Goal: Transaction & Acquisition: Purchase product/service

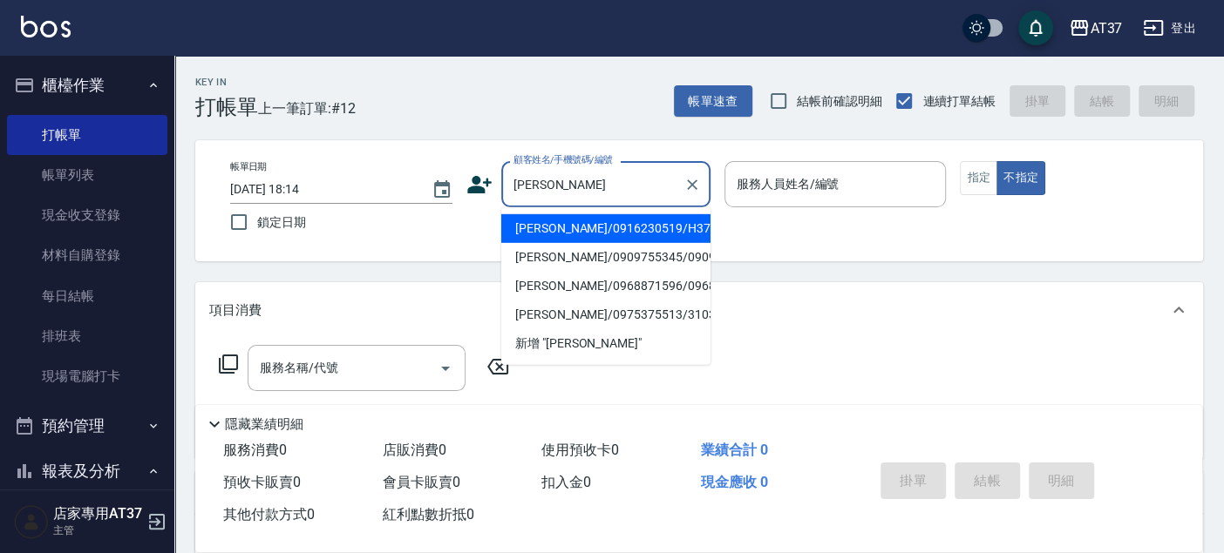
click at [633, 228] on li "吳奕慶/0916230519/H373" at bounding box center [605, 228] width 209 height 29
type input "吳奕慶/0916230519/H373"
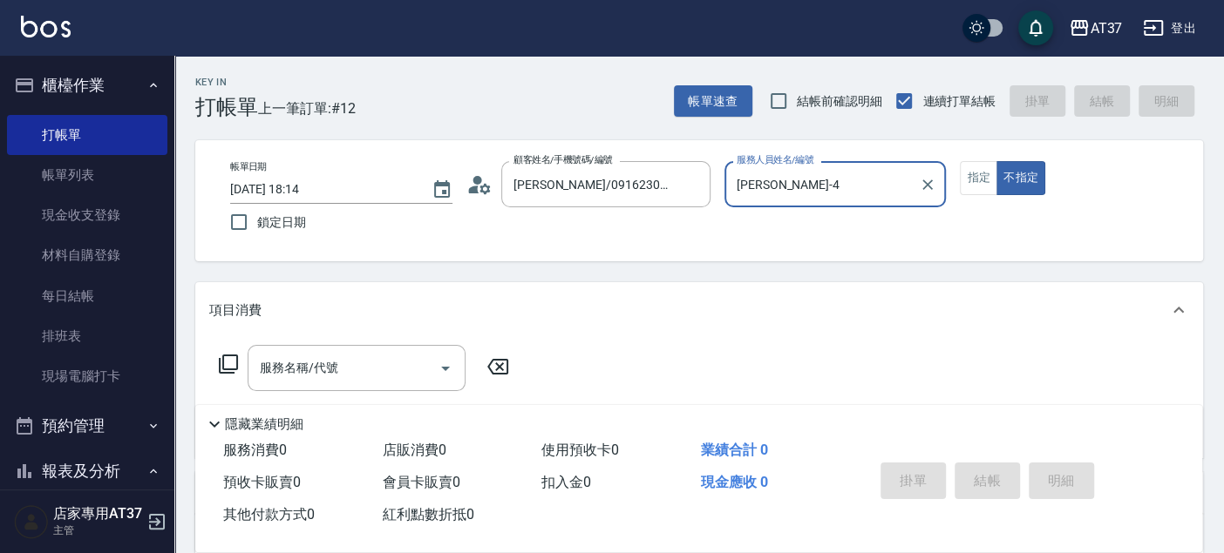
type input "Hannah-4"
click at [974, 182] on button "指定" at bounding box center [978, 178] width 37 height 34
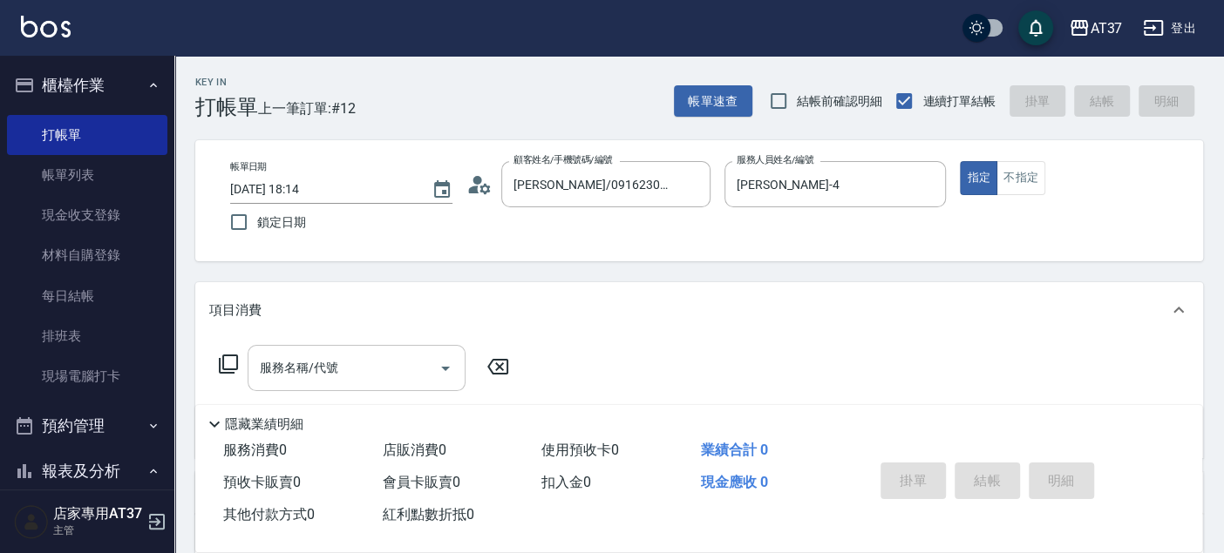
click at [338, 385] on div "服務名稱/代號" at bounding box center [357, 368] width 218 height 46
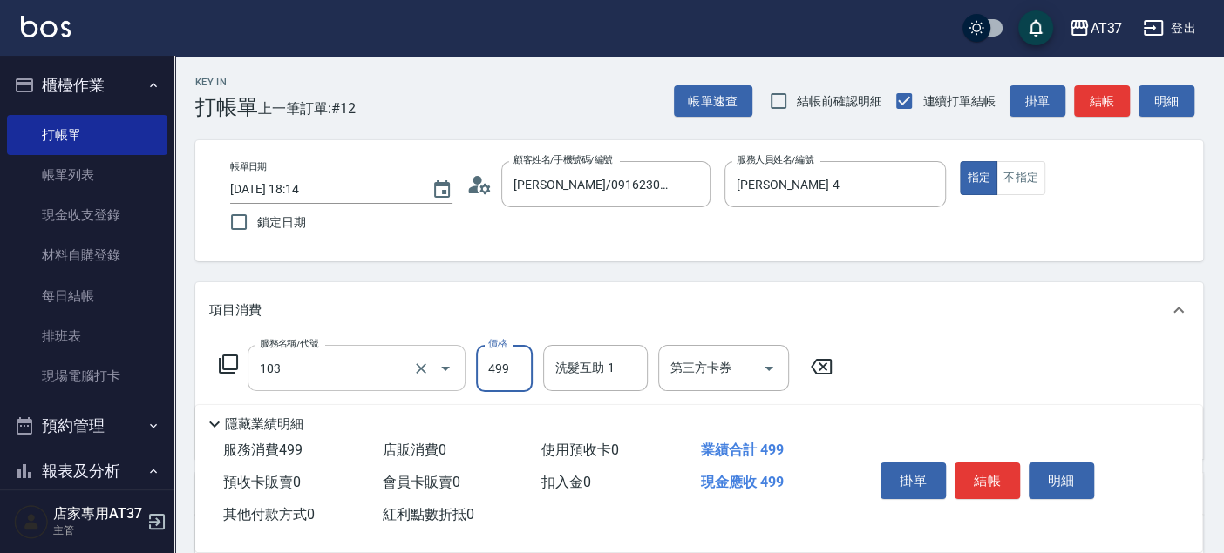
type input "毛囊髮浴(103)"
click at [506, 385] on input "499" at bounding box center [504, 368] width 57 height 47
type input "500"
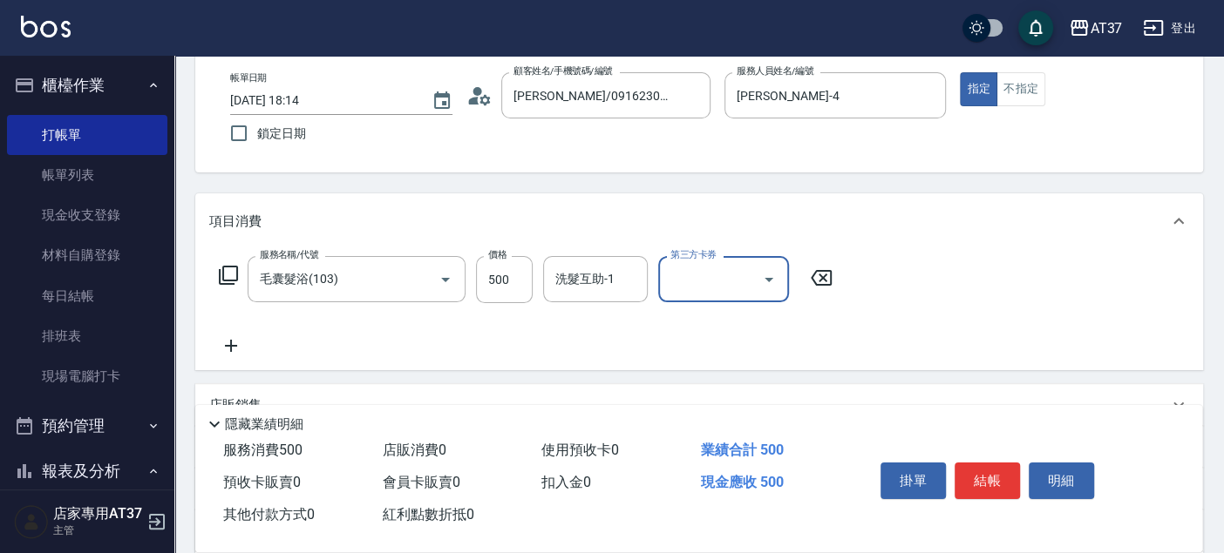
scroll to position [193, 0]
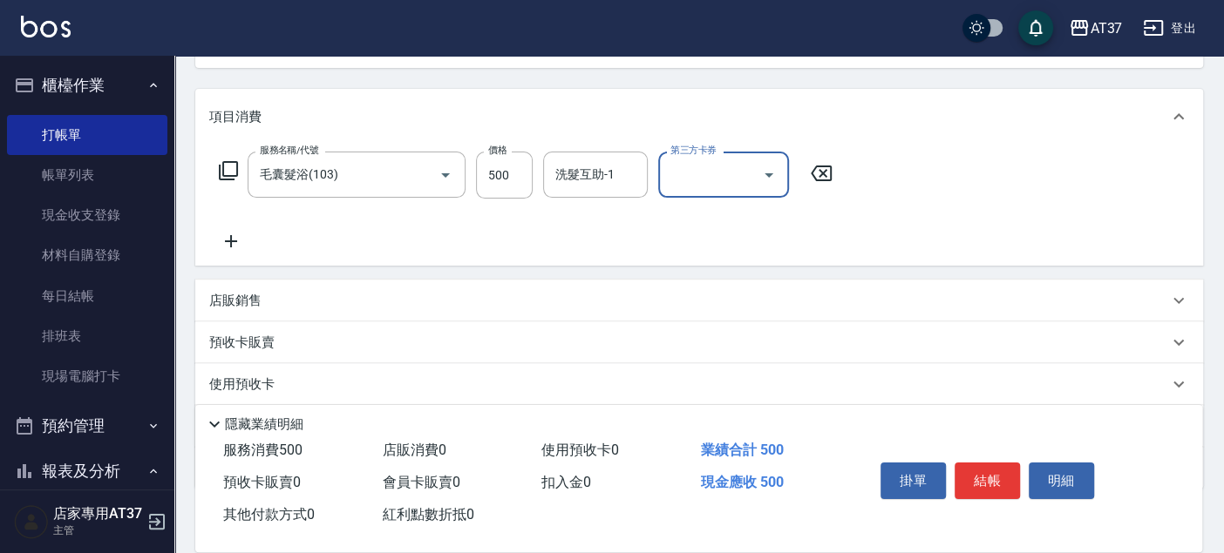
click at [225, 238] on icon at bounding box center [231, 241] width 44 height 21
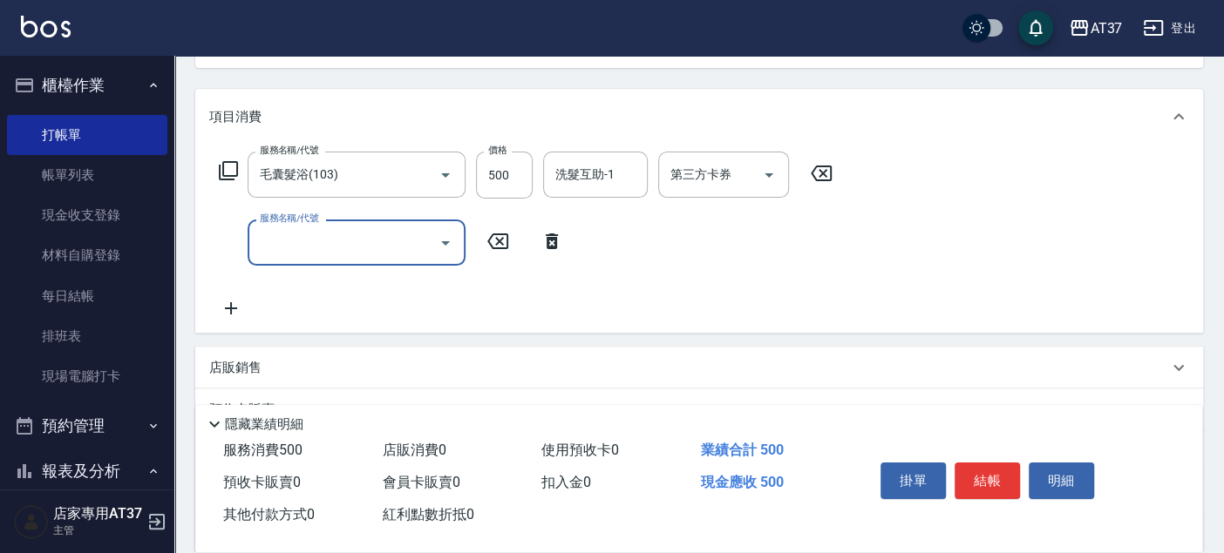
click at [312, 231] on div "服務名稱/代號 服務名稱/代號" at bounding box center [357, 243] width 218 height 46
type input "A級單剪(202)"
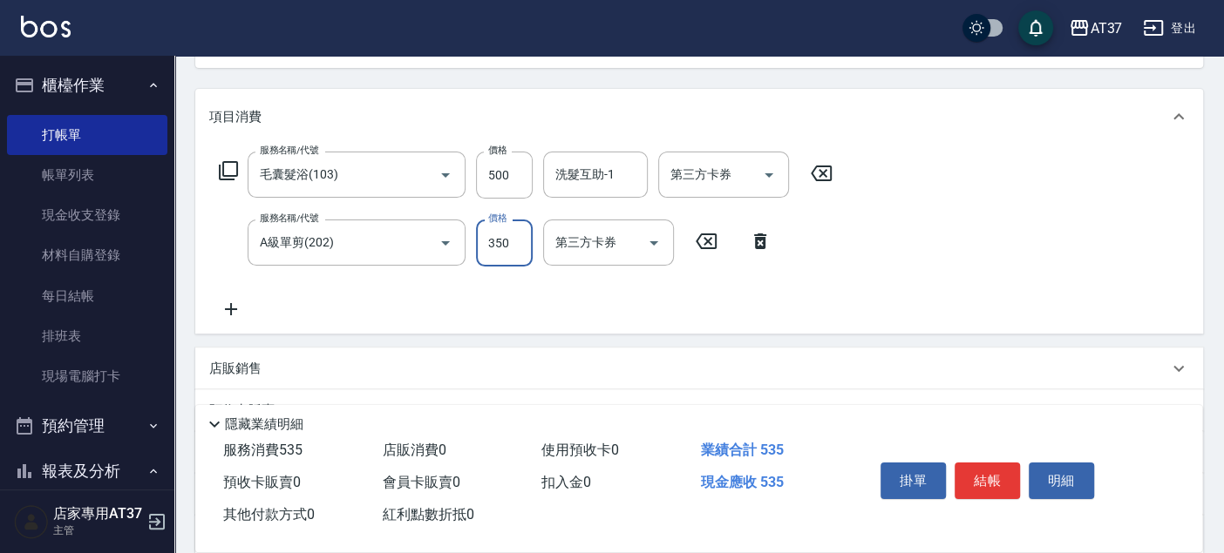
type input "350"
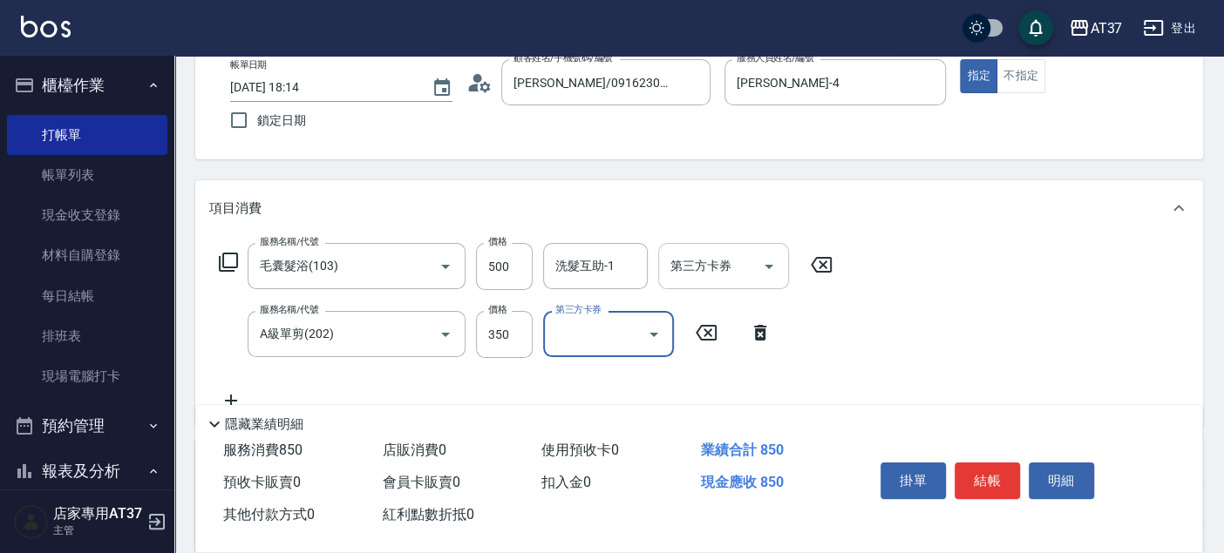
scroll to position [0, 0]
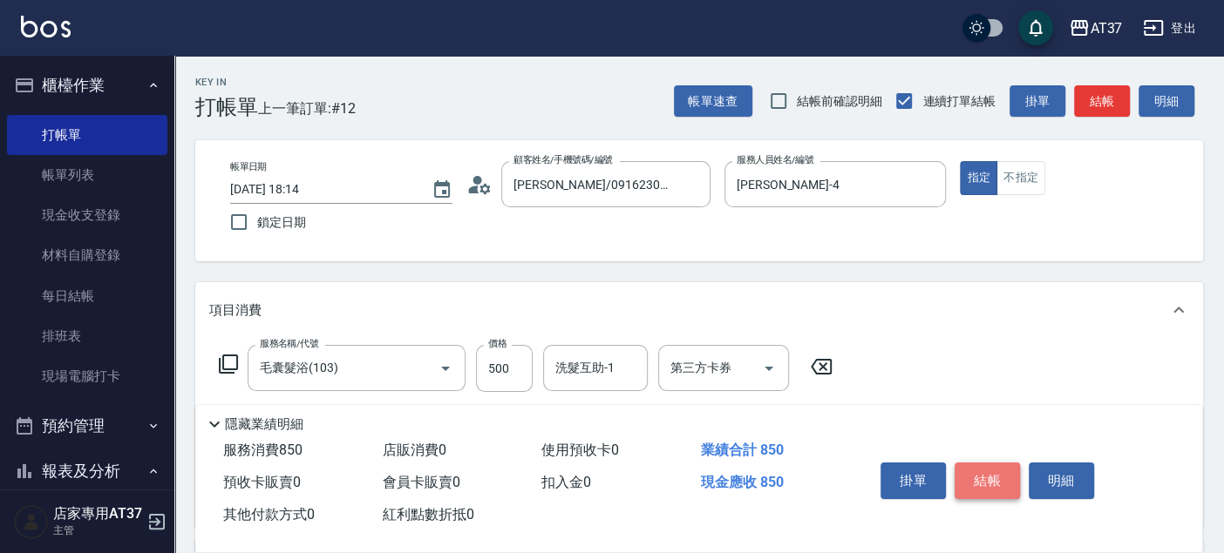
click at [988, 472] on button "結帳" at bounding box center [986, 481] width 65 height 37
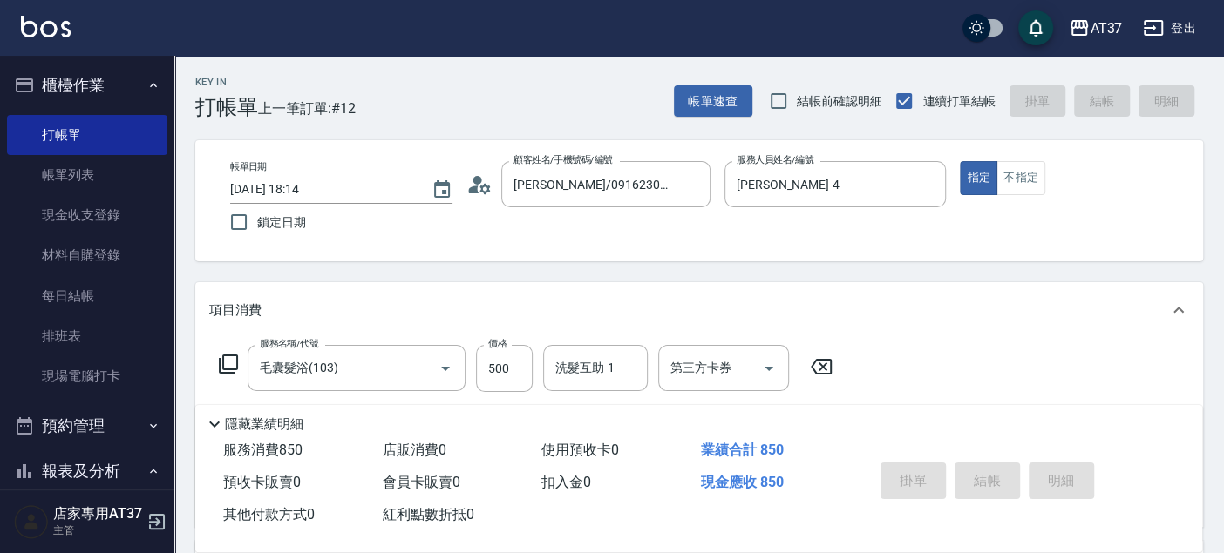
type input "2025/09/11 18:58"
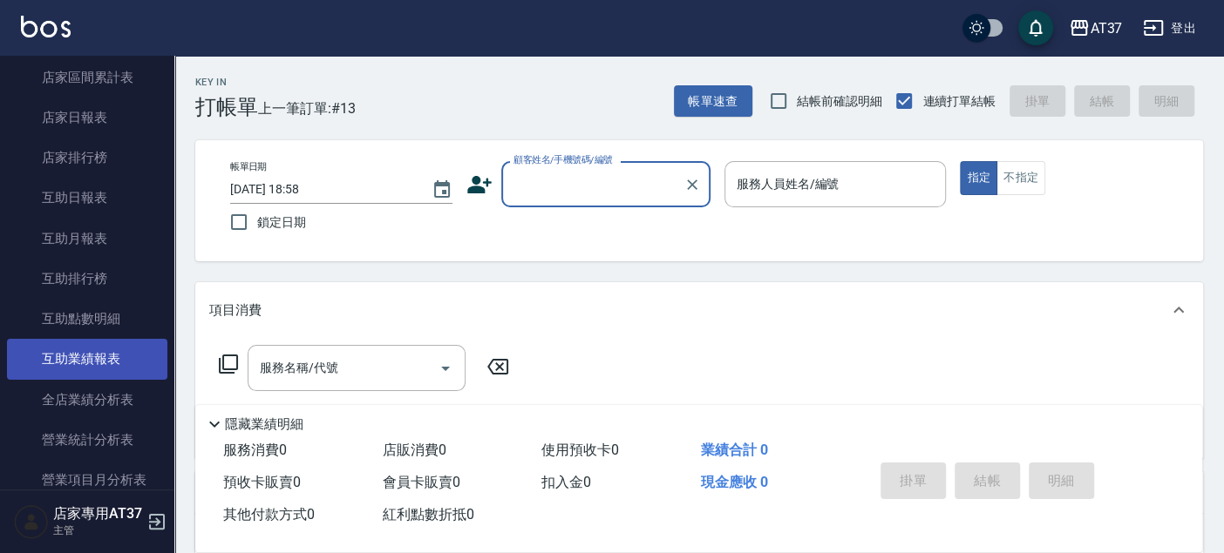
scroll to position [677, 0]
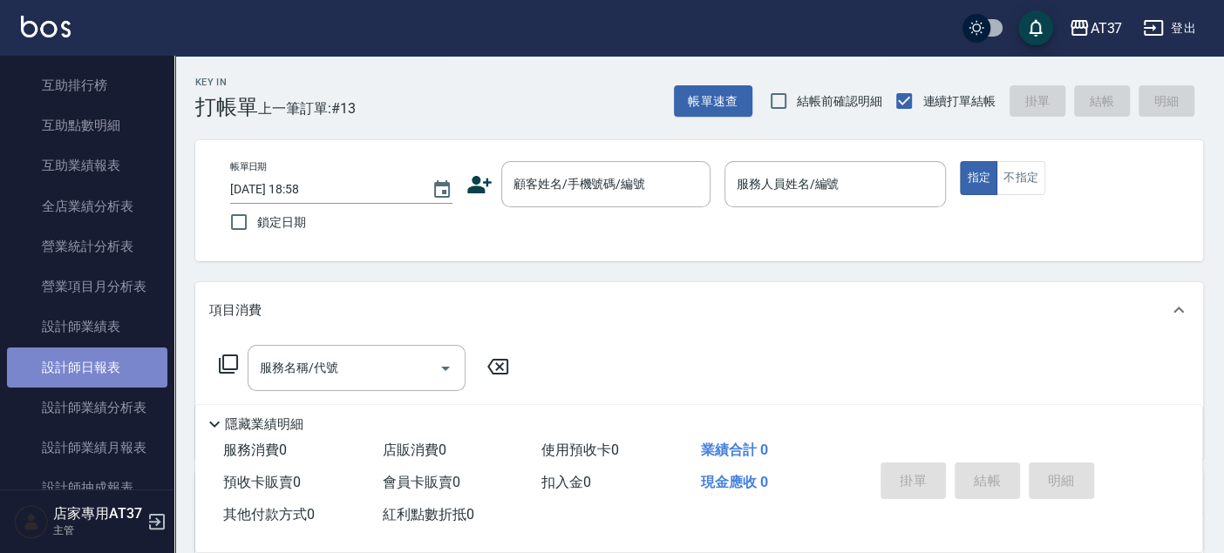
click at [112, 362] on link "設計師日報表" at bounding box center [87, 368] width 160 height 40
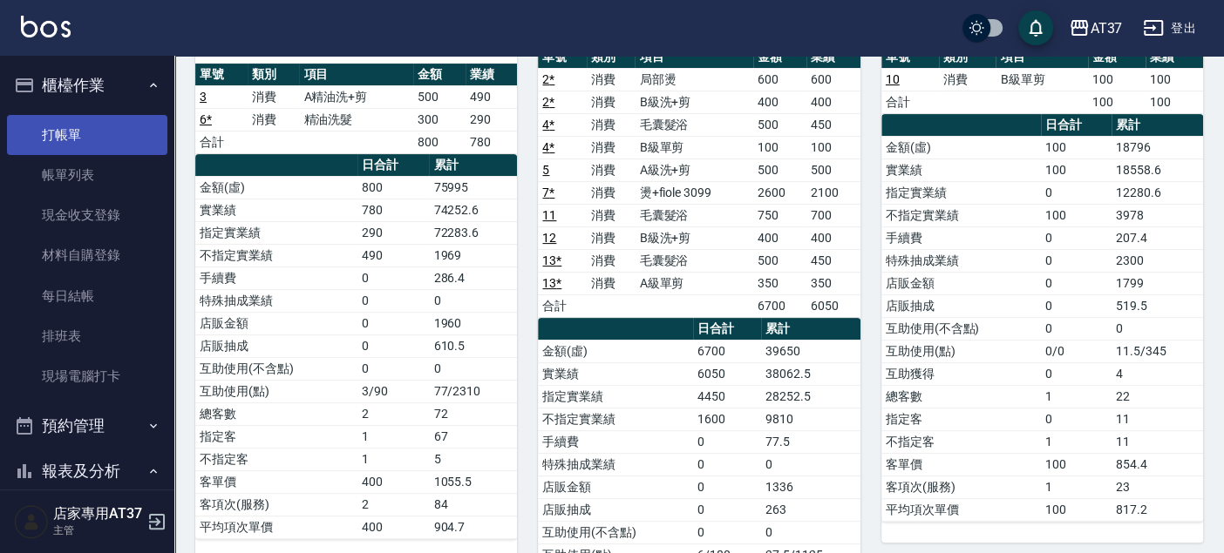
click at [92, 142] on link "打帳單" at bounding box center [87, 135] width 160 height 40
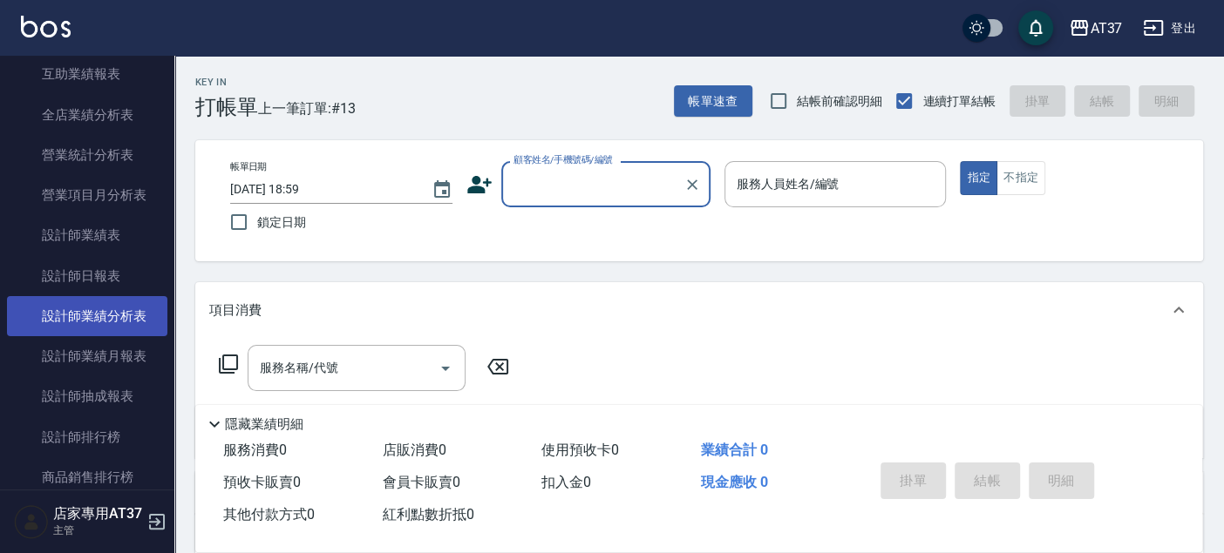
scroll to position [774, 0]
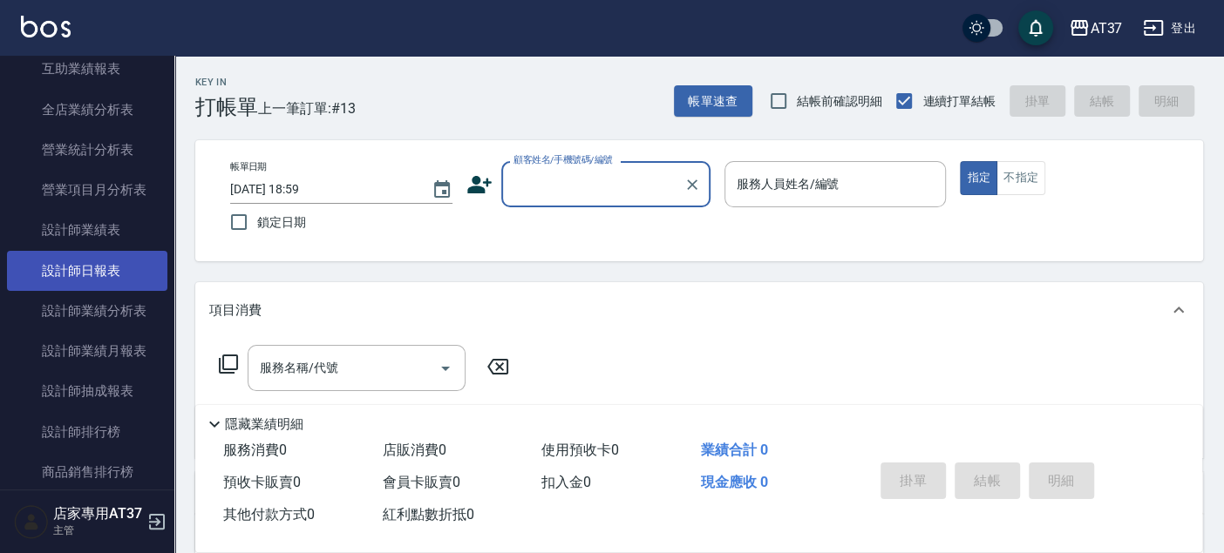
click at [124, 261] on link "設計師日報表" at bounding box center [87, 271] width 160 height 40
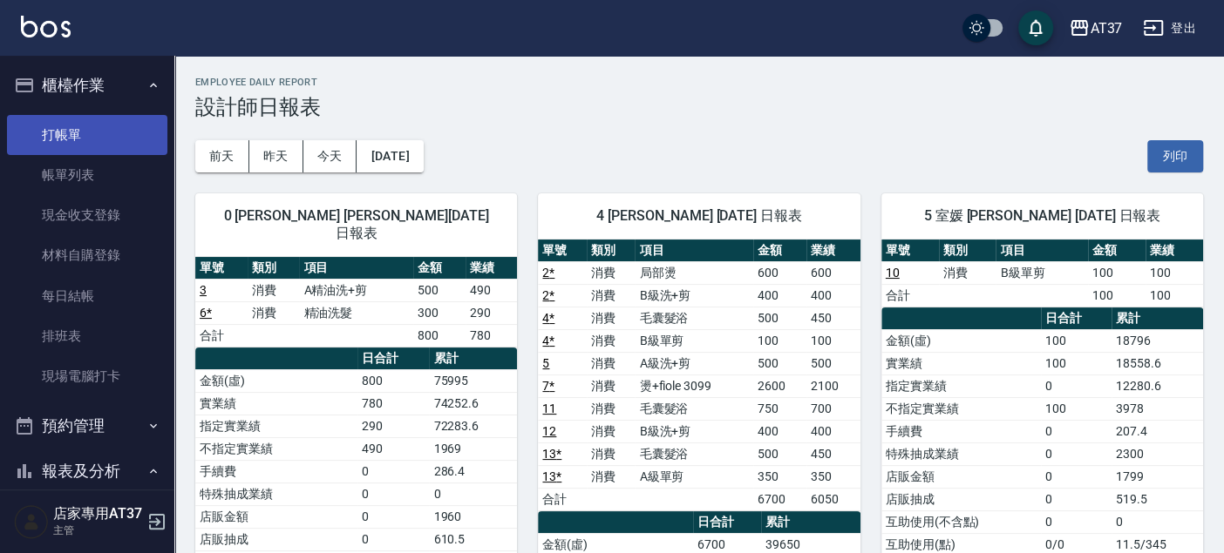
click at [100, 141] on link "打帳單" at bounding box center [87, 135] width 160 height 40
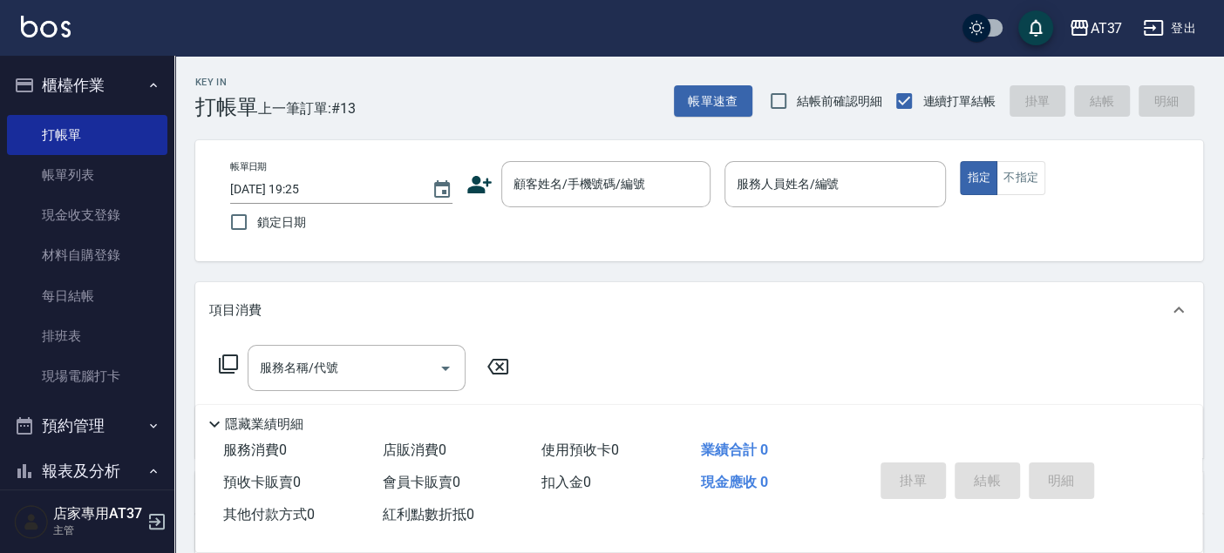
click at [481, 195] on icon at bounding box center [479, 185] width 26 height 26
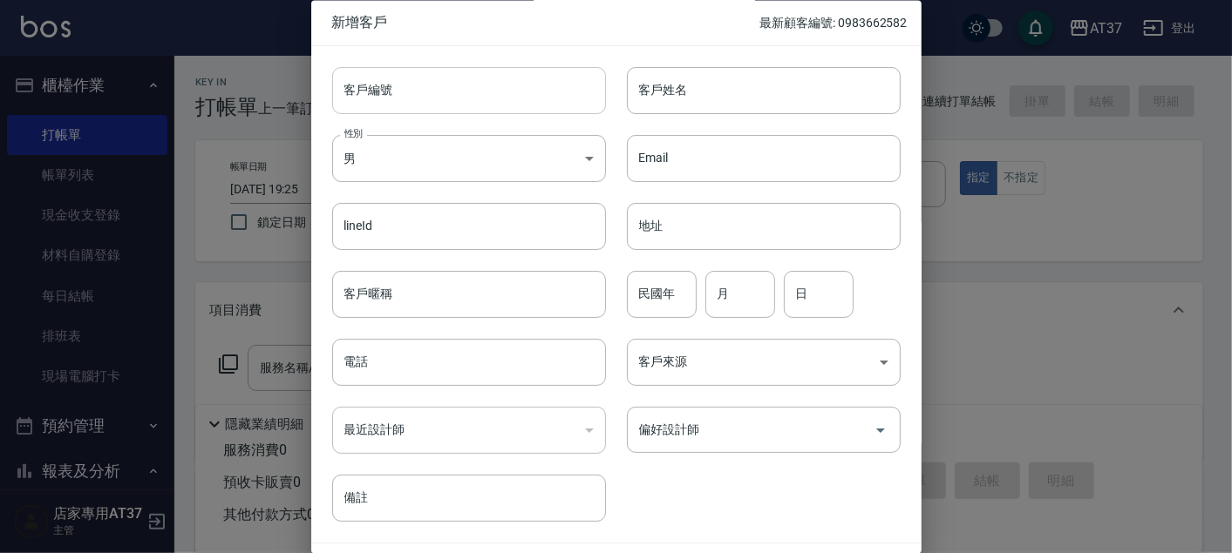
click at [448, 98] on input "客戶編號" at bounding box center [469, 90] width 274 height 47
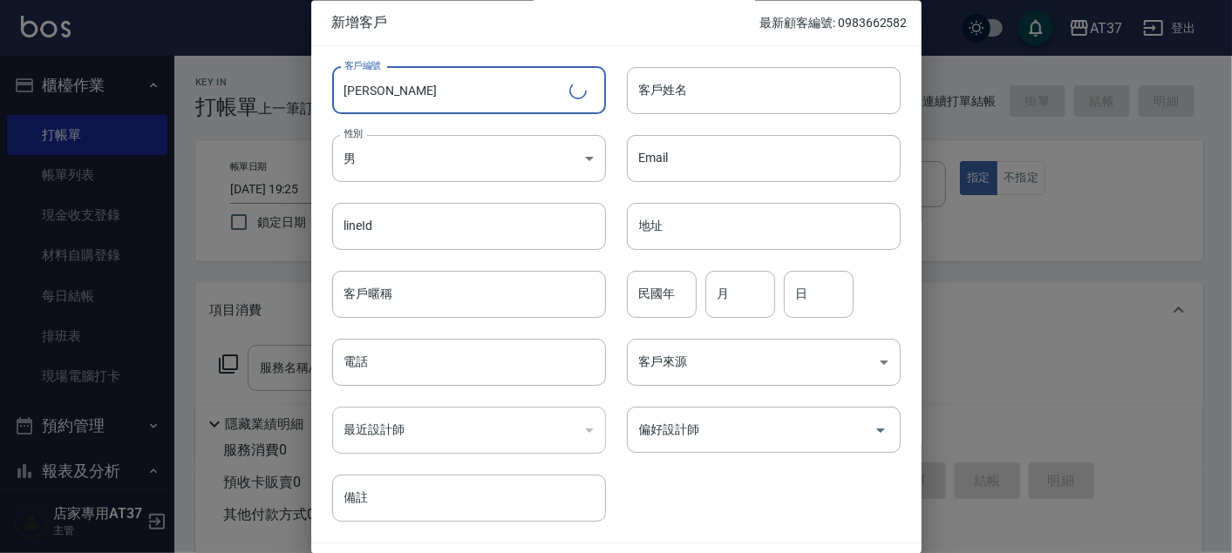
type input "吳"
type input "0973058088"
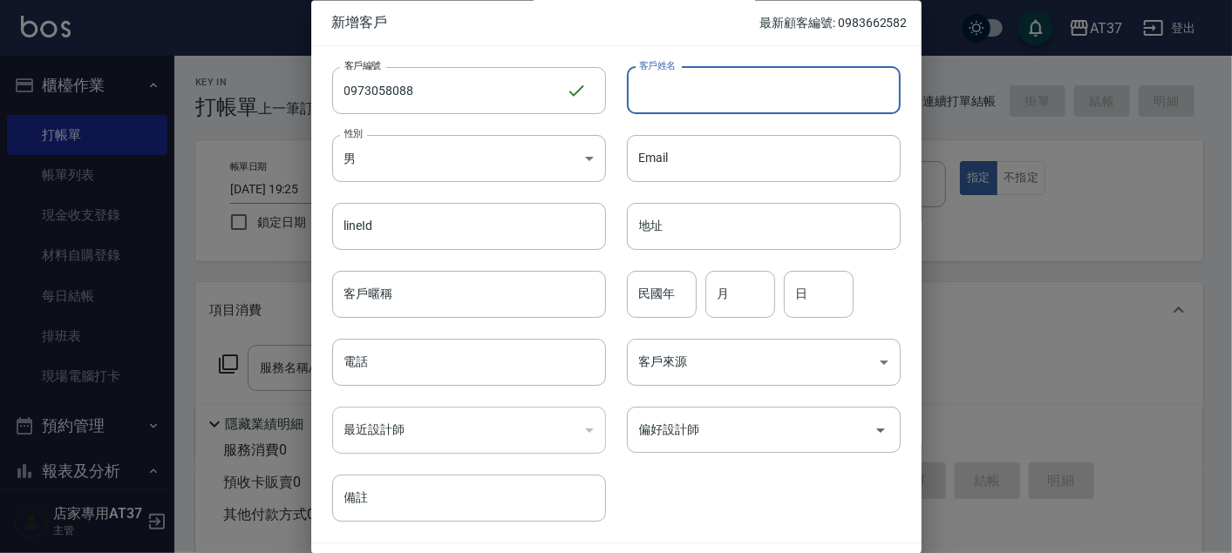
click at [652, 90] on input "客戶姓名" at bounding box center [764, 90] width 274 height 47
type input "[PERSON_NAME]"
click at [455, 171] on body "AT37 登出 櫃檯作業 打帳單 帳單列表 現金收支登錄 材料自購登錄 每日結帳 排班表 現場電腦打卡 預約管理 預約管理 單日預約紀錄 單週預約紀錄 報表及…" at bounding box center [616, 423] width 1232 height 846
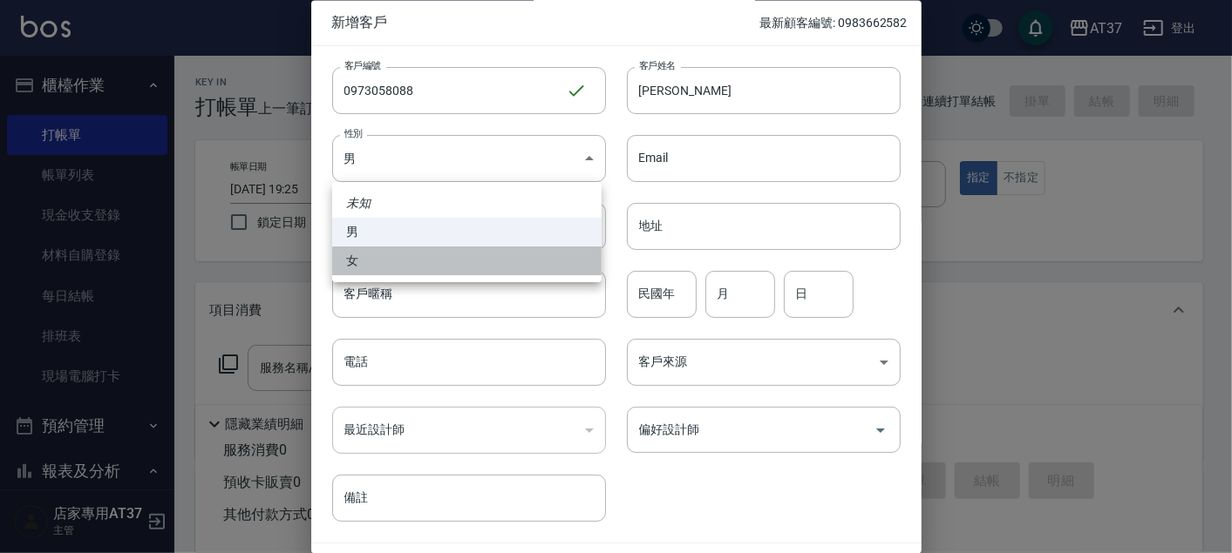
drag, startPoint x: 370, startPoint y: 263, endPoint x: 467, endPoint y: 293, distance: 101.2
click at [370, 263] on li "女" at bounding box center [466, 261] width 269 height 29
type input "FEMALE"
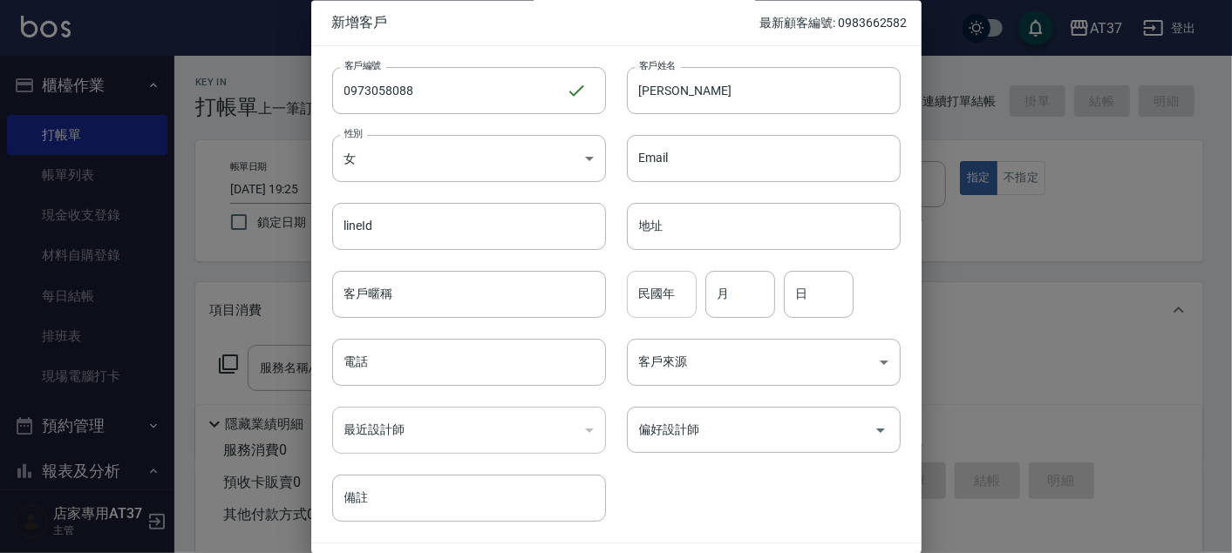
click at [629, 295] on input "民國年" at bounding box center [662, 294] width 70 height 47
type input "80"
type input "2"
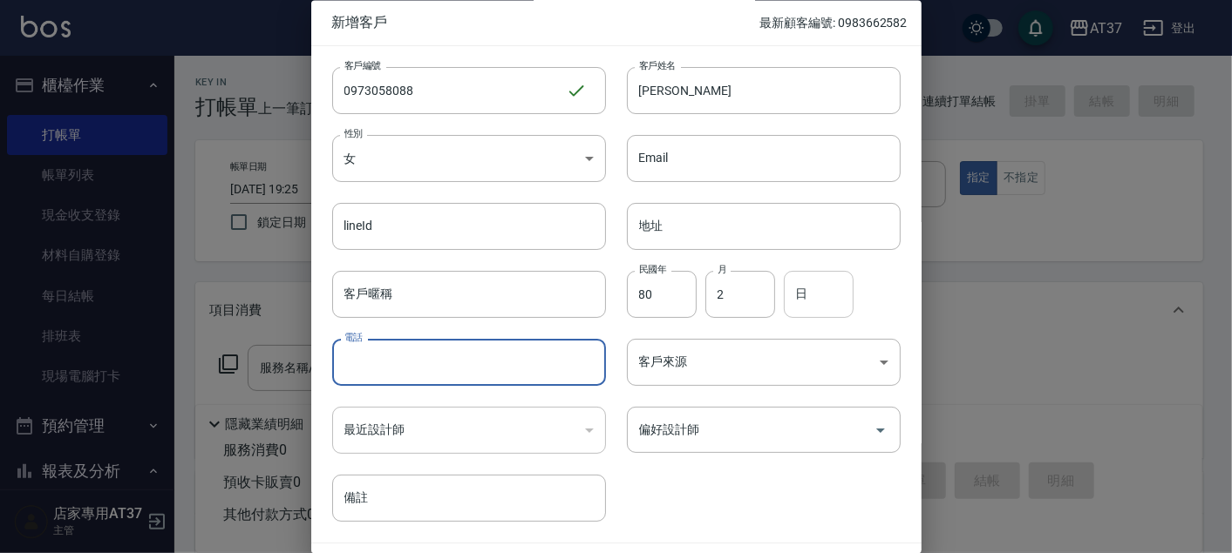
click at [831, 276] on input "日" at bounding box center [819, 294] width 70 height 47
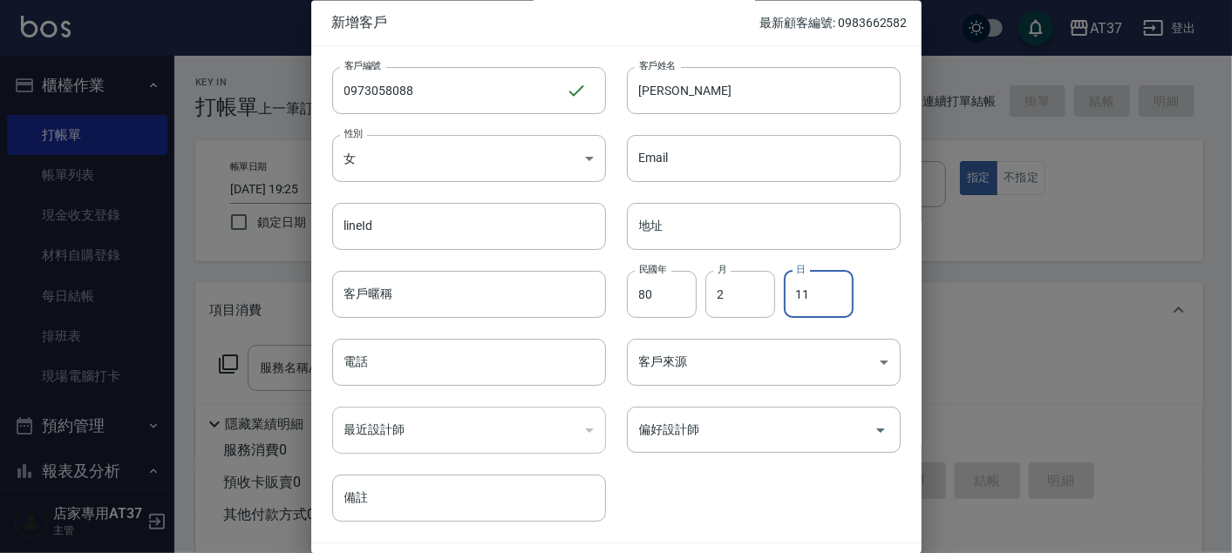
type input "11"
click at [906, 300] on div "客戶編號 0973058088 ​ 客戶編號 客戶姓名 胡瑋珊 客戶姓名 性別 女 FEMALE 性別 Email Email lineId lineId 地…" at bounding box center [616, 295] width 610 height 498
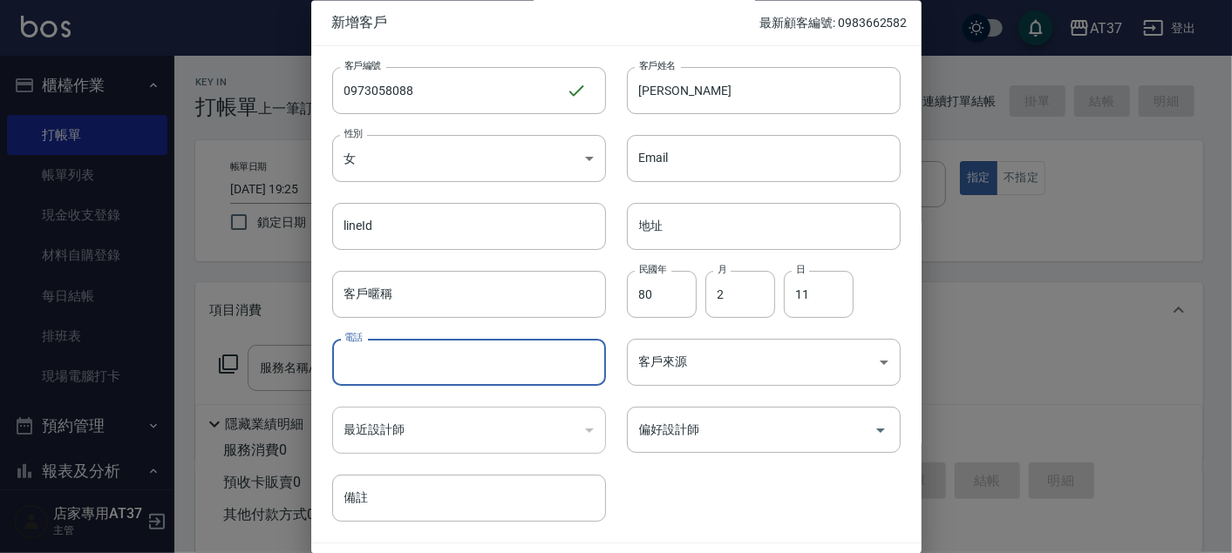
click at [432, 363] on input "電話" at bounding box center [469, 363] width 274 height 47
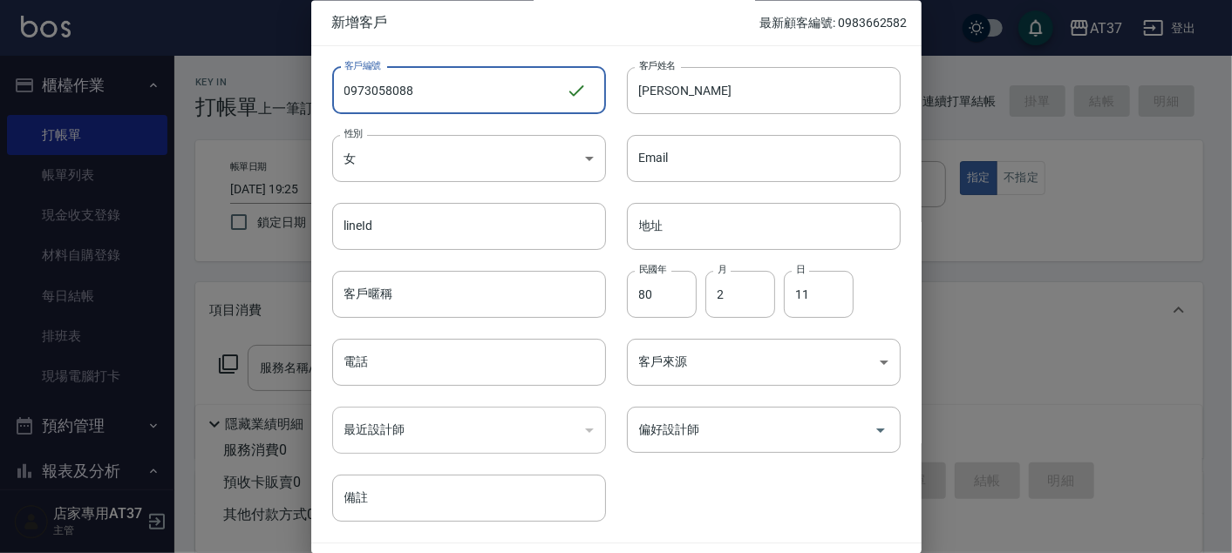
drag, startPoint x: 435, startPoint y: 79, endPoint x: 343, endPoint y: 100, distance: 93.9
click at [343, 100] on input "0973058088" at bounding box center [449, 90] width 234 height 47
click at [392, 356] on input "電話" at bounding box center [469, 363] width 274 height 47
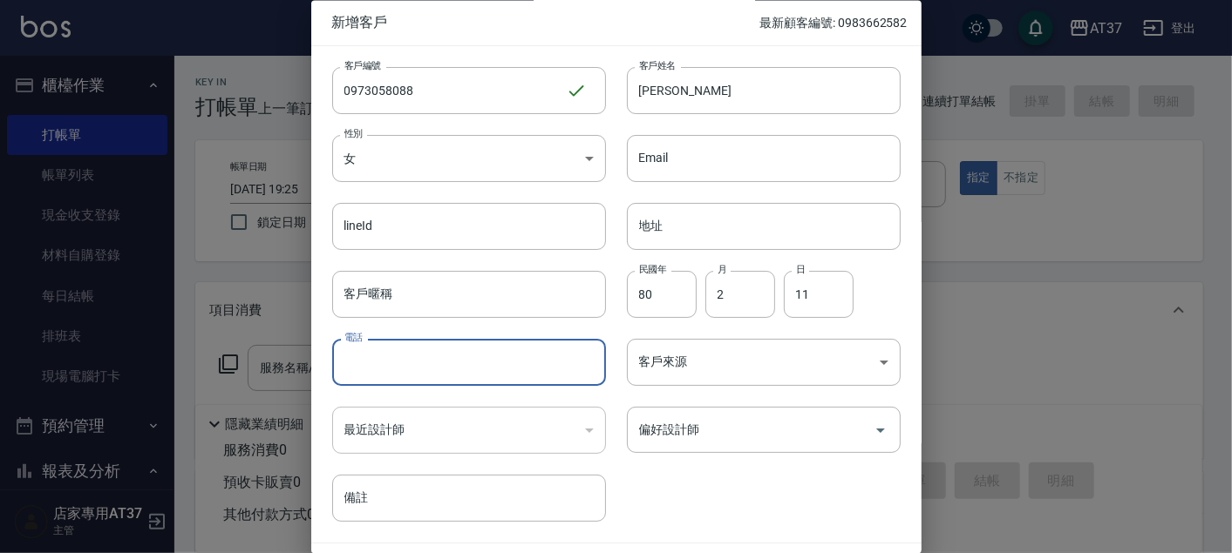
paste input "0973058088"
type input "0973058088"
click at [701, 420] on input "偏好設計師" at bounding box center [751, 431] width 232 height 31
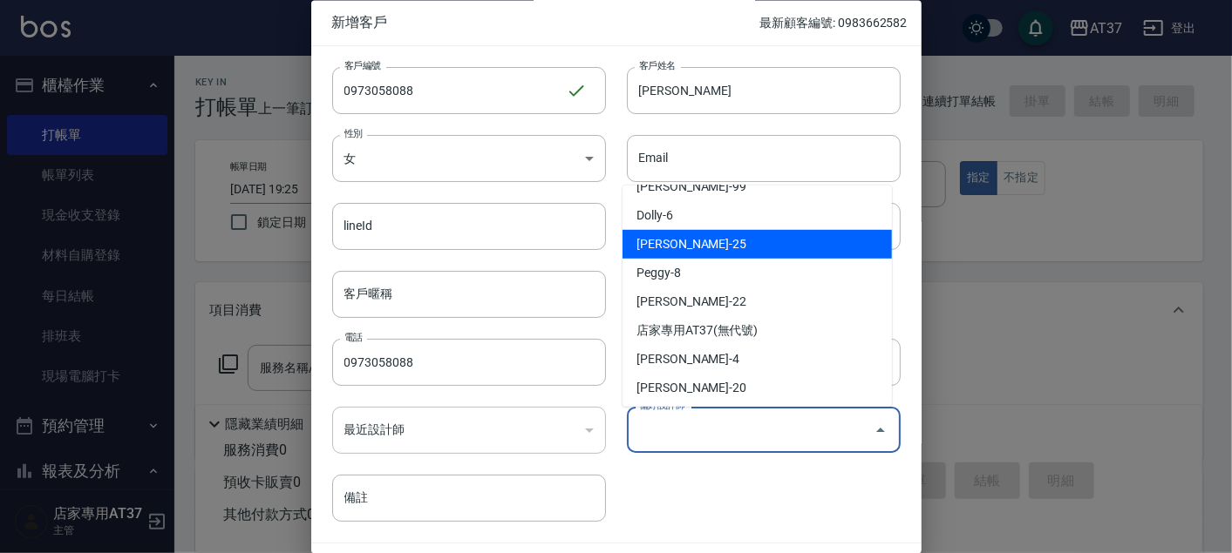
scroll to position [193, 0]
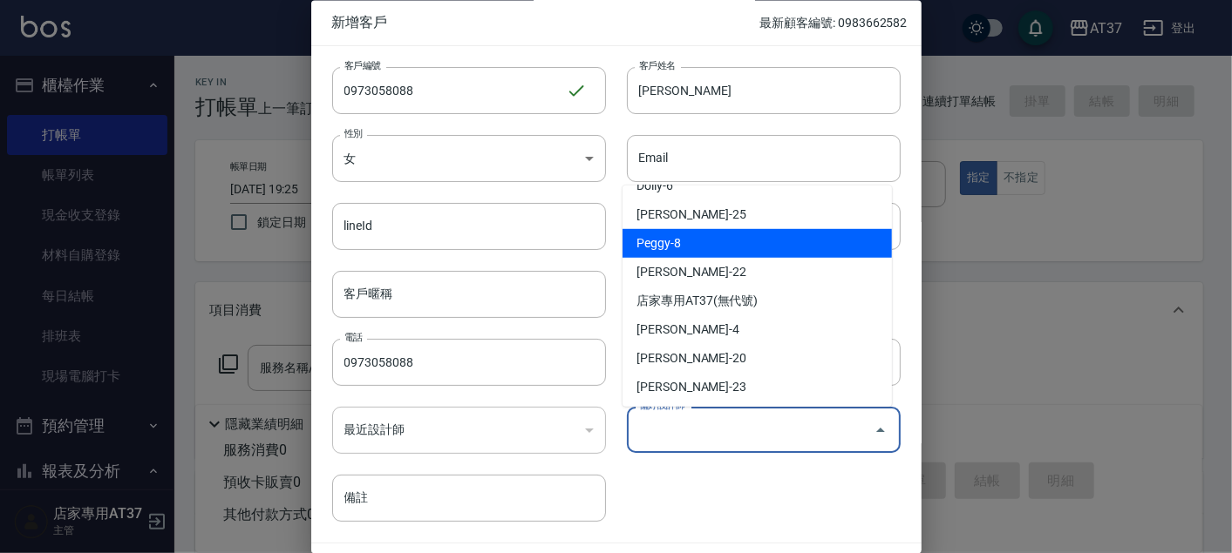
click at [702, 239] on li "Peggy-8" at bounding box center [756, 243] width 269 height 29
type input "[PERSON_NAME]"
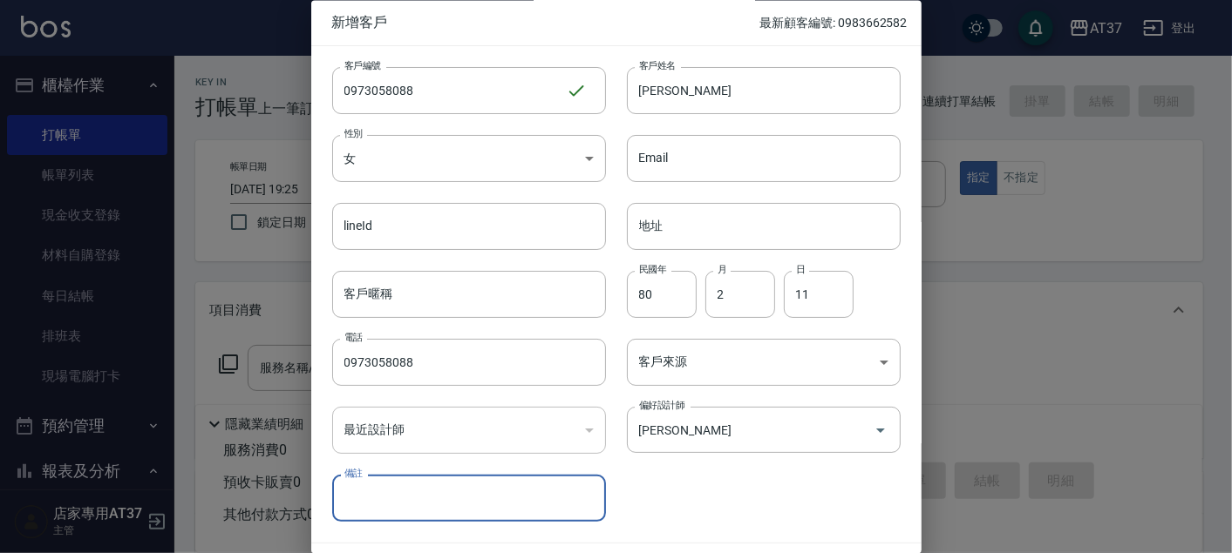
click at [719, 492] on div "客戶編號 0973058088 ​ 客戶編號 客戶姓名 胡瑋珊 客戶姓名 性別 女 FEMALE 性別 Email Email lineId lineId 地…" at bounding box center [605, 284] width 589 height 477
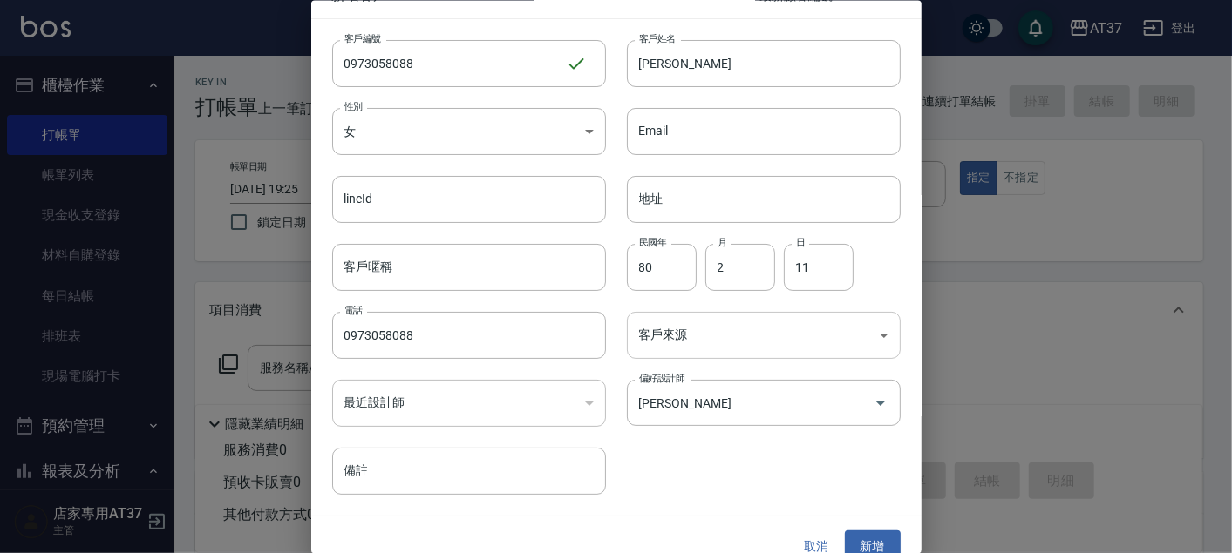
scroll to position [50, 0]
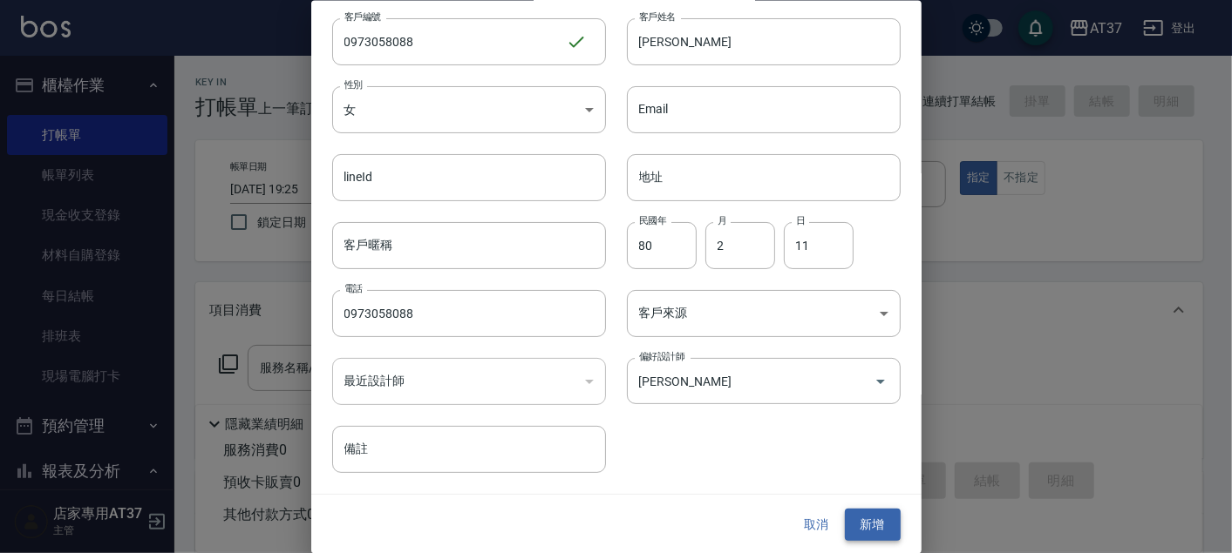
click at [857, 526] on button "新增" at bounding box center [873, 525] width 56 height 32
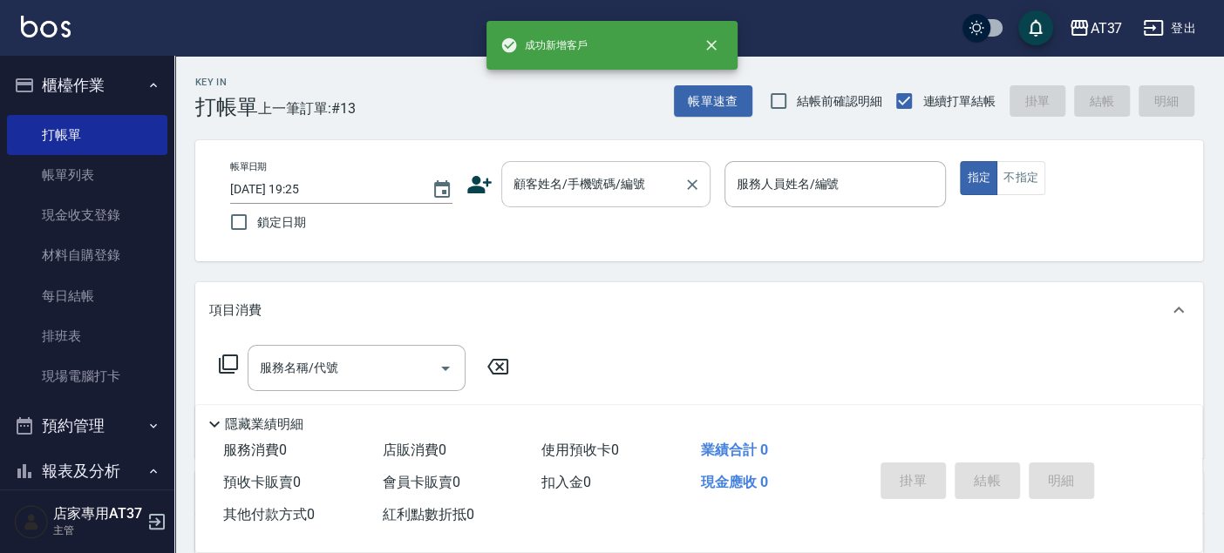
click at [536, 196] on input "顧客姓名/手機號碼/編號" at bounding box center [592, 184] width 167 height 31
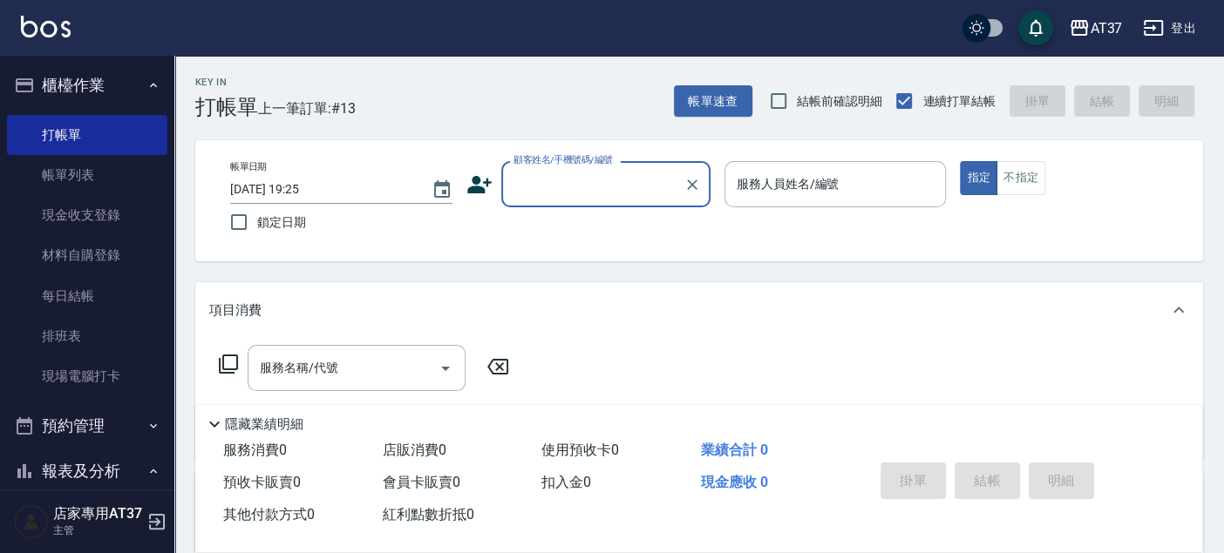
paste input "0973058088"
click at [558, 243] on li "[PERSON_NAME]/0973058088/0973058088" at bounding box center [605, 228] width 209 height 29
type input "[PERSON_NAME]/0973058088/0973058088"
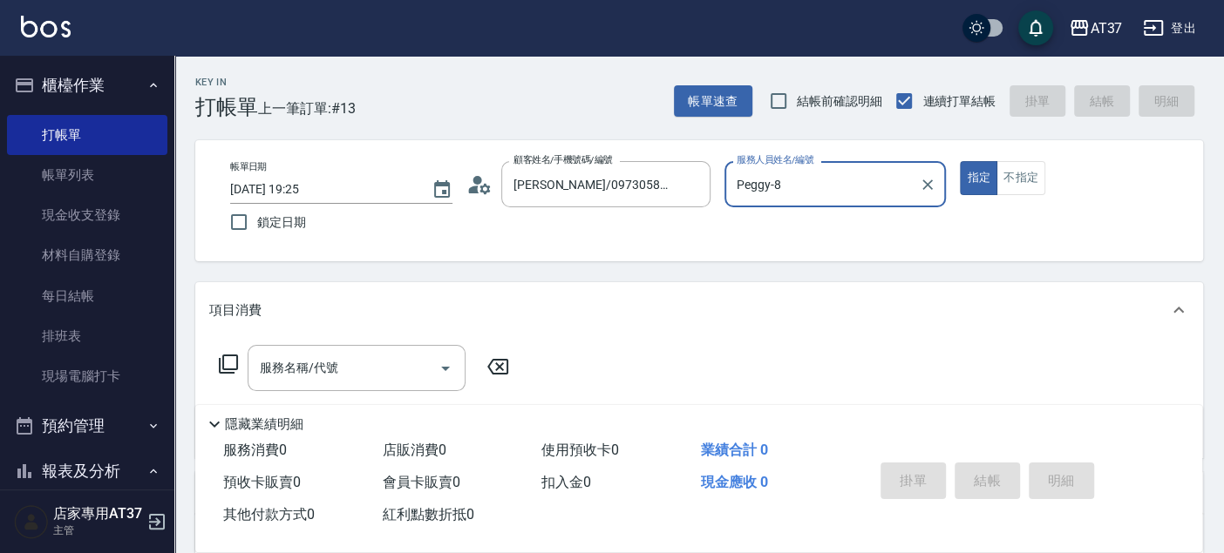
type input "Peggy-8"
click at [330, 391] on div "服務名稱/代號 服務名稱/代號" at bounding box center [364, 394] width 310 height 99
click at [324, 370] on div "服務名稱/代號 服務名稱/代號" at bounding box center [357, 368] width 218 height 46
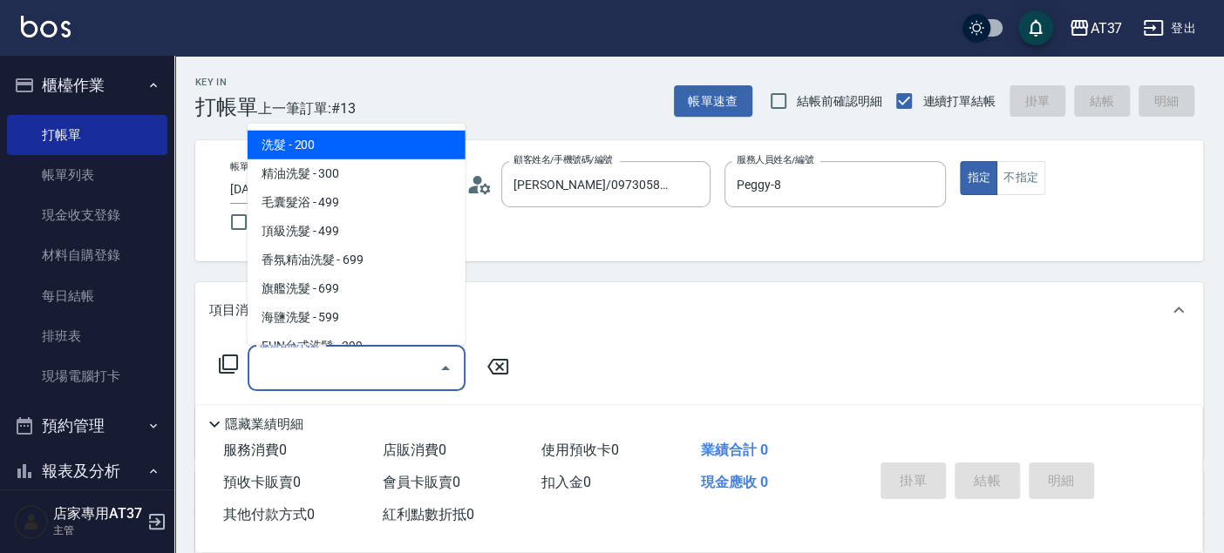
click at [229, 363] on icon at bounding box center [228, 364] width 21 height 21
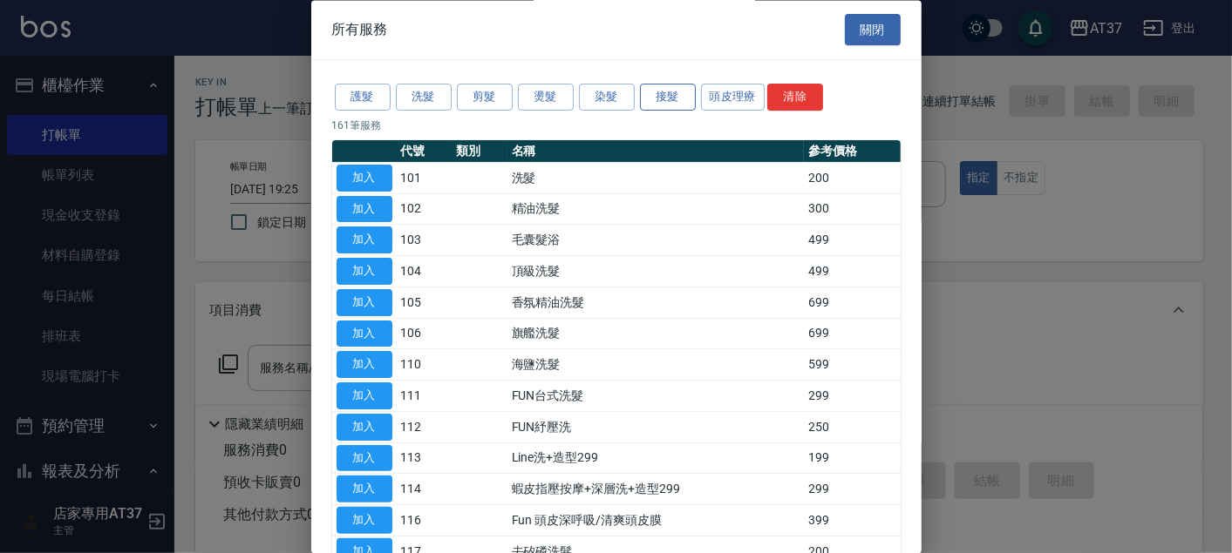
click at [689, 93] on button "接髮" at bounding box center [668, 98] width 56 height 27
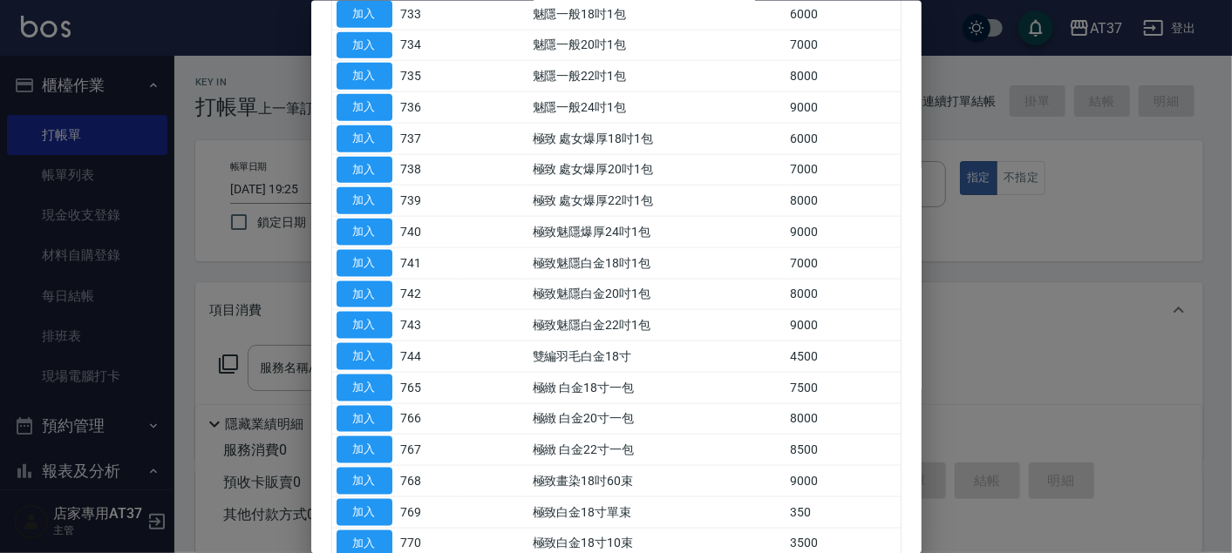
scroll to position [1250, 0]
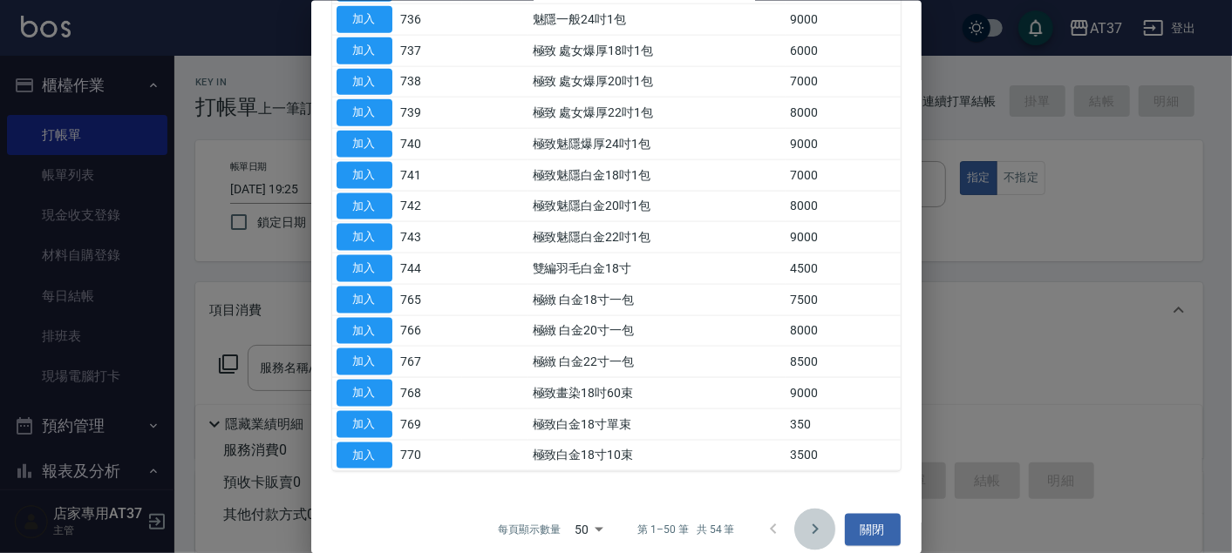
drag, startPoint x: 803, startPoint y: 507, endPoint x: 804, endPoint y: 499, distance: 8.8
click at [804, 519] on icon "Go to next page" at bounding box center [814, 529] width 21 height 21
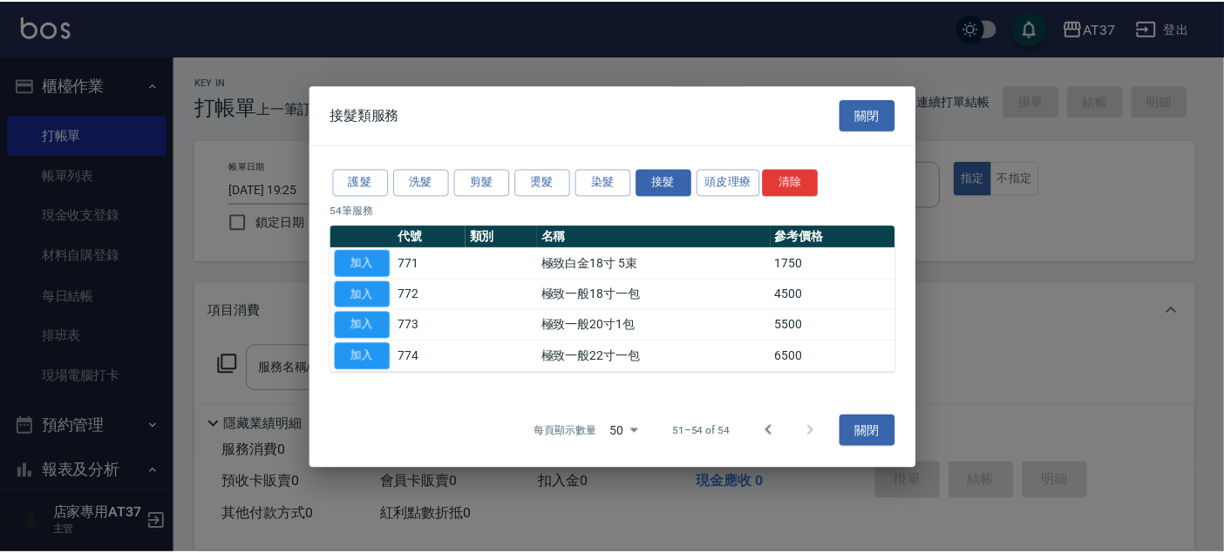
scroll to position [0, 0]
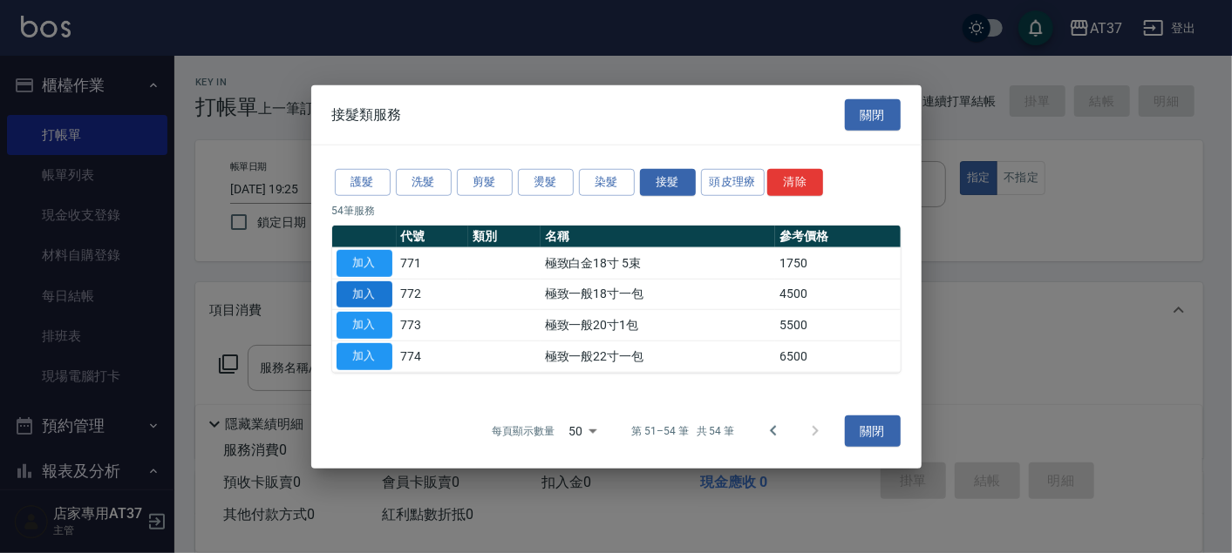
click at [380, 295] on button "加入" at bounding box center [364, 294] width 56 height 27
type input "極致一般18寸一包(772)"
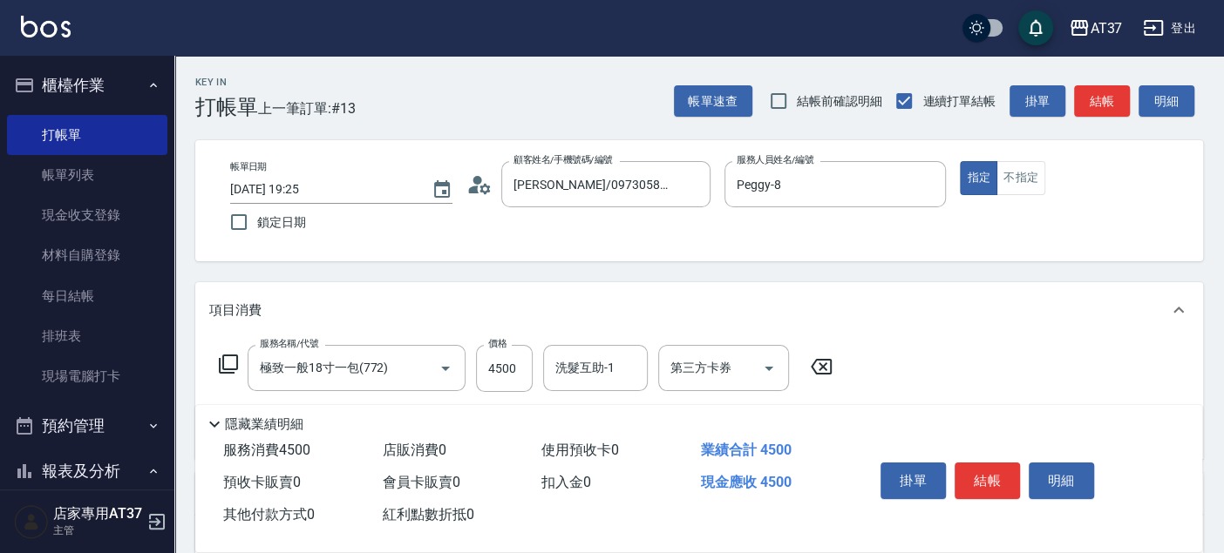
scroll to position [97, 0]
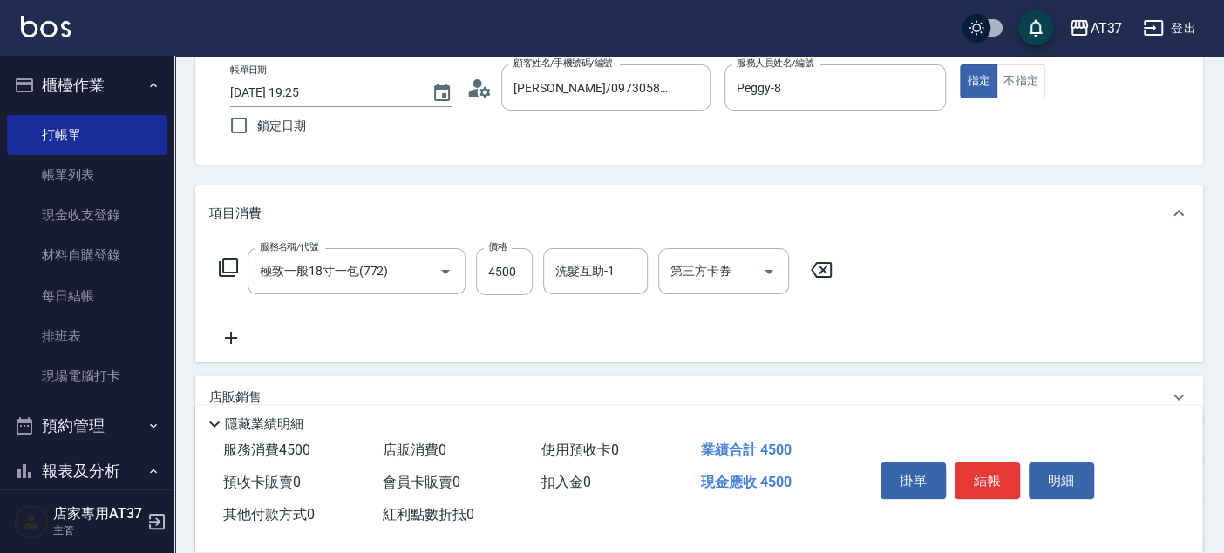
click at [230, 339] on icon at bounding box center [231, 338] width 12 height 12
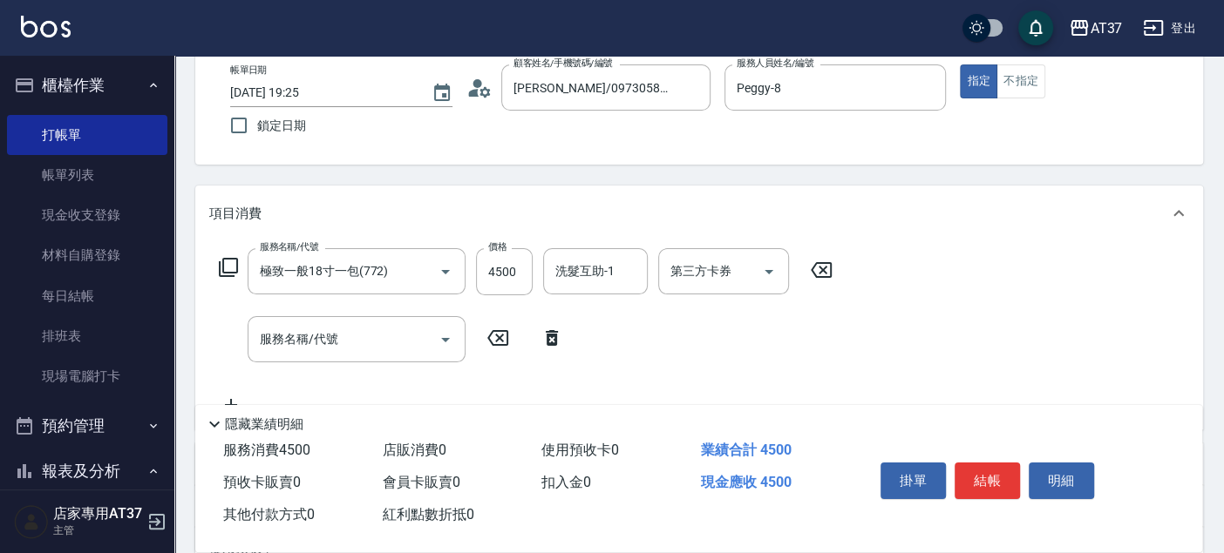
click at [231, 268] on icon at bounding box center [228, 267] width 21 height 21
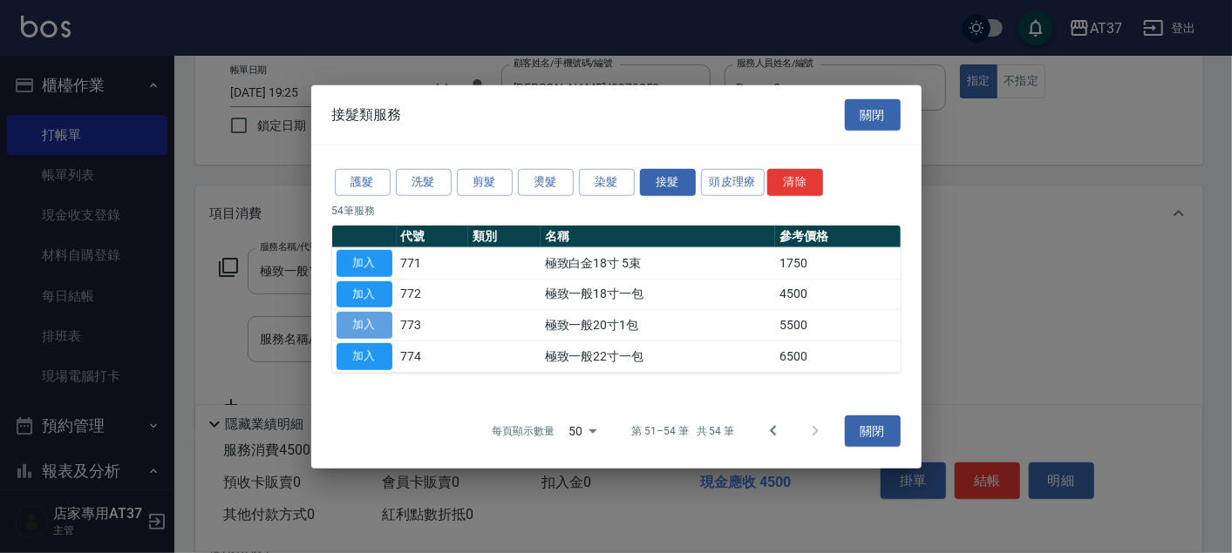
click at [376, 322] on button "加入" at bounding box center [364, 325] width 56 height 27
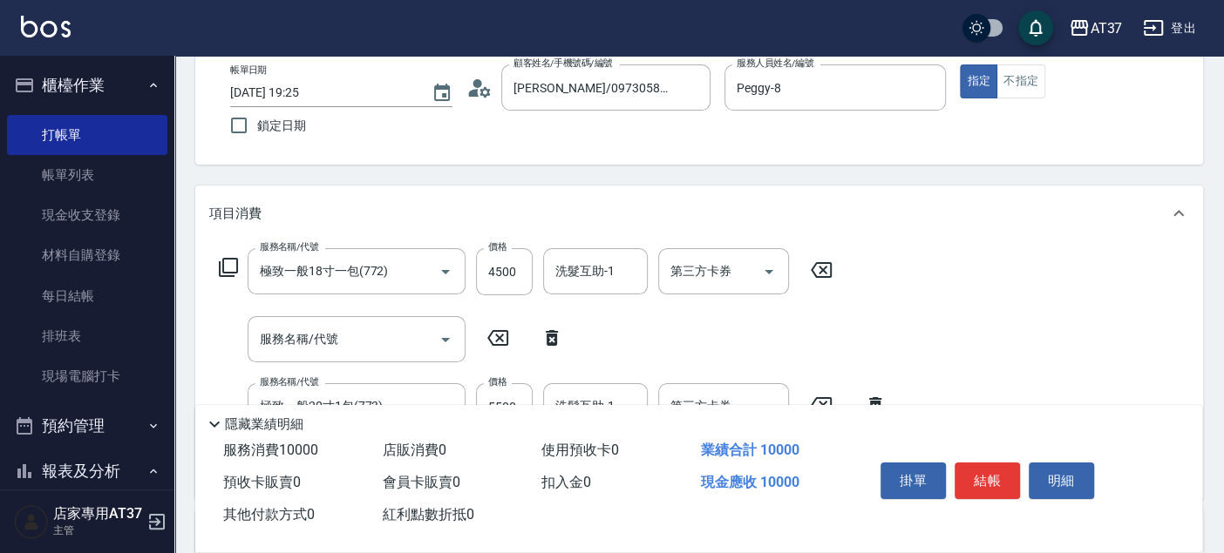
scroll to position [193, 0]
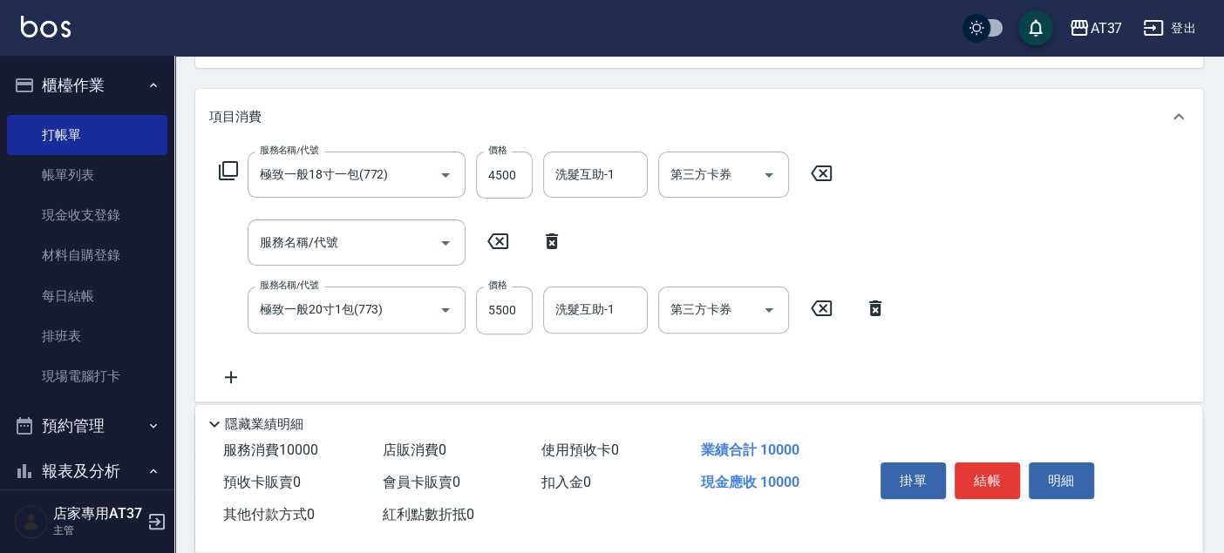
click at [550, 241] on icon at bounding box center [552, 241] width 44 height 21
type input "極致一般20寸1包(773)"
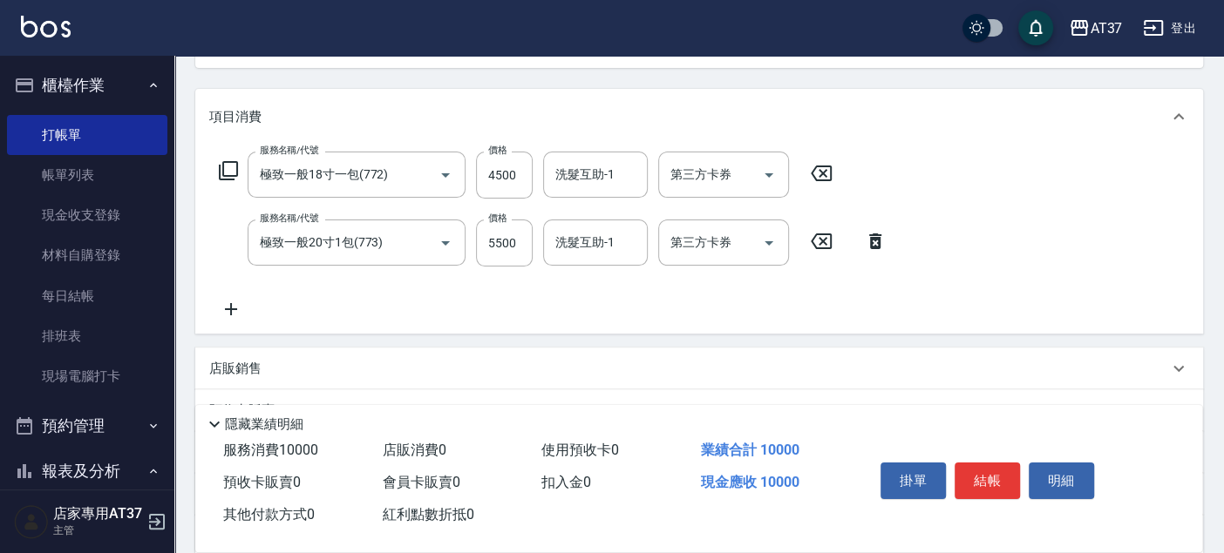
click at [227, 311] on icon at bounding box center [231, 309] width 44 height 21
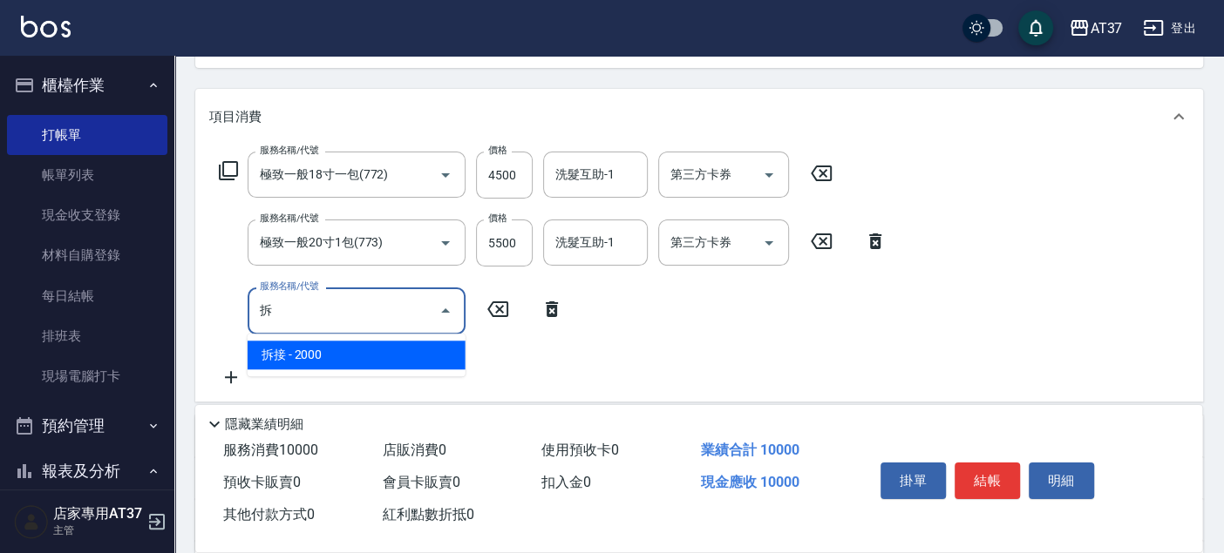
click at [353, 356] on span "拆接 - 2000" at bounding box center [357, 355] width 218 height 29
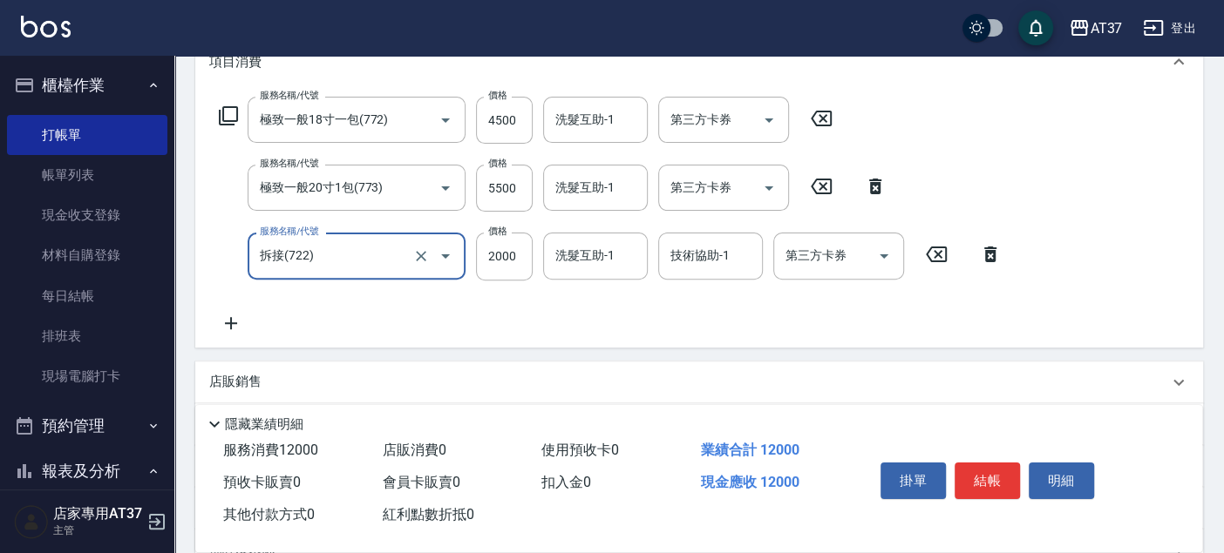
scroll to position [290, 0]
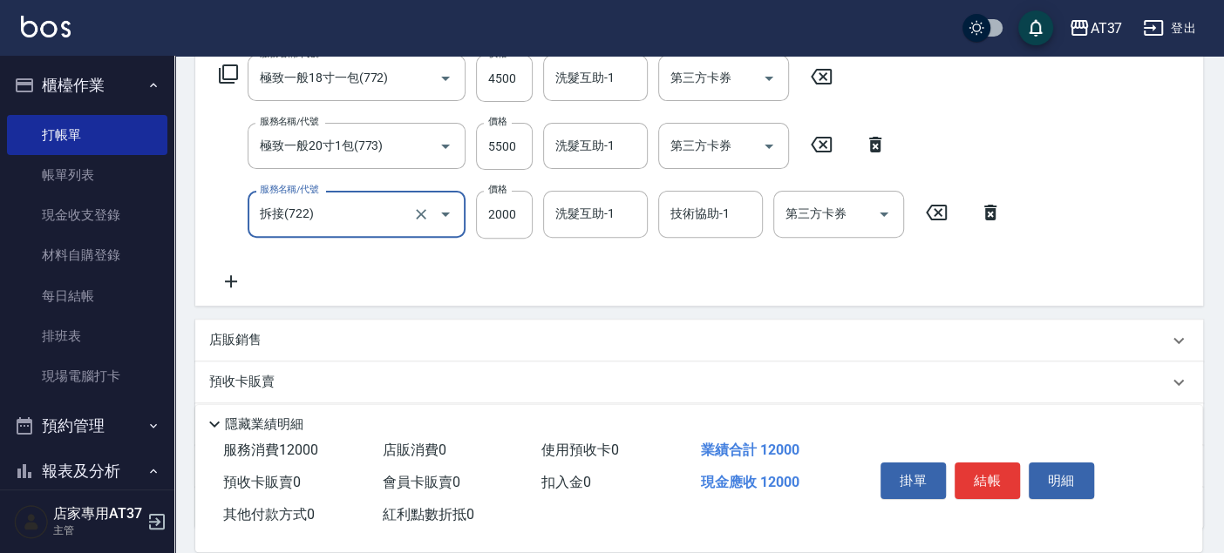
type input "拆接(722)"
click at [237, 283] on icon at bounding box center [231, 281] width 44 height 21
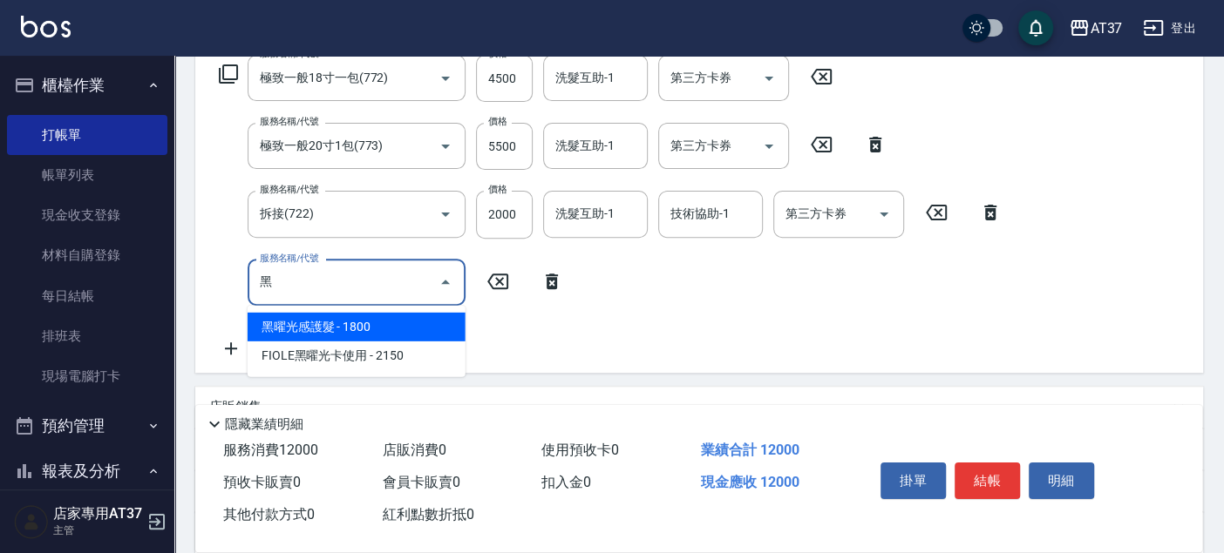
click at [324, 327] on span "黑曜光感護髮 - 1800" at bounding box center [357, 327] width 218 height 29
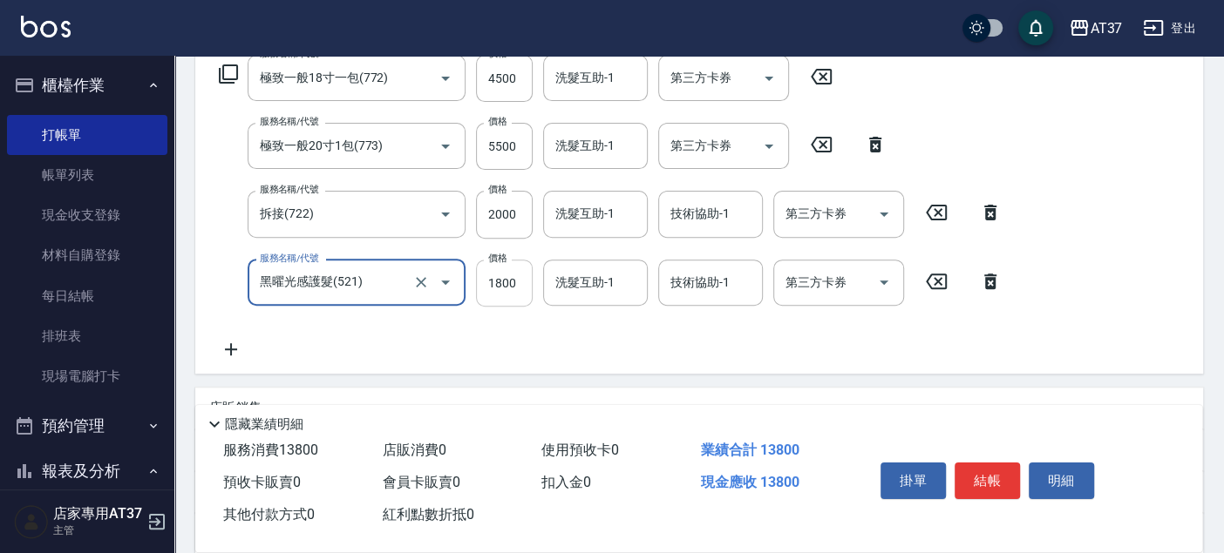
type input "黑曜光感護髮(521)"
click at [513, 283] on input "1800" at bounding box center [504, 283] width 57 height 47
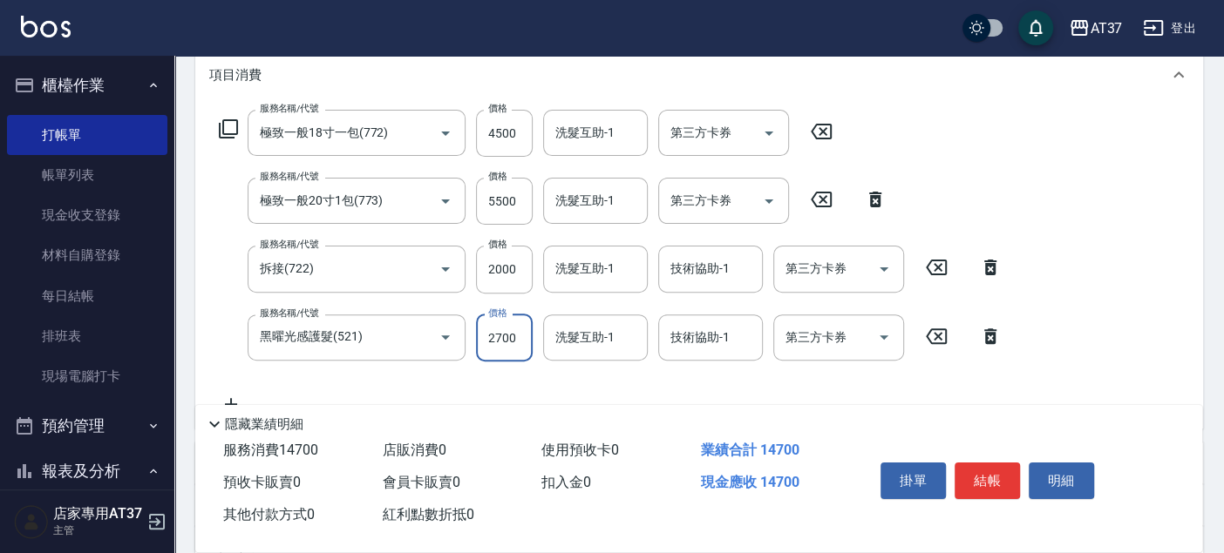
scroll to position [207, 0]
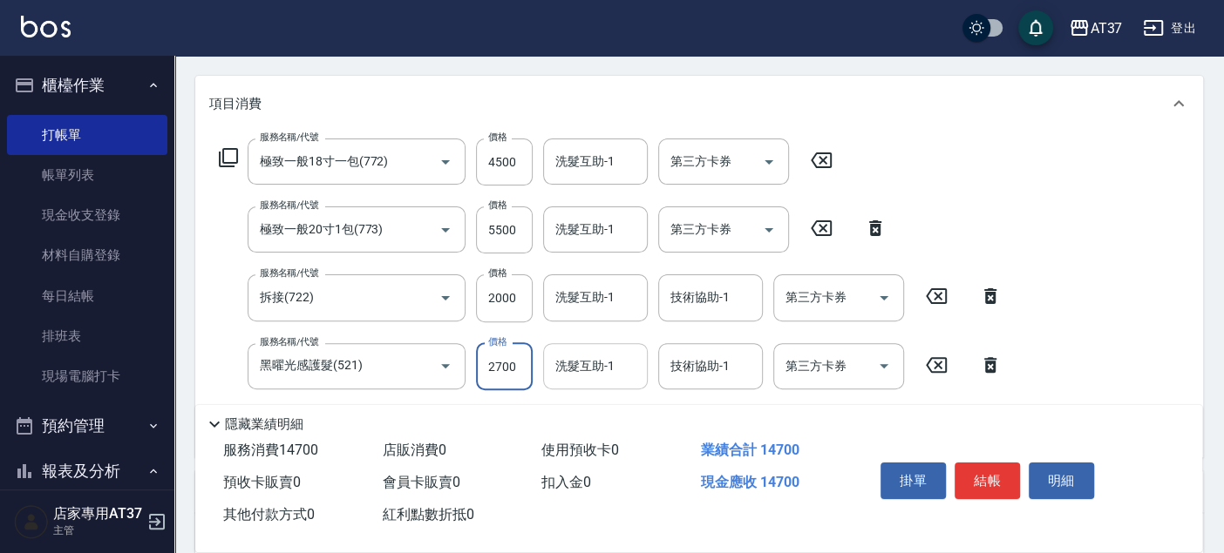
type input "2700"
click at [605, 360] on div "洗髮互助-1 洗髮互助-1" at bounding box center [595, 366] width 105 height 46
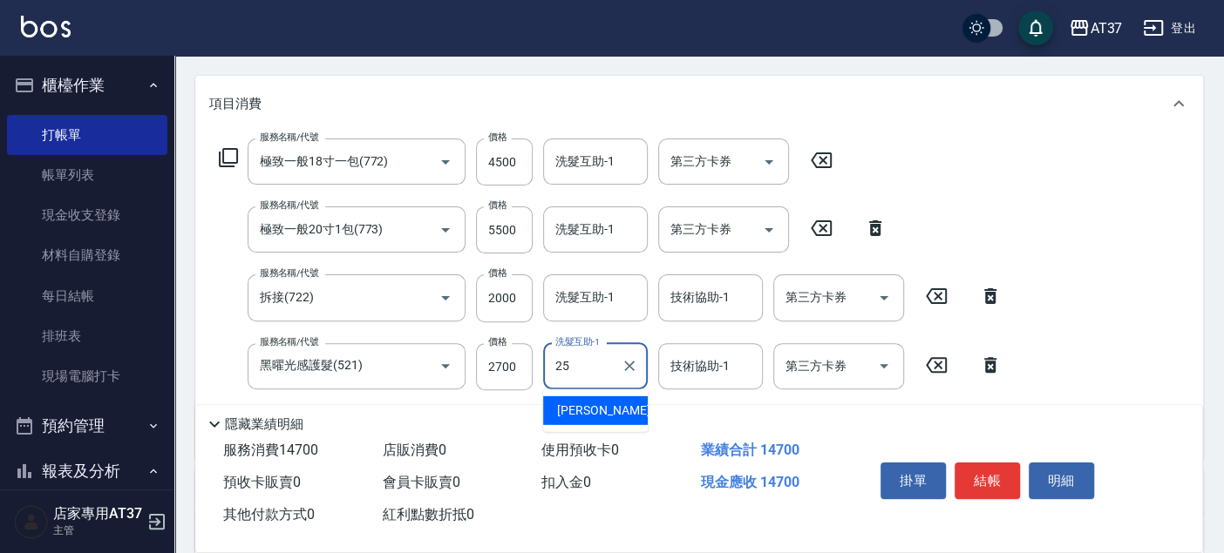
type input "子筠-25"
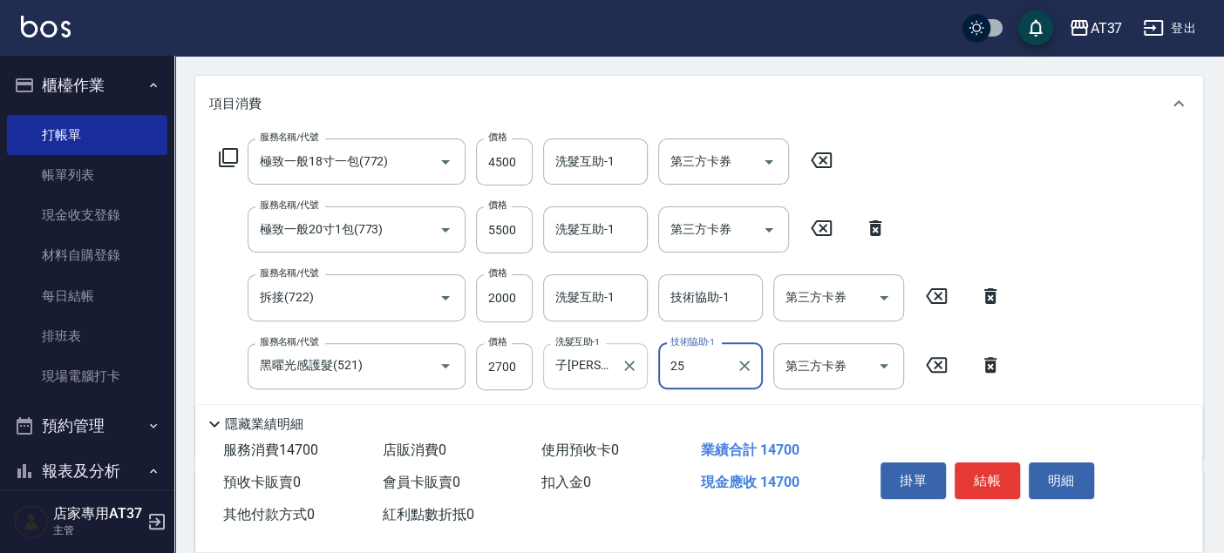
type input "子筠-25"
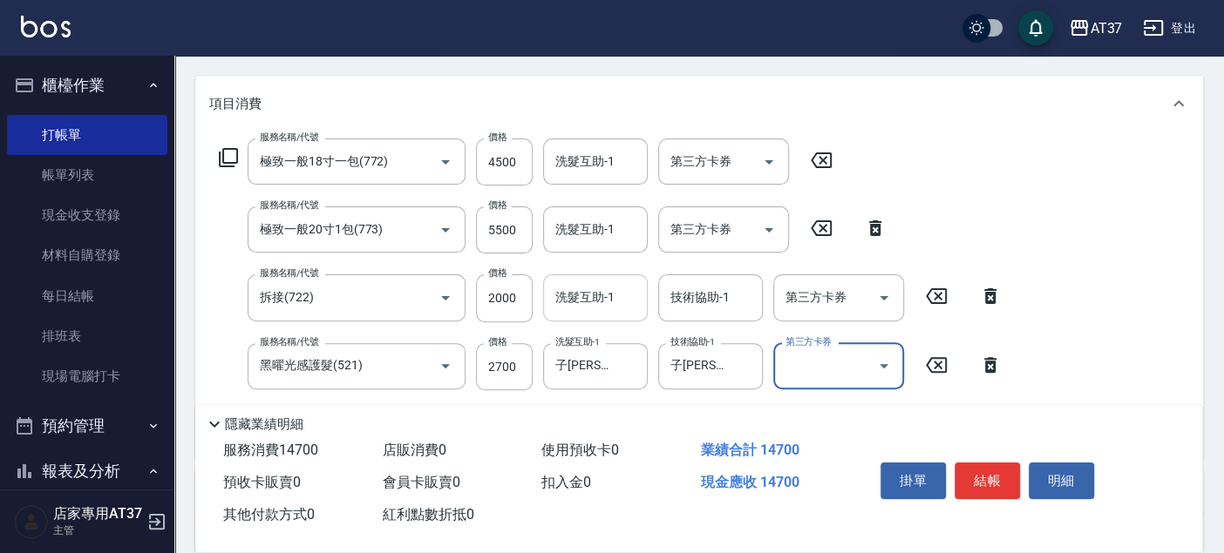
click at [601, 303] on div "洗髮互助-1 洗髮互助-1" at bounding box center [595, 298] width 105 height 46
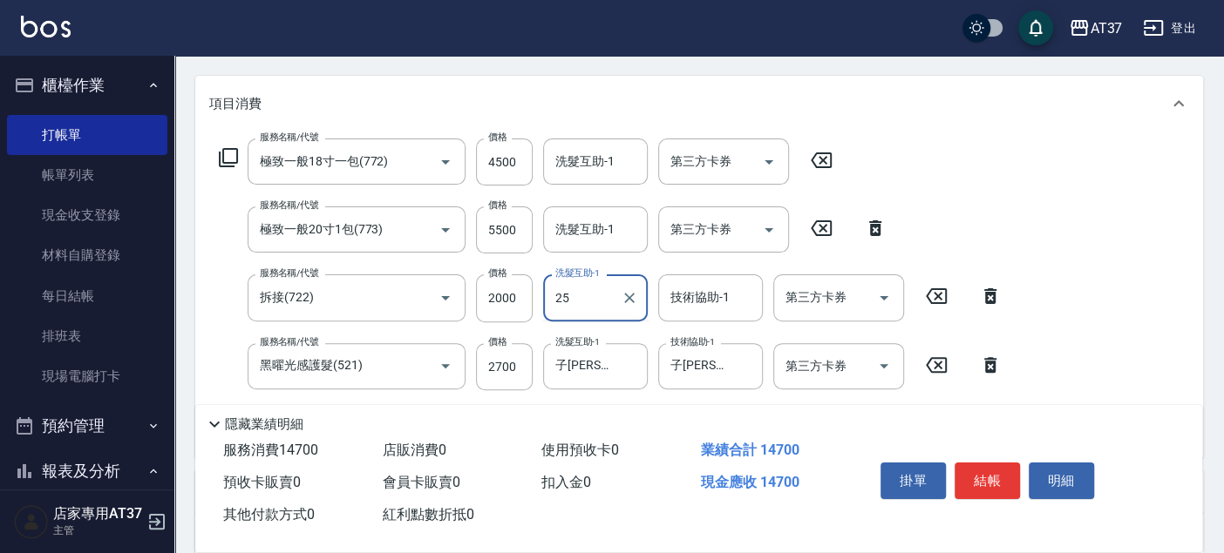
type input "子筠-25"
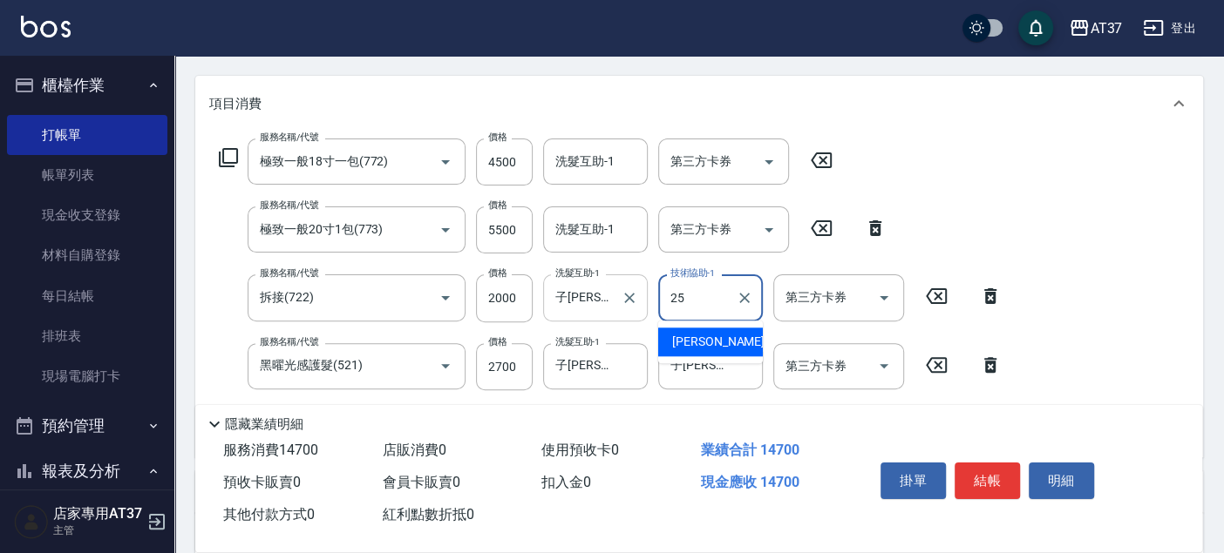
type input "子筠-25"
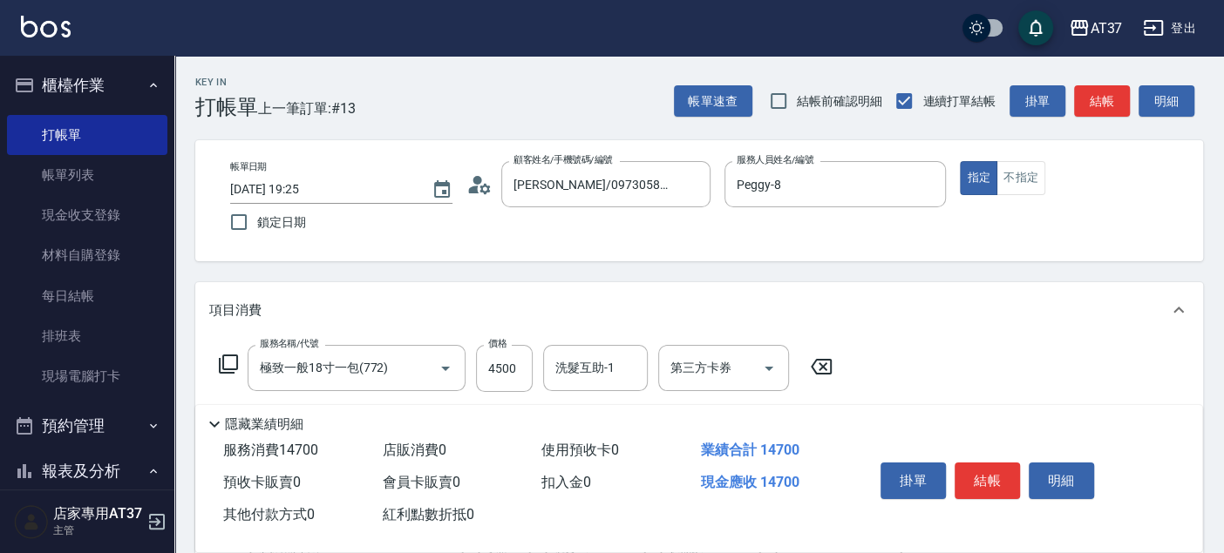
scroll to position [387, 0]
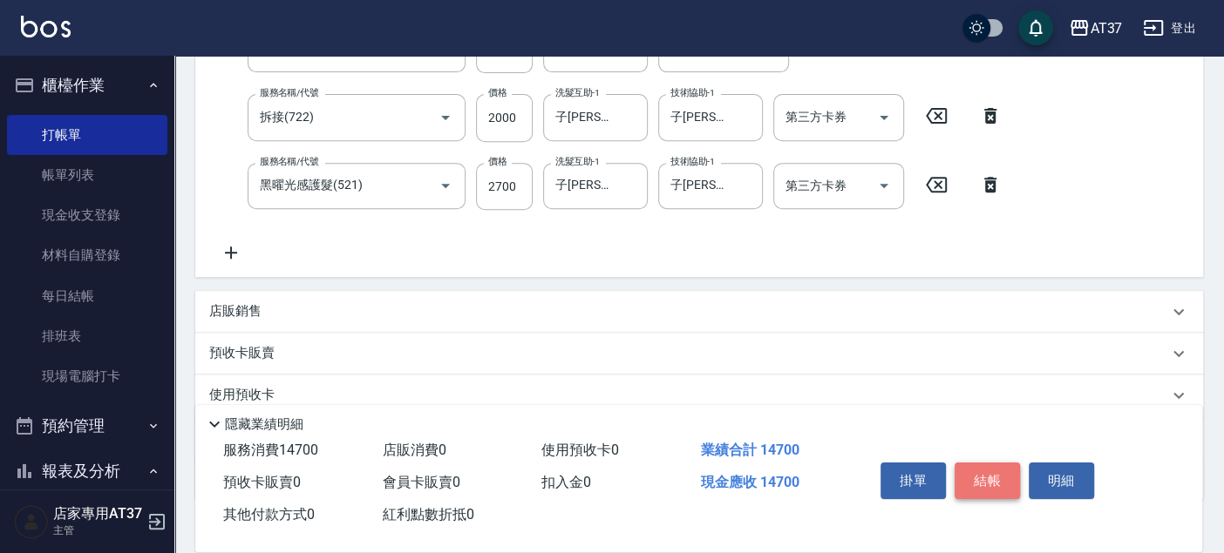
click at [1005, 475] on button "結帳" at bounding box center [986, 481] width 65 height 37
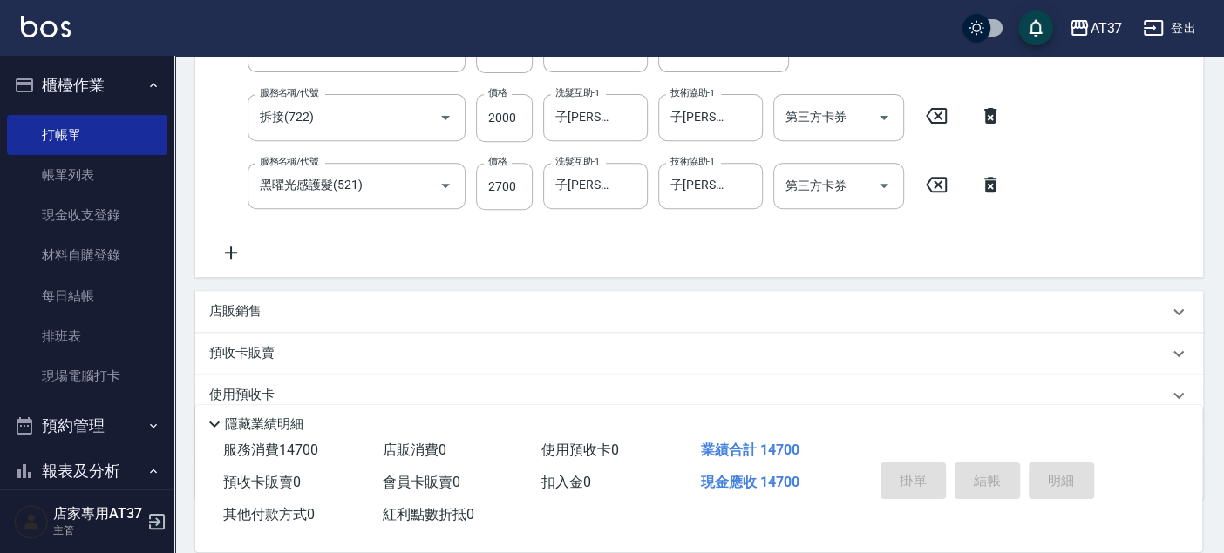
type input "2025/09/11 19:29"
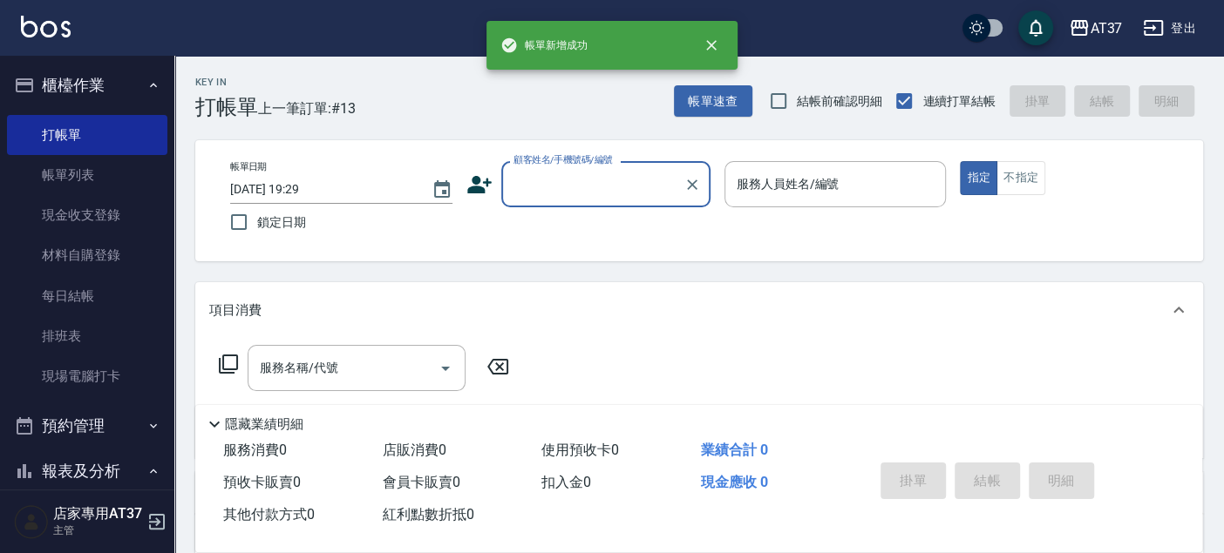
scroll to position [0, 0]
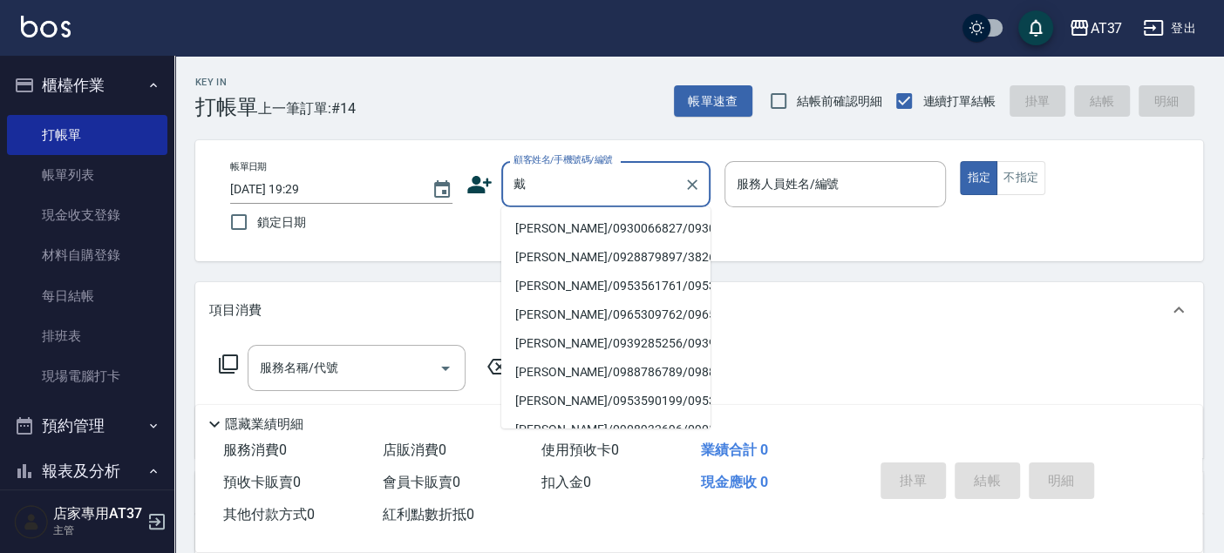
click at [560, 232] on li "[PERSON_NAME]/0930066827/0930066827" at bounding box center [605, 228] width 209 height 29
type input "[PERSON_NAME]/0930066827/0930066827"
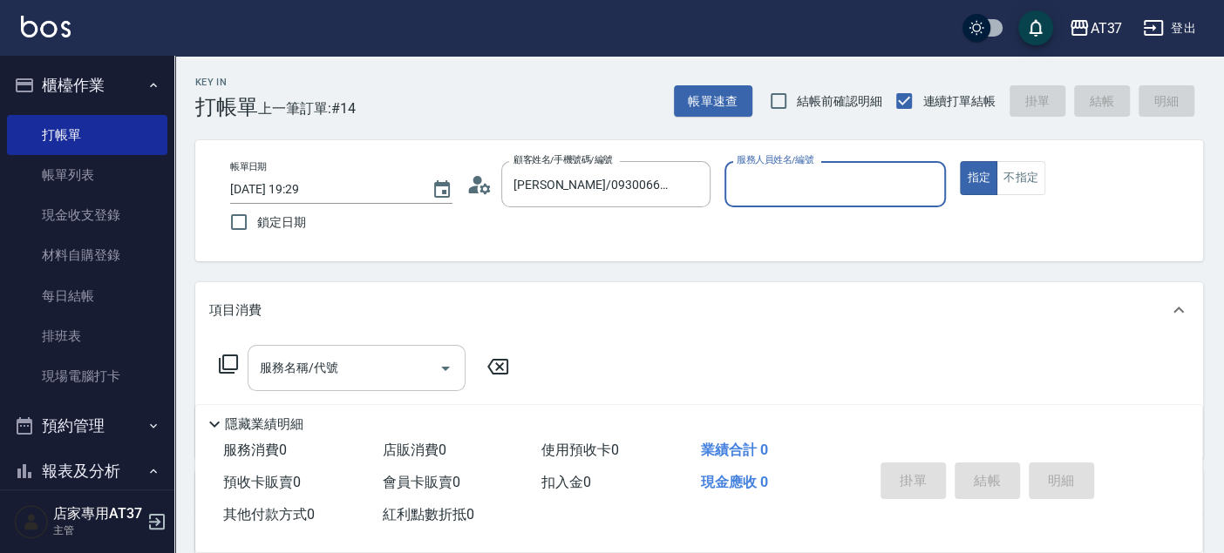
type input "Peggy-8"
click at [384, 358] on input "服務名稱/代號" at bounding box center [343, 368] width 176 height 31
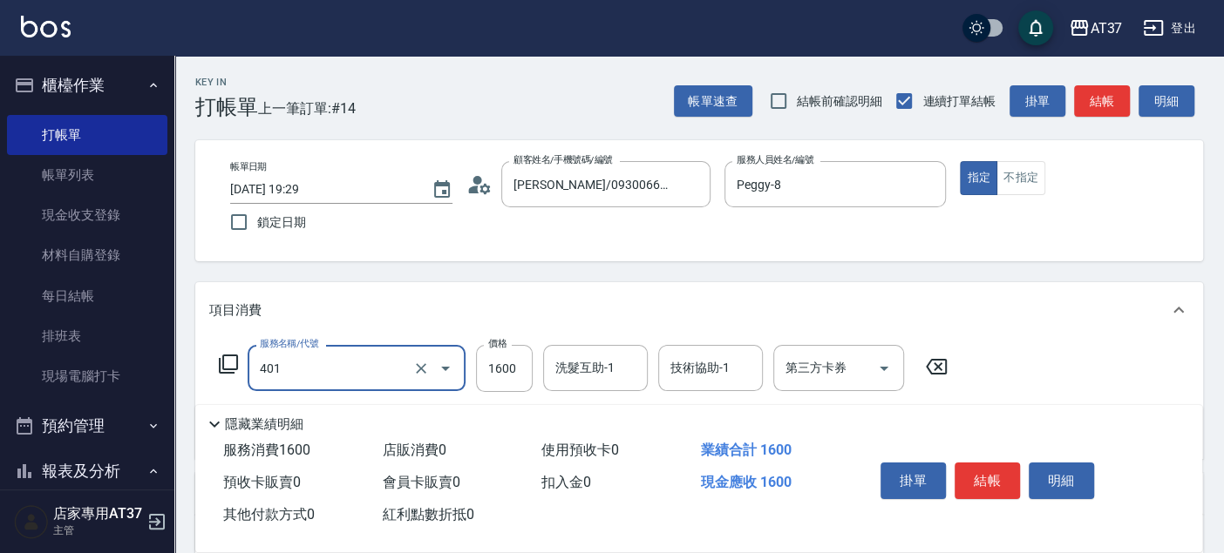
type input "基本染髮(401)"
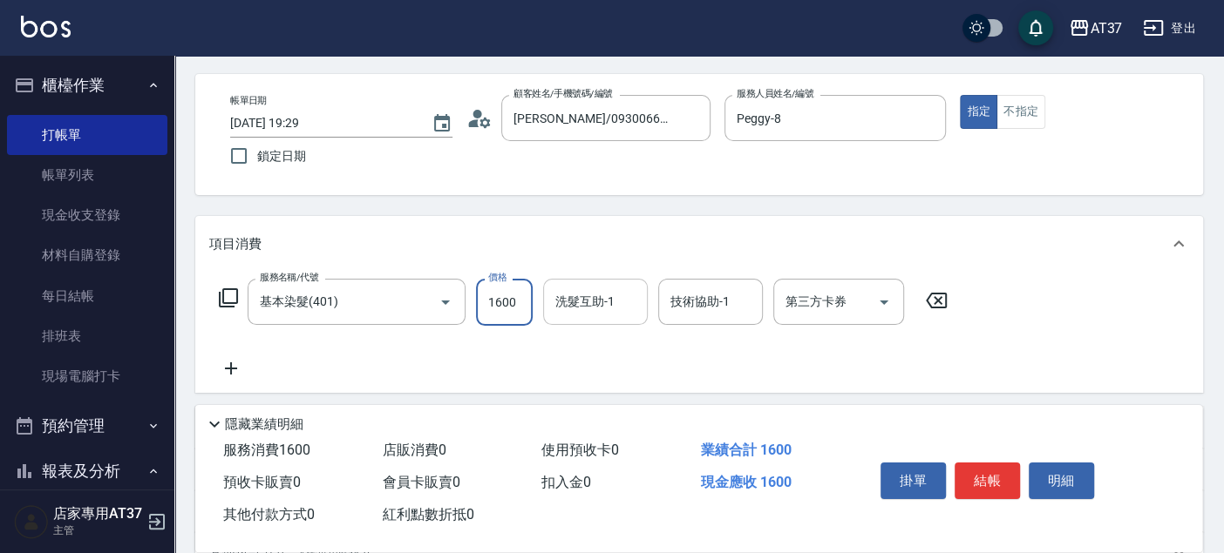
scroll to position [97, 0]
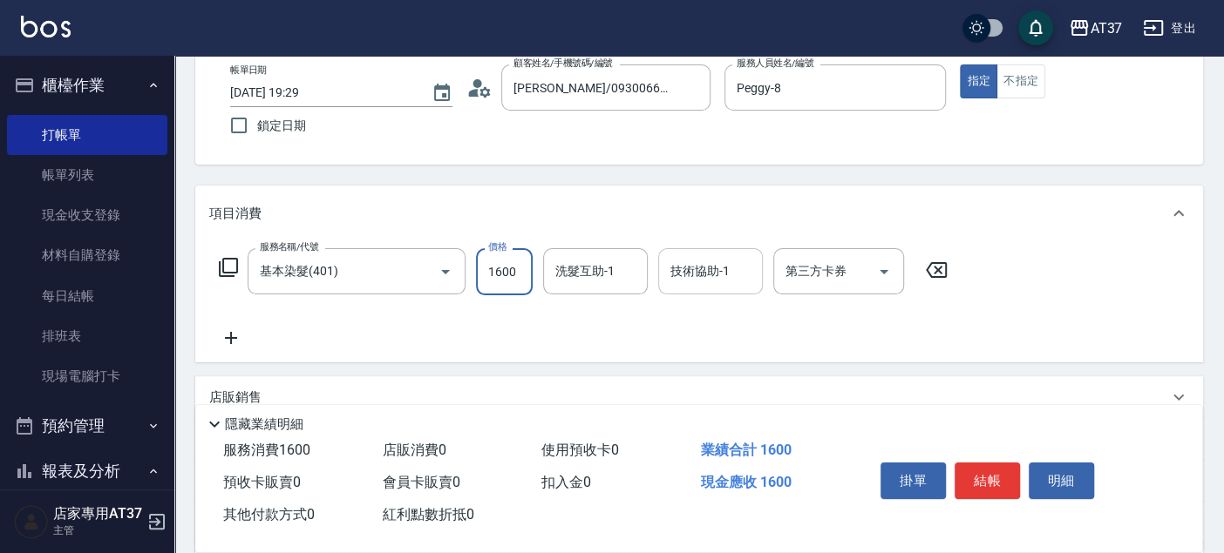
click at [686, 271] on div "技術協助-1 技術協助-1" at bounding box center [710, 271] width 105 height 46
type input "子筠-25"
click at [997, 477] on button "結帳" at bounding box center [986, 481] width 65 height 37
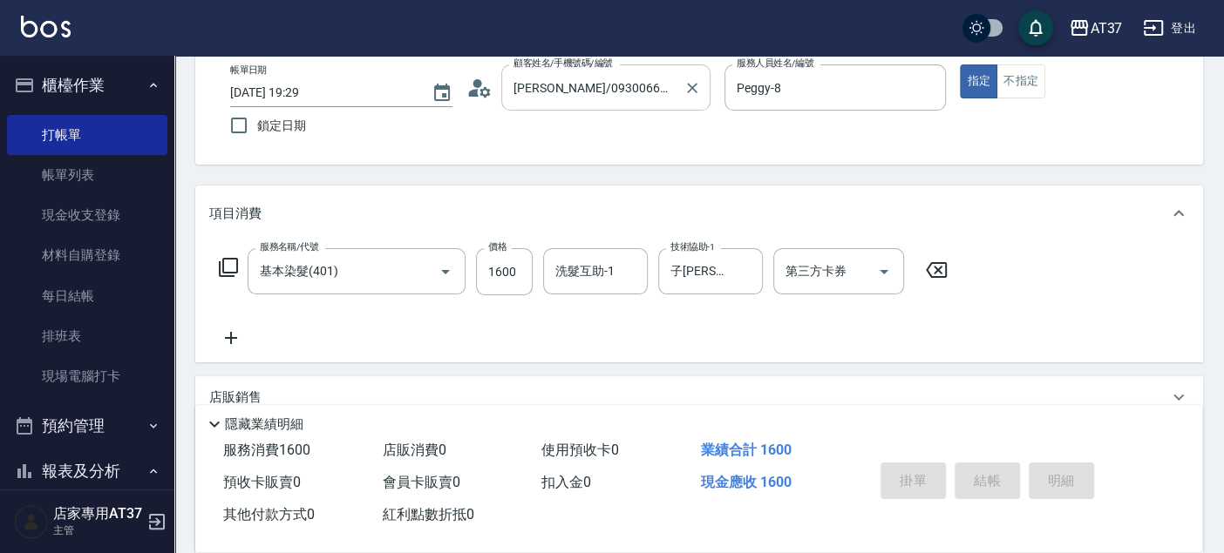
type input "2025/09/11 19:31"
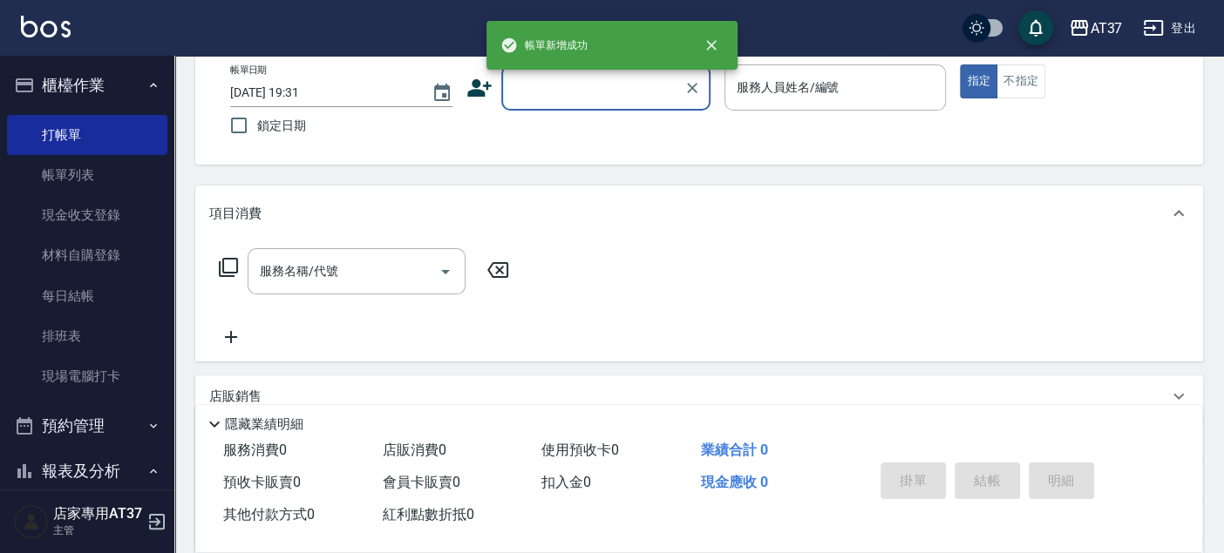
scroll to position [0, 0]
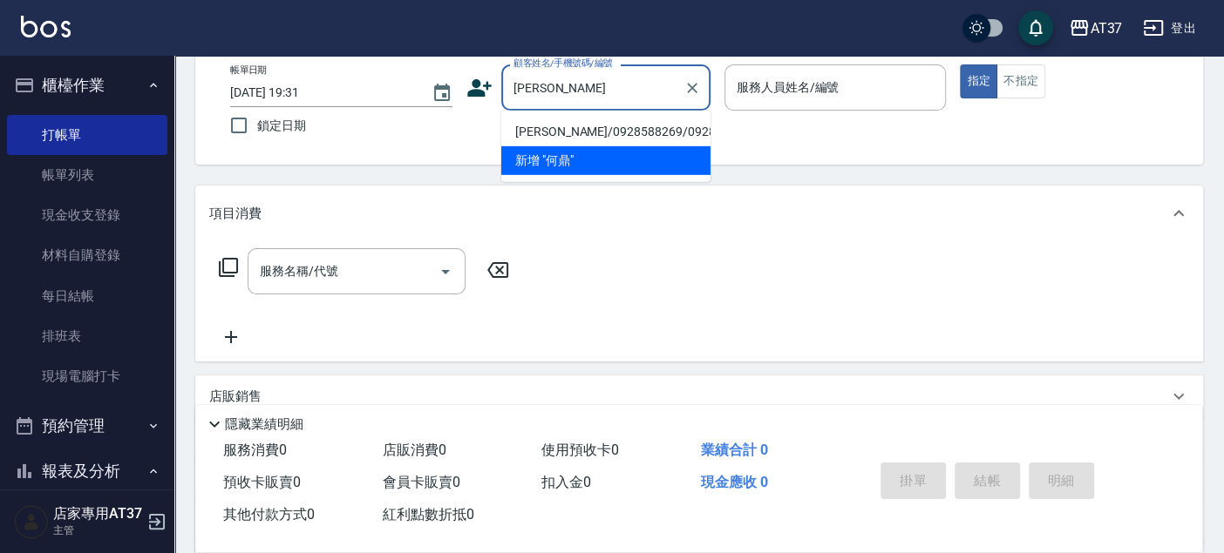
click at [562, 143] on li "[PERSON_NAME]/0928588269/0928588269" at bounding box center [605, 132] width 209 height 29
type input "[PERSON_NAME]/0928588269/0928588269"
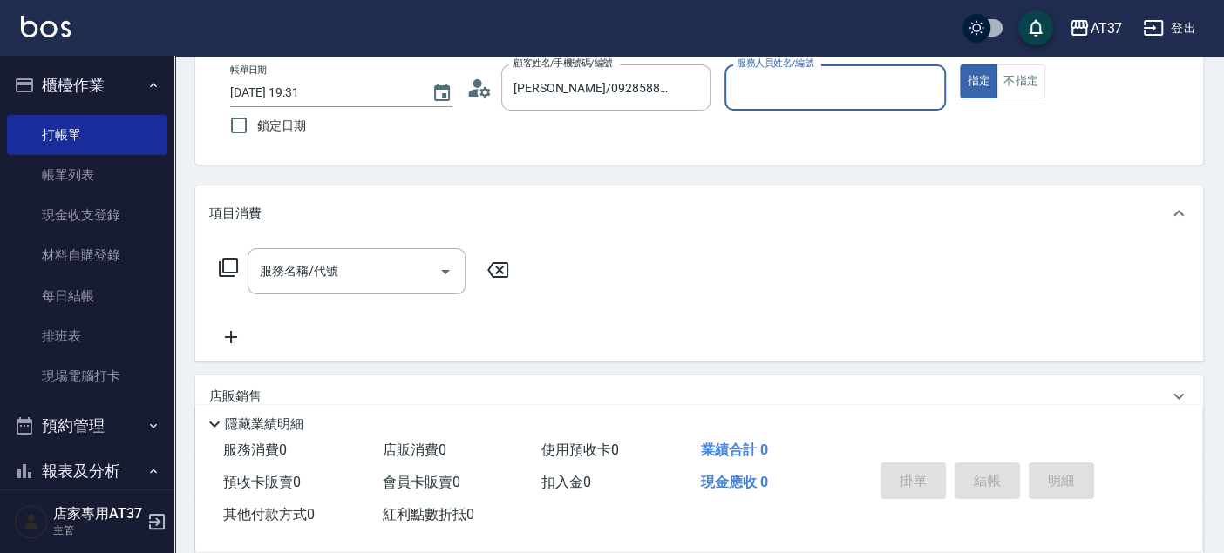
type input "Peggy-8"
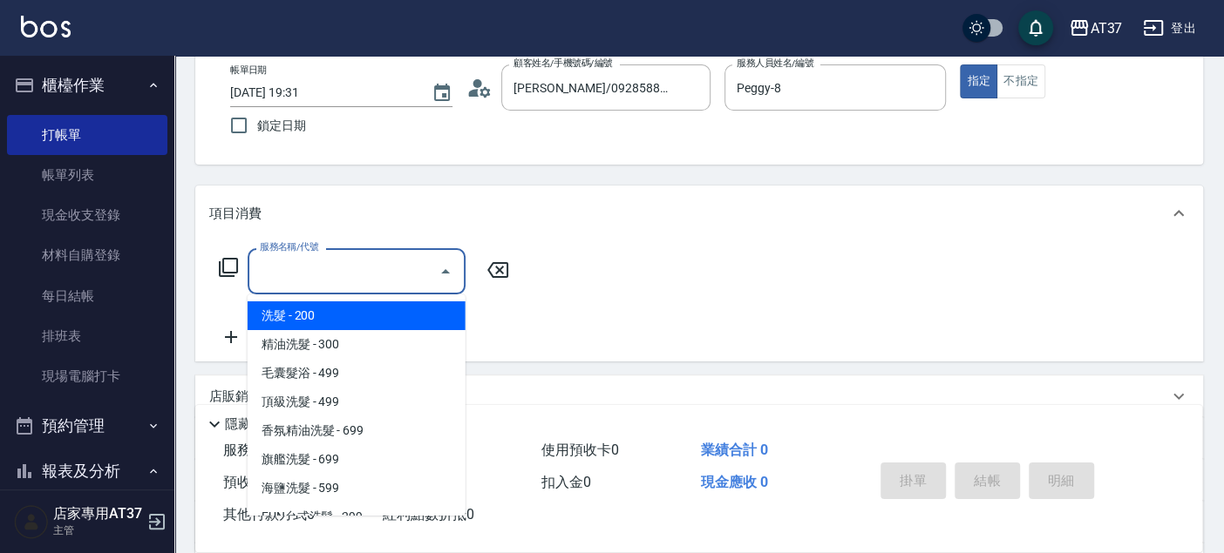
click at [382, 277] on input "服務名稱/代號" at bounding box center [343, 271] width 176 height 31
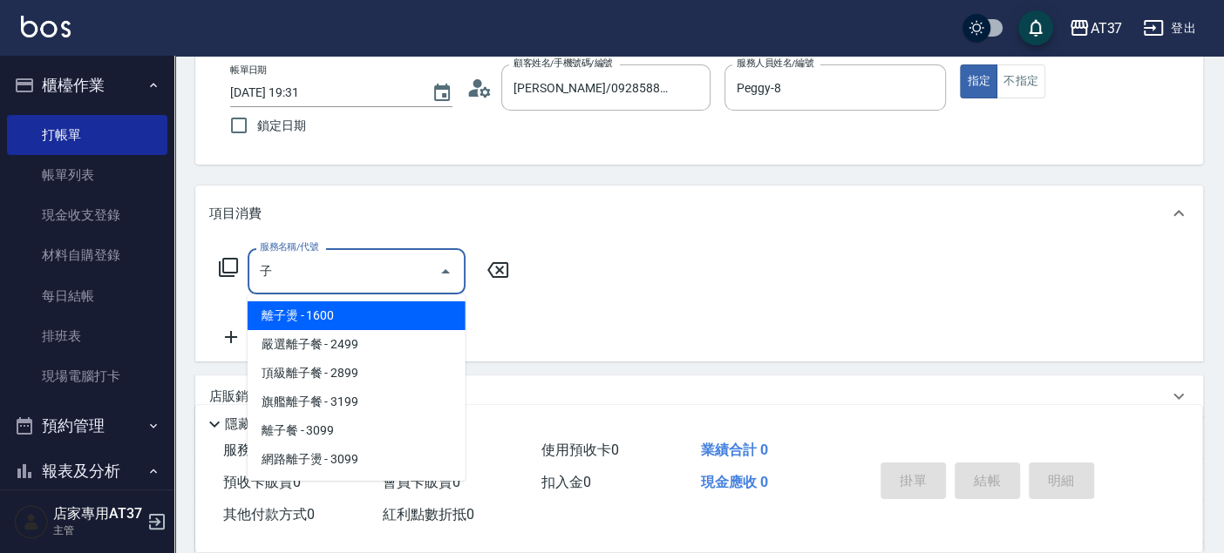
click at [383, 317] on span "離子燙 - 1600" at bounding box center [357, 316] width 218 height 29
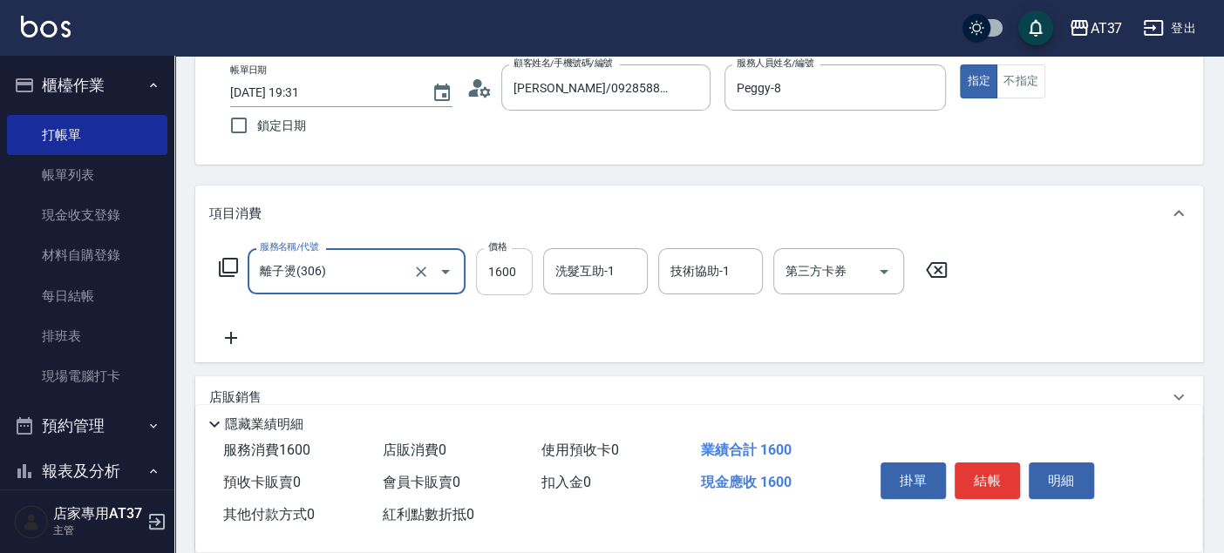
type input "離子燙(306)"
click at [494, 280] on input "1600" at bounding box center [504, 271] width 57 height 47
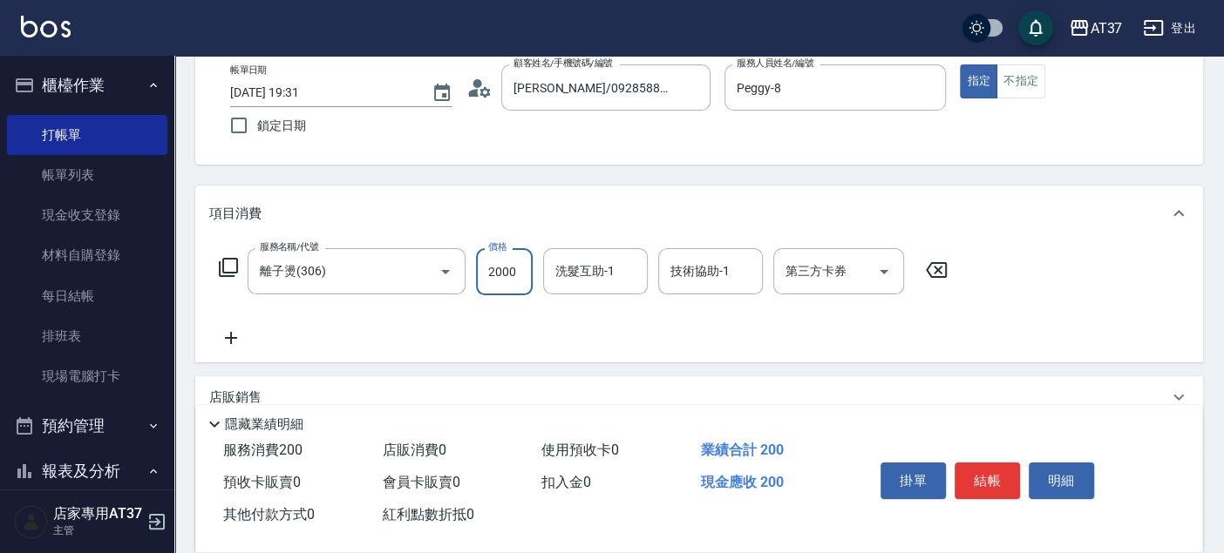
type input "2000"
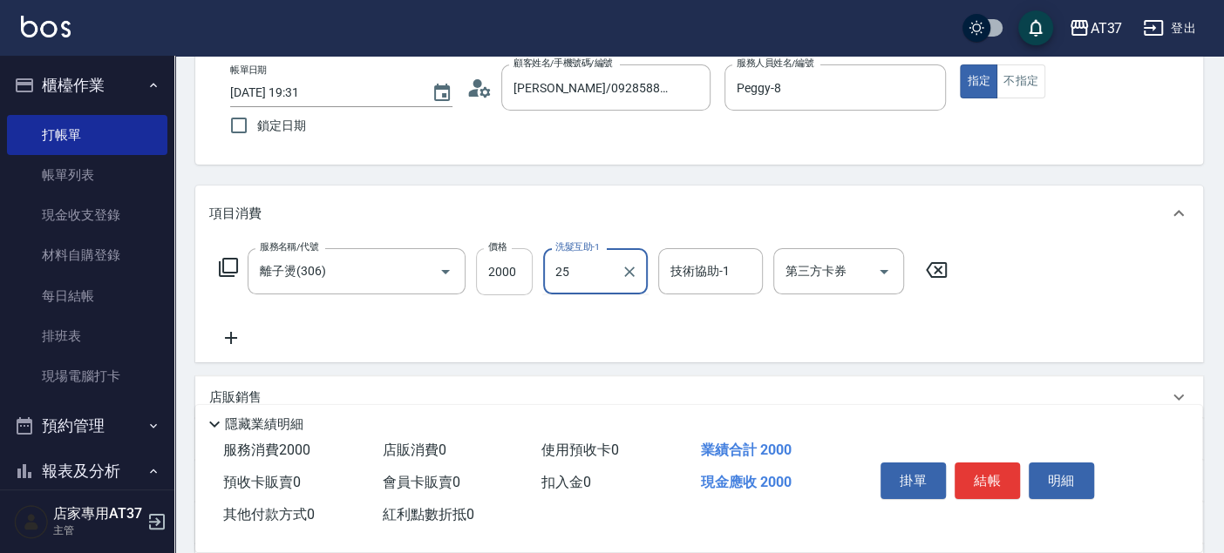
type input "子筠-25"
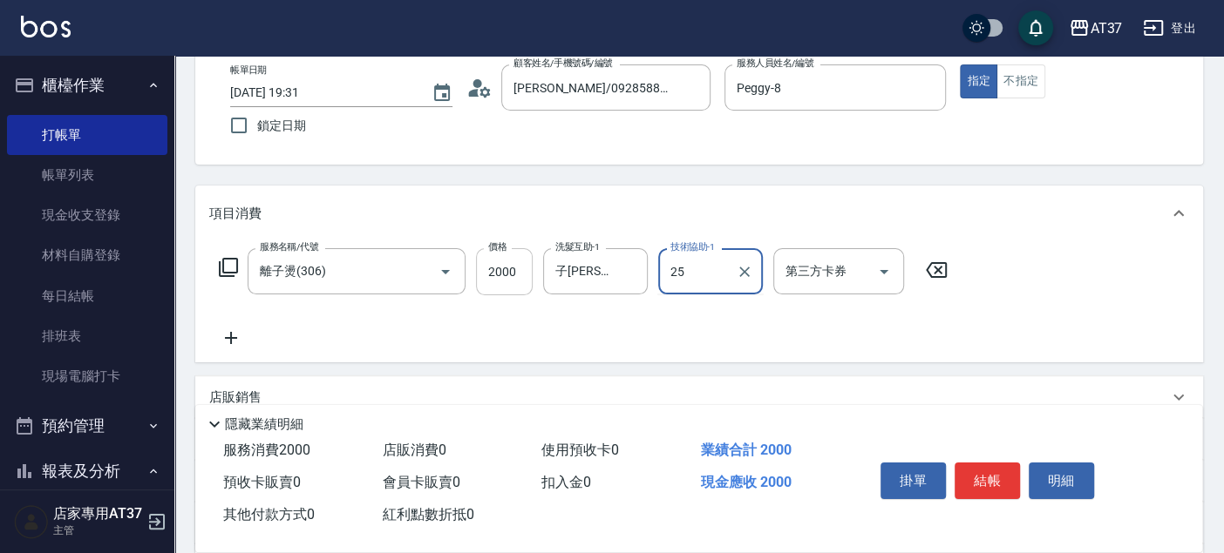
type input "子筠-25"
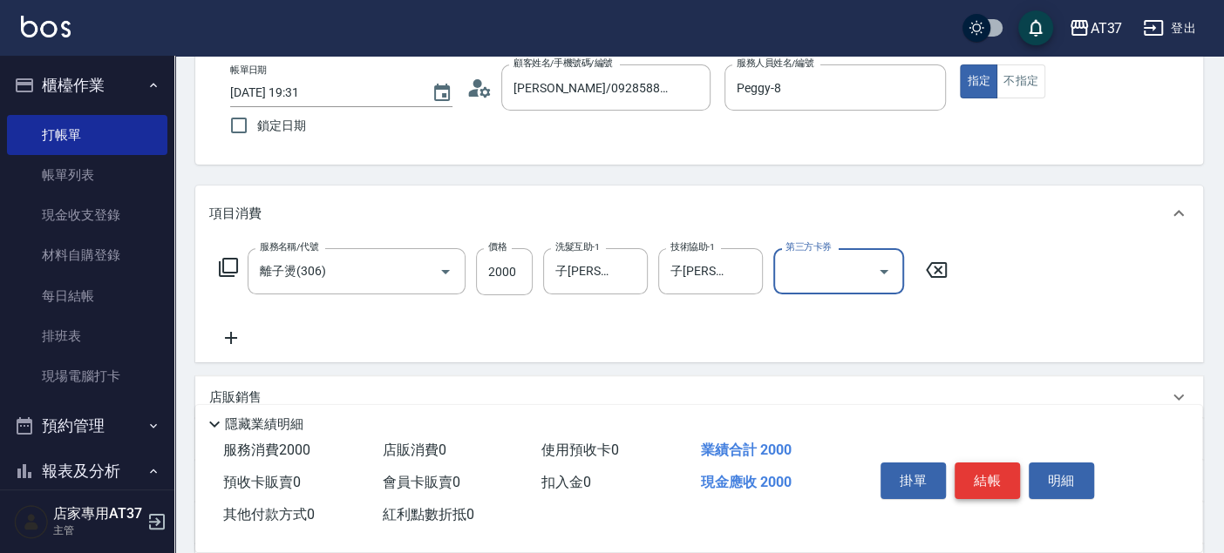
click at [971, 463] on button "結帳" at bounding box center [986, 481] width 65 height 37
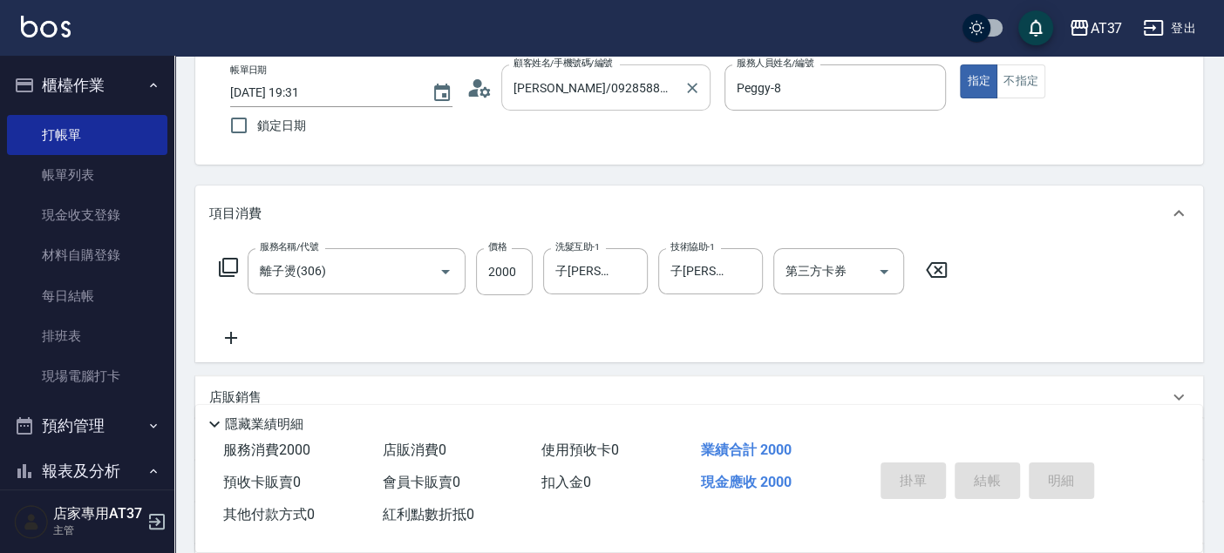
type input "2025/09/11 19:32"
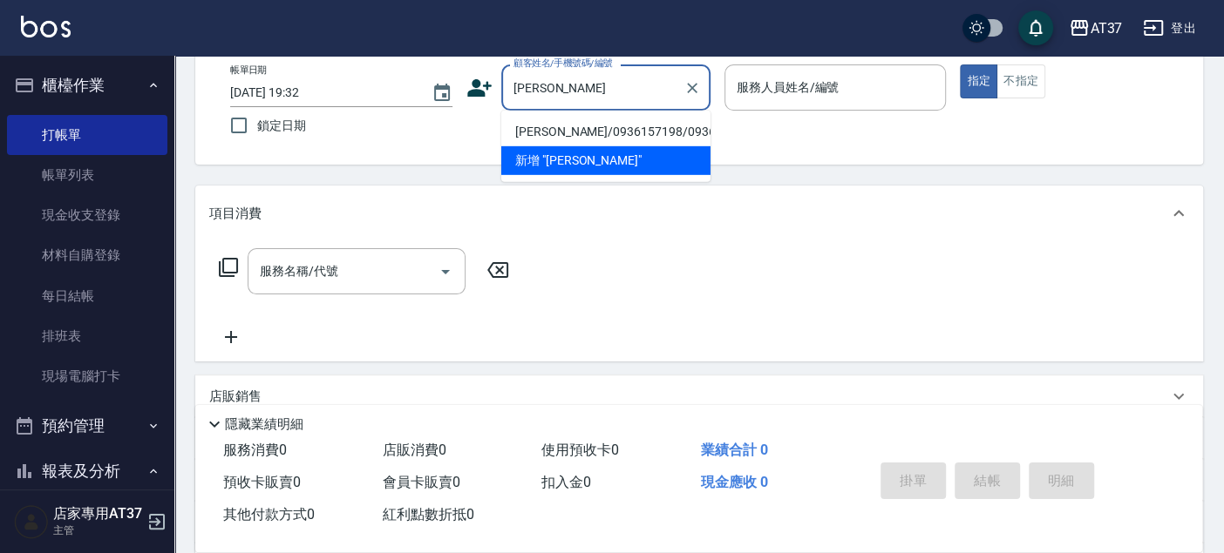
click at [573, 144] on li "[PERSON_NAME]/0936157198/0936157198" at bounding box center [605, 132] width 209 height 29
type input "[PERSON_NAME]/0936157198/0936157198"
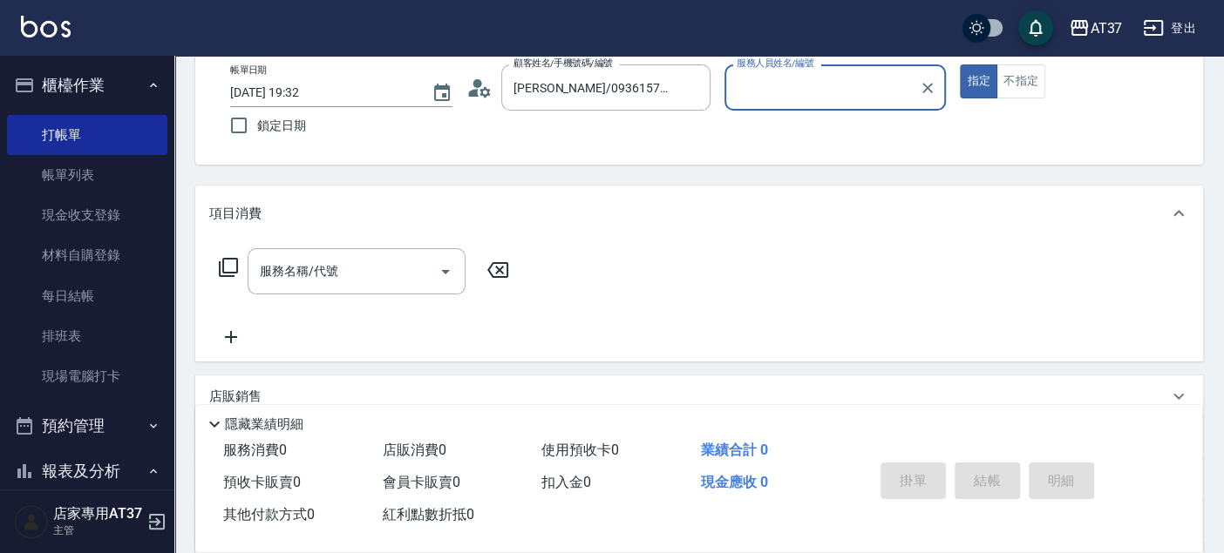
type input "Peggy-8"
click at [349, 275] on input "服務名稱/代號" at bounding box center [343, 271] width 176 height 31
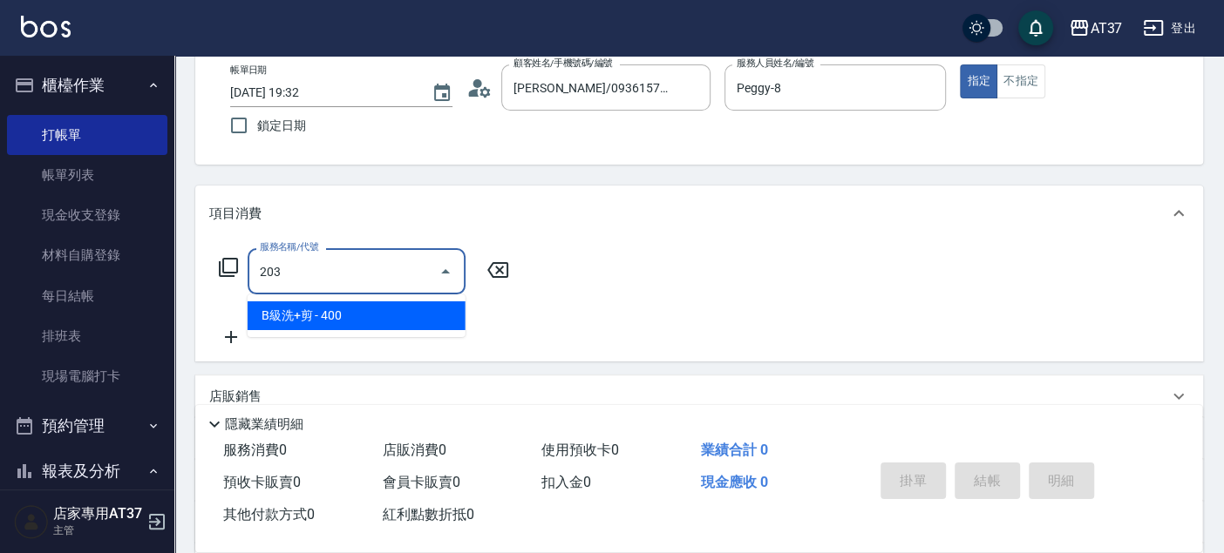
type input "B級洗+剪(203)"
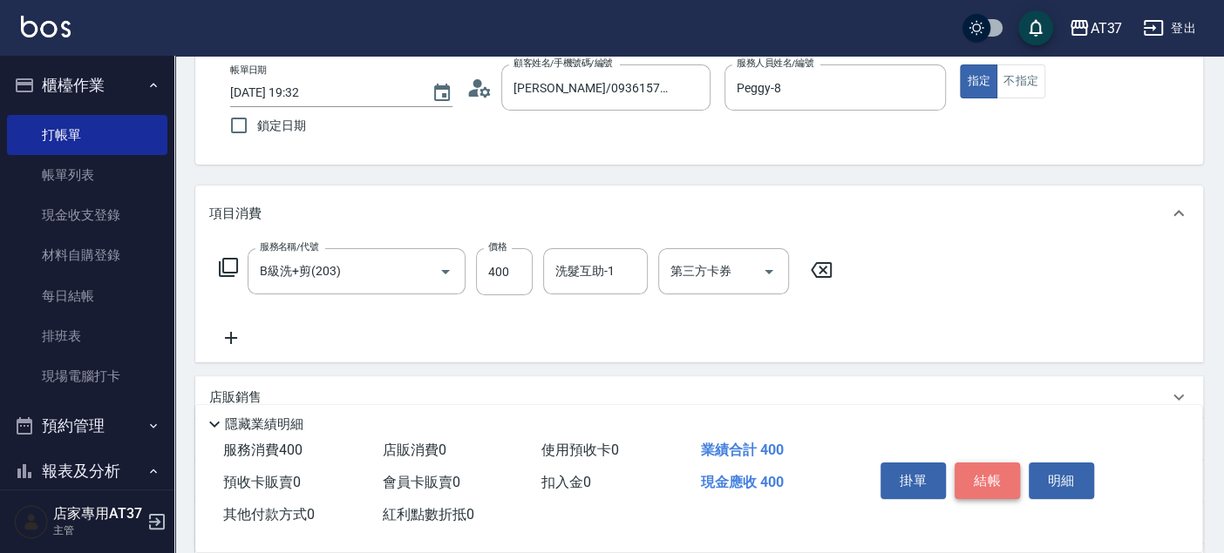
click at [1008, 481] on button "結帳" at bounding box center [986, 481] width 65 height 37
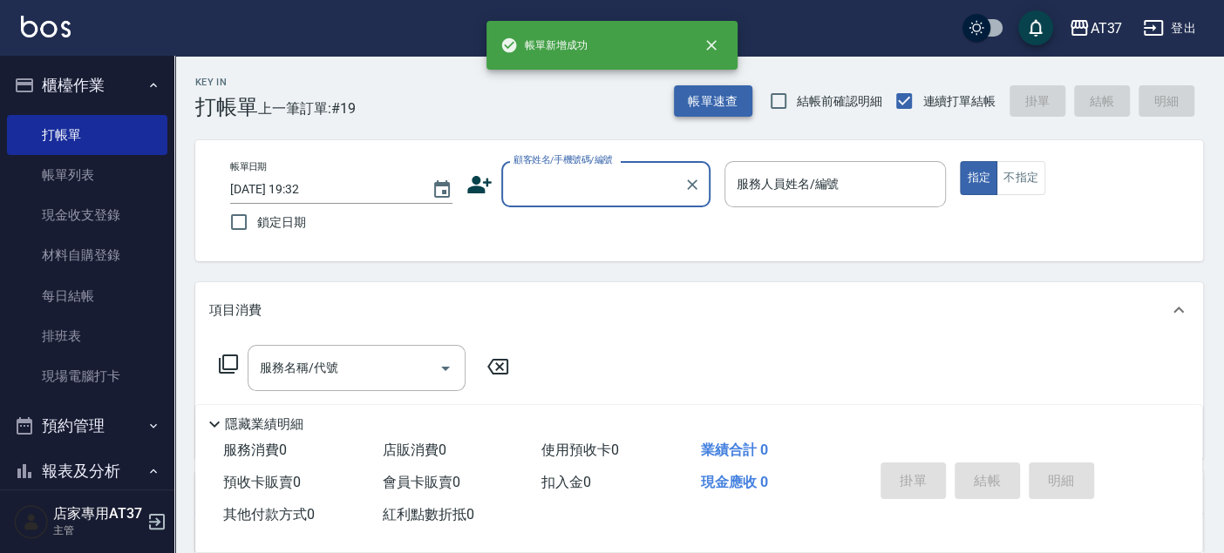
click at [724, 89] on button "帳單速查" at bounding box center [713, 101] width 78 height 32
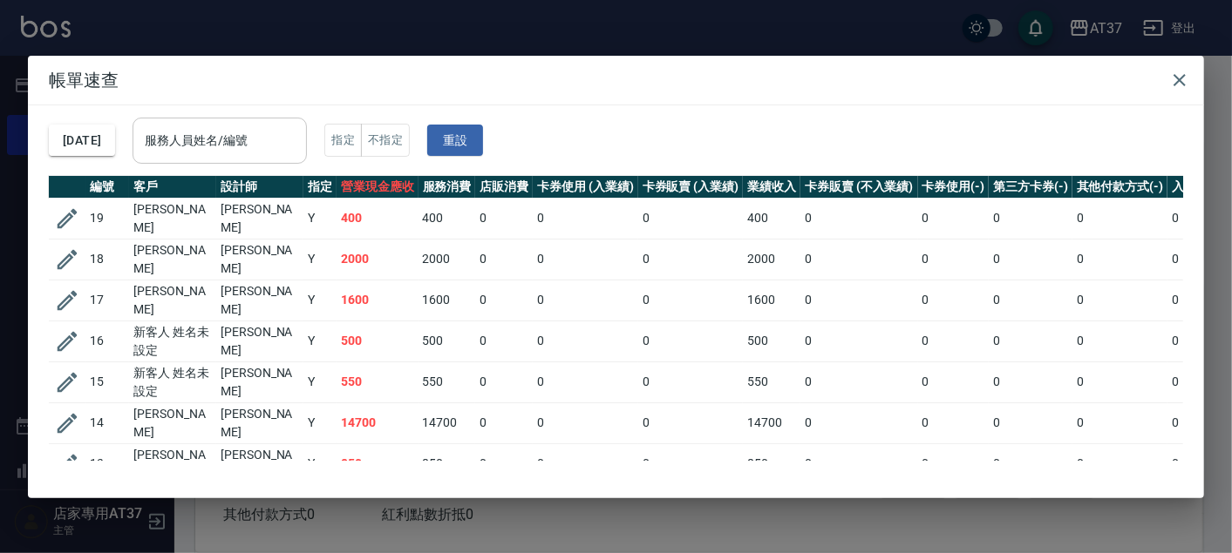
click at [271, 144] on input "服務人員姓名/編號" at bounding box center [219, 141] width 159 height 31
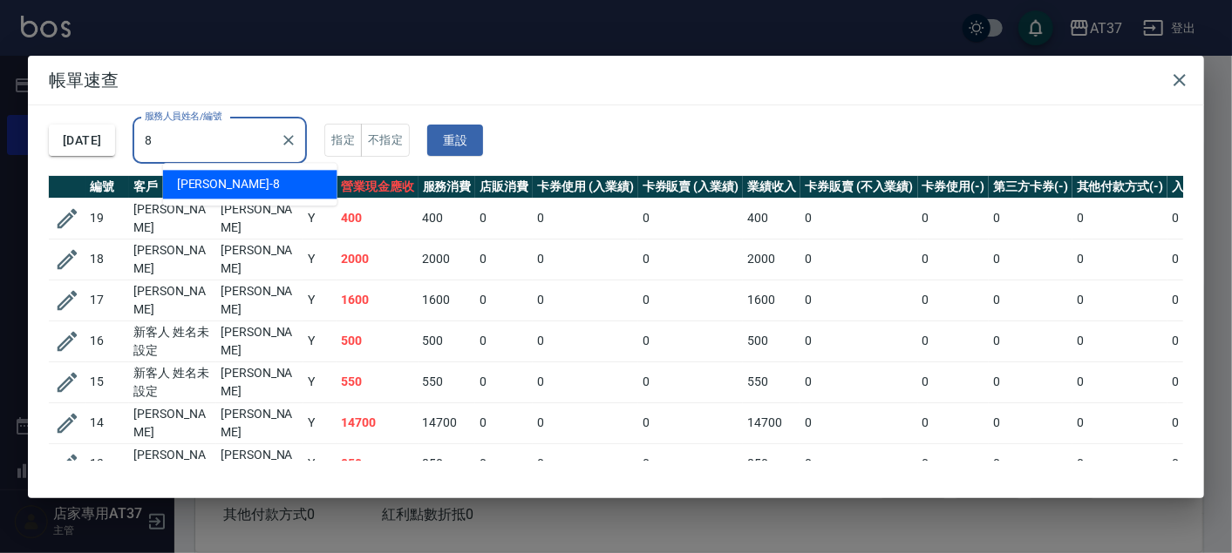
type input "Peggy-8"
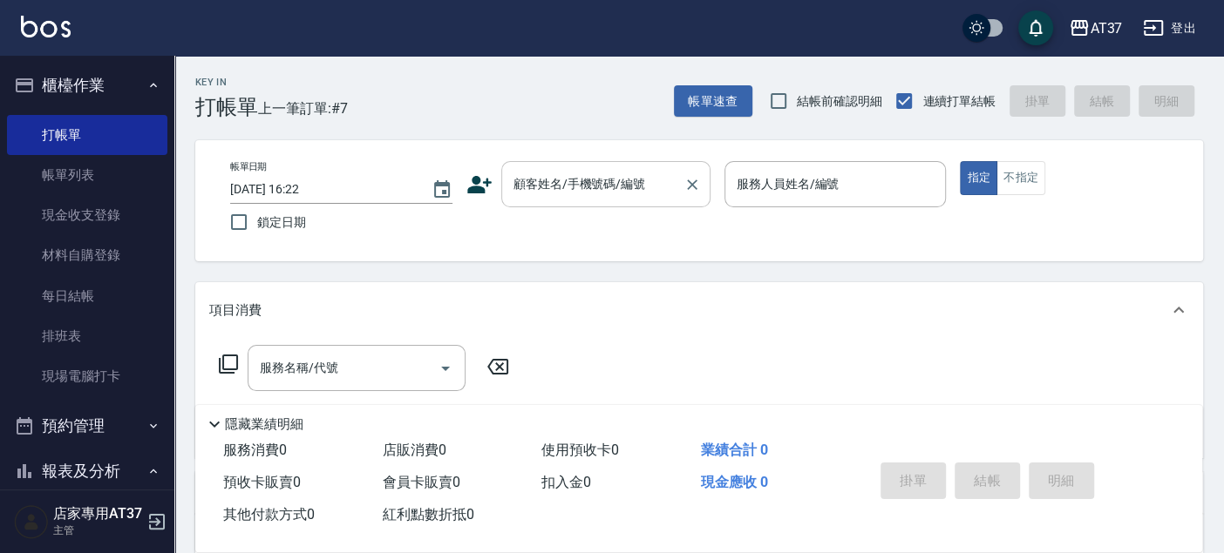
click at [595, 203] on div "顧客姓名/手機號碼/編號" at bounding box center [605, 184] width 209 height 46
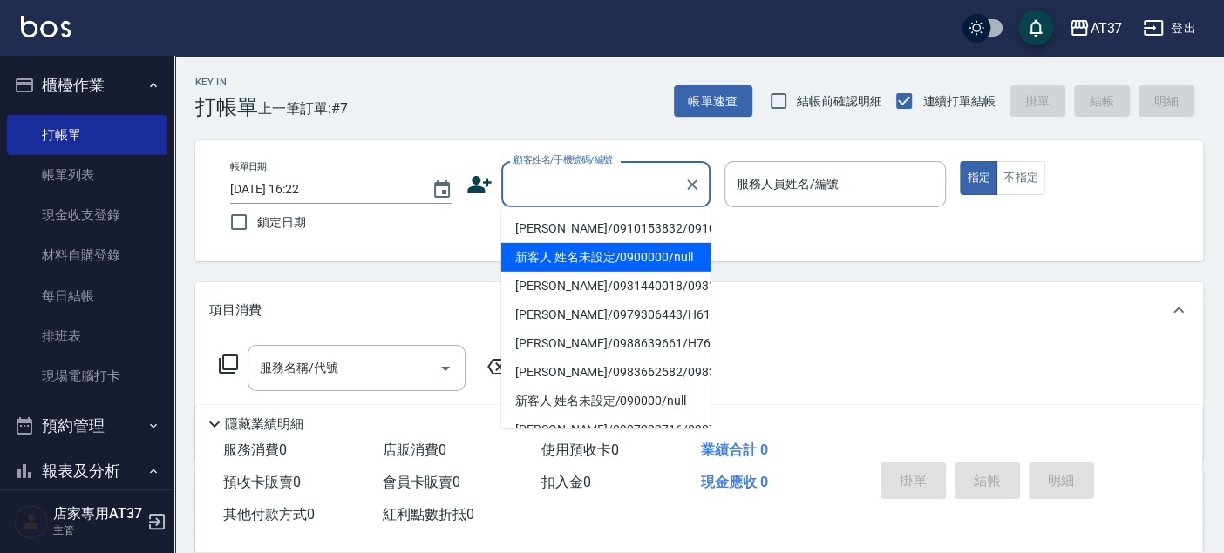
click at [658, 272] on li "新客人 姓名未設定/0900000/null" at bounding box center [605, 257] width 209 height 29
type input "新客人 姓名未設定/0900000/null"
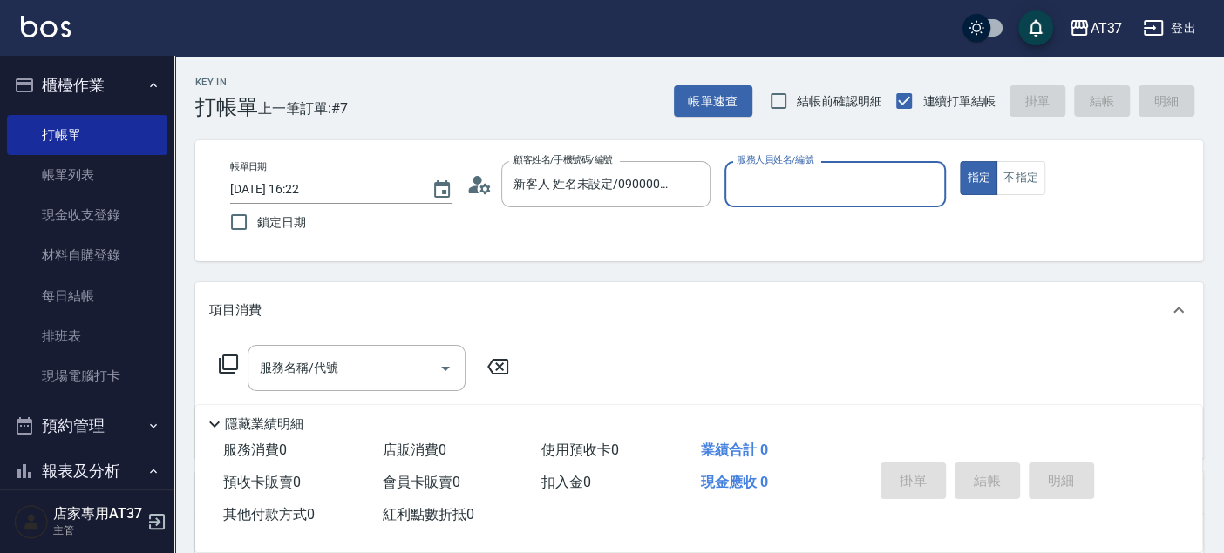
click at [743, 190] on input "服務人員姓名/編號" at bounding box center [835, 184] width 207 height 31
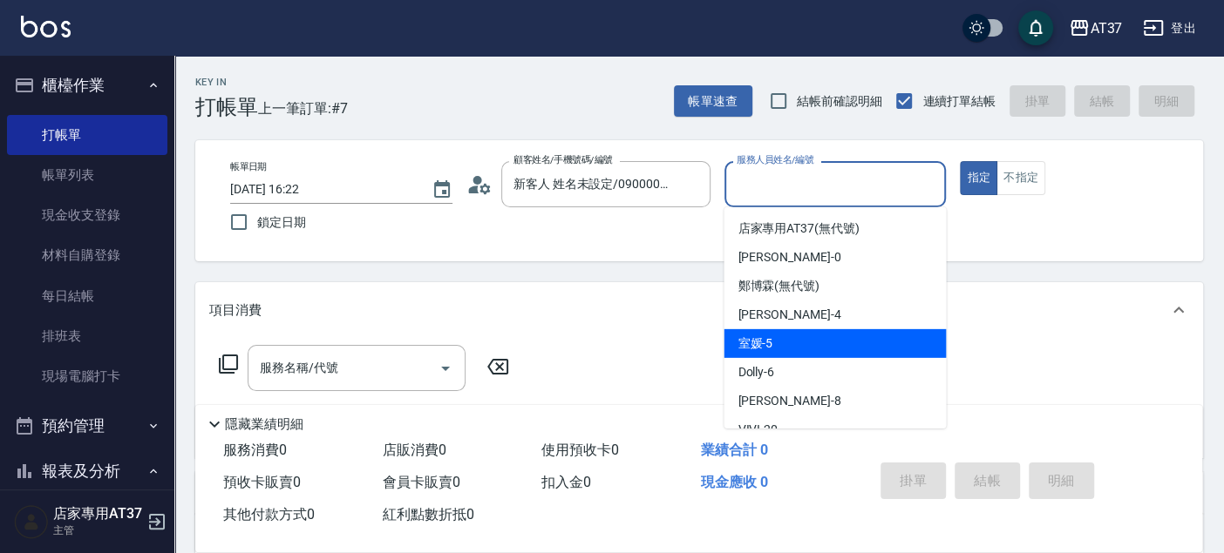
click at [778, 336] on div "室媛 -5" at bounding box center [834, 343] width 222 height 29
type input "室媛-5"
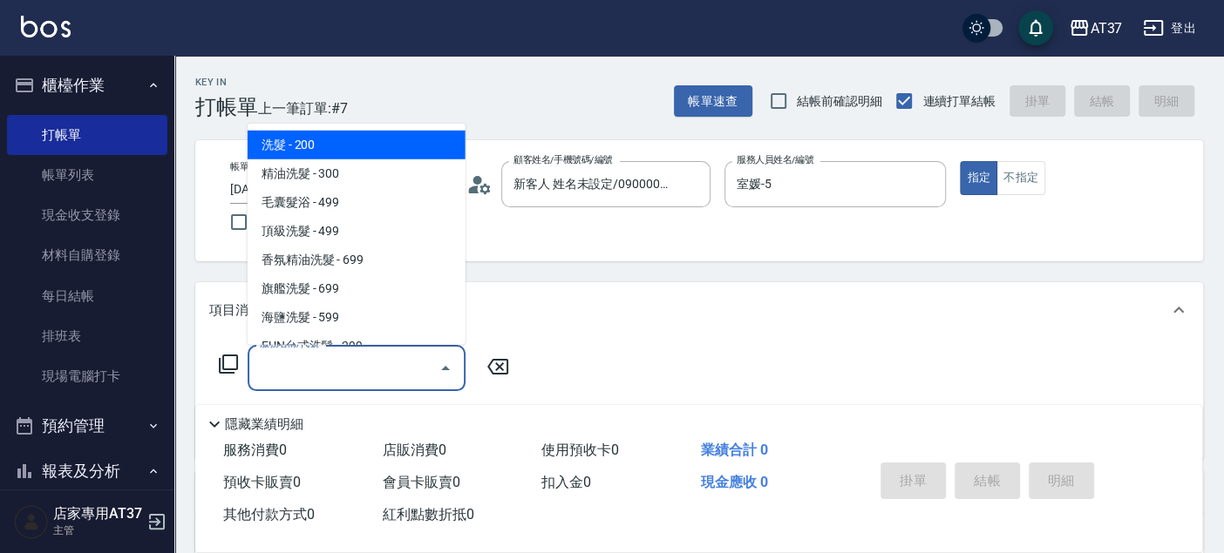
click at [380, 363] on input "服務名稱/代號" at bounding box center [343, 368] width 176 height 31
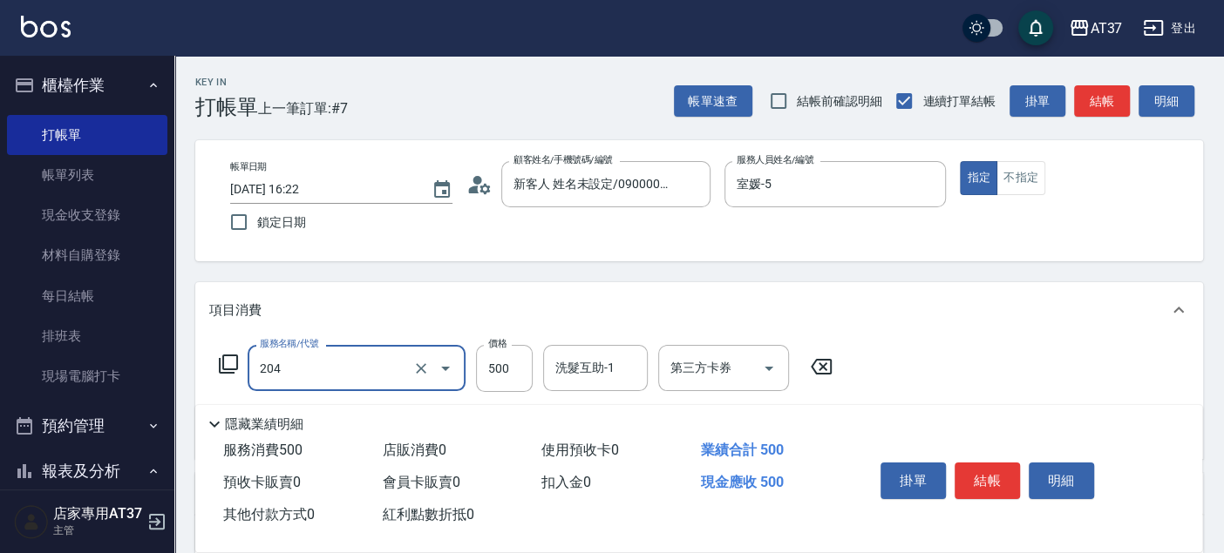
type input "A級洗+剪(204)"
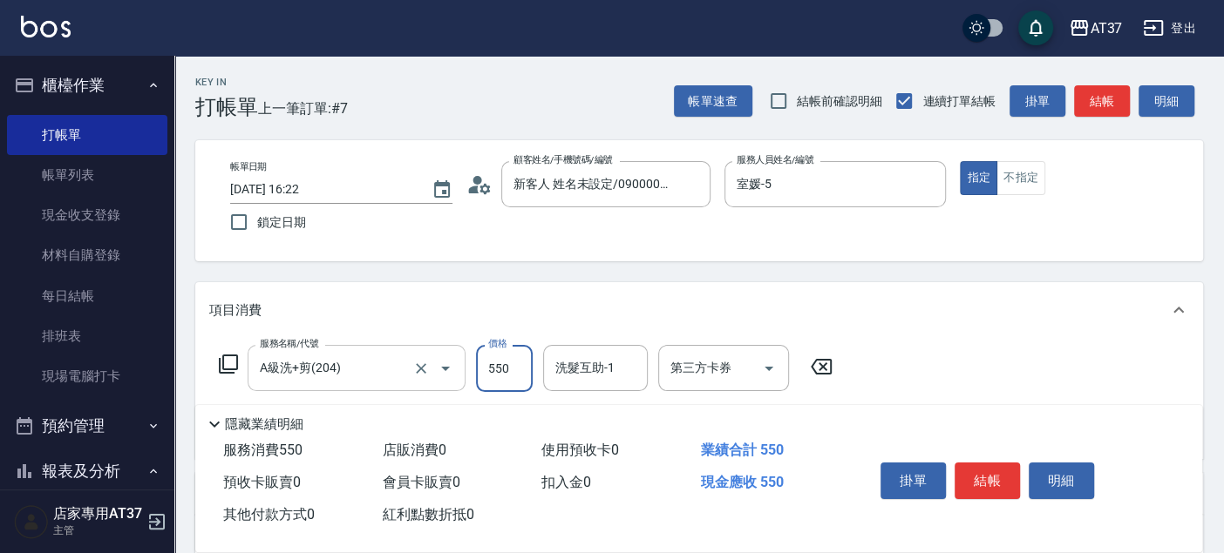
type input "550"
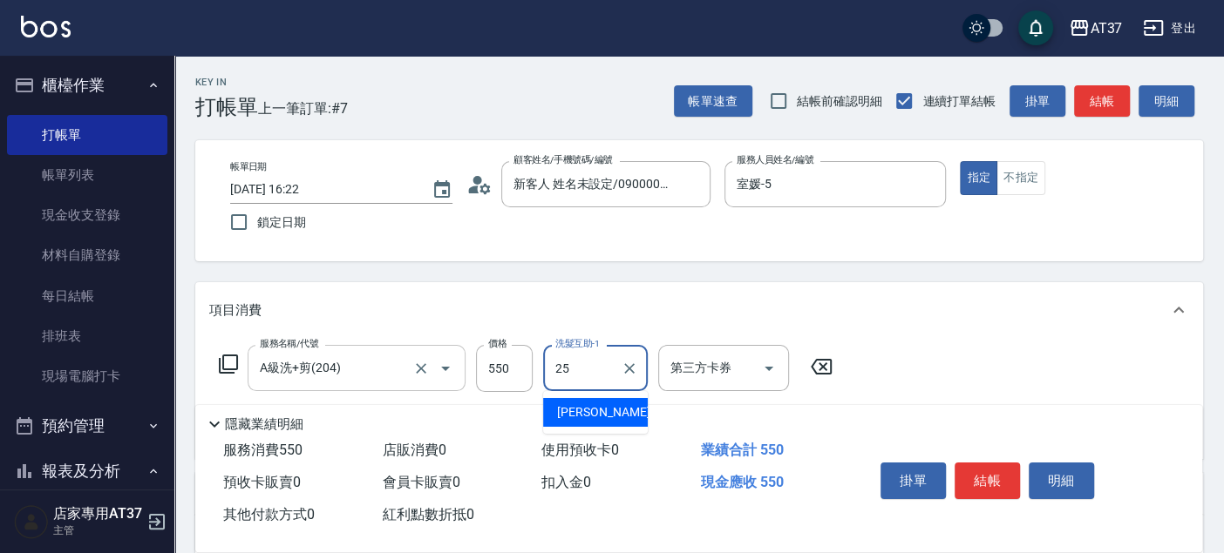
type input "子筠-25"
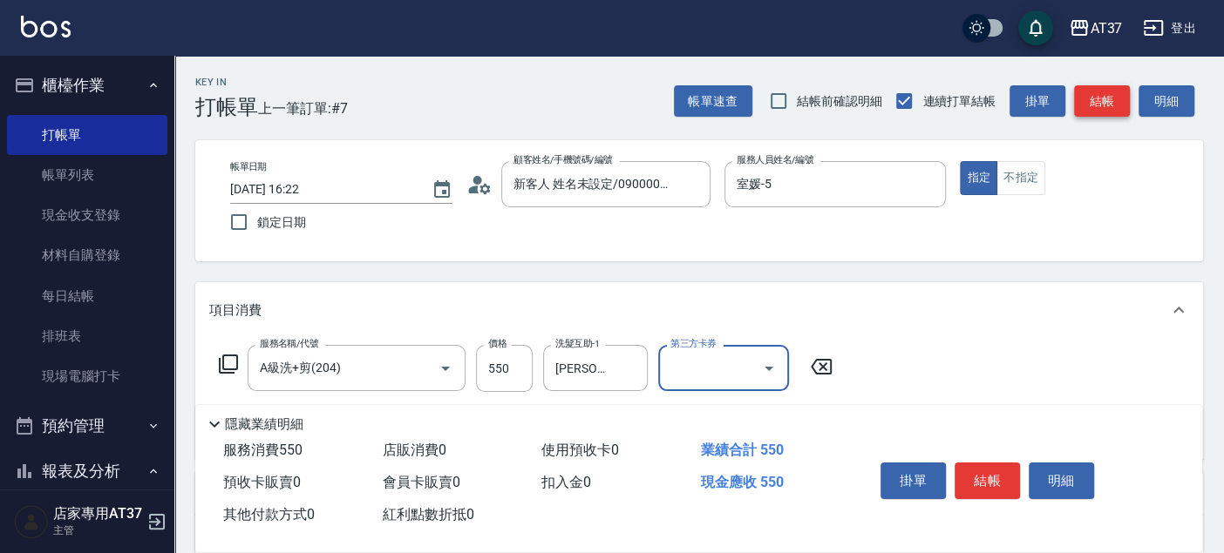
click at [1103, 101] on button "結帳" at bounding box center [1102, 101] width 56 height 32
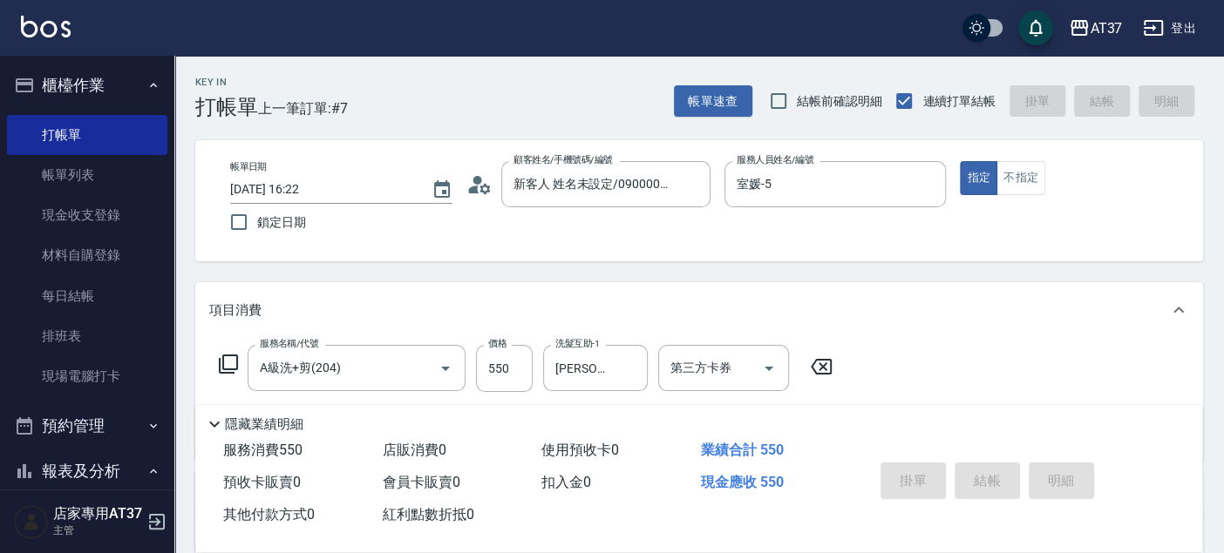
type input "2025/09/11 19:30"
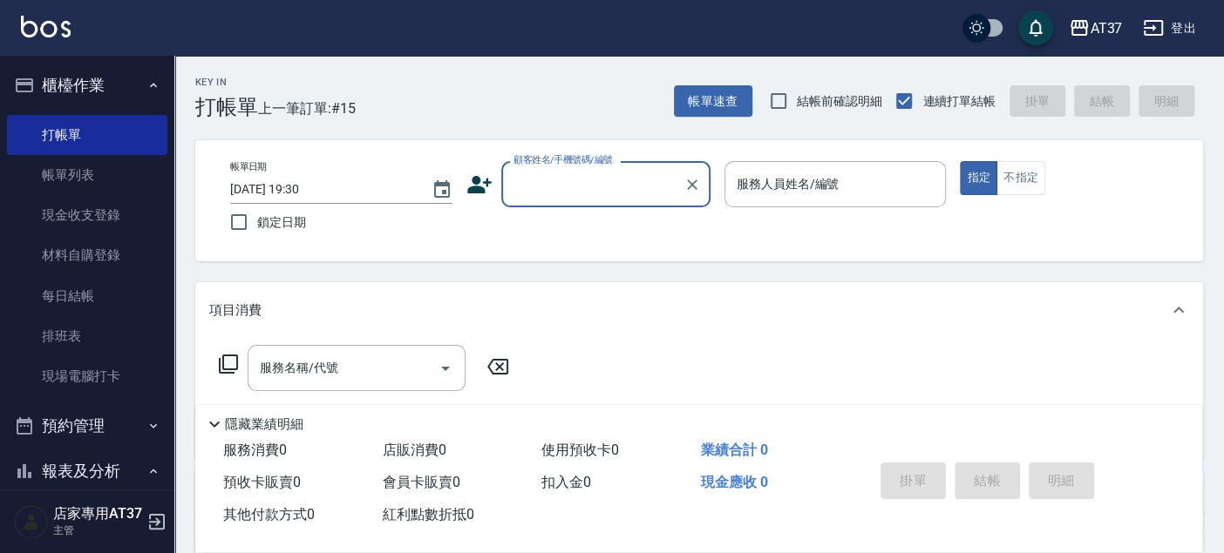
click at [606, 185] on input "顧客姓名/手機號碼/編號" at bounding box center [592, 184] width 167 height 31
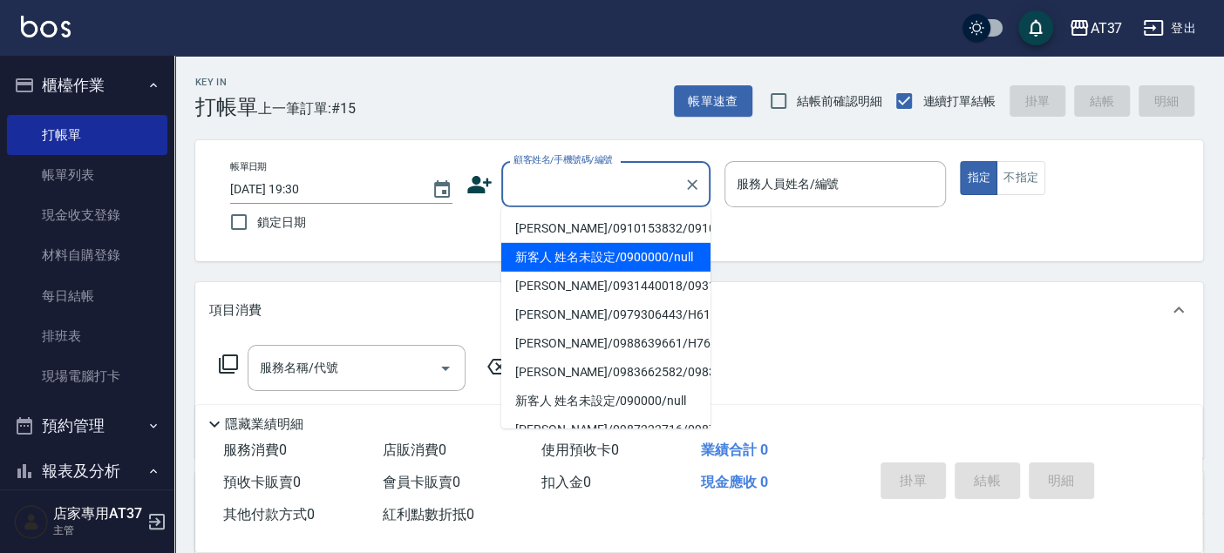
click at [651, 268] on li "新客人 姓名未設定/0900000/null" at bounding box center [605, 257] width 209 height 29
type input "新客人 姓名未設定/0900000/null"
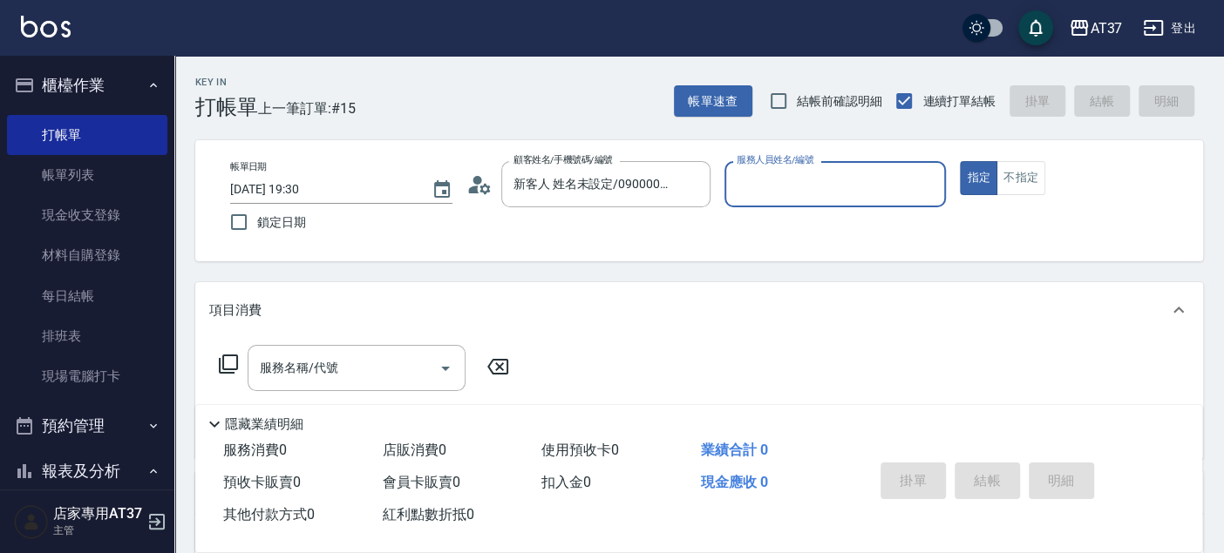
click at [742, 185] on input "服務人員姓名/編號" at bounding box center [835, 184] width 207 height 31
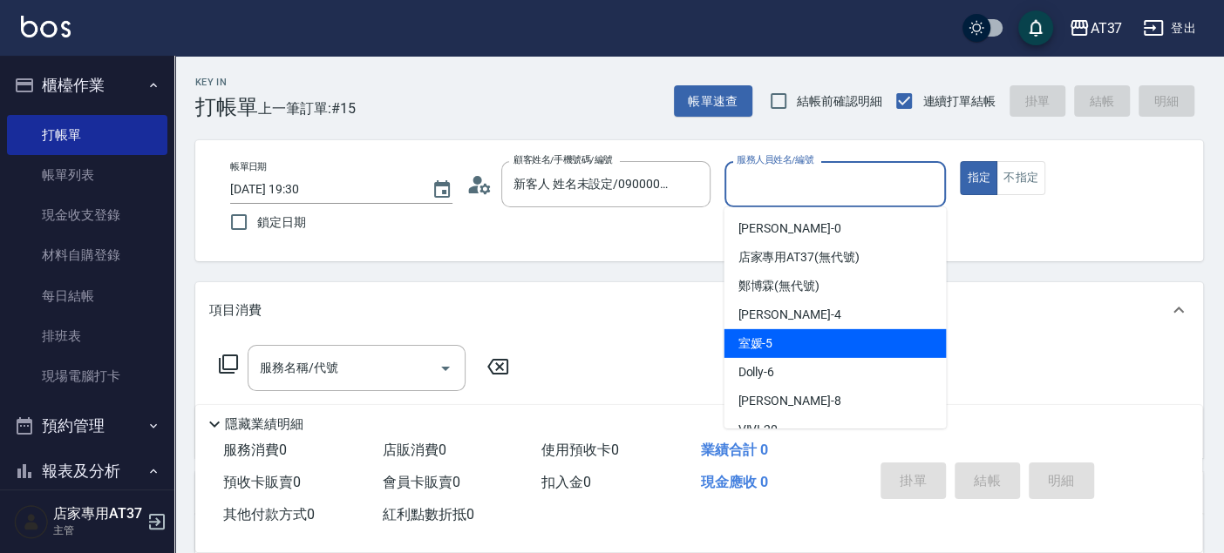
click at [825, 351] on div "室媛 -5" at bounding box center [834, 343] width 222 height 29
type input "室媛-5"
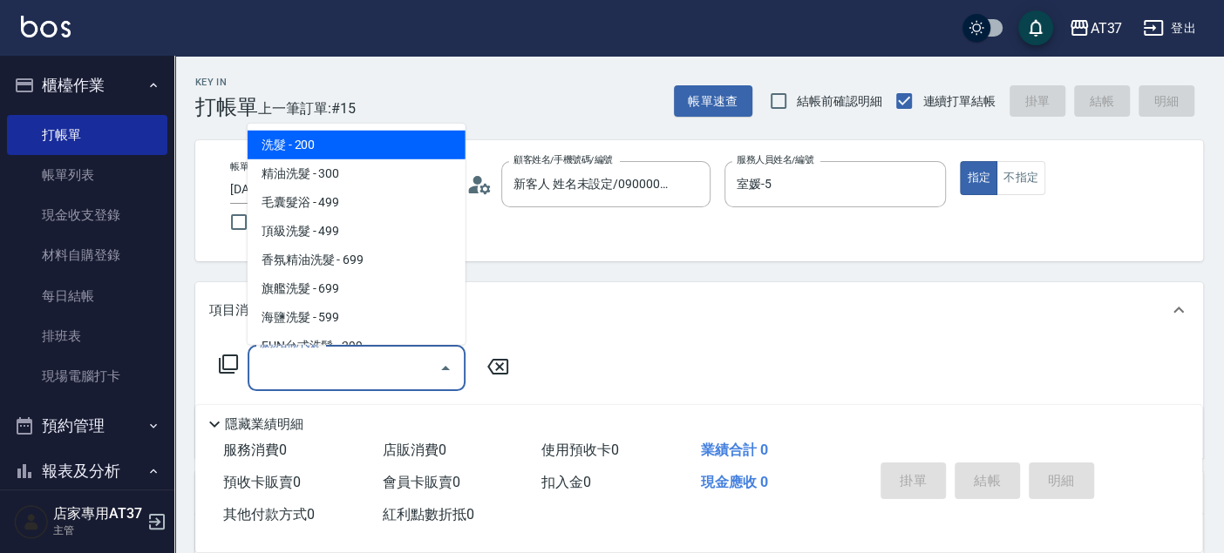
click at [381, 360] on input "服務名稱/代號" at bounding box center [343, 368] width 176 height 31
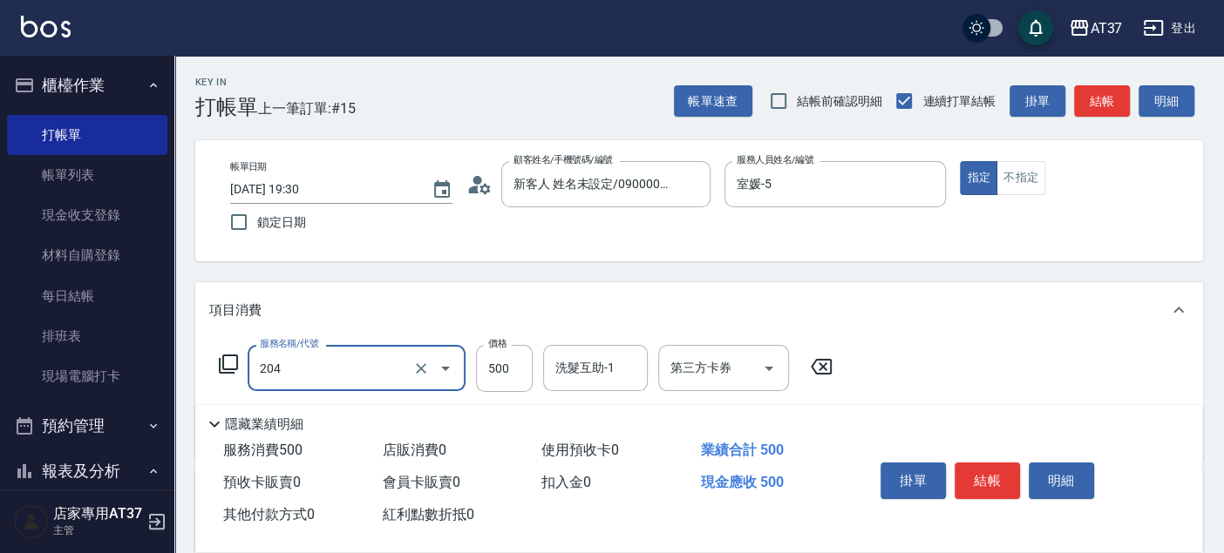
type input "A級洗+剪(204)"
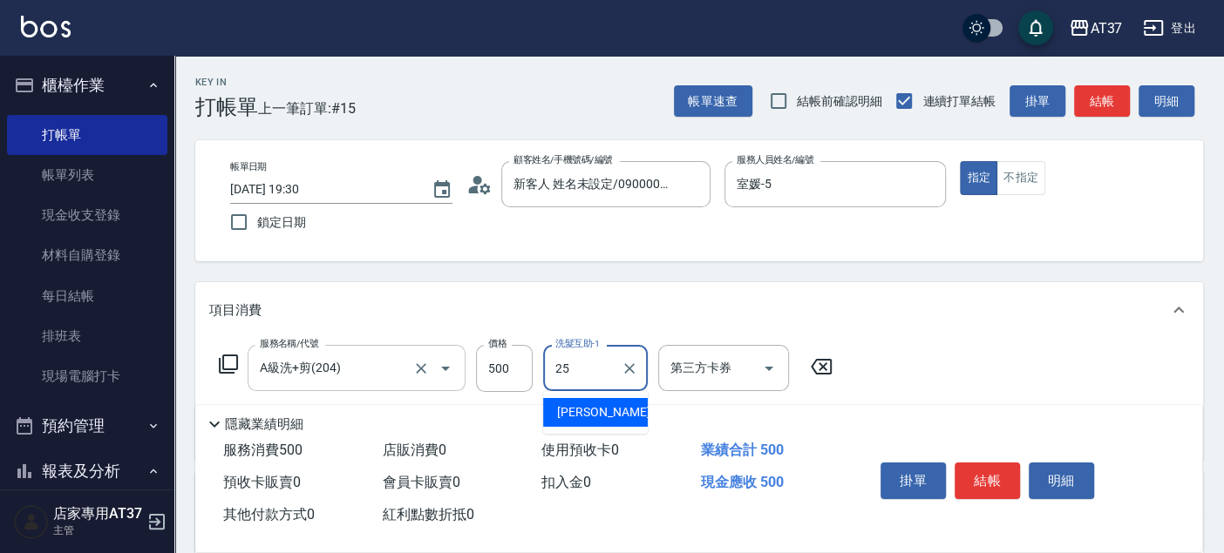
type input "子筠-25"
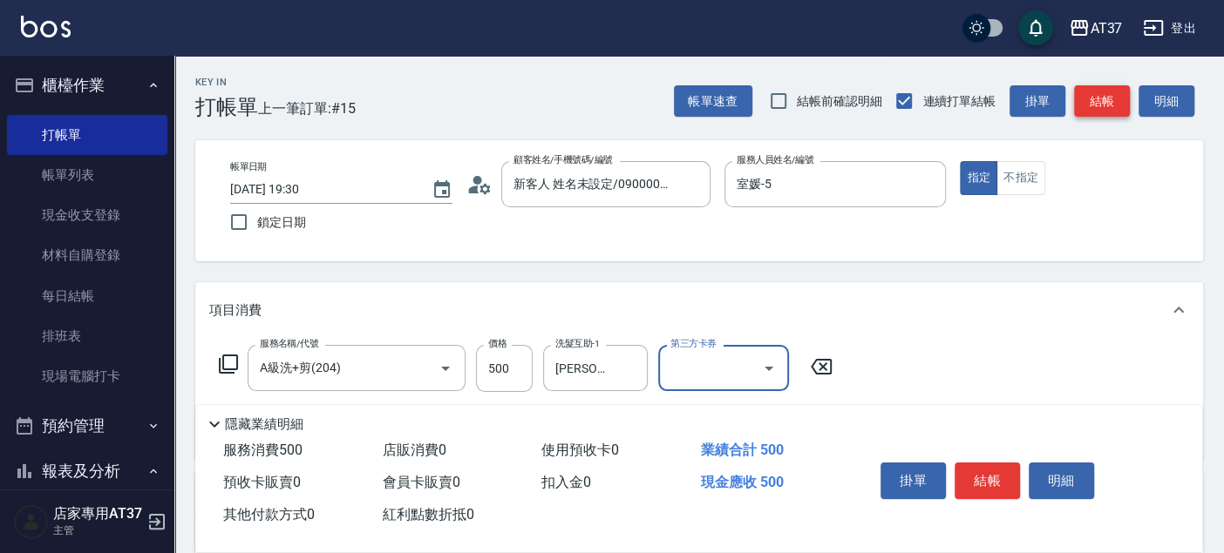
click at [1123, 102] on button "結帳" at bounding box center [1102, 101] width 56 height 32
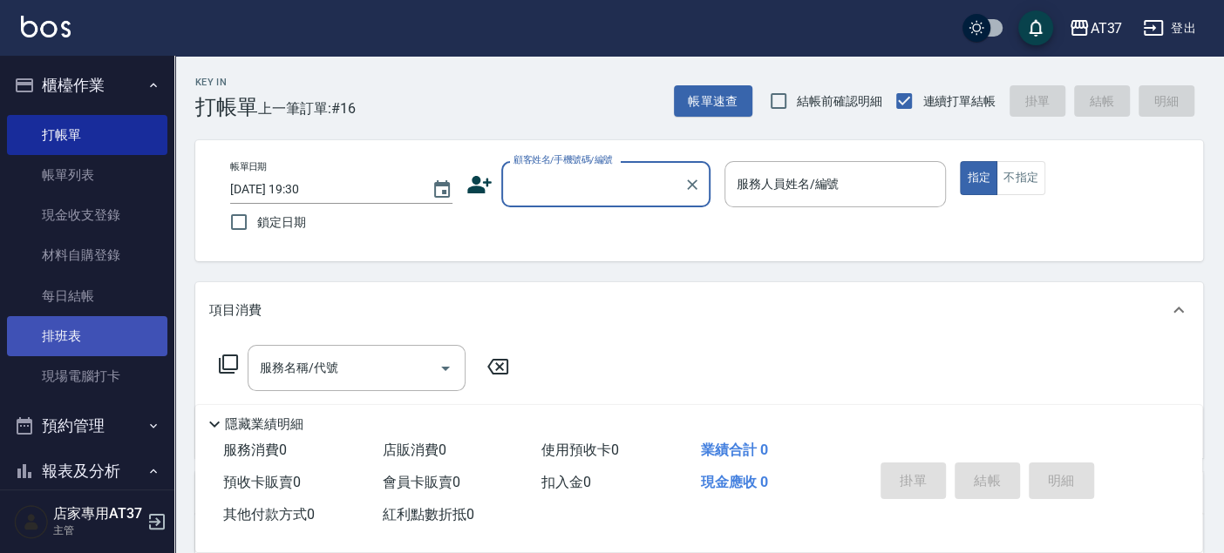
click at [83, 323] on link "排班表" at bounding box center [87, 336] width 160 height 40
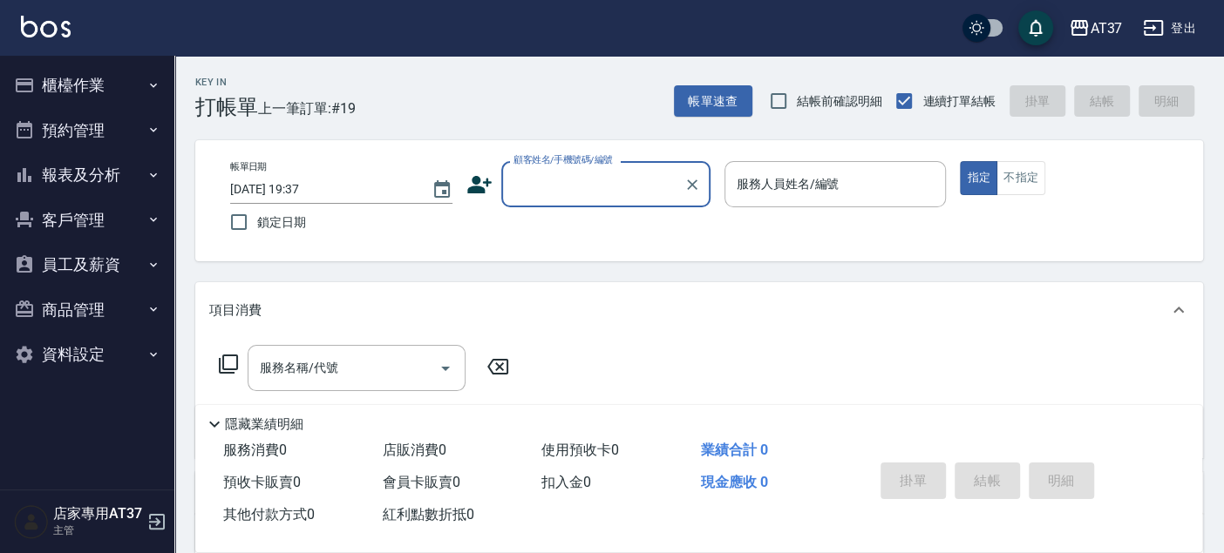
click at [37, 78] on button "櫃檯作業" at bounding box center [87, 85] width 160 height 45
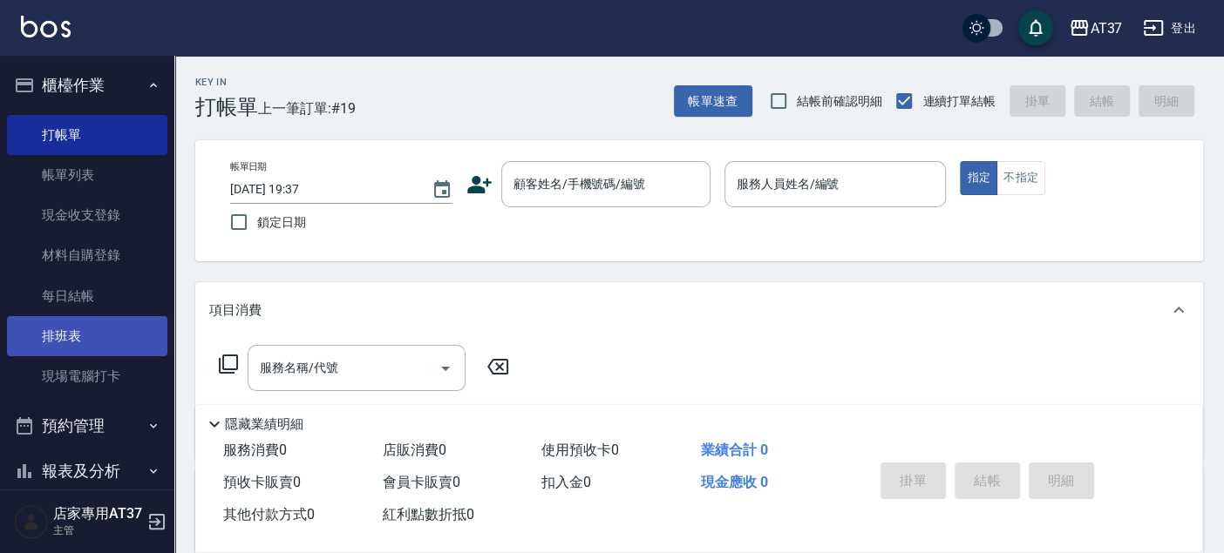
click at [59, 329] on link "排班表" at bounding box center [87, 336] width 160 height 40
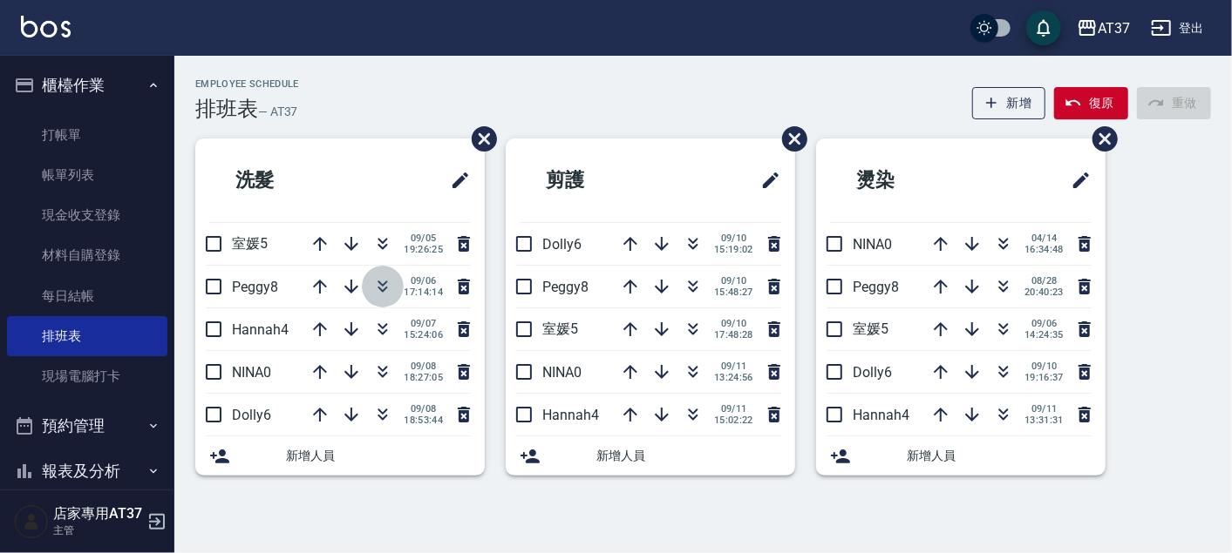
click at [385, 281] on icon "button" at bounding box center [383, 284] width 10 height 6
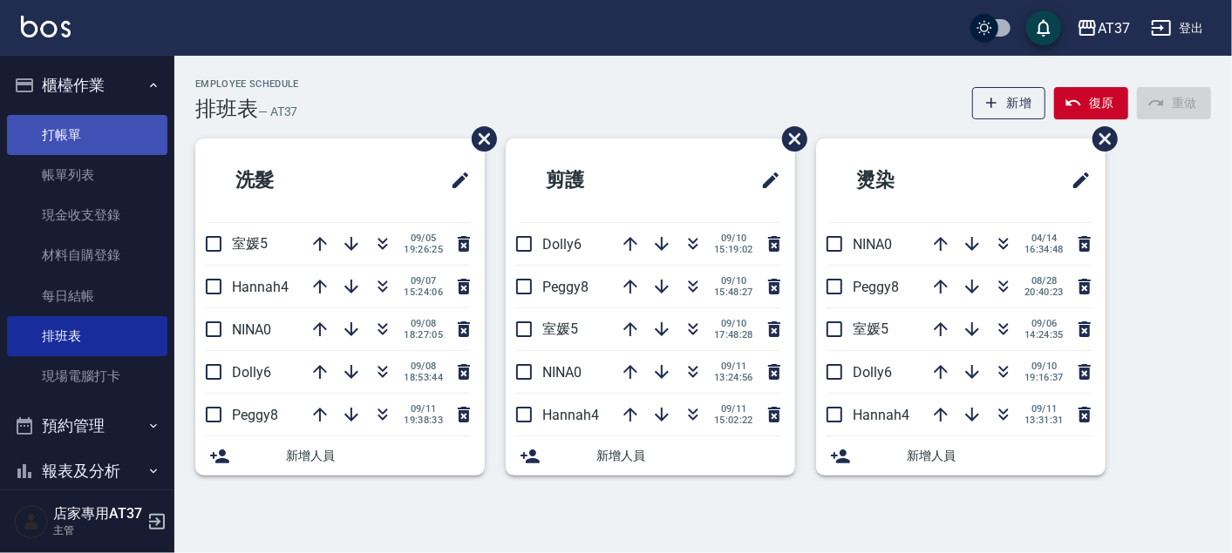
click at [116, 122] on link "打帳單" at bounding box center [87, 135] width 160 height 40
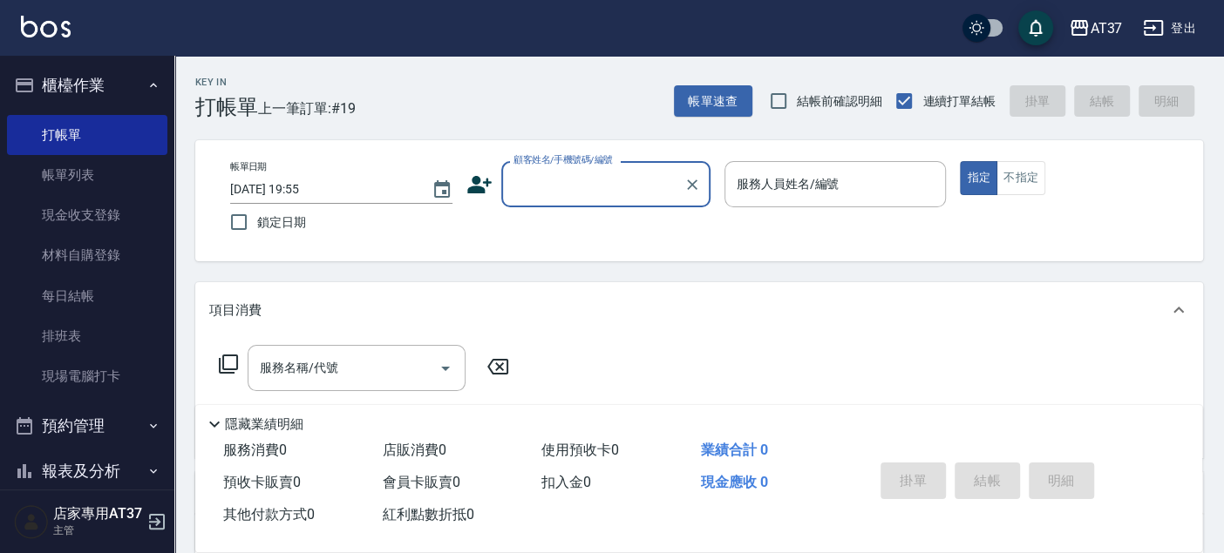
click at [612, 169] on input "顧客姓名/手機號碼/編號" at bounding box center [592, 184] width 167 height 31
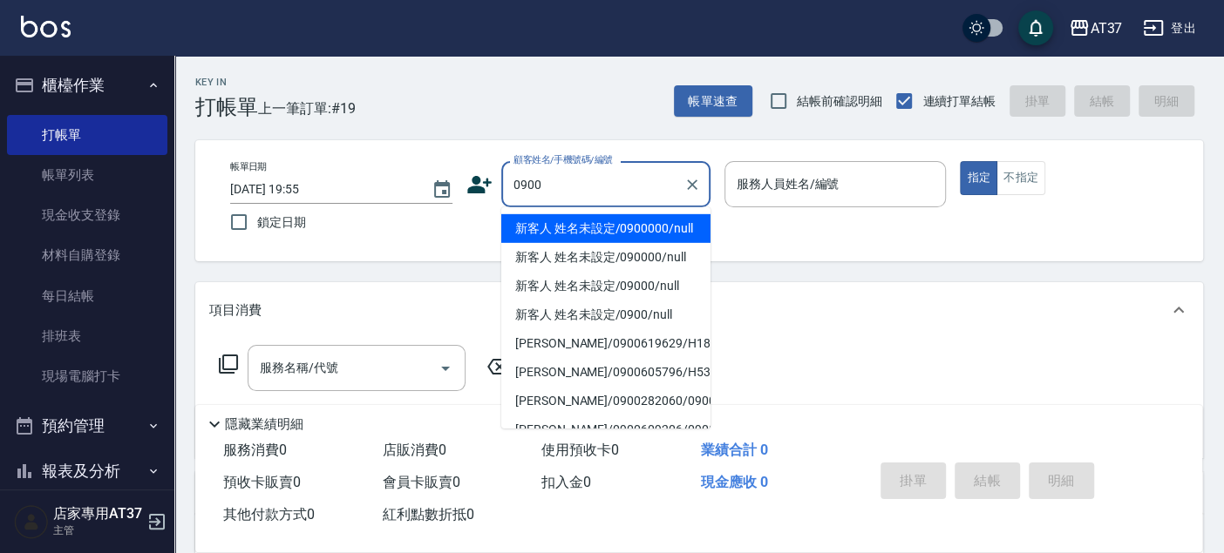
click at [604, 226] on li "新客人 姓名未設定/0900000/null" at bounding box center [605, 228] width 209 height 29
type input "新客人 姓名未設定/0900000/null"
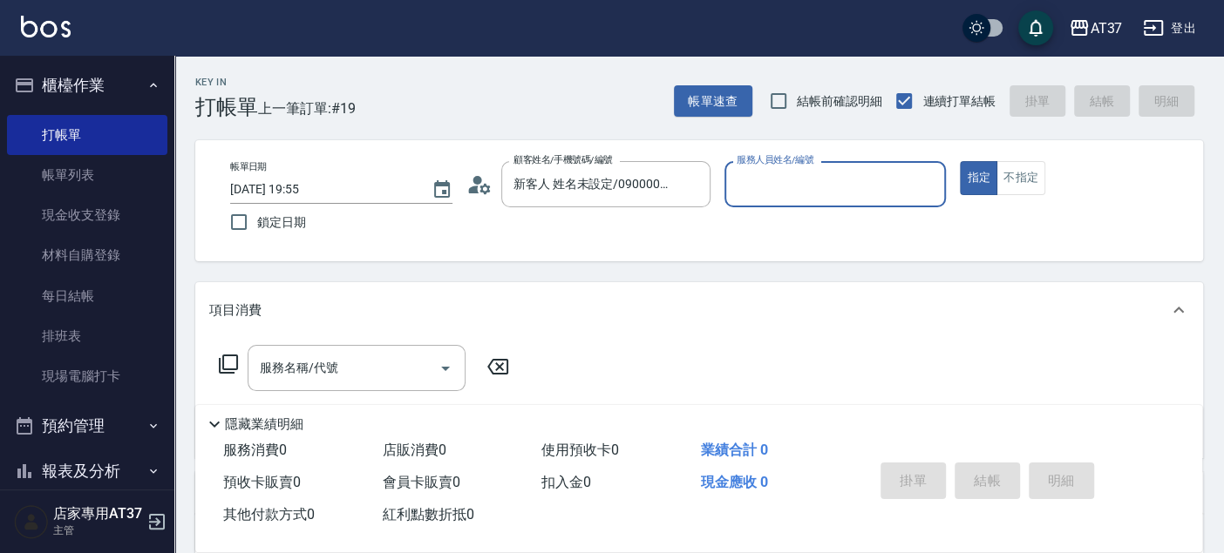
click at [765, 178] on input "服務人員姓名/編號" at bounding box center [835, 184] width 207 height 31
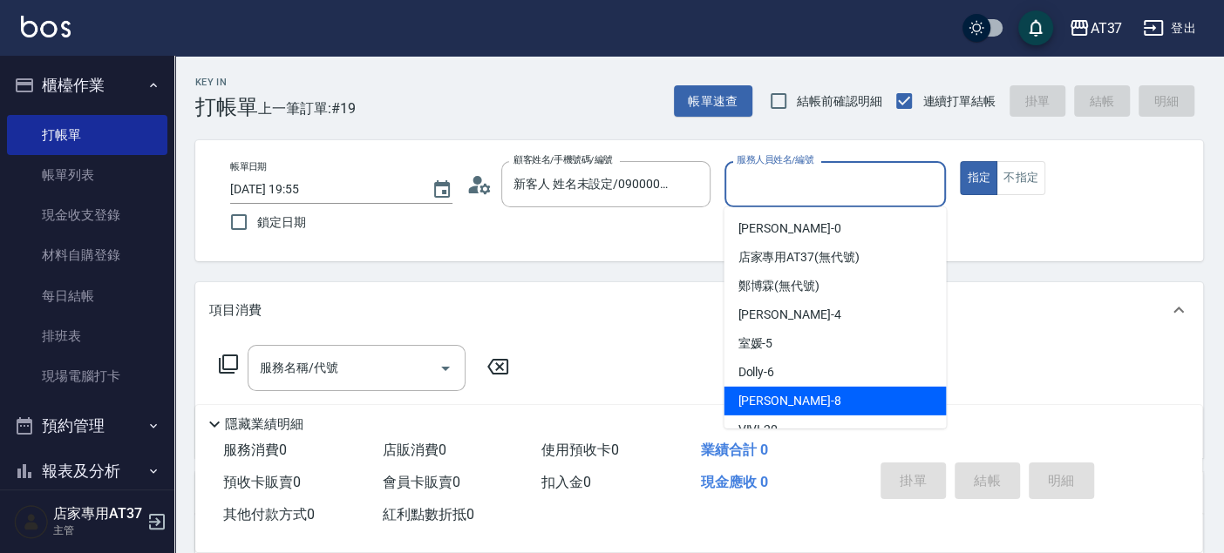
click at [814, 387] on div "Peggy -8" at bounding box center [834, 401] width 222 height 29
type input "Peggy-8"
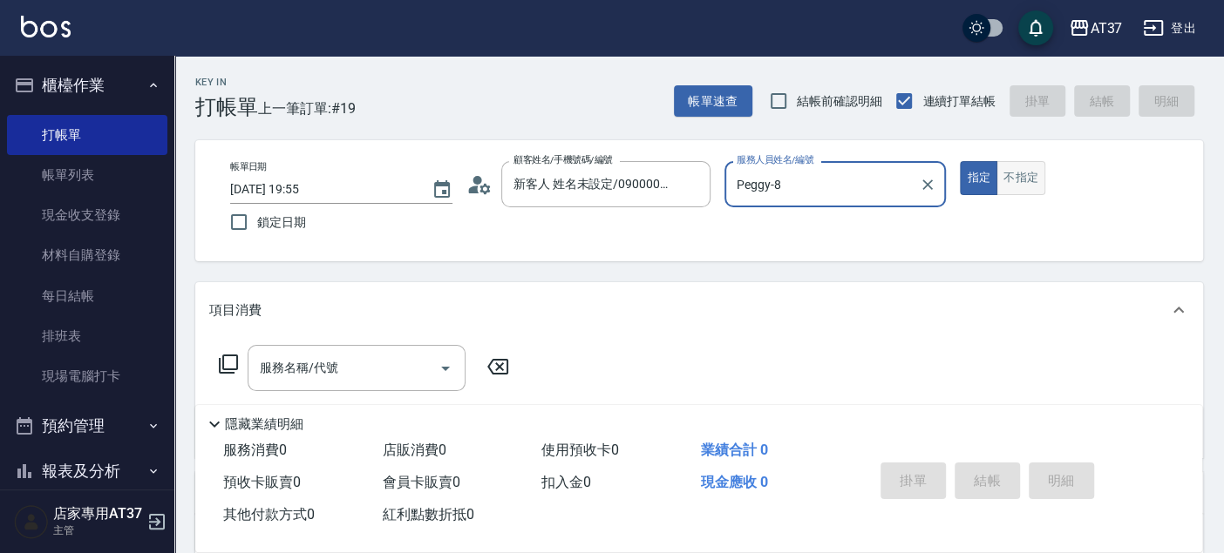
click at [1029, 172] on button "不指定" at bounding box center [1020, 178] width 49 height 34
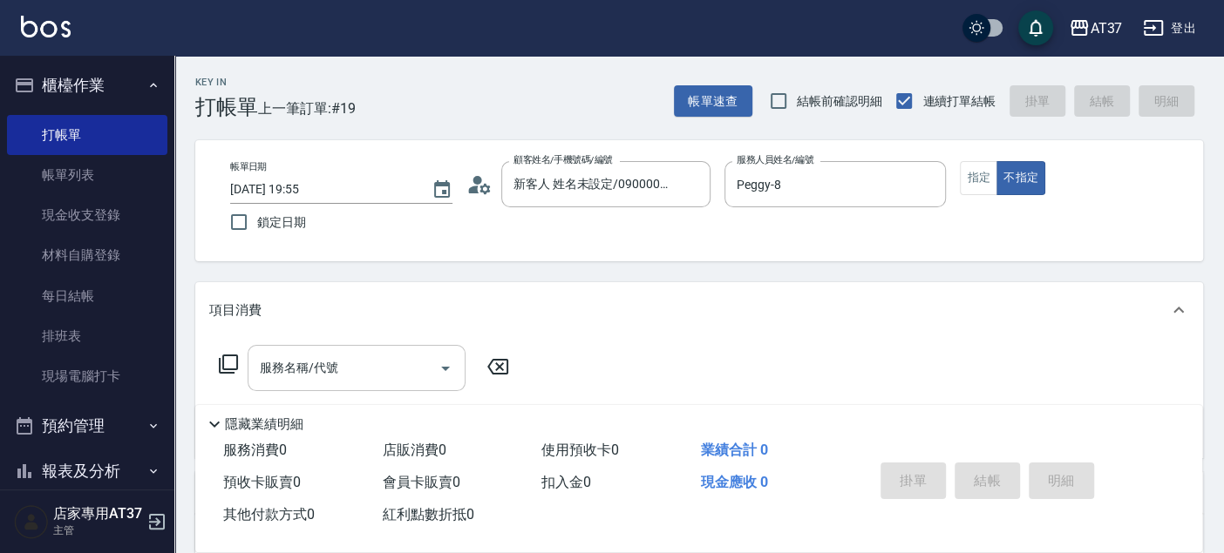
click at [339, 370] on input "服務名稱/代號" at bounding box center [343, 368] width 176 height 31
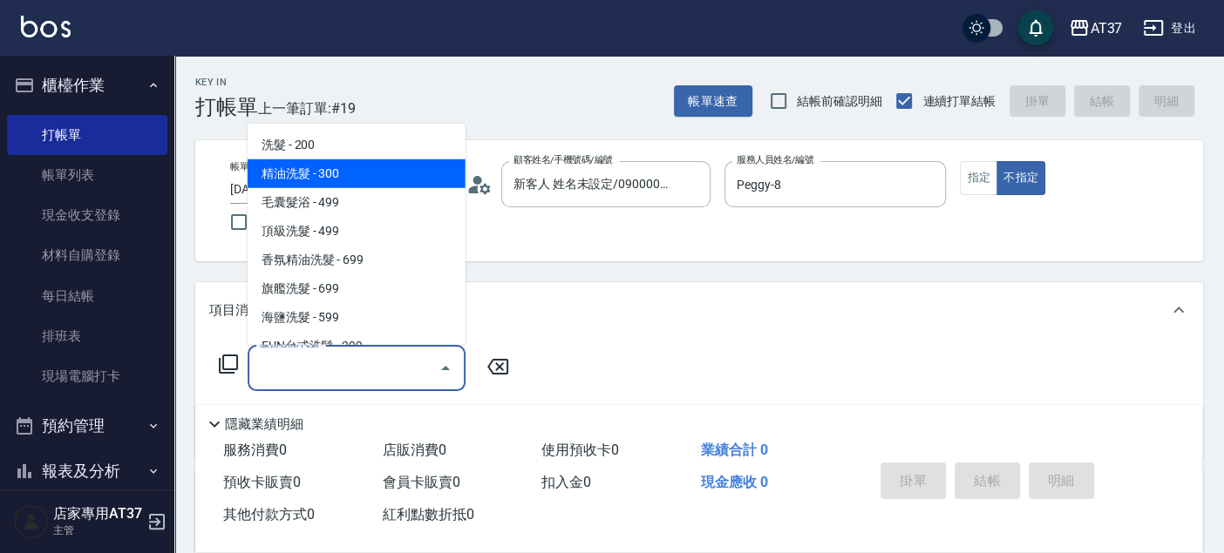
click at [384, 170] on span "精油洗髮 - 300" at bounding box center [357, 173] width 218 height 29
type input "精油洗髮(102)"
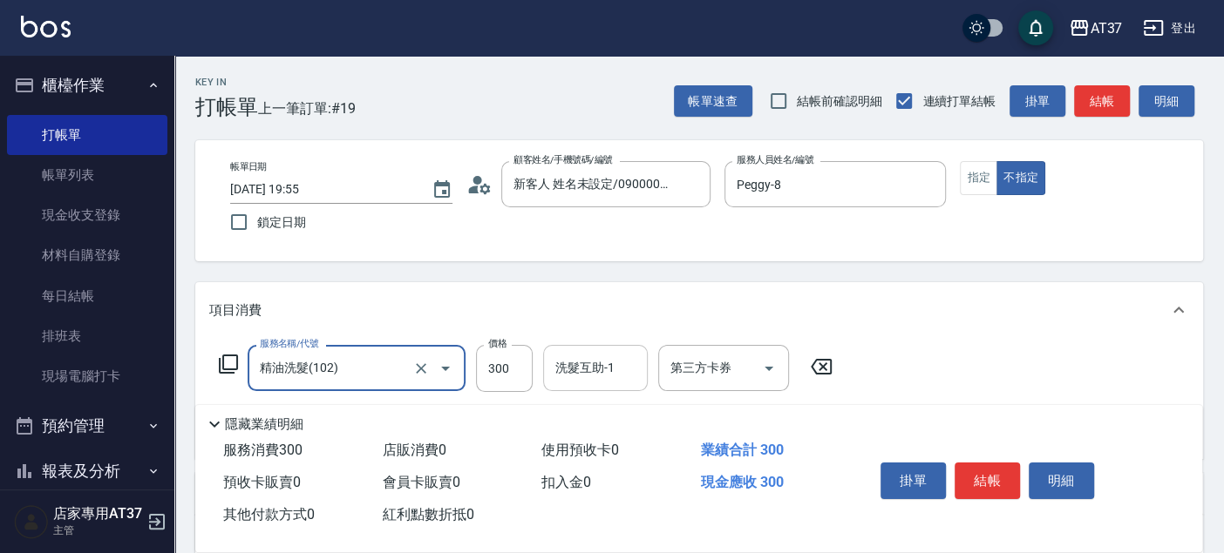
click at [602, 378] on input "洗髮互助-1" at bounding box center [595, 368] width 89 height 31
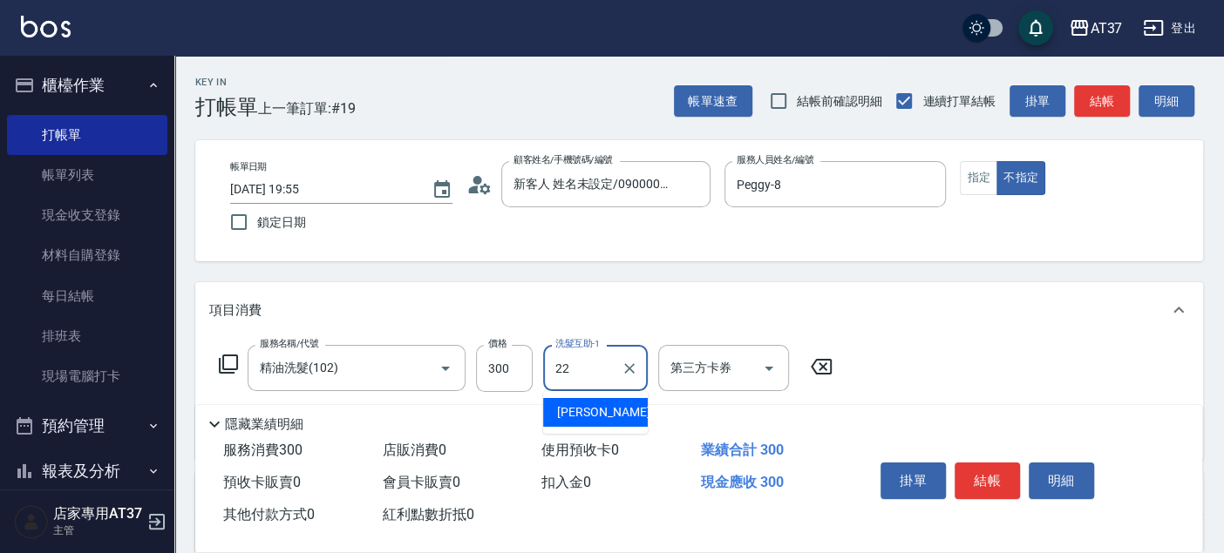
type input "[PERSON_NAME]-22"
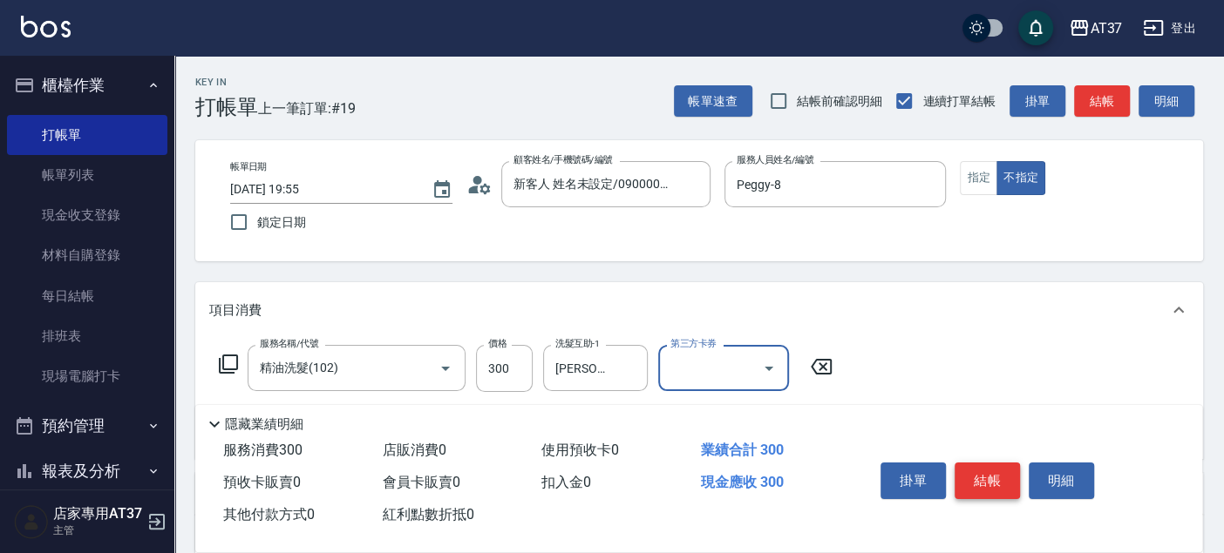
click at [1002, 468] on button "結帳" at bounding box center [986, 481] width 65 height 37
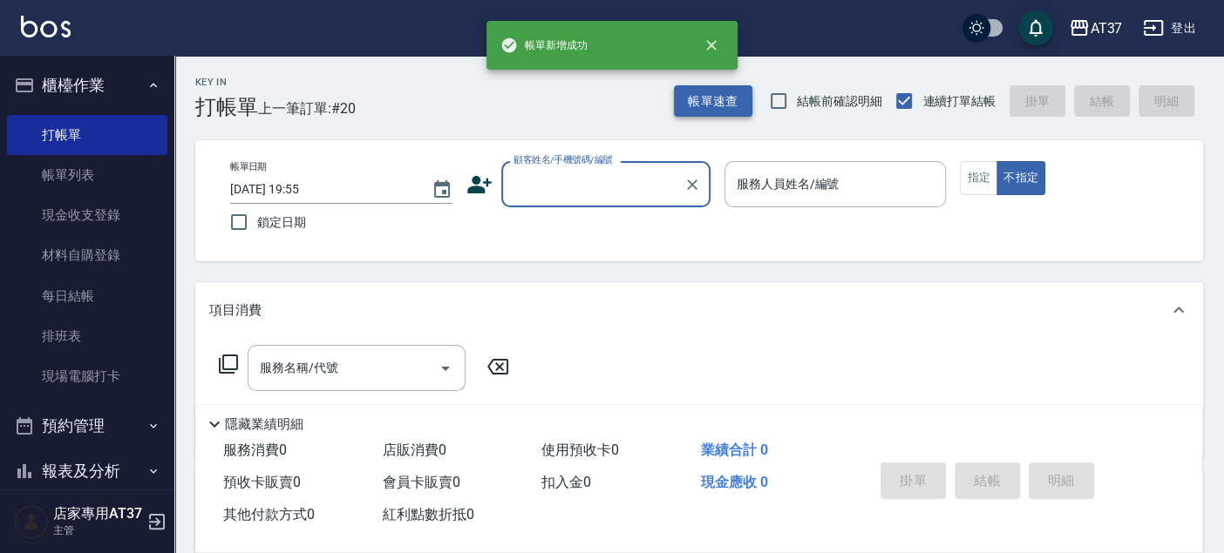
click at [723, 105] on button "帳單速查" at bounding box center [713, 101] width 78 height 32
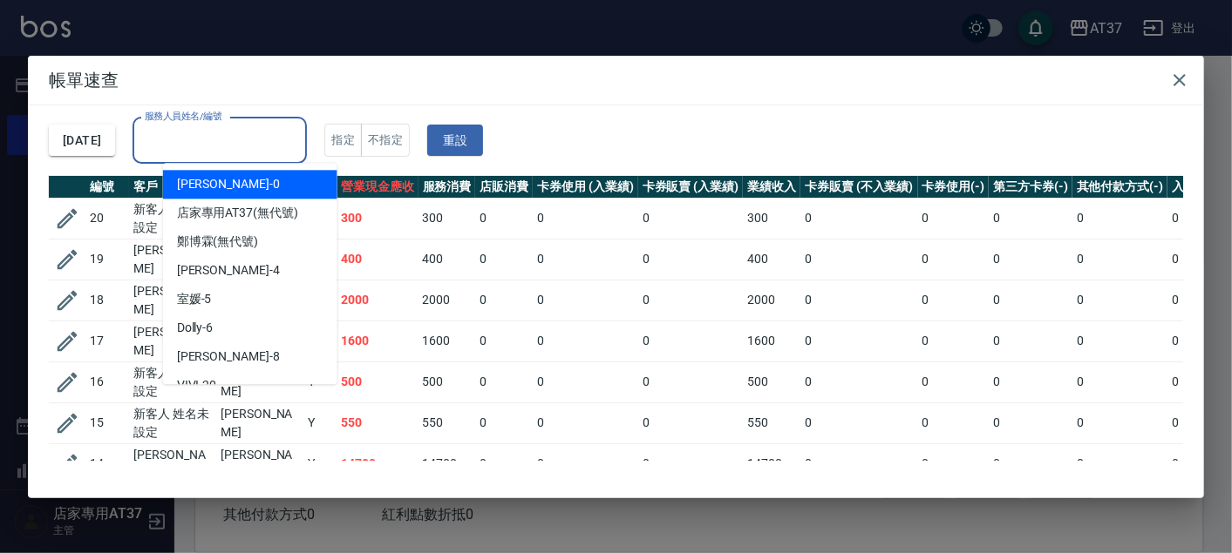
click at [299, 140] on input "服務人員姓名/編號" at bounding box center [219, 141] width 159 height 31
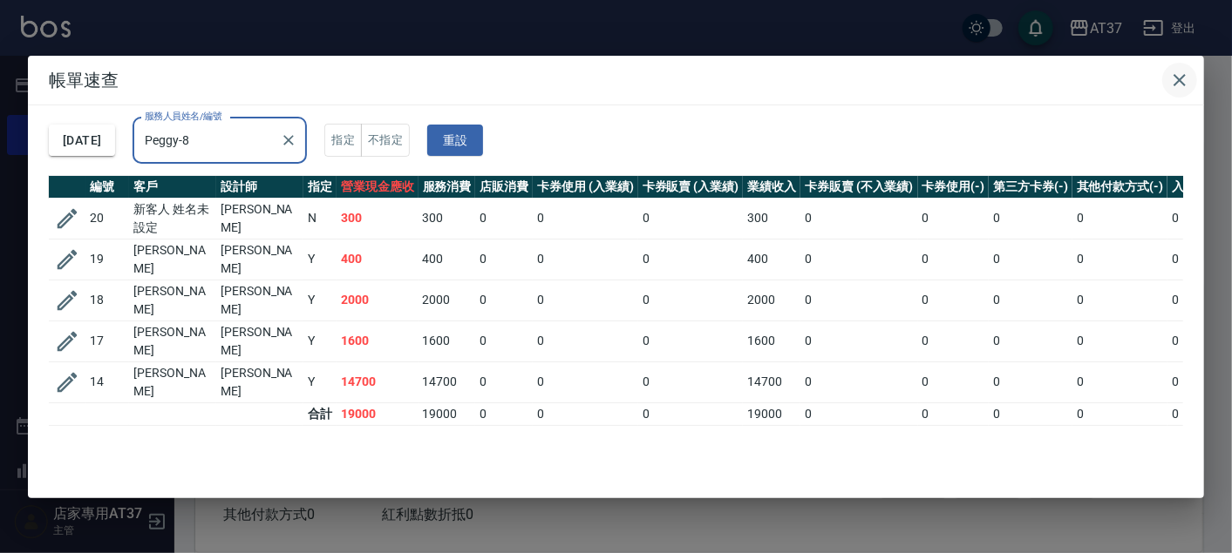
type input "Peggy-8"
click at [1181, 77] on icon "button" at bounding box center [1179, 80] width 12 height 12
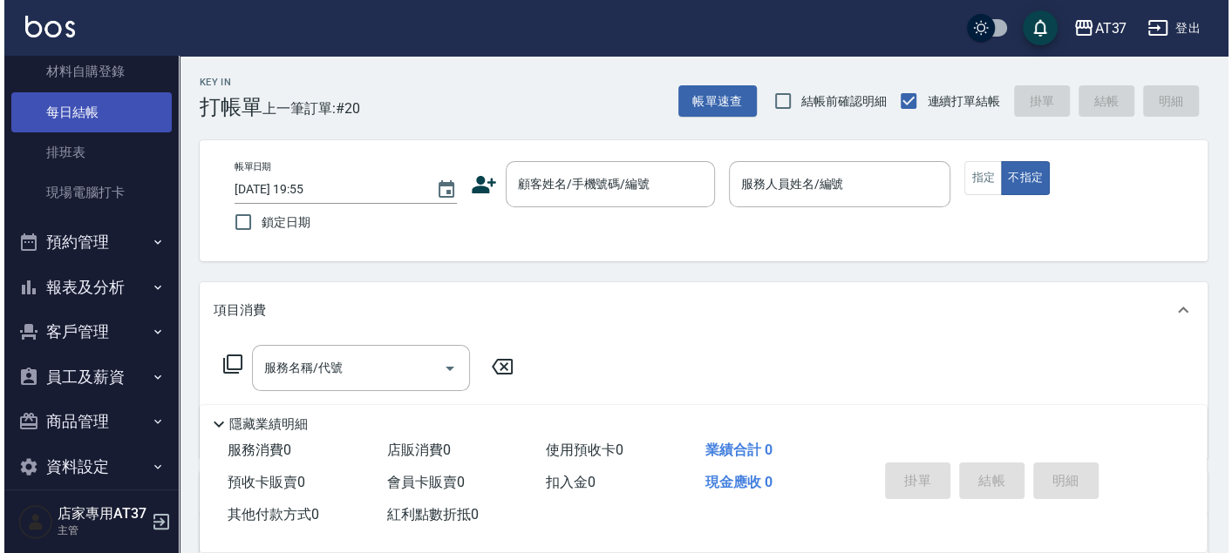
scroll to position [202, 0]
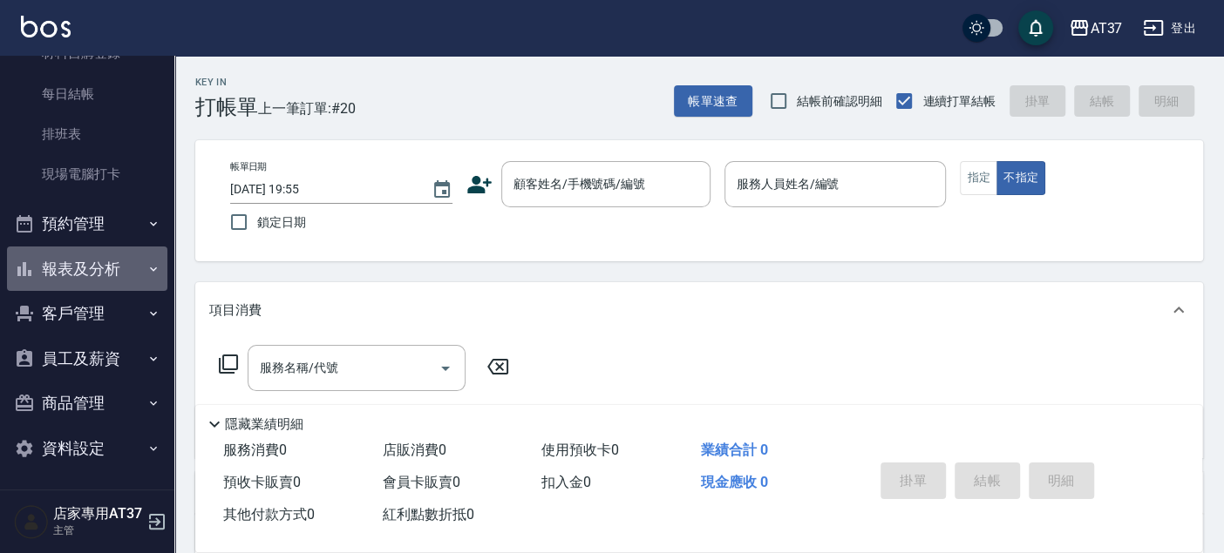
click at [91, 262] on button "報表及分析" at bounding box center [87, 269] width 160 height 45
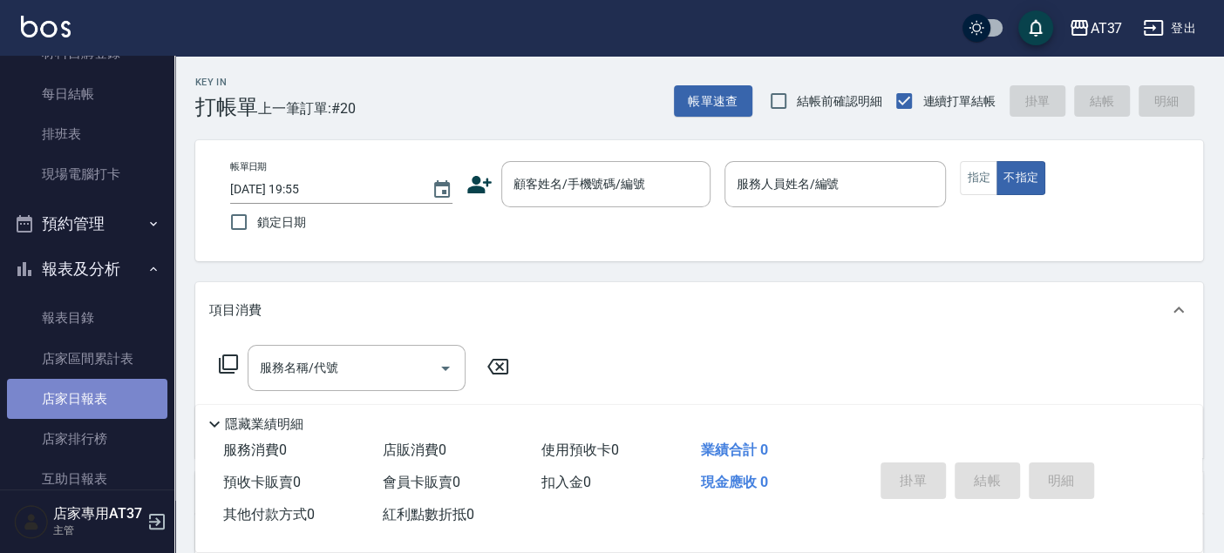
click at [106, 387] on link "店家日報表" at bounding box center [87, 399] width 160 height 40
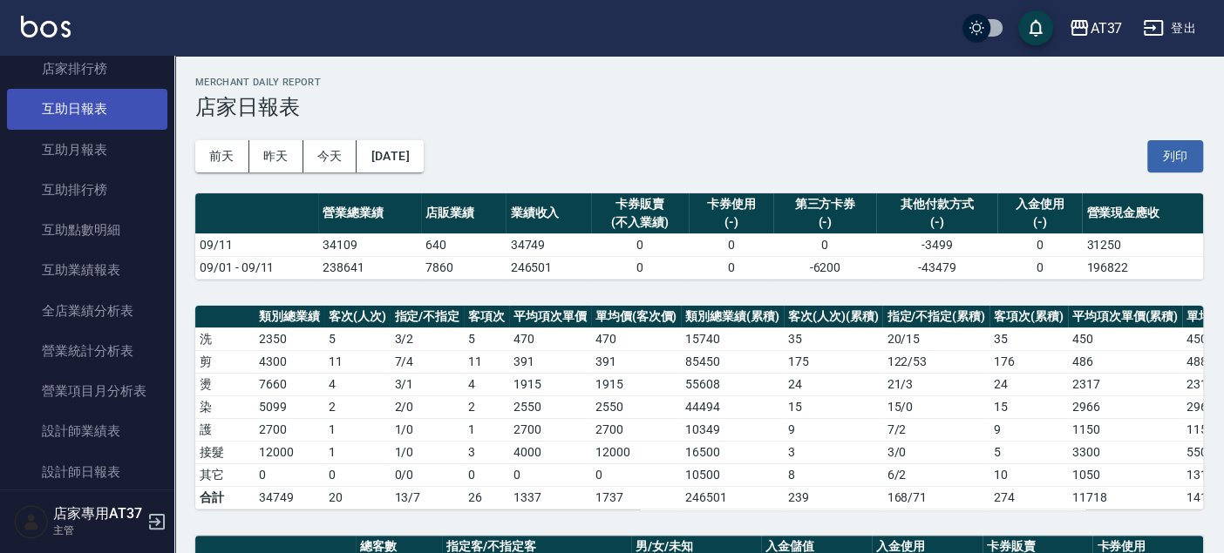
scroll to position [590, 0]
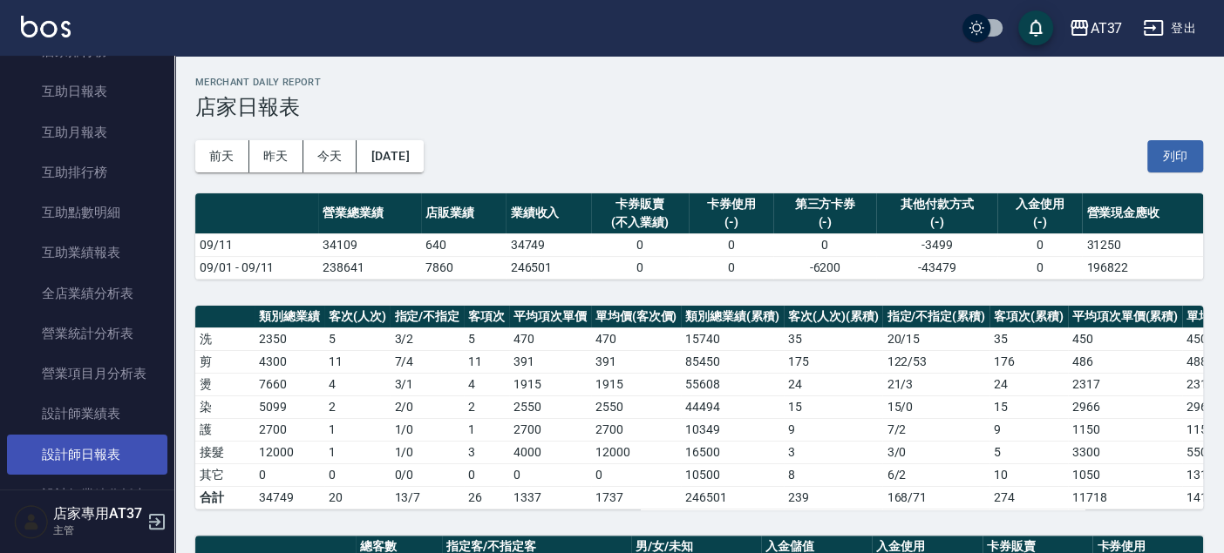
click at [105, 445] on link "設計師日報表" at bounding box center [87, 455] width 160 height 40
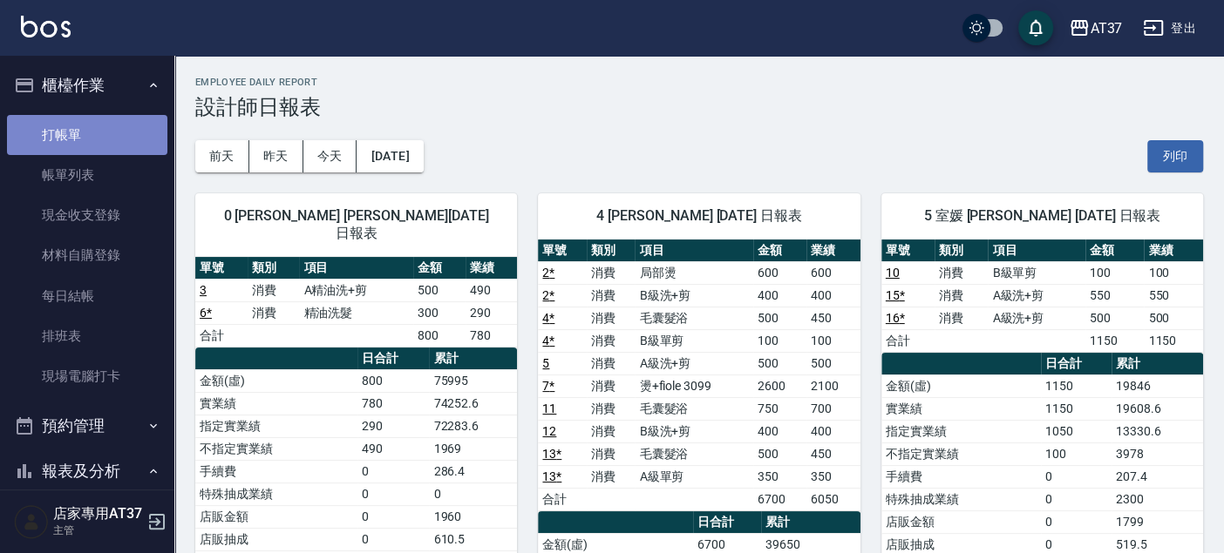
click at [92, 137] on link "打帳單" at bounding box center [87, 135] width 160 height 40
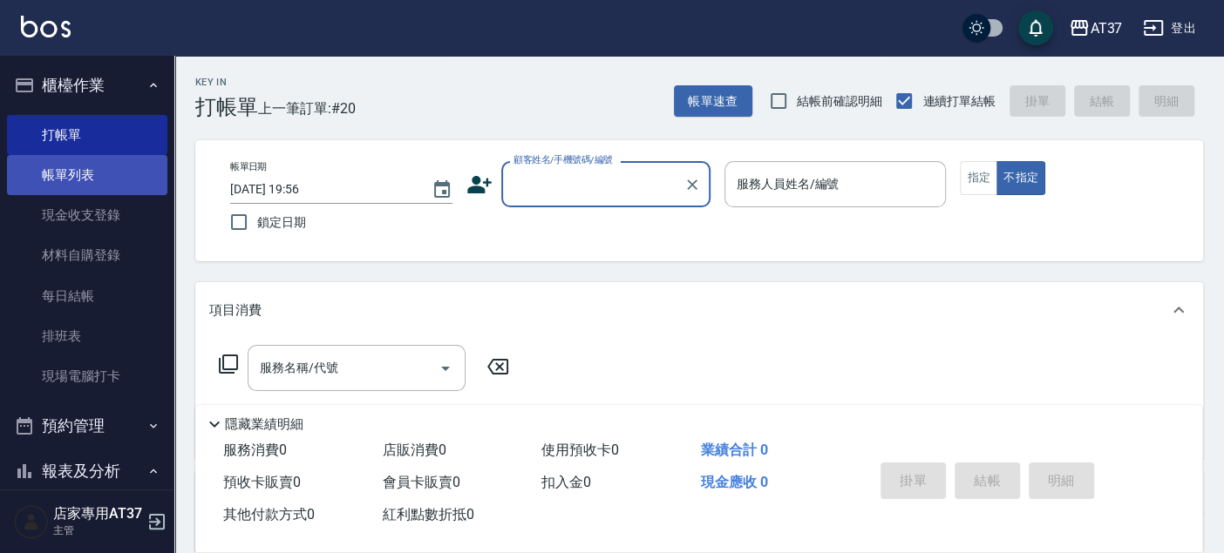
click at [105, 170] on link "帳單列表" at bounding box center [87, 175] width 160 height 40
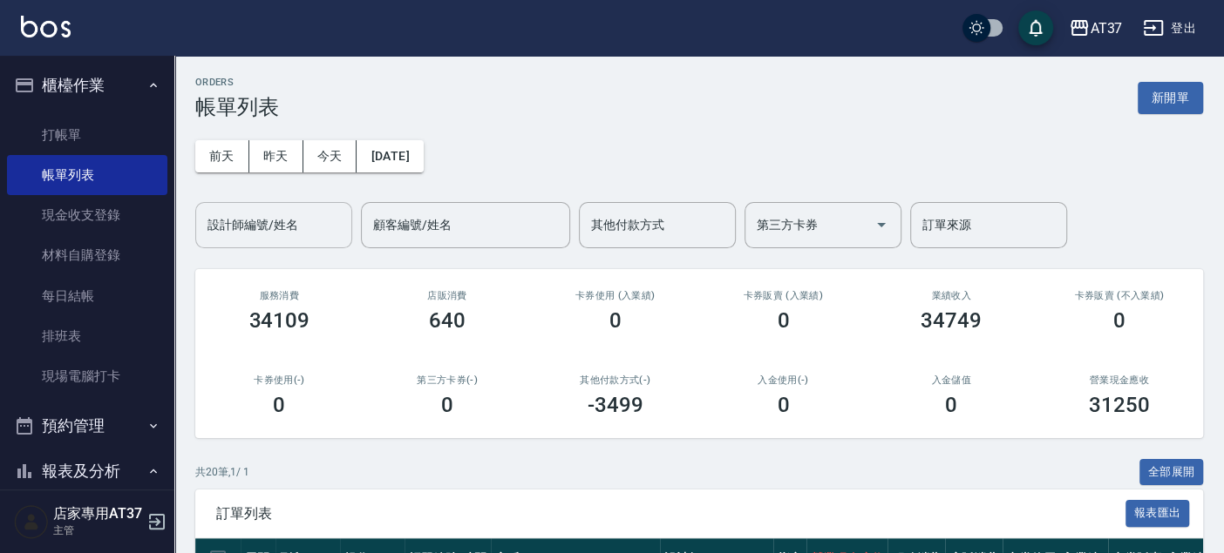
click at [341, 214] on input "設計師編號/姓名" at bounding box center [273, 225] width 141 height 31
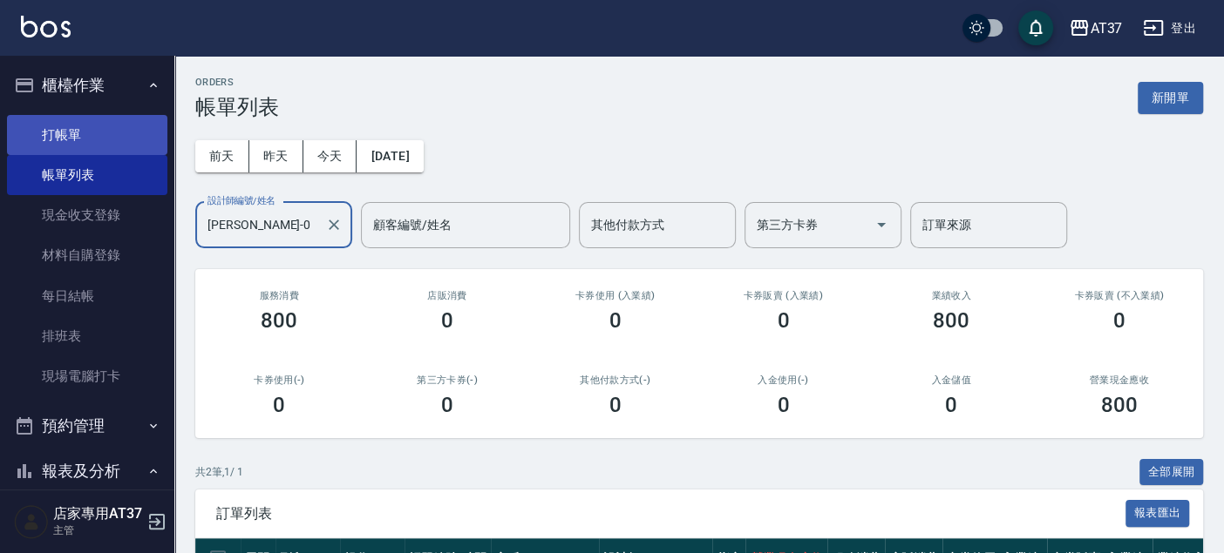
type input "[PERSON_NAME]-0"
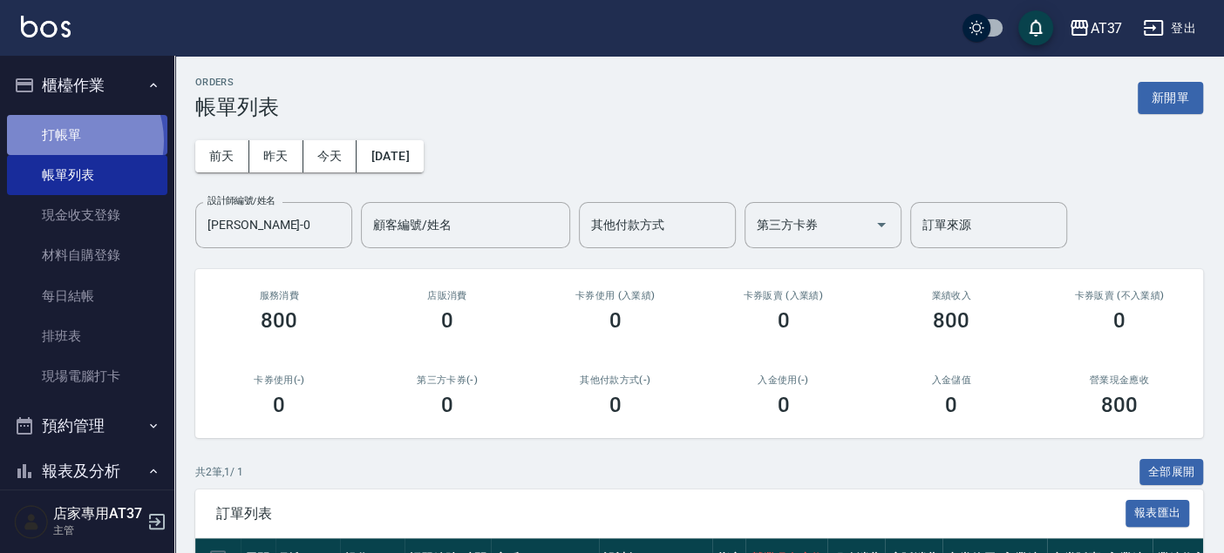
click at [71, 140] on link "打帳單" at bounding box center [87, 135] width 160 height 40
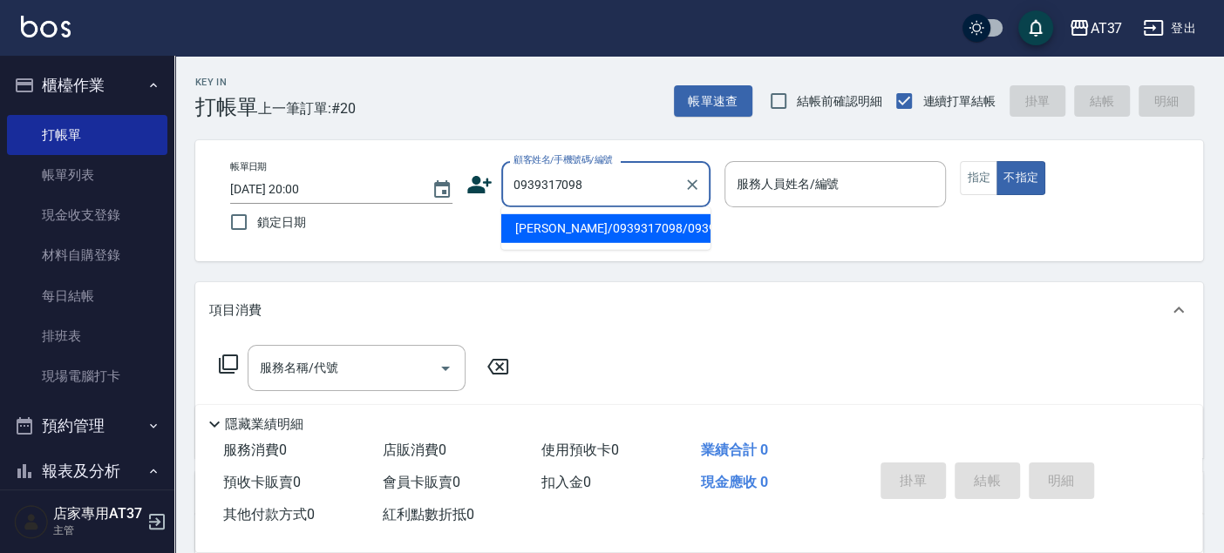
type input "[PERSON_NAME]/0939317098/0939317098"
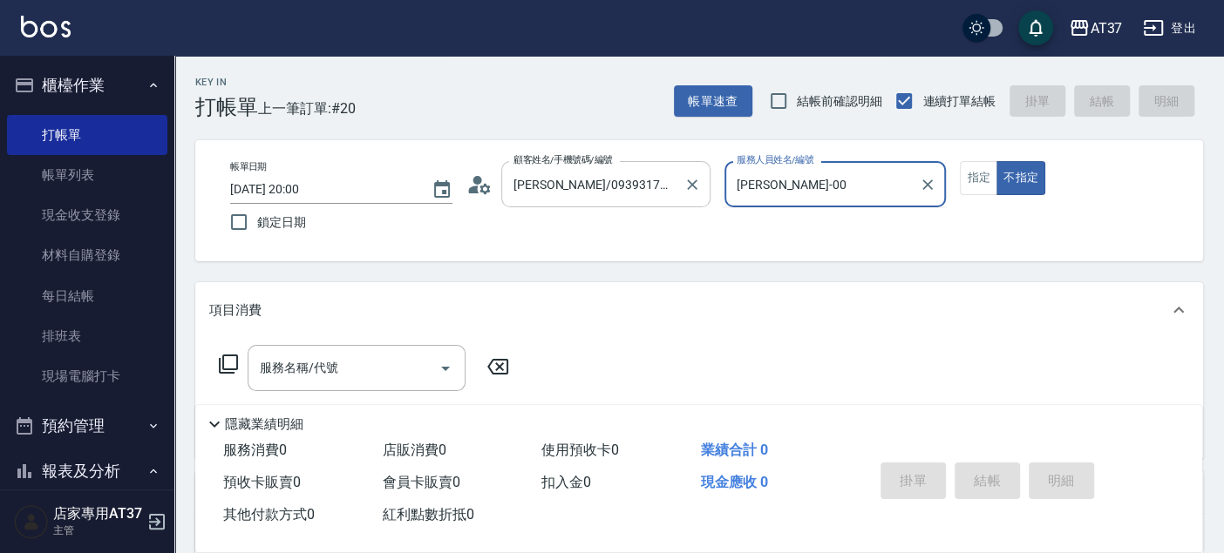
type input "[PERSON_NAME]-0"
click at [347, 366] on input "服務名稱/代號" at bounding box center [343, 368] width 176 height 31
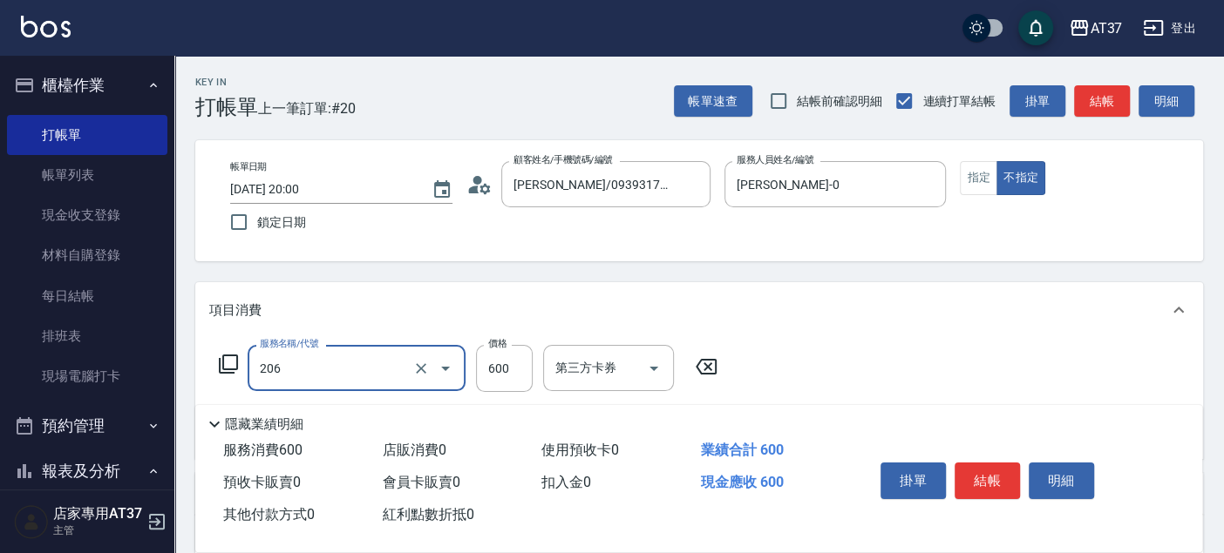
type input "A精油洗+剪(206)"
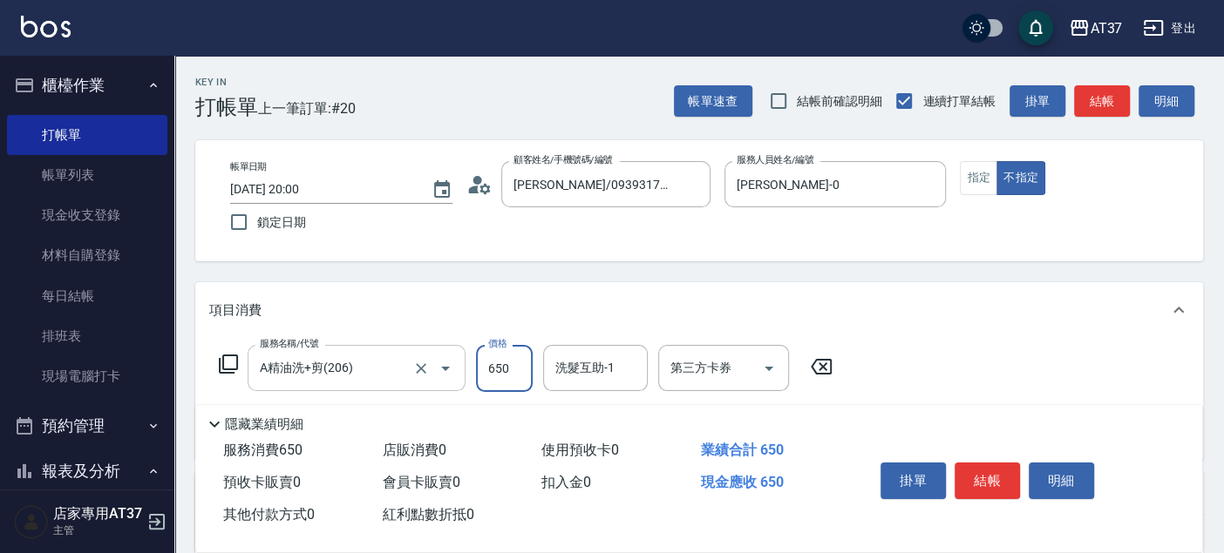
type input "650"
click at [973, 185] on button "指定" at bounding box center [978, 178] width 37 height 34
click at [972, 482] on button "結帳" at bounding box center [986, 481] width 65 height 37
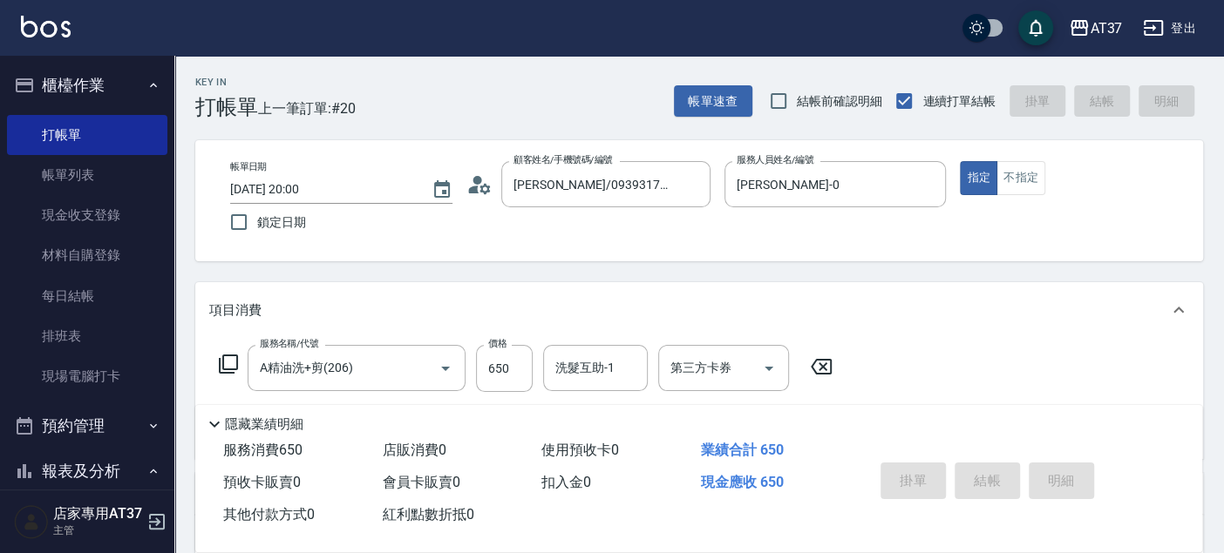
type input "2025/09/11 20:01"
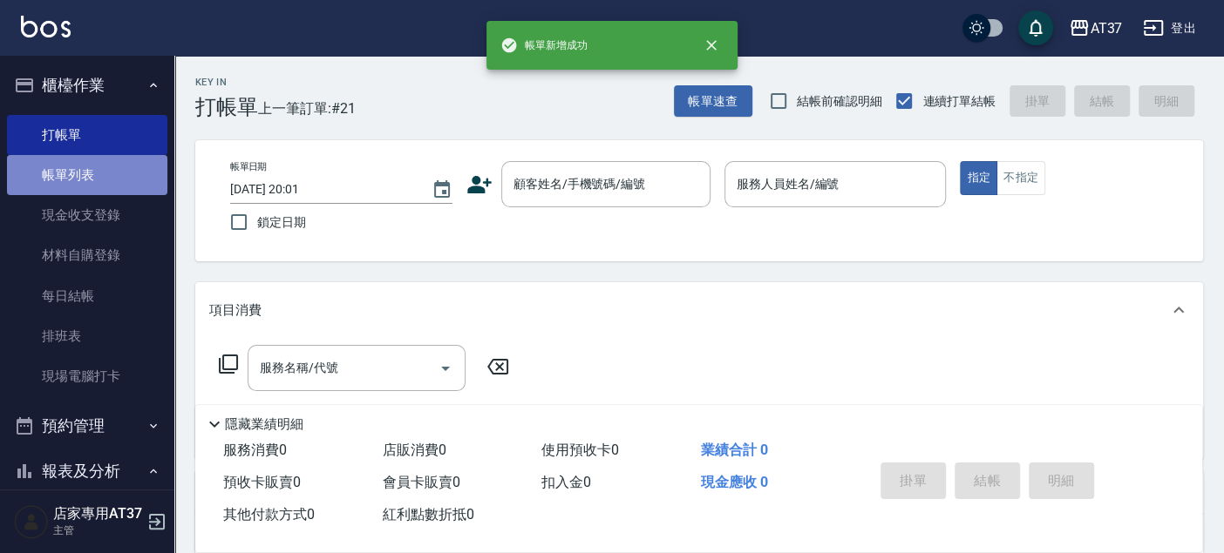
click at [125, 160] on link "帳單列表" at bounding box center [87, 175] width 160 height 40
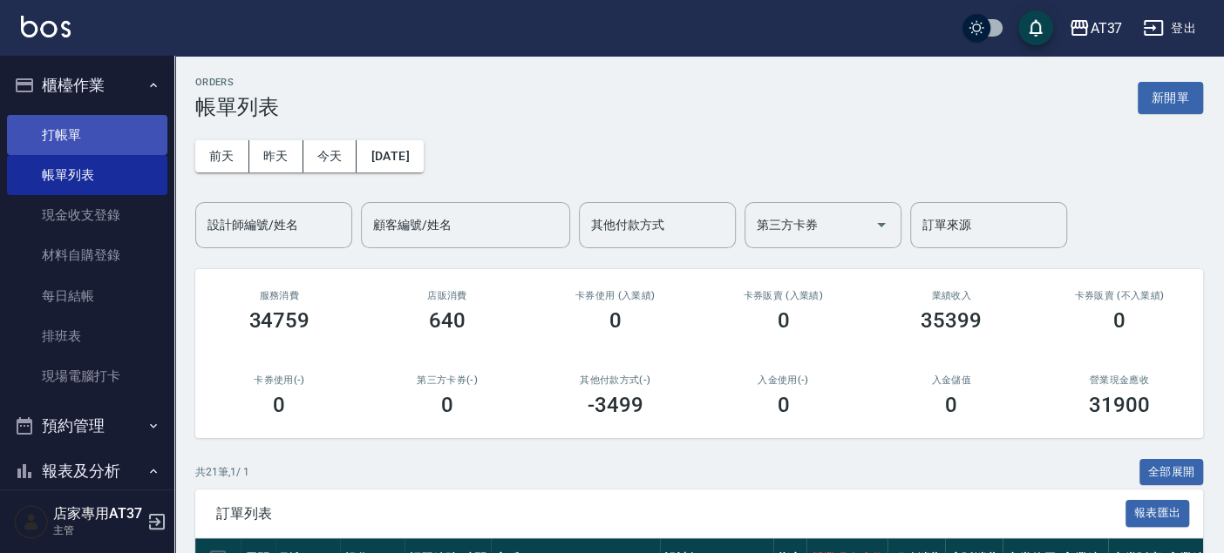
click at [114, 126] on link "打帳單" at bounding box center [87, 135] width 160 height 40
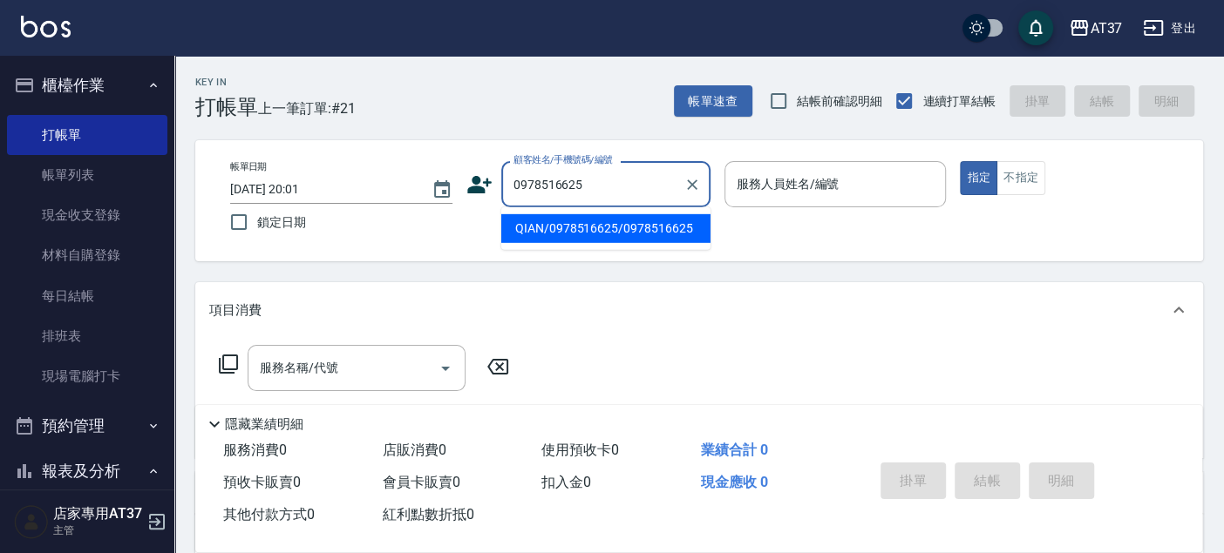
type input "QIAN/0978516625/0978516625"
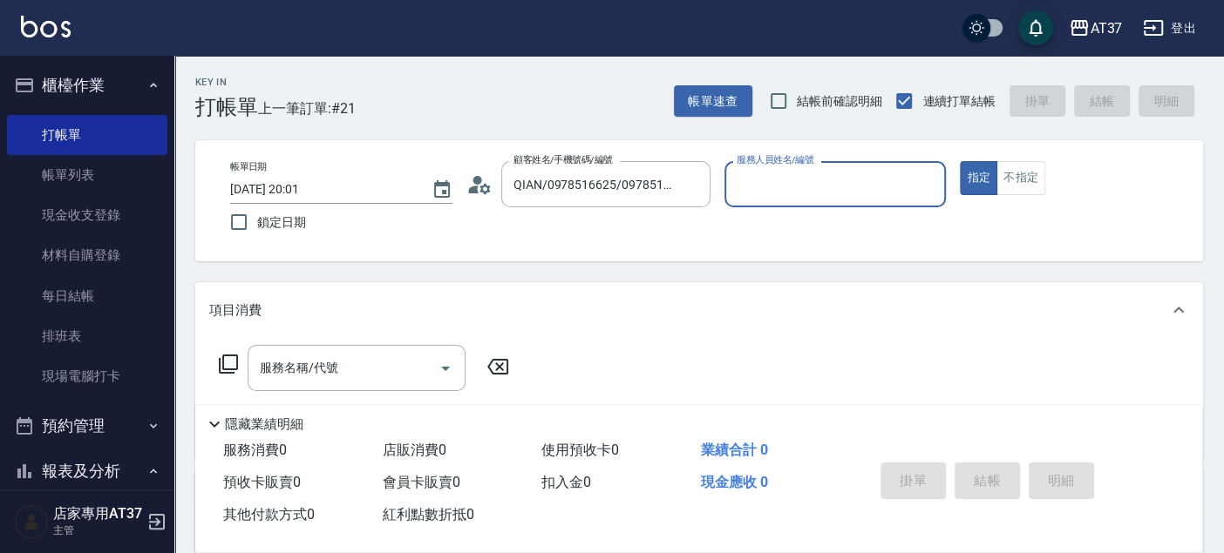
type input "[PERSON_NAME]-0"
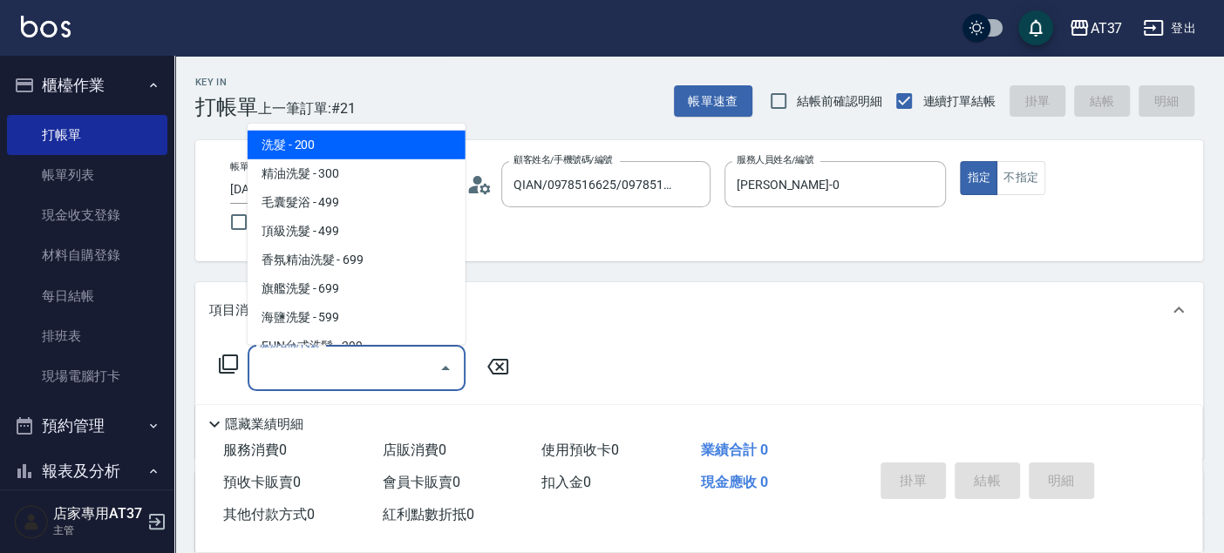
click at [383, 363] on input "服務名稱/代號" at bounding box center [343, 368] width 176 height 31
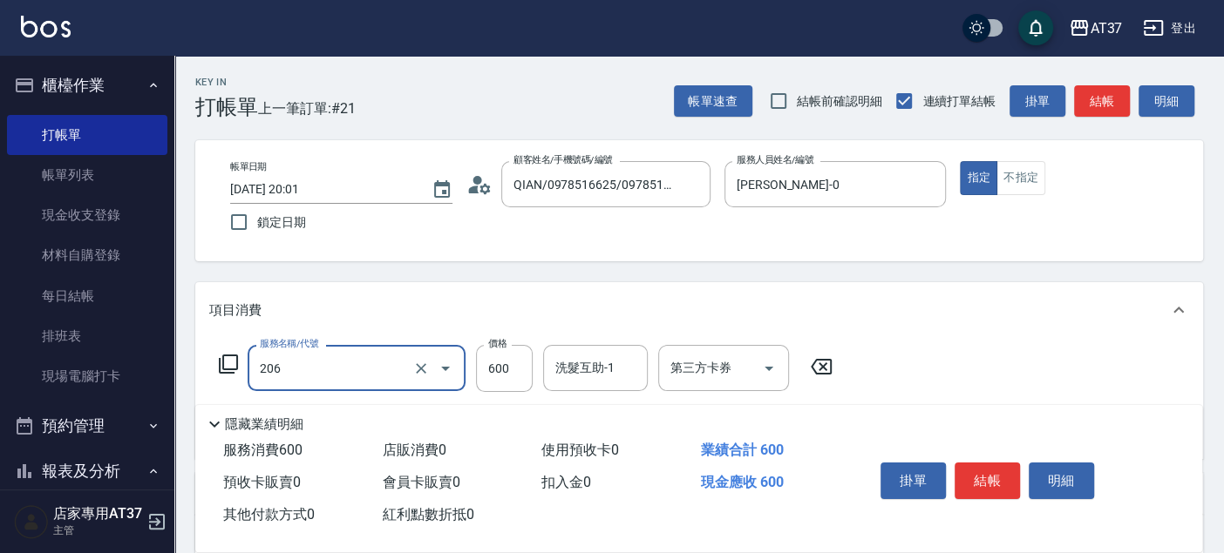
type input "A精油洗+剪(206)"
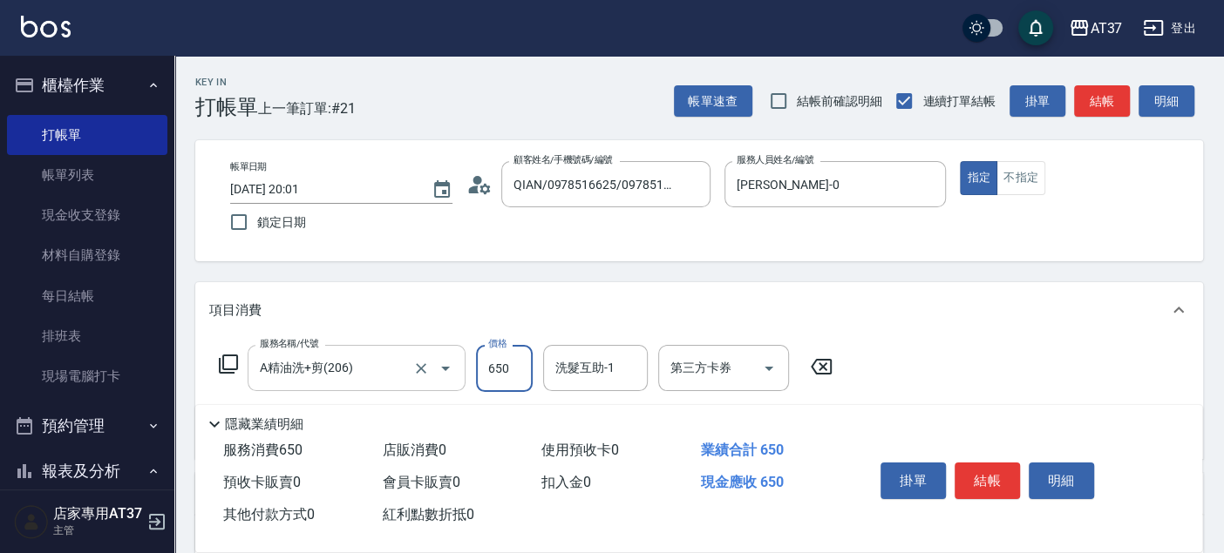
type input "650"
type input "子筠-25"
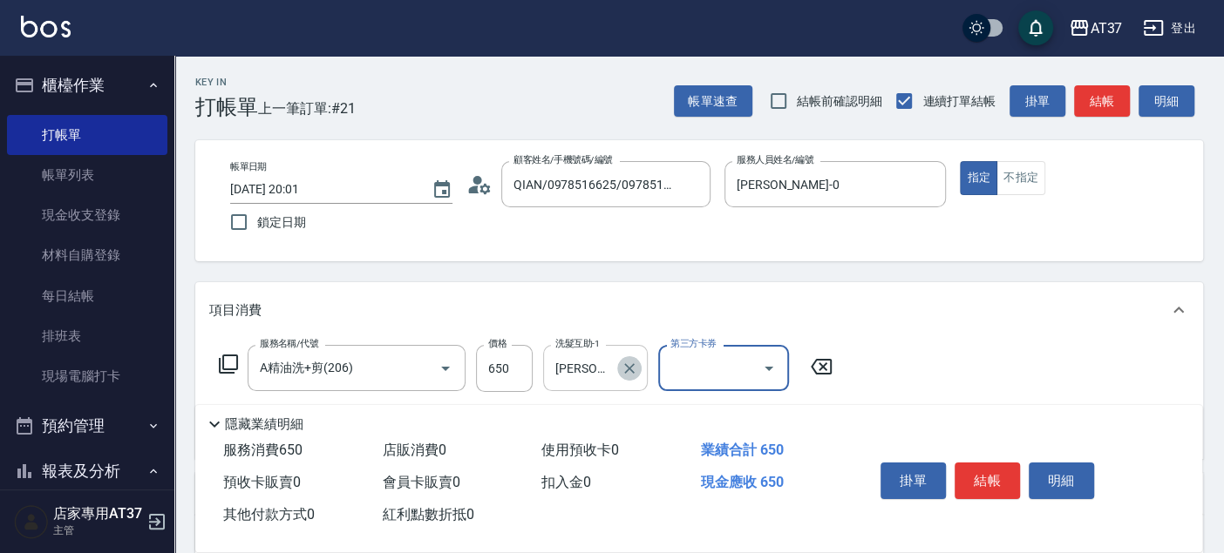
click at [629, 361] on icon "Clear" at bounding box center [629, 368] width 17 height 17
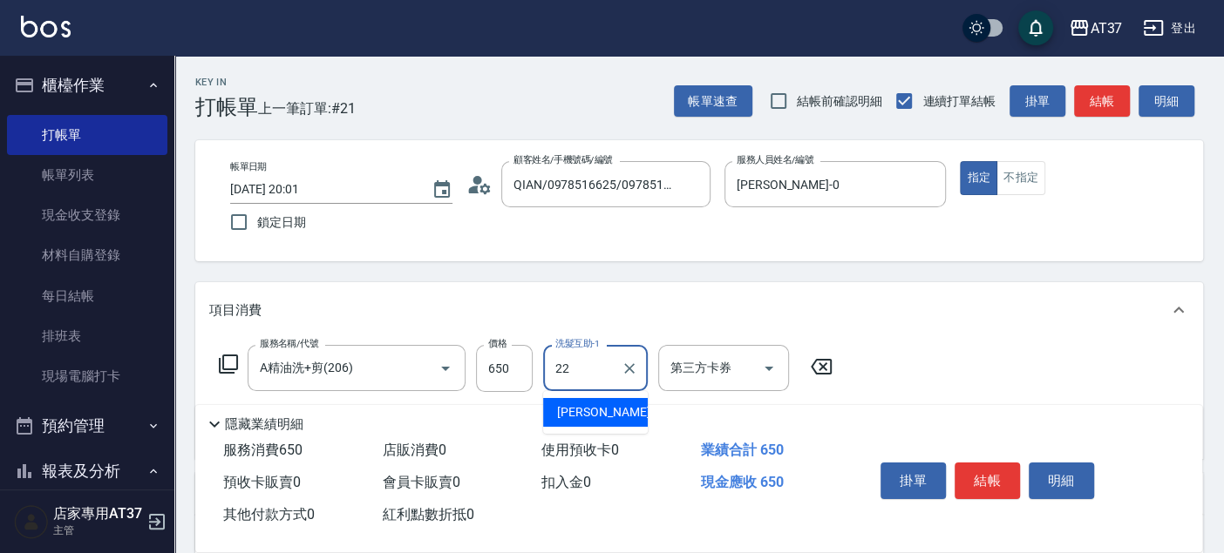
type input "[PERSON_NAME]-22"
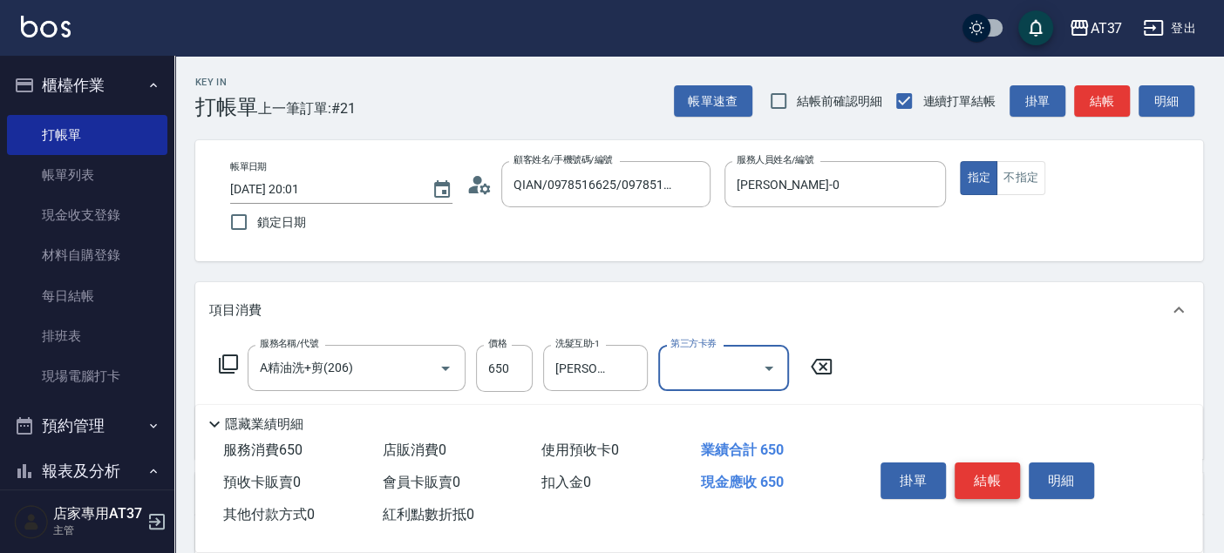
click at [968, 473] on button "結帳" at bounding box center [986, 481] width 65 height 37
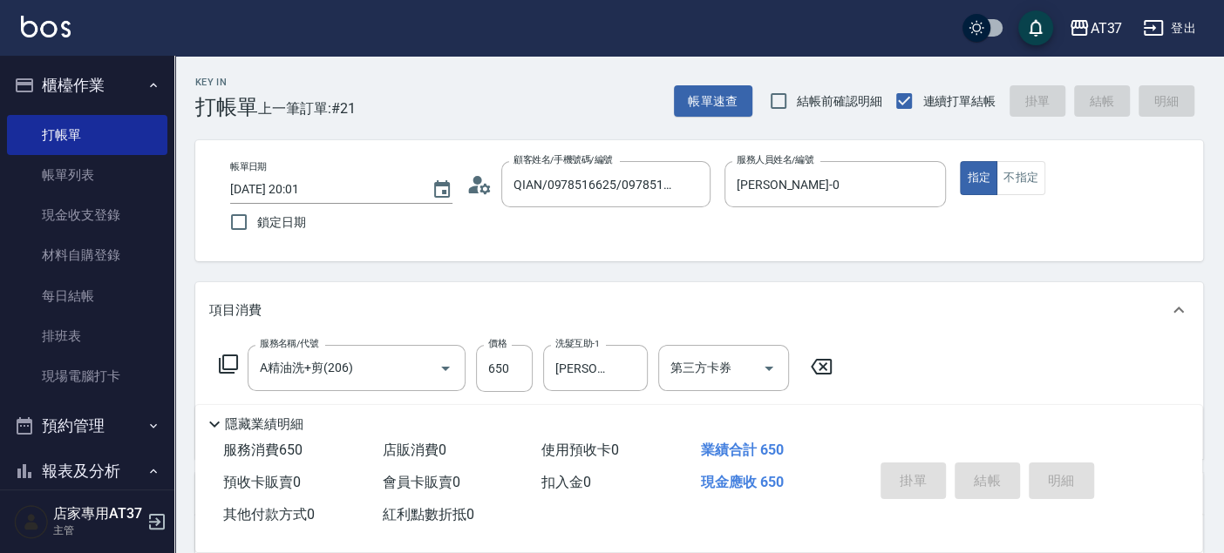
type input "[DATE] 20:02"
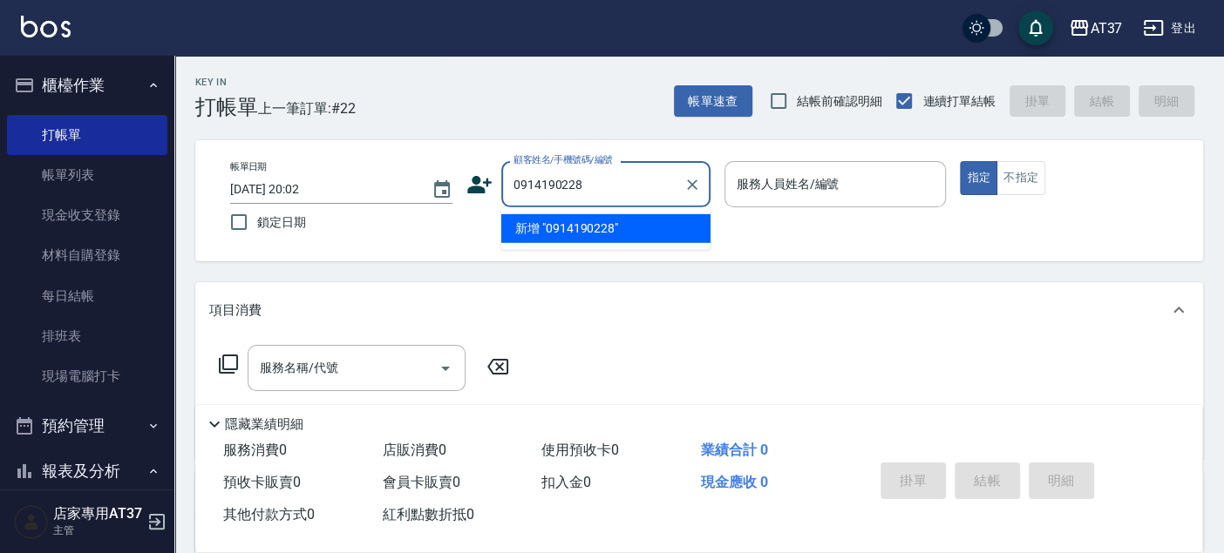
type input "0914190228"
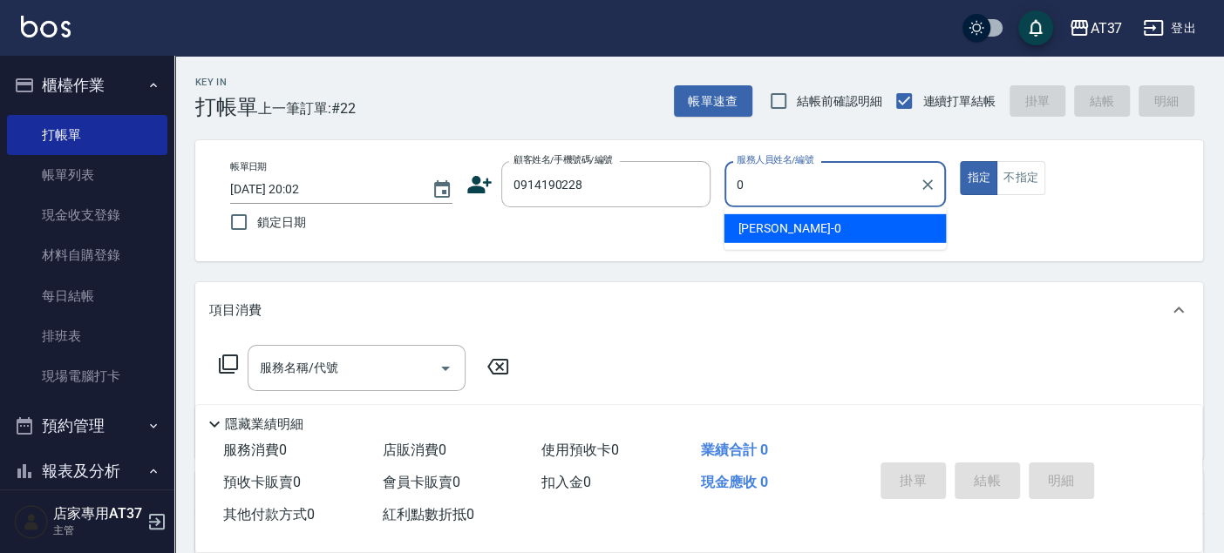
click at [841, 233] on div "[PERSON_NAME] -0" at bounding box center [834, 228] width 222 height 29
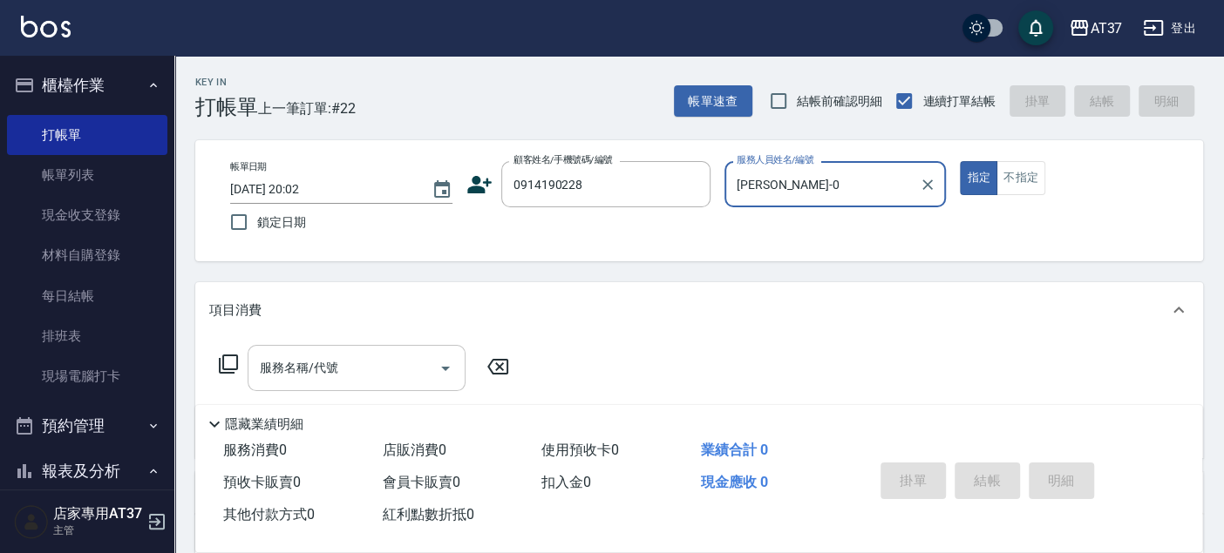
type input "[PERSON_NAME]-0"
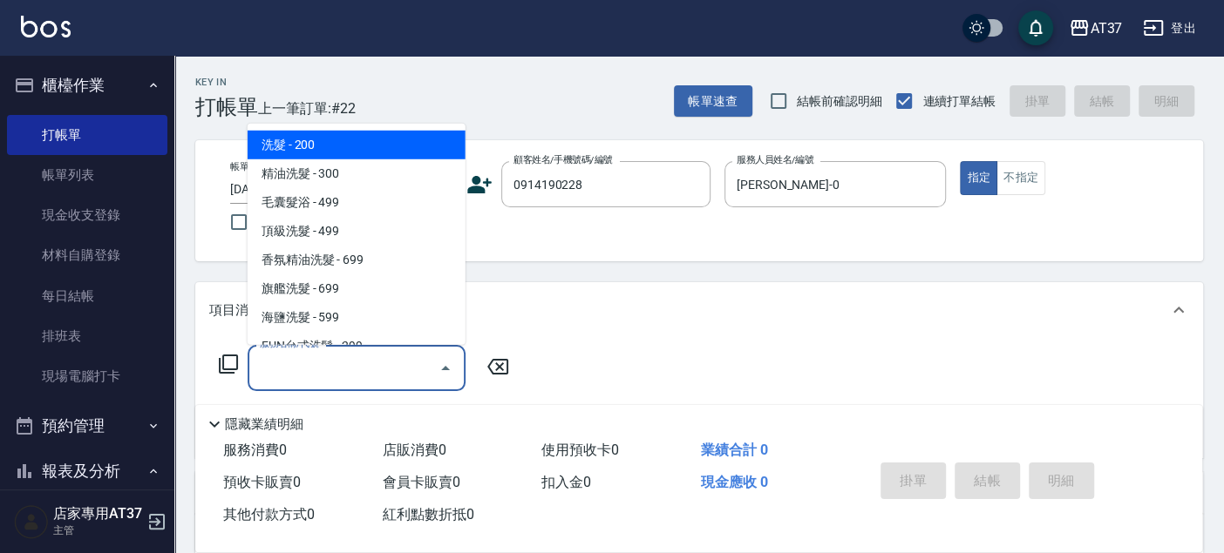
click at [368, 376] on input "服務名稱/代號" at bounding box center [343, 368] width 176 height 31
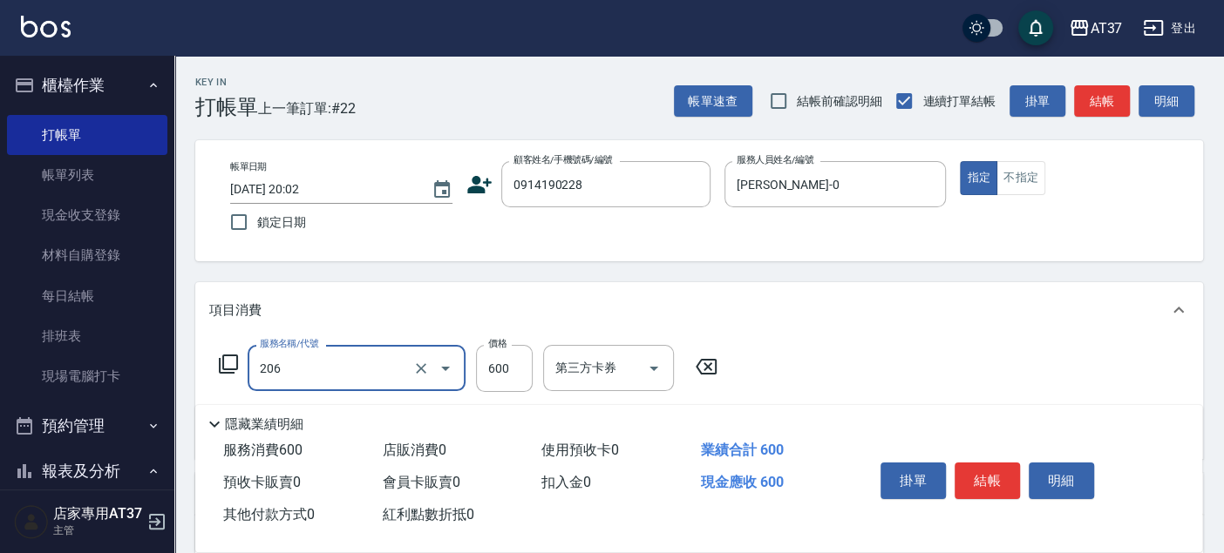
type input "A精油洗+剪(206)"
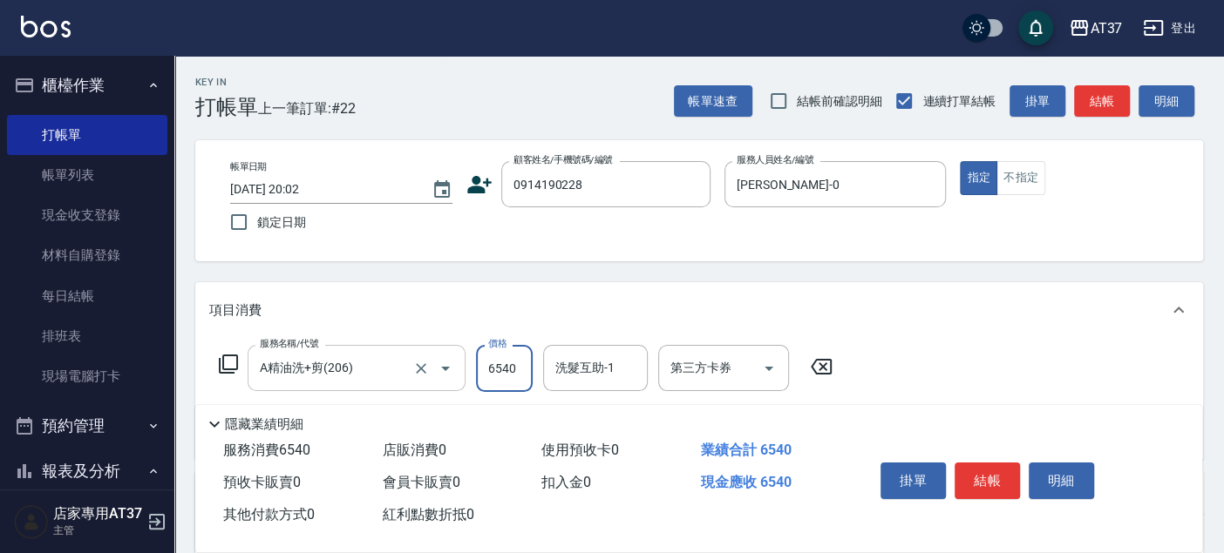
type input "6540"
click at [977, 471] on button "結帳" at bounding box center [986, 481] width 65 height 37
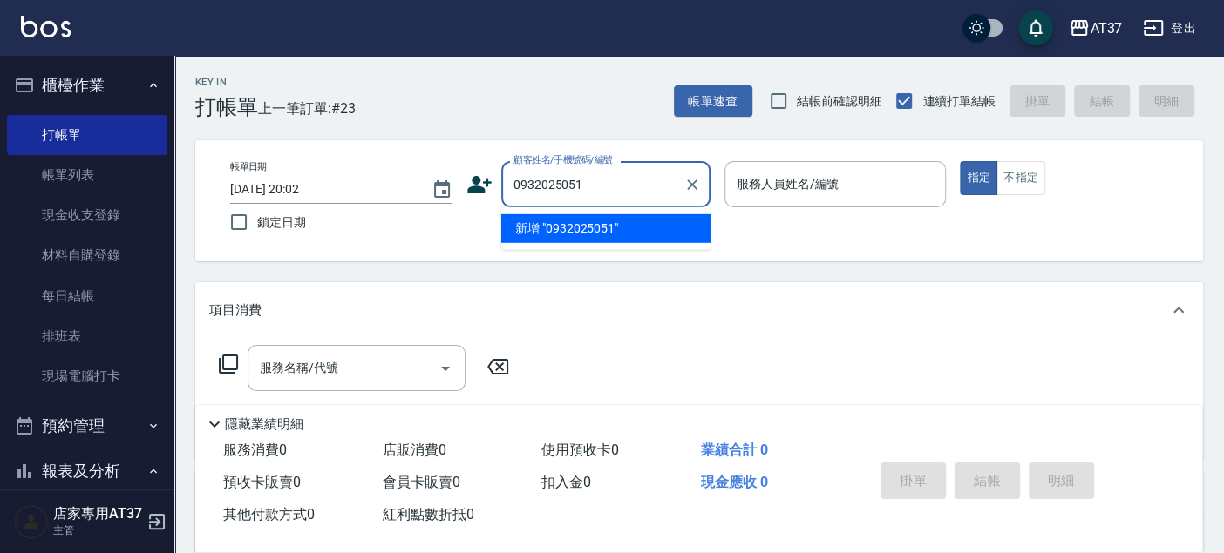
type input "0932025051"
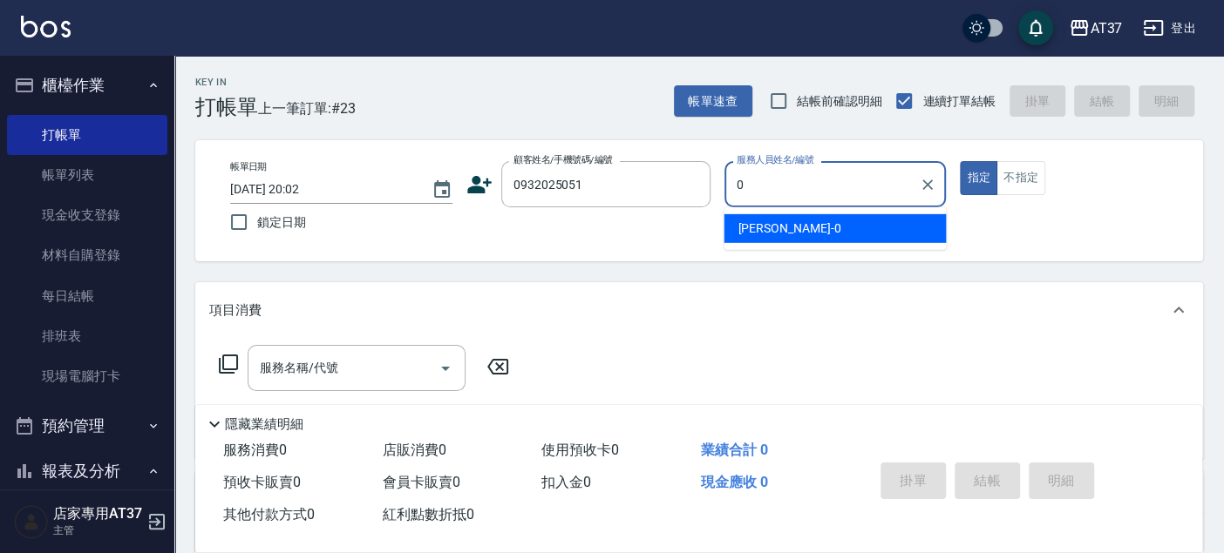
click at [878, 231] on div "[PERSON_NAME] -0" at bounding box center [834, 228] width 222 height 29
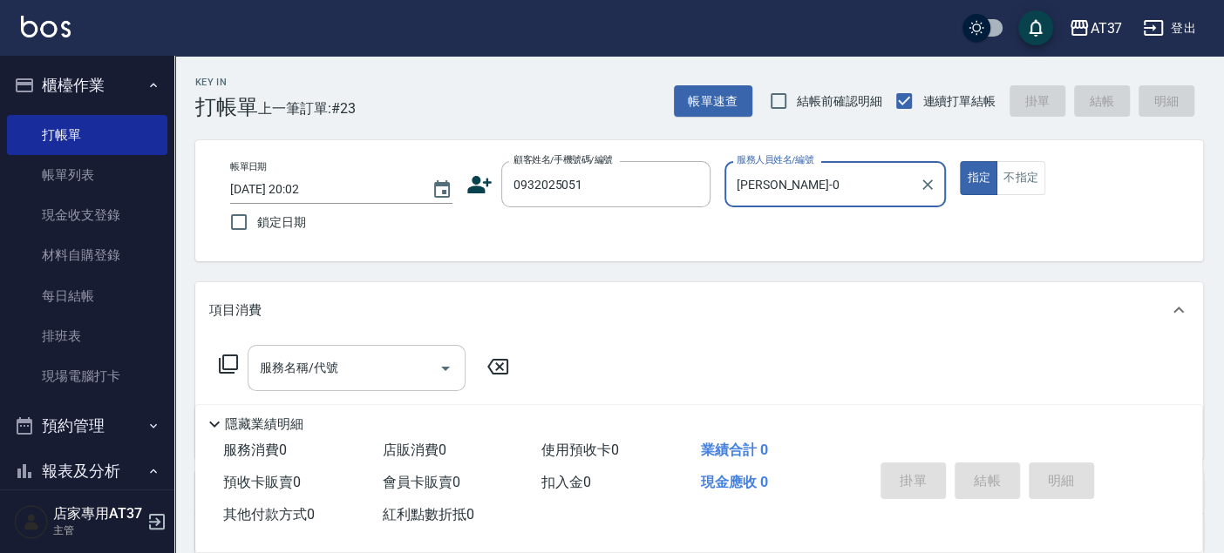
type input "[PERSON_NAME]-0"
click at [354, 353] on input "服務名稱/代號" at bounding box center [343, 368] width 176 height 31
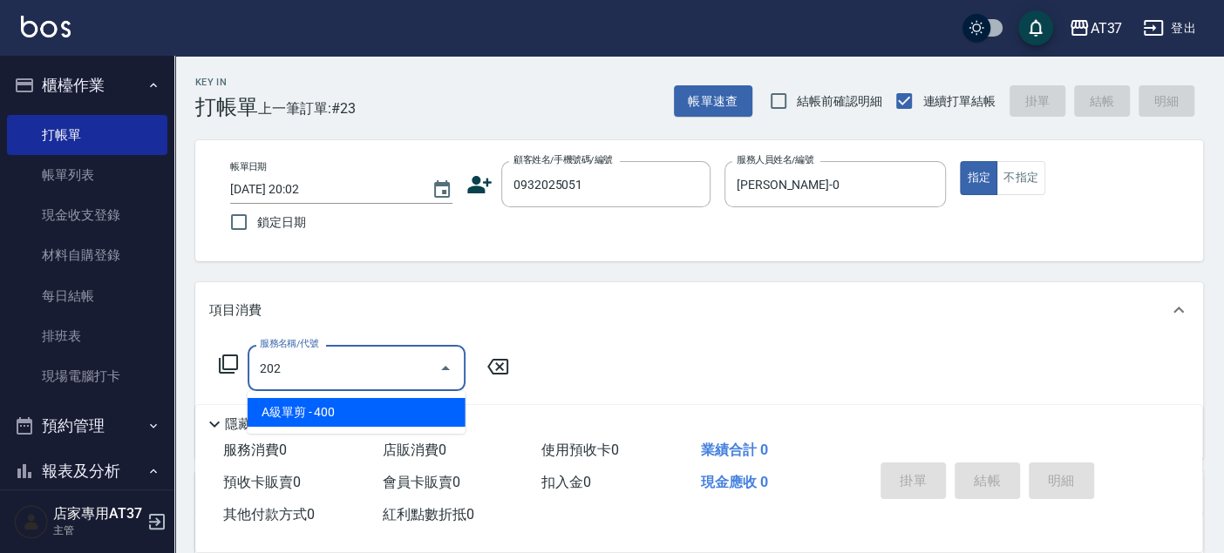
type input "A級單剪(202)"
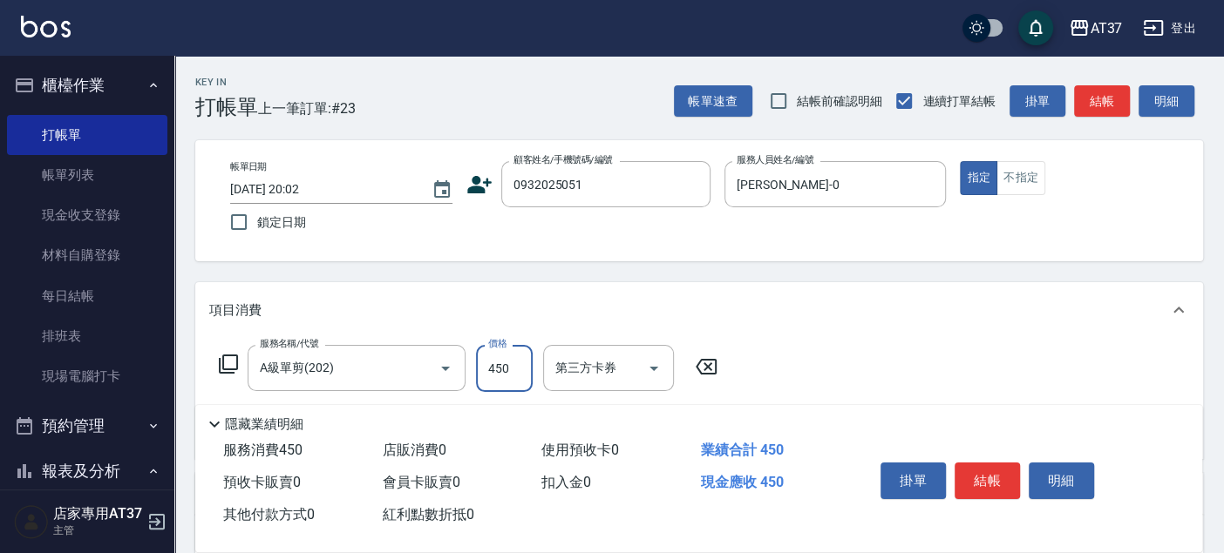
type input "450"
click at [1020, 478] on div "掛單 結帳 明細" at bounding box center [986, 483] width 227 height 55
click at [1000, 484] on button "結帳" at bounding box center [986, 481] width 65 height 37
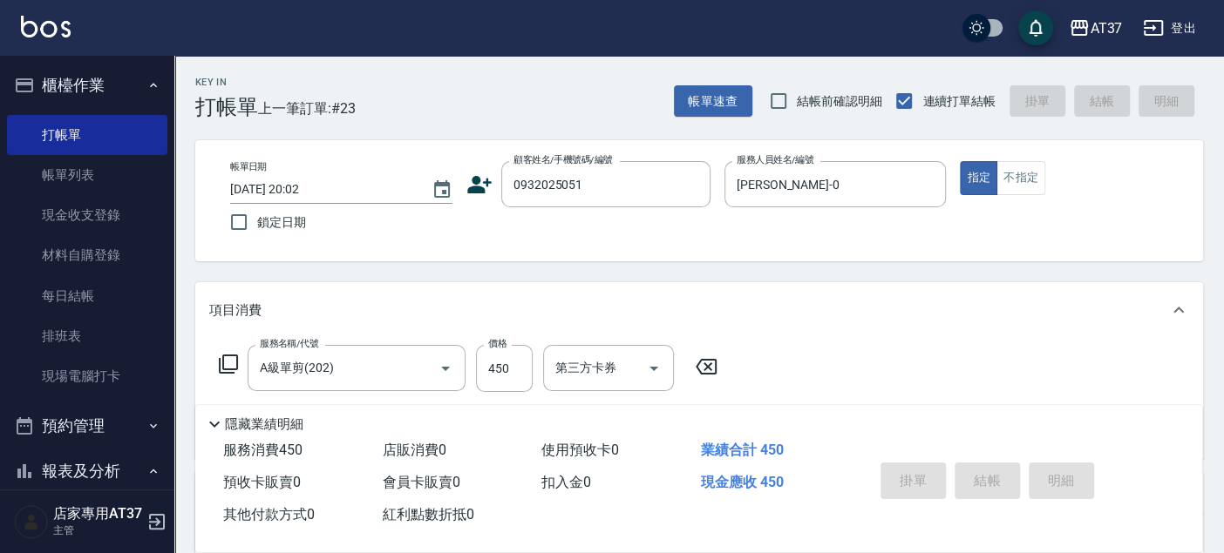
type input "2025/09/11 20:03"
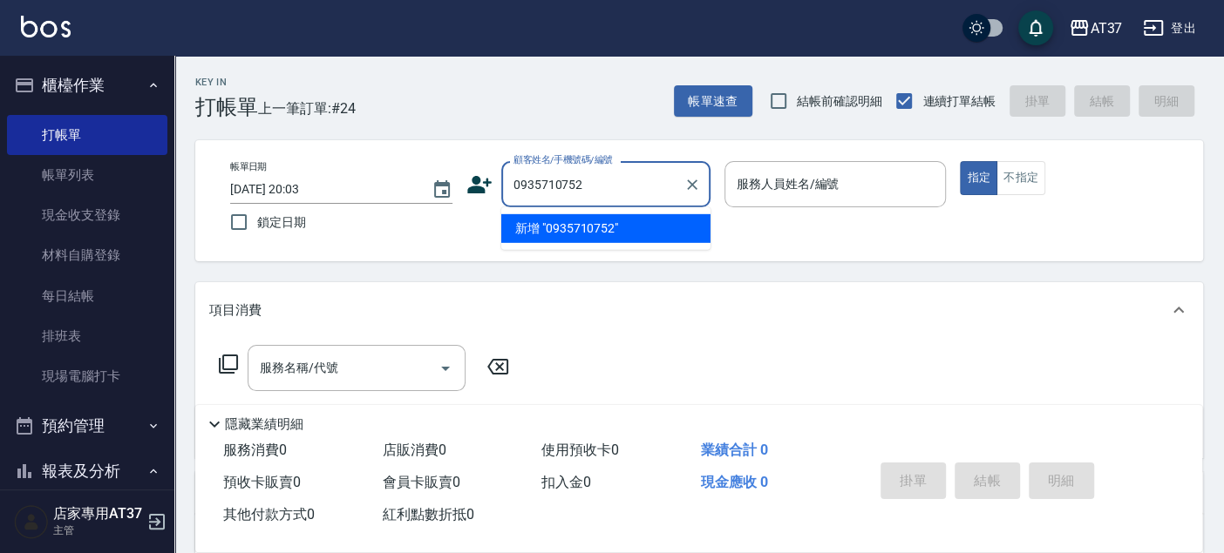
type input "0935710752"
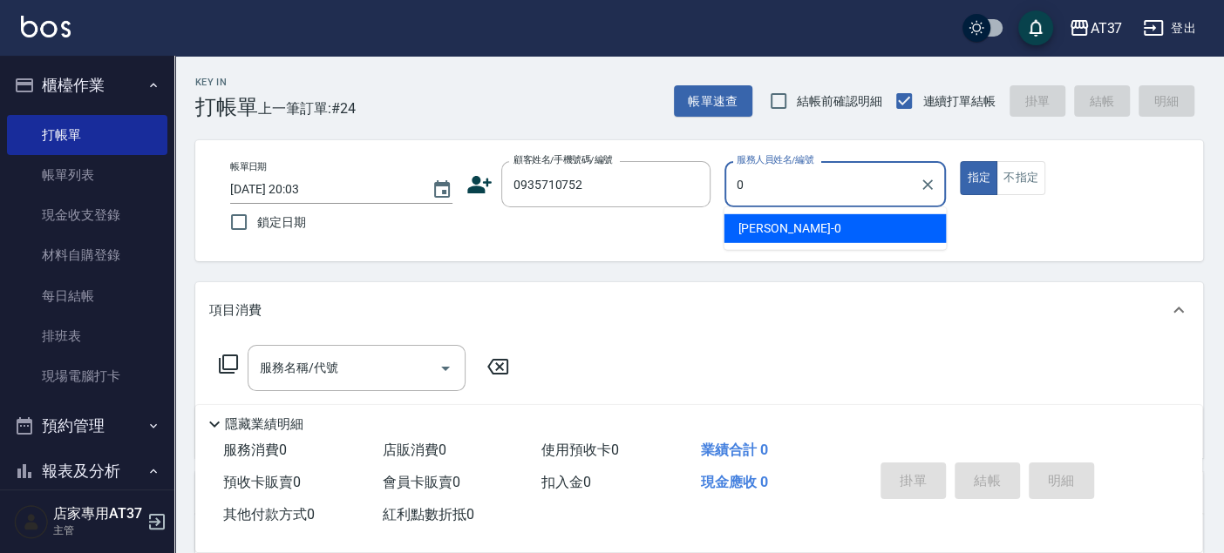
click at [798, 236] on div "[PERSON_NAME] -0" at bounding box center [834, 228] width 222 height 29
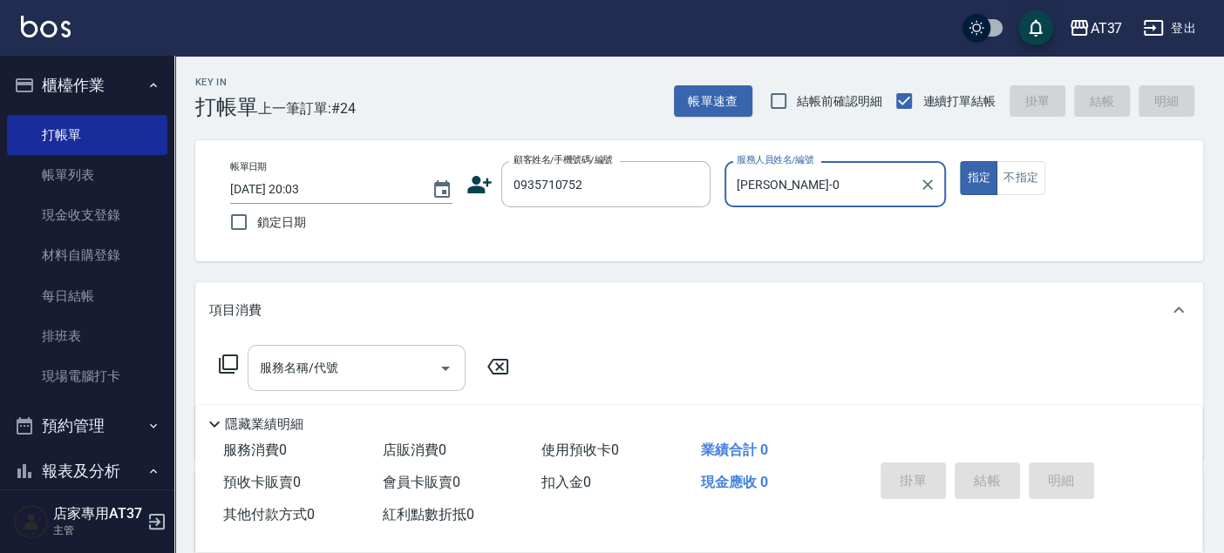
type input "[PERSON_NAME]-0"
click at [353, 377] on input "服務名稱/代號" at bounding box center [343, 368] width 176 height 31
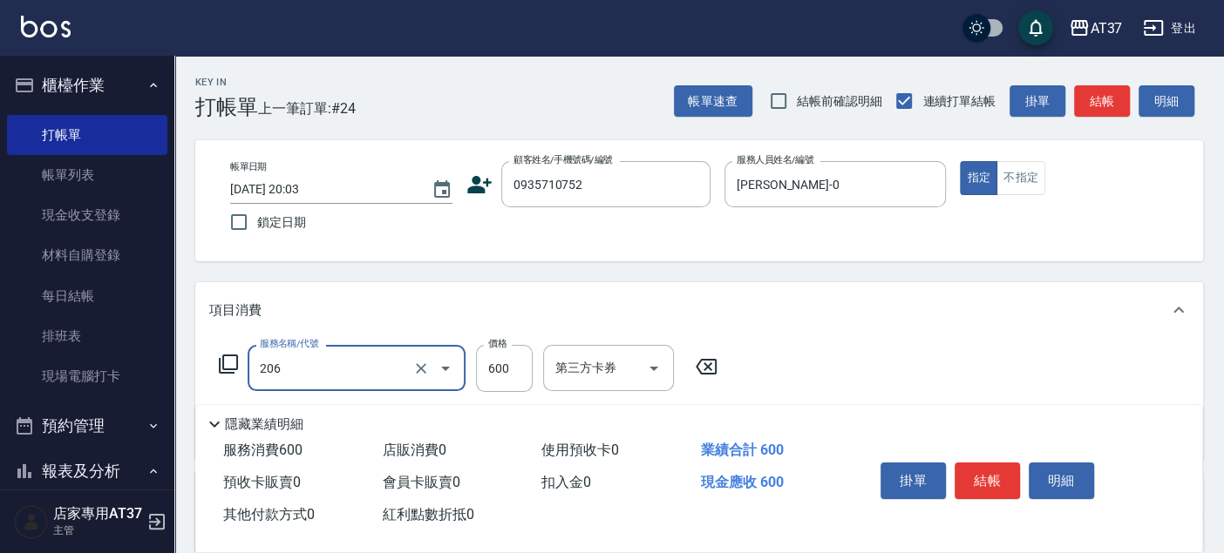
type input "A精油洗+剪(206)"
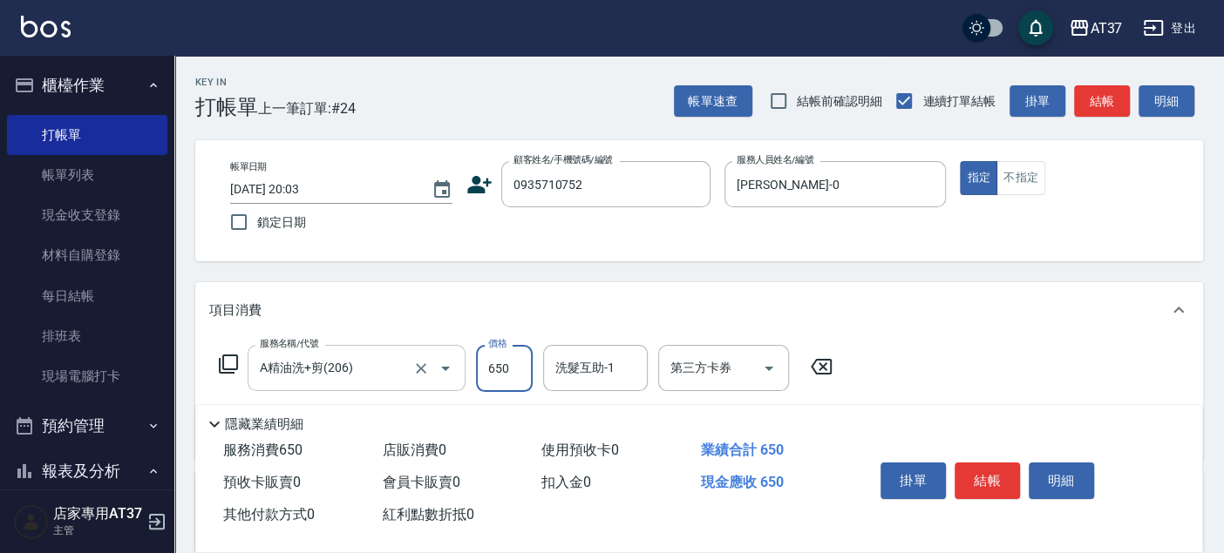
type input "650"
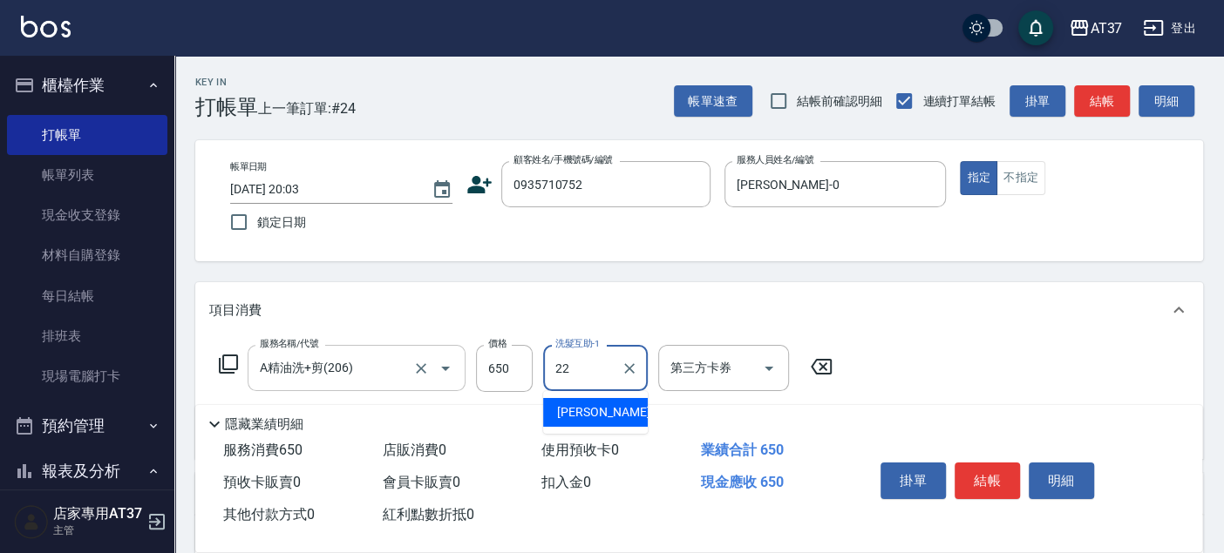
type input "[PERSON_NAME]-22"
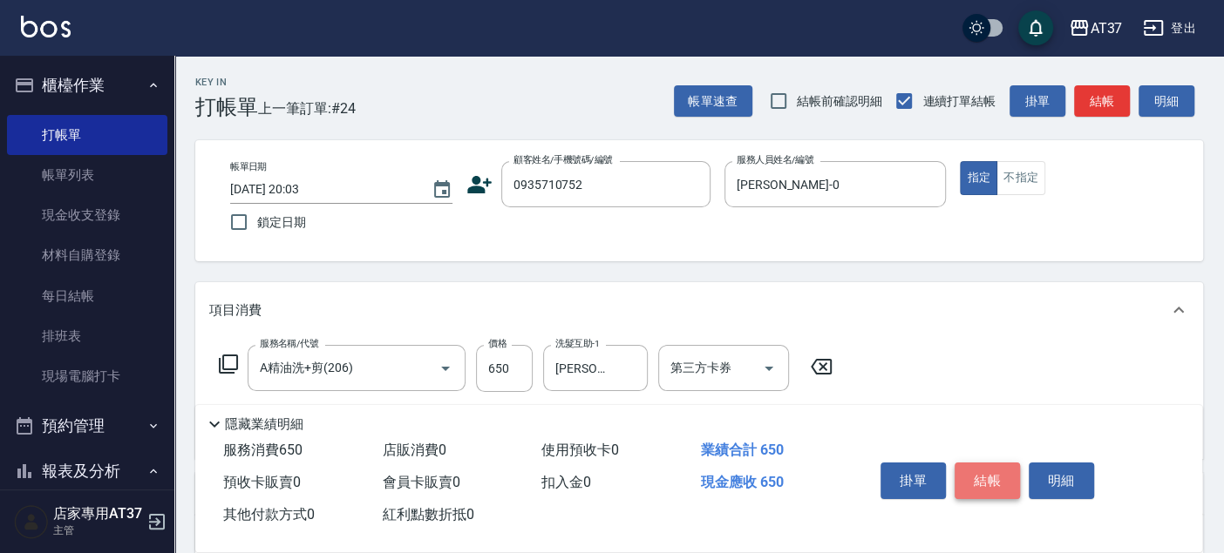
click at [983, 463] on button "結帳" at bounding box center [986, 481] width 65 height 37
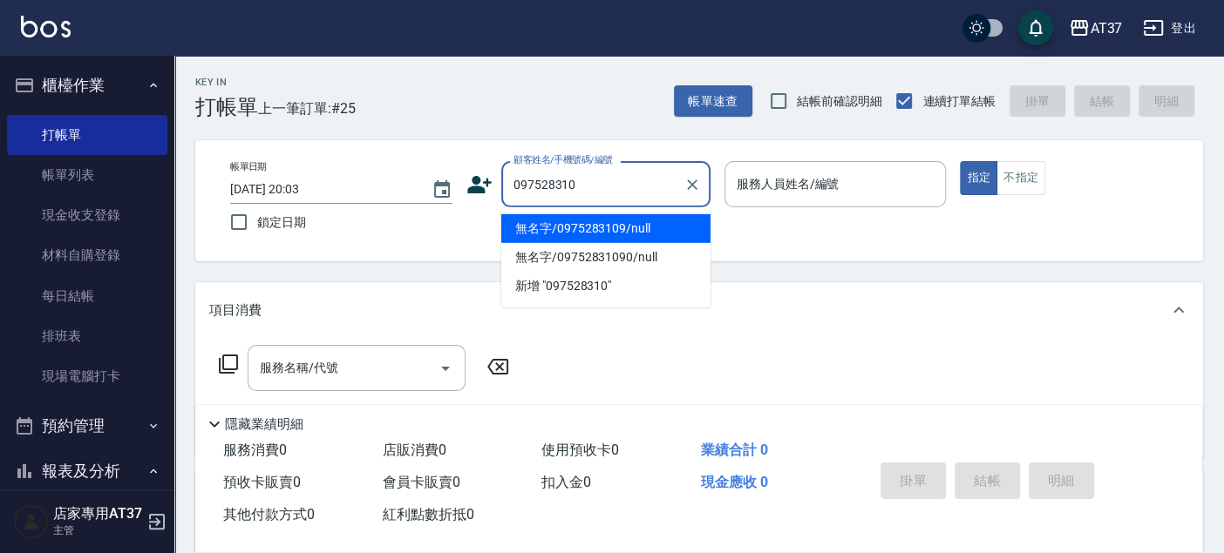
type input "0975283109"
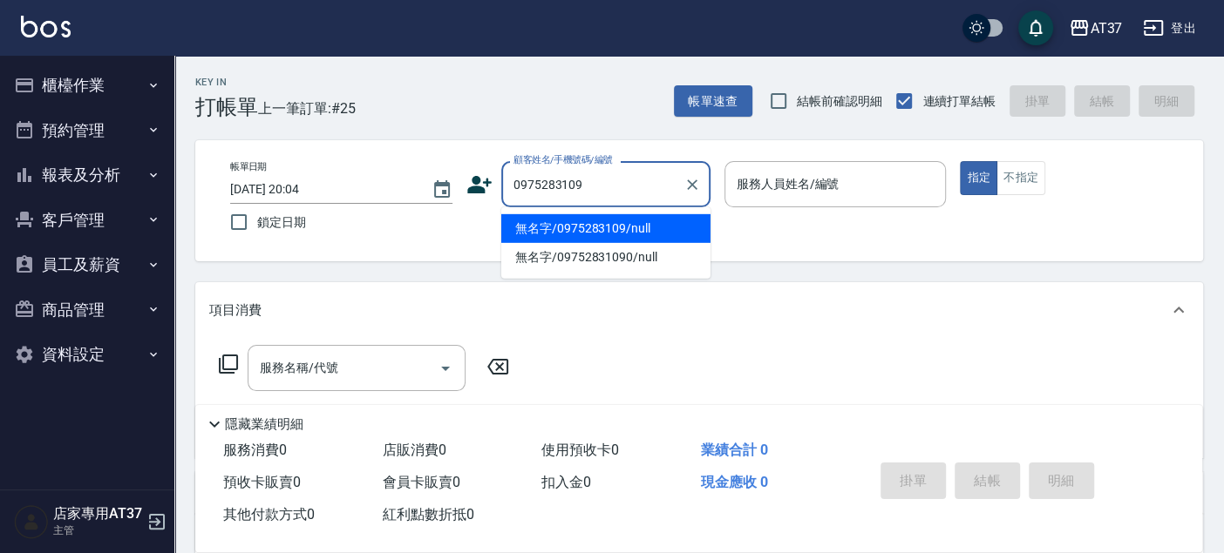
type input "無名字/0975283109/null"
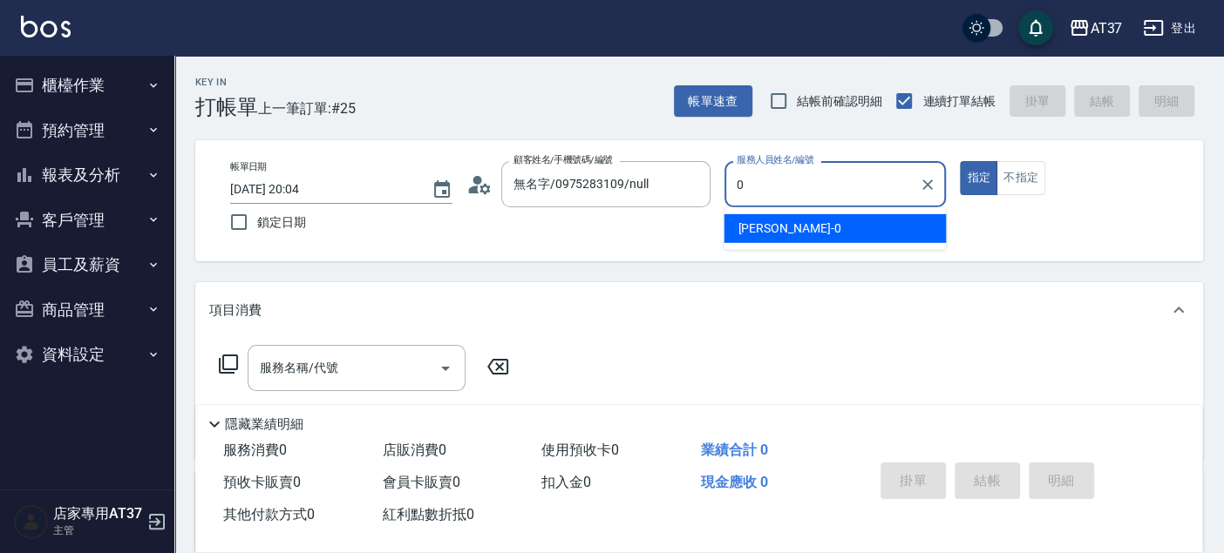
click at [777, 228] on div "[PERSON_NAME] -0" at bounding box center [834, 228] width 222 height 29
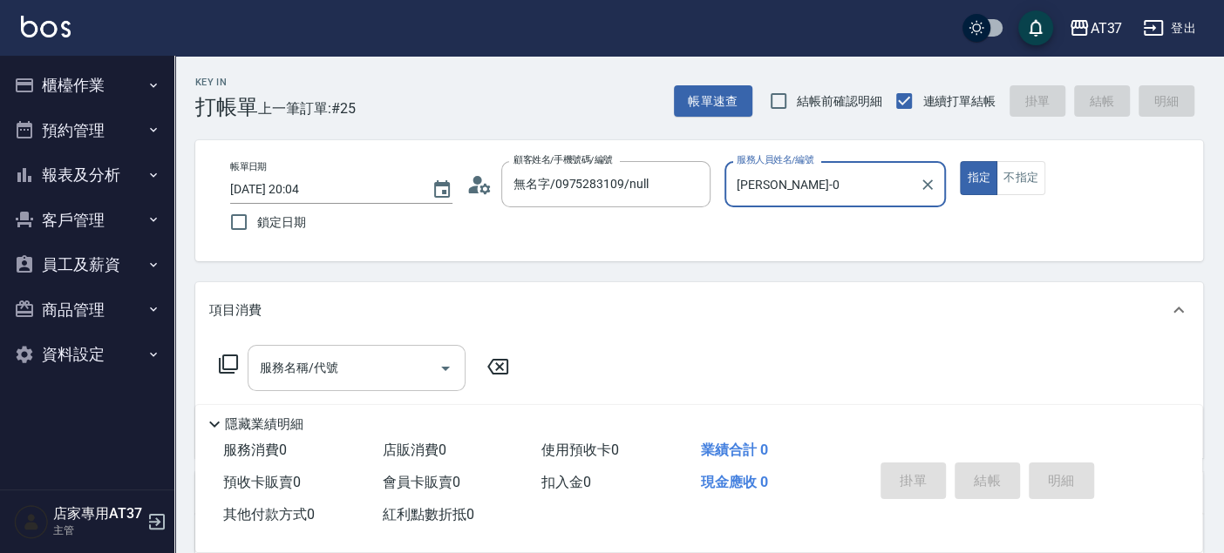
type input "[PERSON_NAME]-0"
click at [306, 383] on input "服務名稱/代號" at bounding box center [343, 368] width 176 height 31
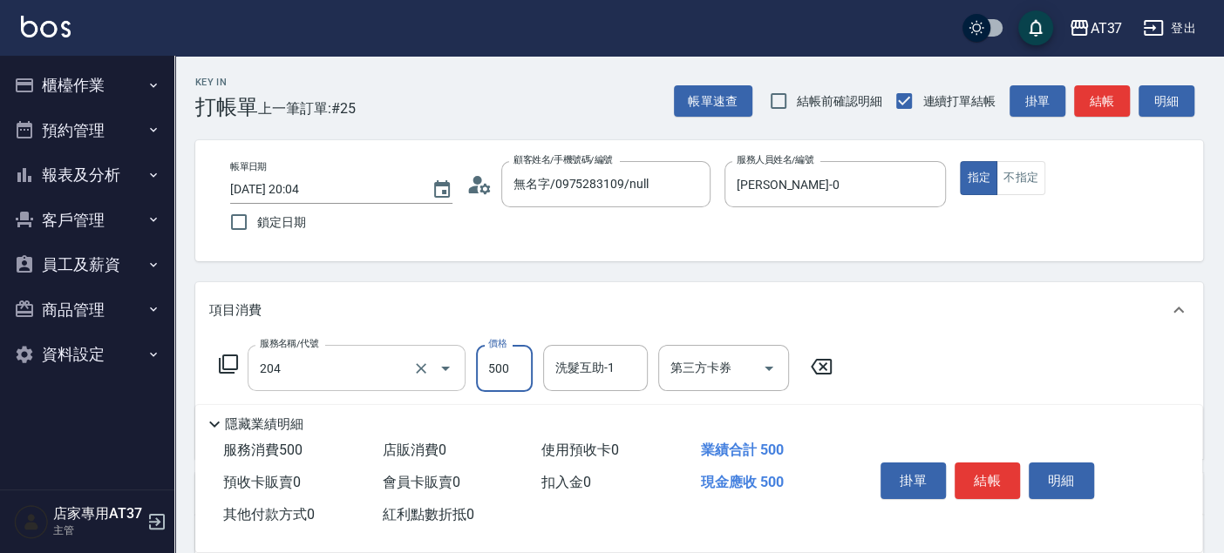
type input "A級洗+剪(204)"
type input "600"
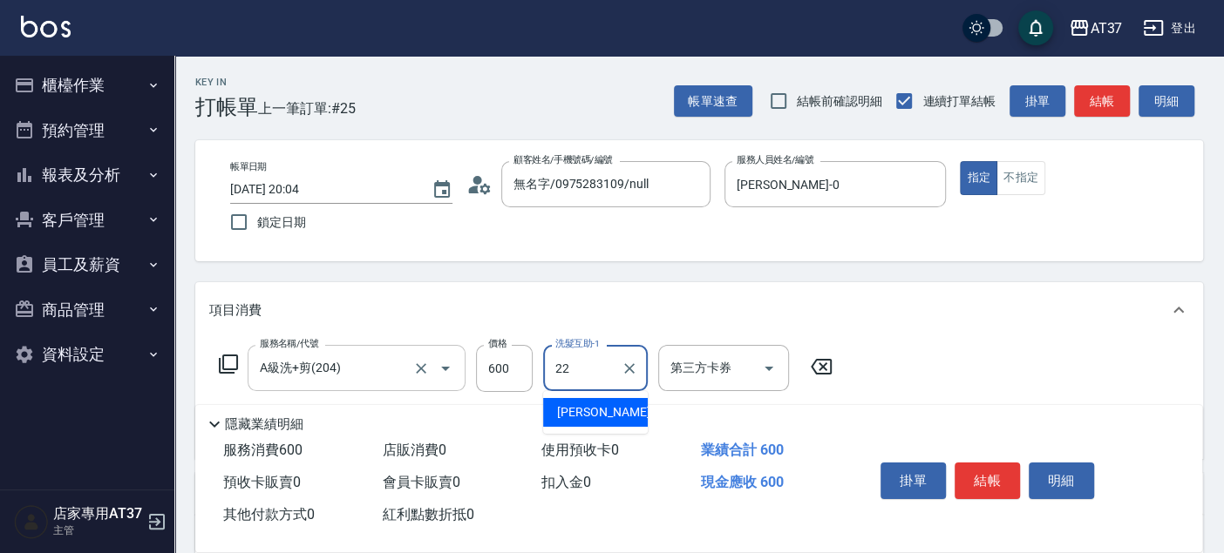
type input "[PERSON_NAME]-22"
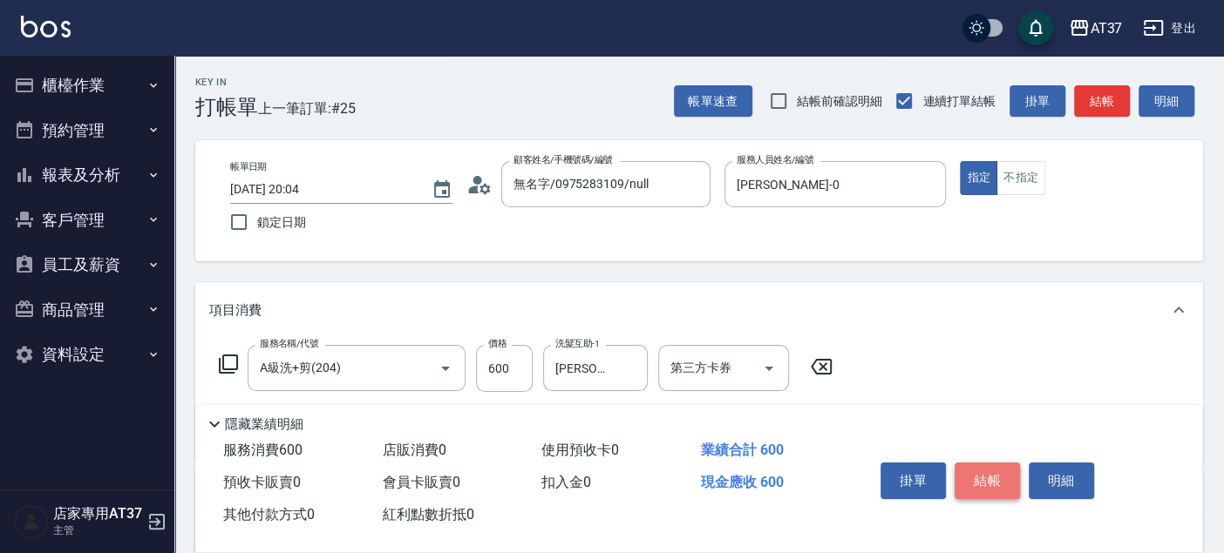
click at [976, 483] on button "結帳" at bounding box center [986, 481] width 65 height 37
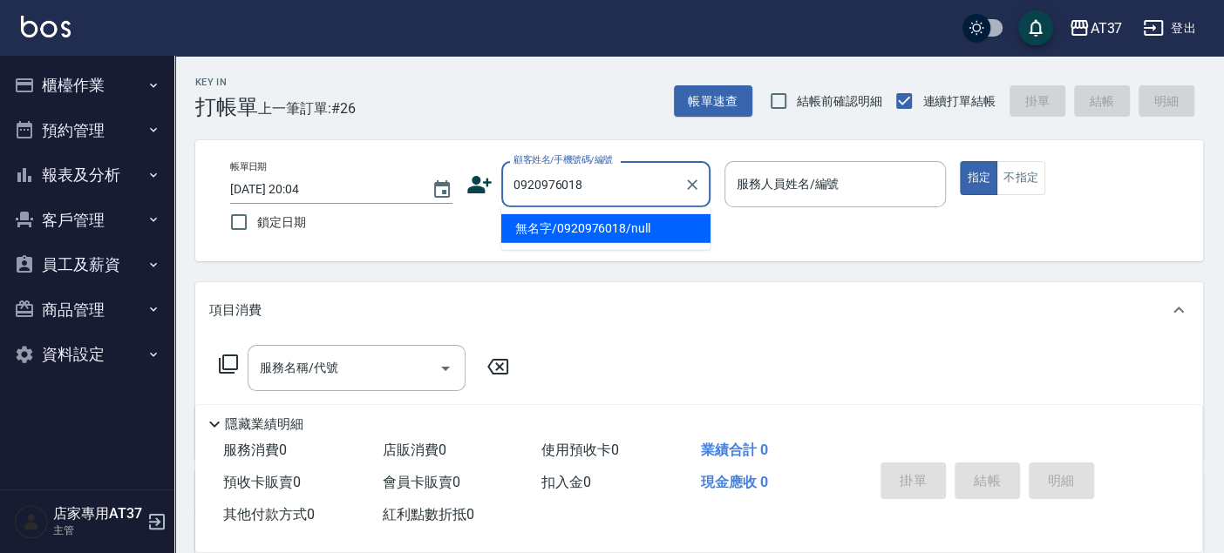
type input "無名字/0920976018/null"
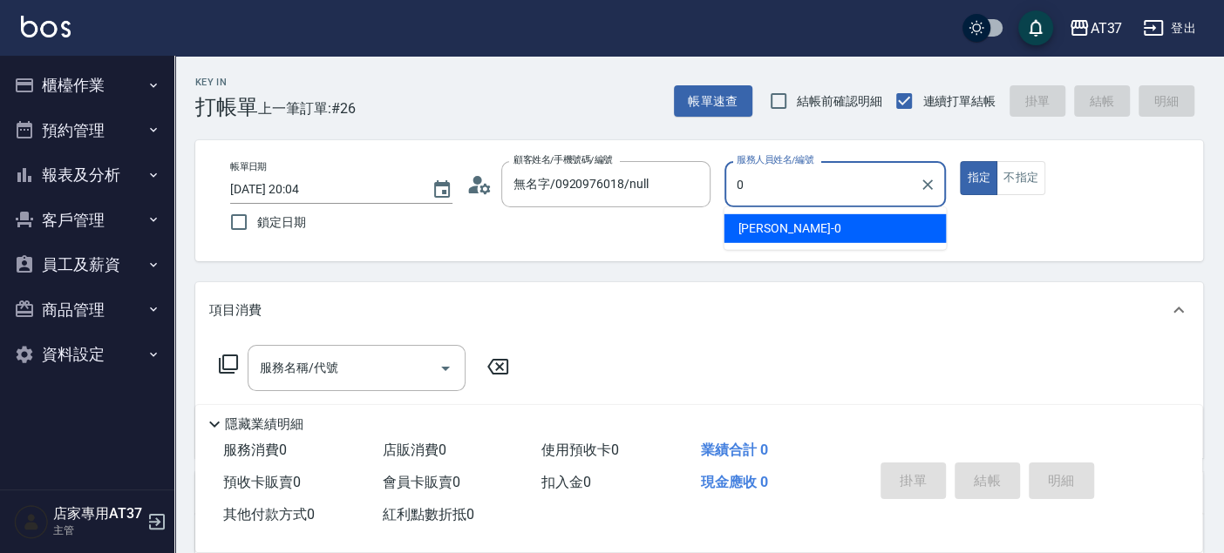
click at [809, 227] on div "[PERSON_NAME] -0" at bounding box center [834, 228] width 222 height 29
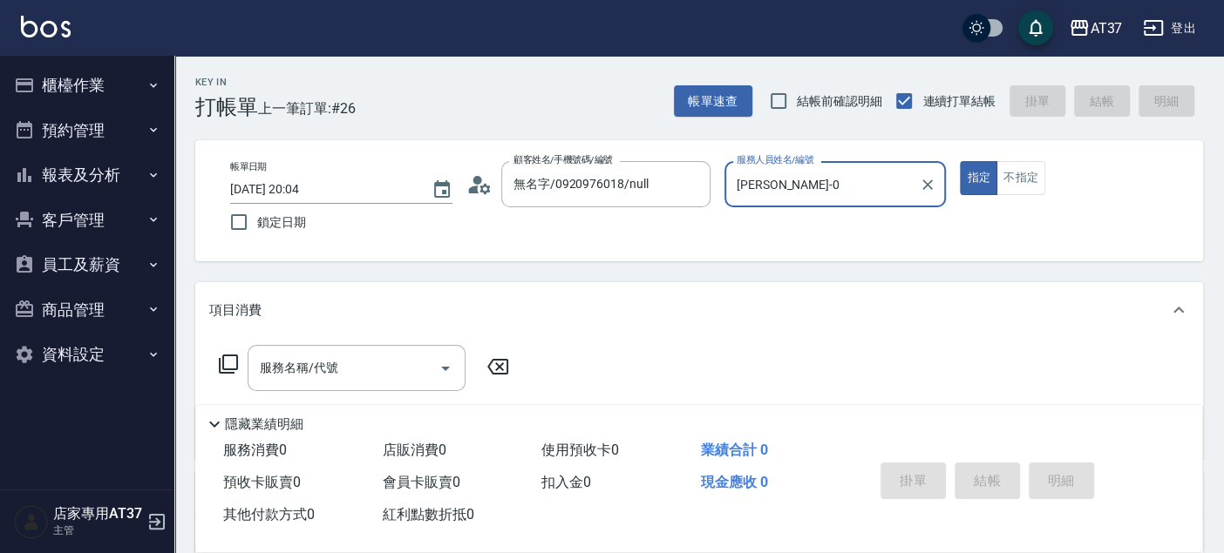
type input "[PERSON_NAME]-0"
click at [227, 366] on icon at bounding box center [228, 364] width 21 height 21
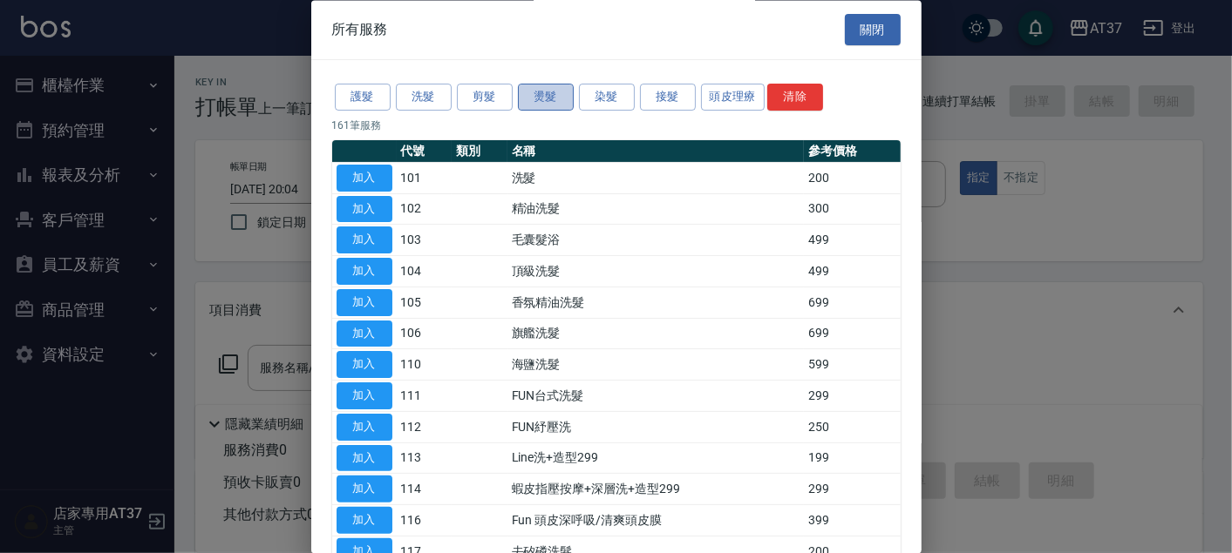
click at [549, 94] on button "燙髮" at bounding box center [546, 98] width 56 height 27
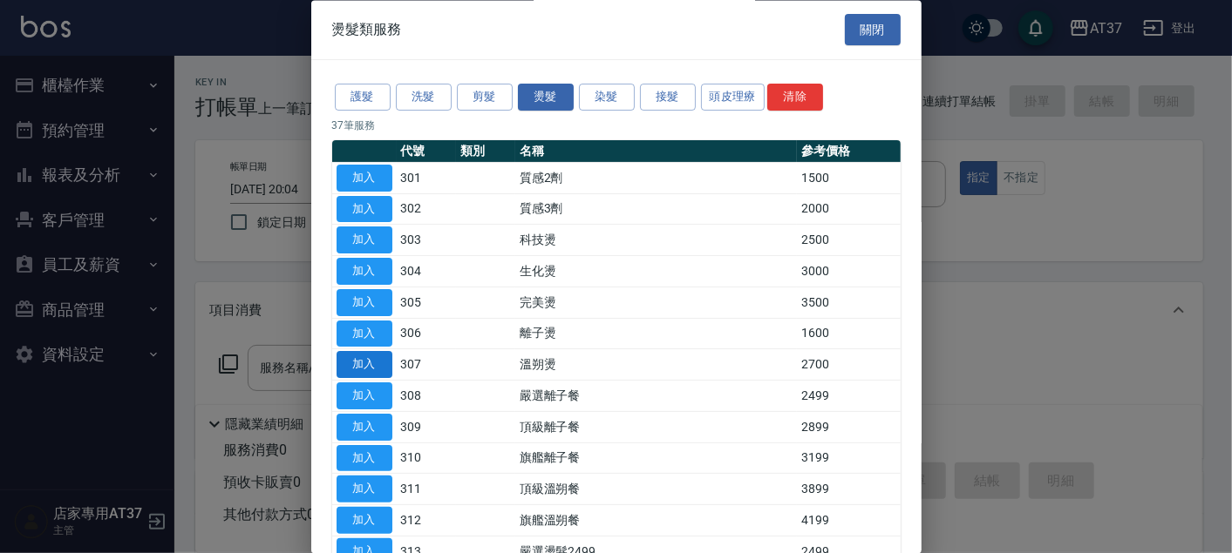
click at [378, 361] on button "加入" at bounding box center [364, 365] width 56 height 27
type input "溫朔燙(307)"
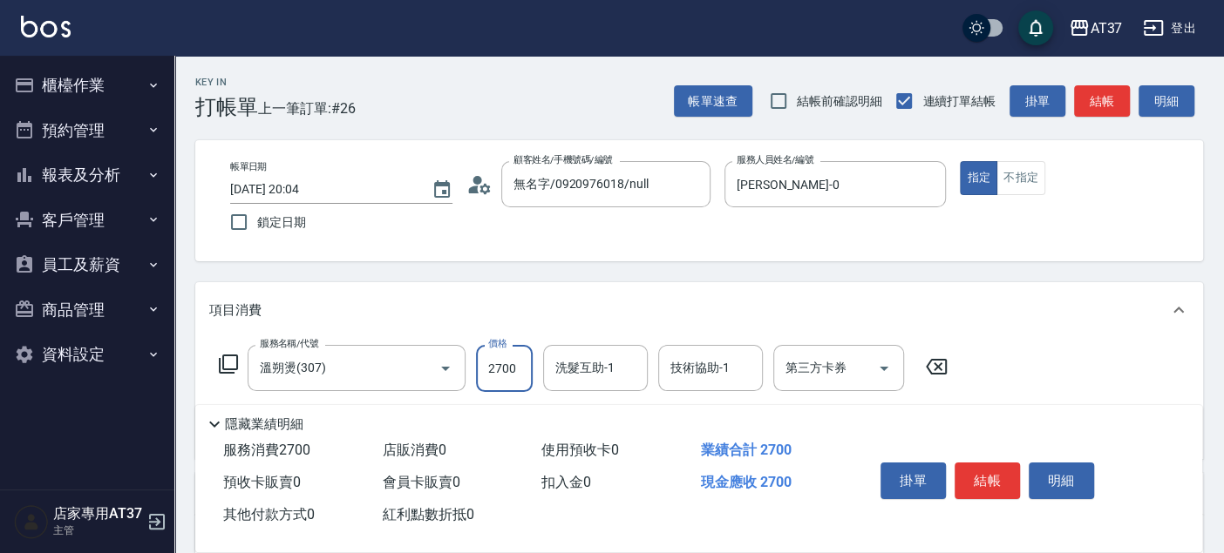
click at [488, 374] on input "2700" at bounding box center [504, 368] width 57 height 47
type input "3200"
click at [988, 478] on button "結帳" at bounding box center [986, 481] width 65 height 37
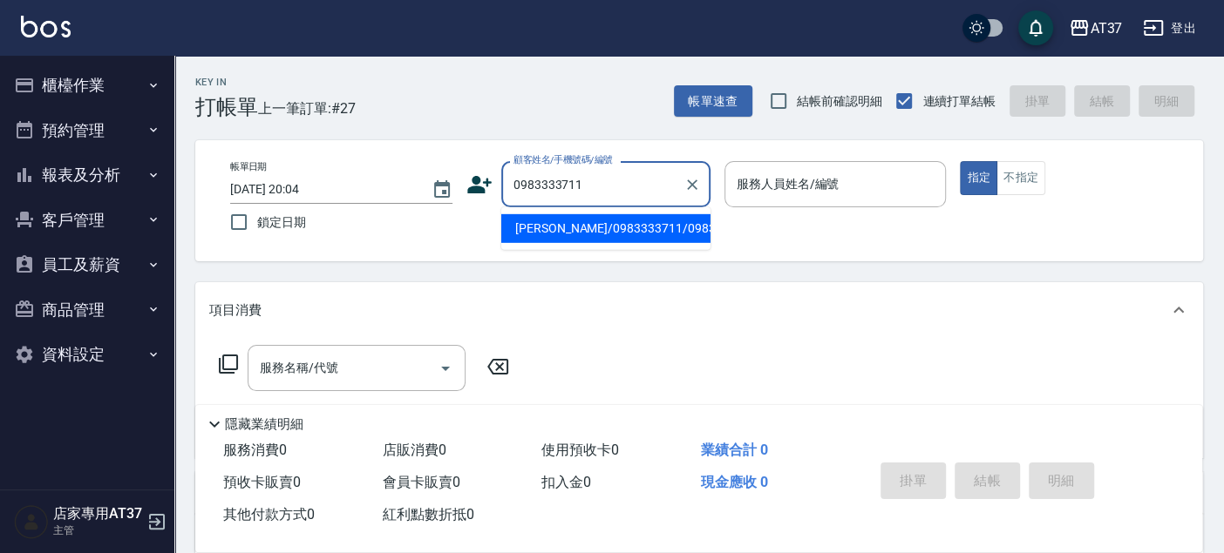
type input "[PERSON_NAME]/0983333711/0983333711"
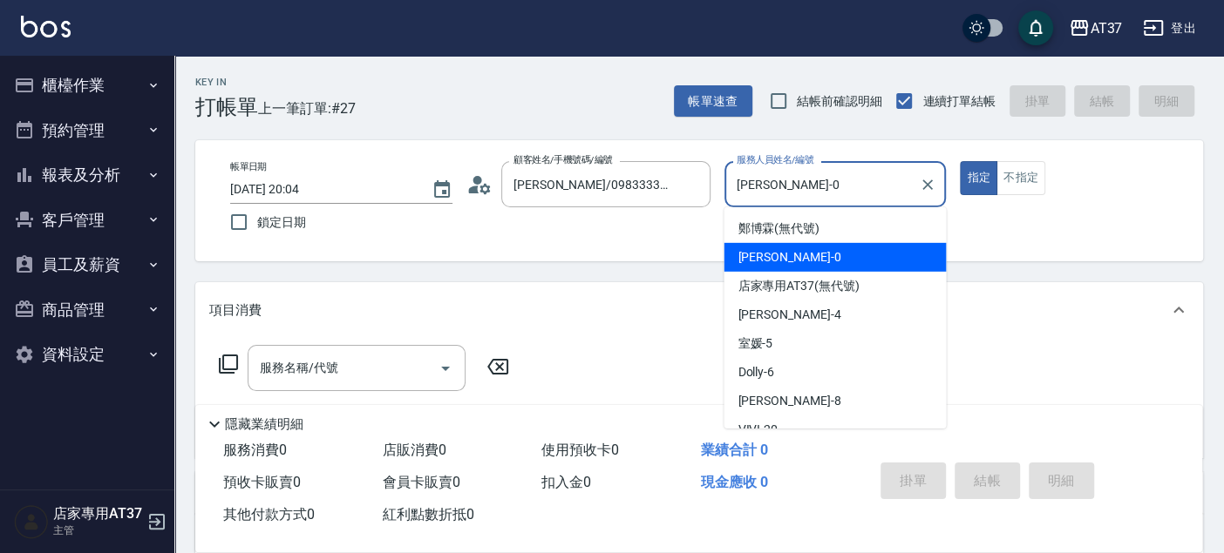
click at [879, 251] on div "[PERSON_NAME] -0" at bounding box center [834, 257] width 222 height 29
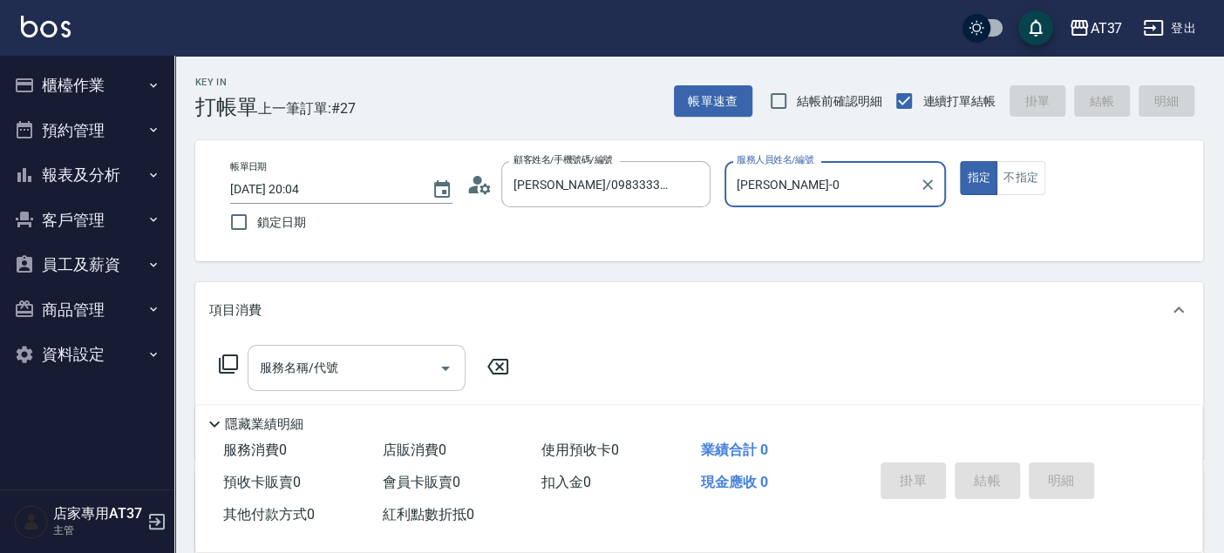
type input "[PERSON_NAME]-0"
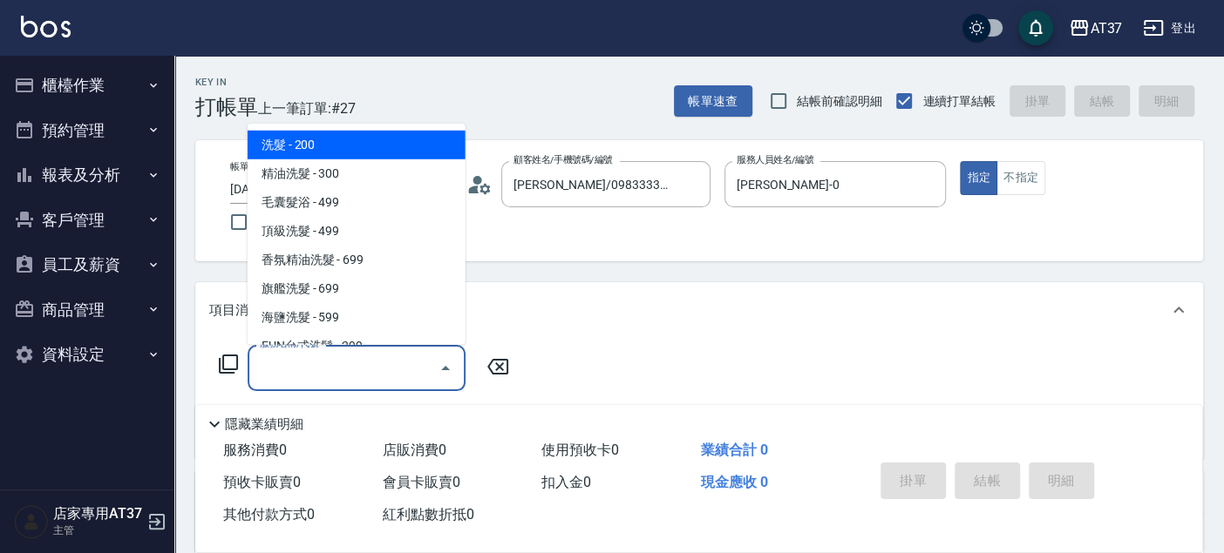
click at [379, 379] on input "服務名稱/代號" at bounding box center [343, 368] width 176 height 31
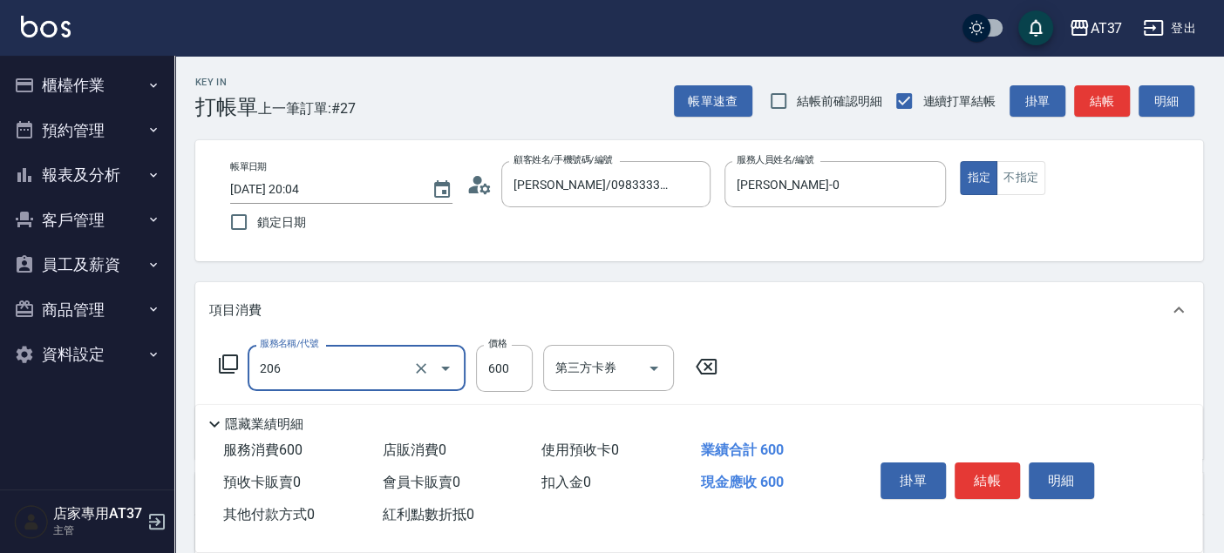
type input "A精油洗+剪(206)"
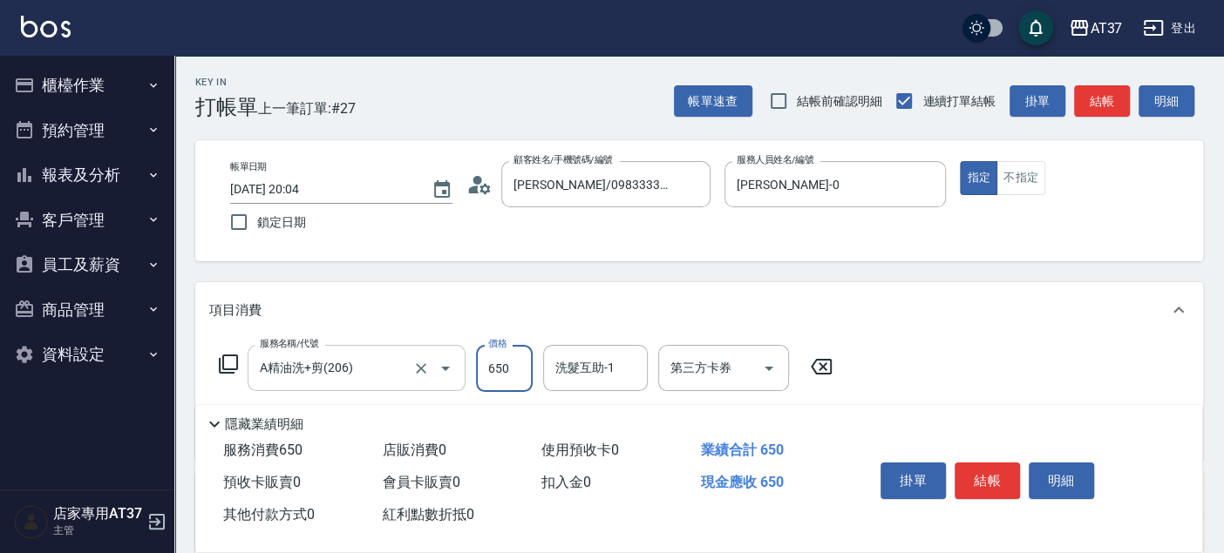
type input "650"
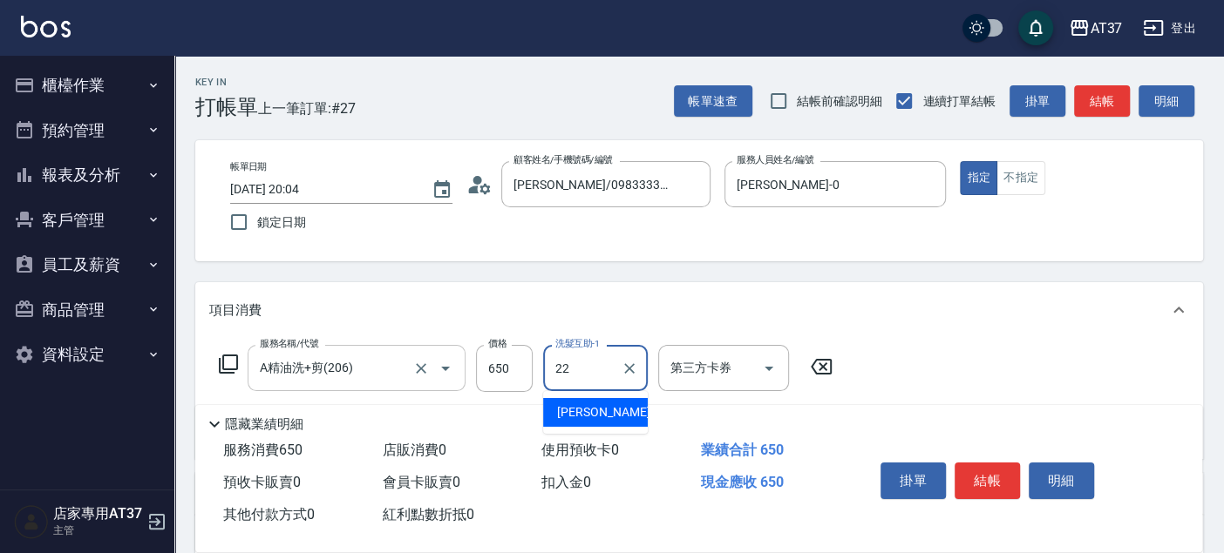
type input "[PERSON_NAME]-22"
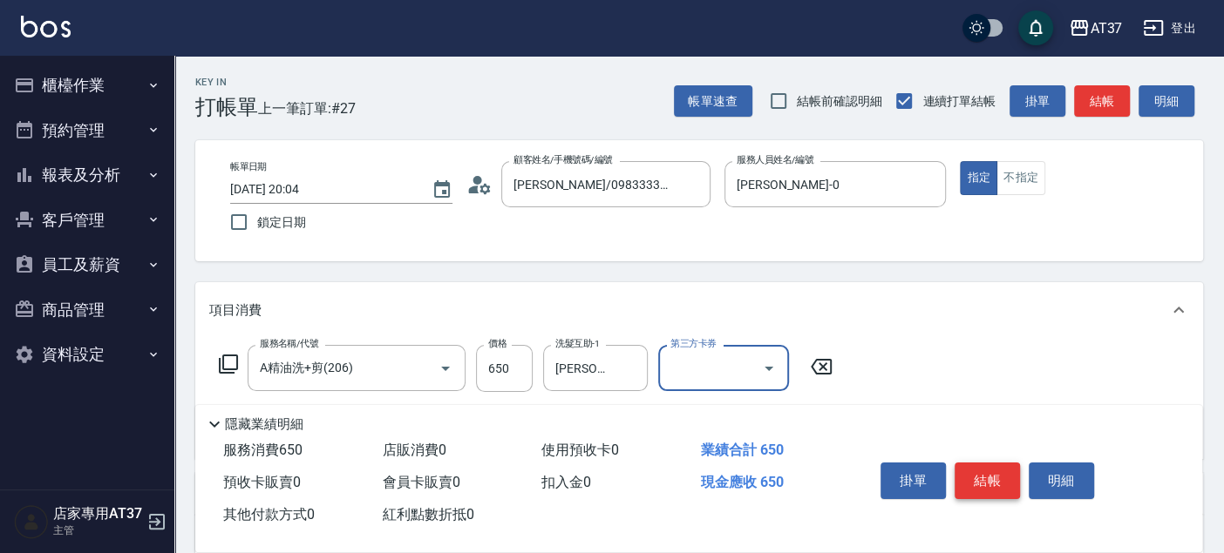
click at [983, 485] on button "結帳" at bounding box center [986, 481] width 65 height 37
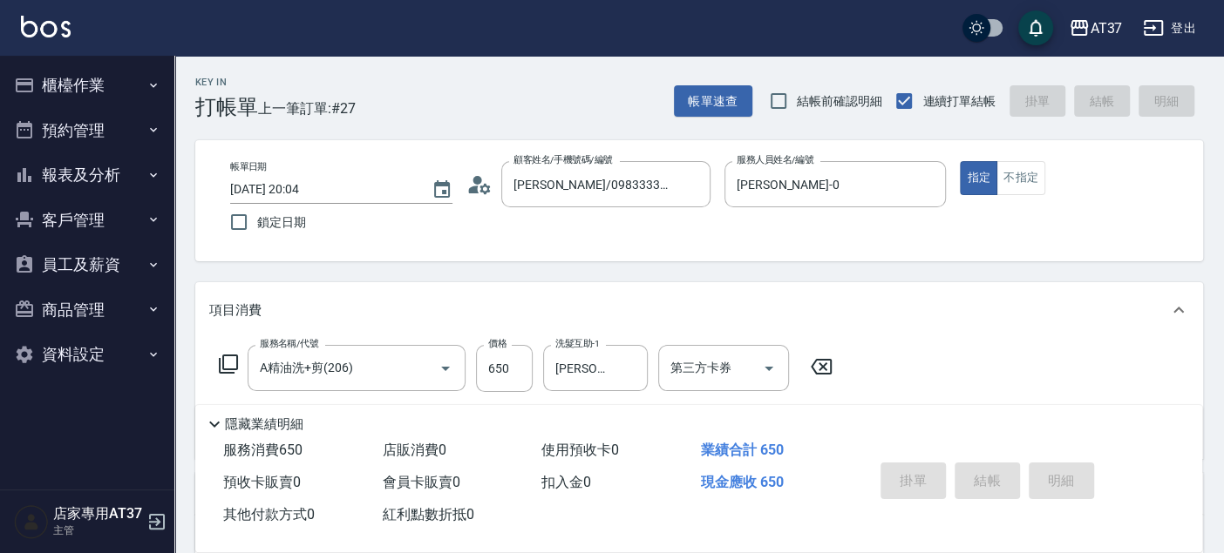
type input "[DATE] 20:05"
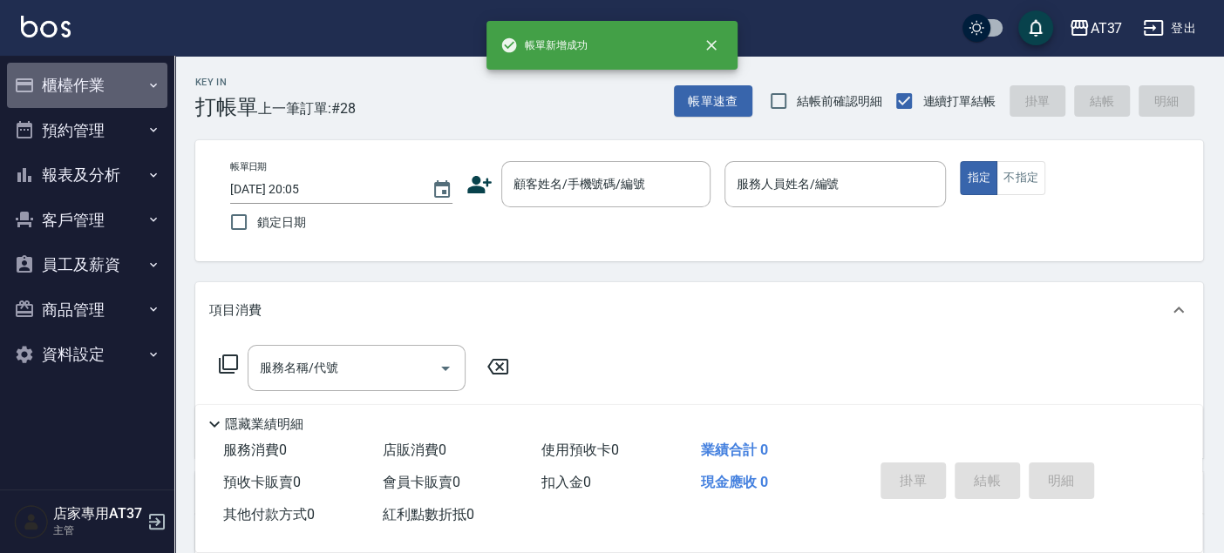
click at [92, 87] on button "櫃檯作業" at bounding box center [87, 85] width 160 height 45
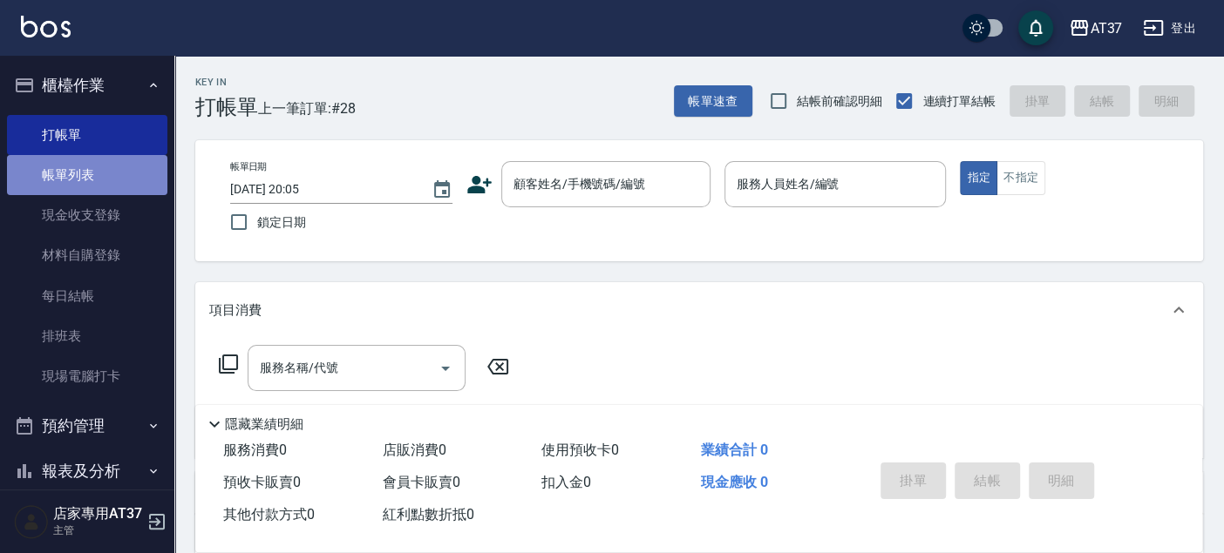
click at [111, 166] on link "帳單列表" at bounding box center [87, 175] width 160 height 40
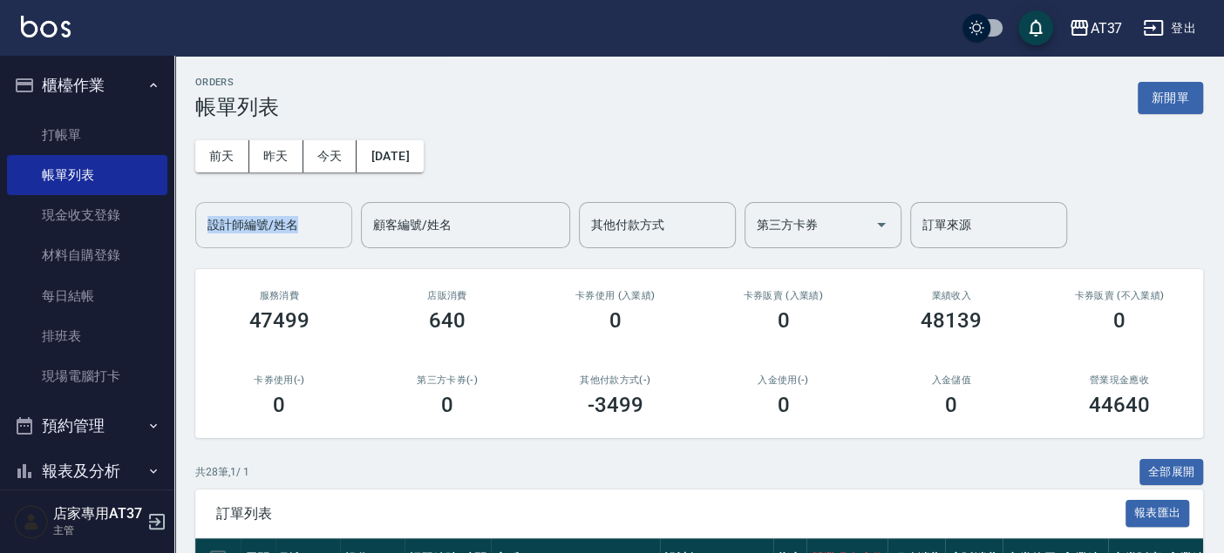
click at [268, 220] on div "[DATE] [DATE] [DATE] [DATE] 設計師編號/姓名 設計師編號/姓名 顧客編號/姓名 顧客編號/姓名 其他付款方式 其他付款方式 第三方…" at bounding box center [699, 183] width 1008 height 129
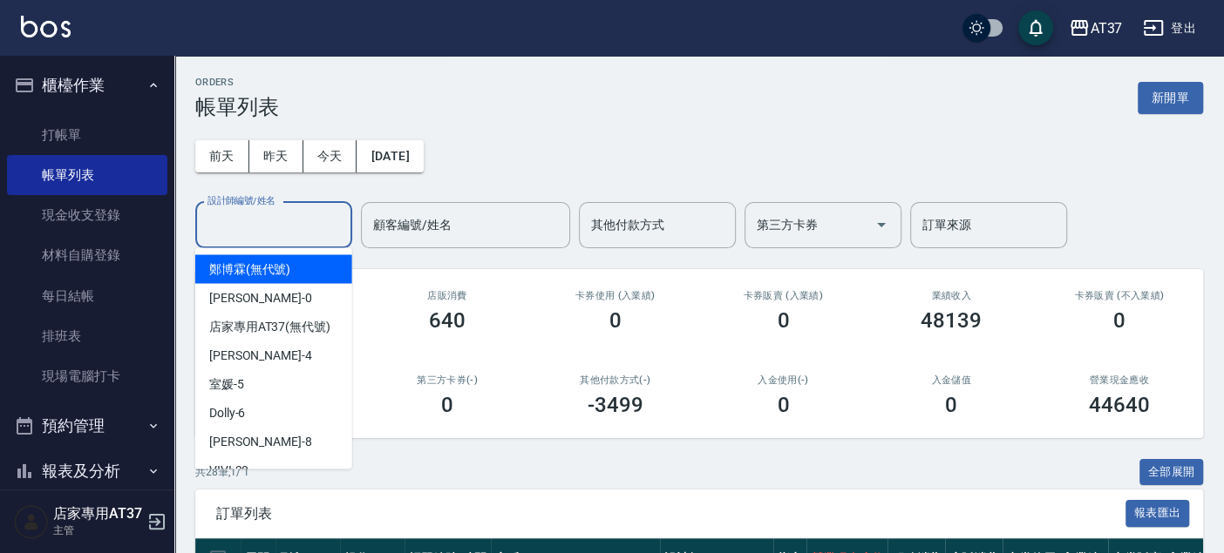
click at [303, 231] on input "設計師編號/姓名" at bounding box center [273, 225] width 141 height 31
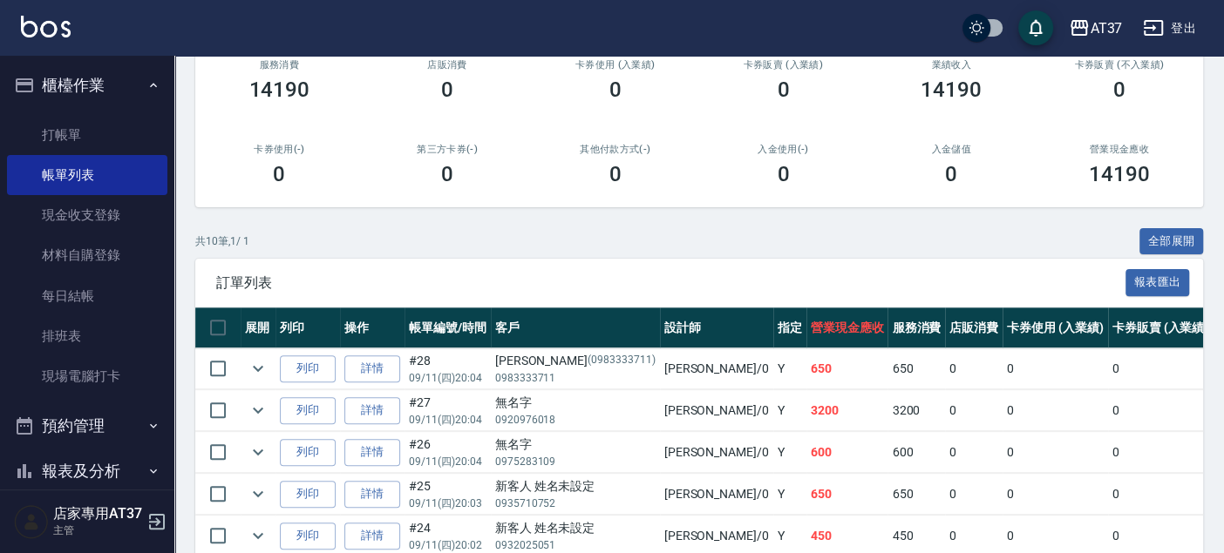
scroll to position [521, 0]
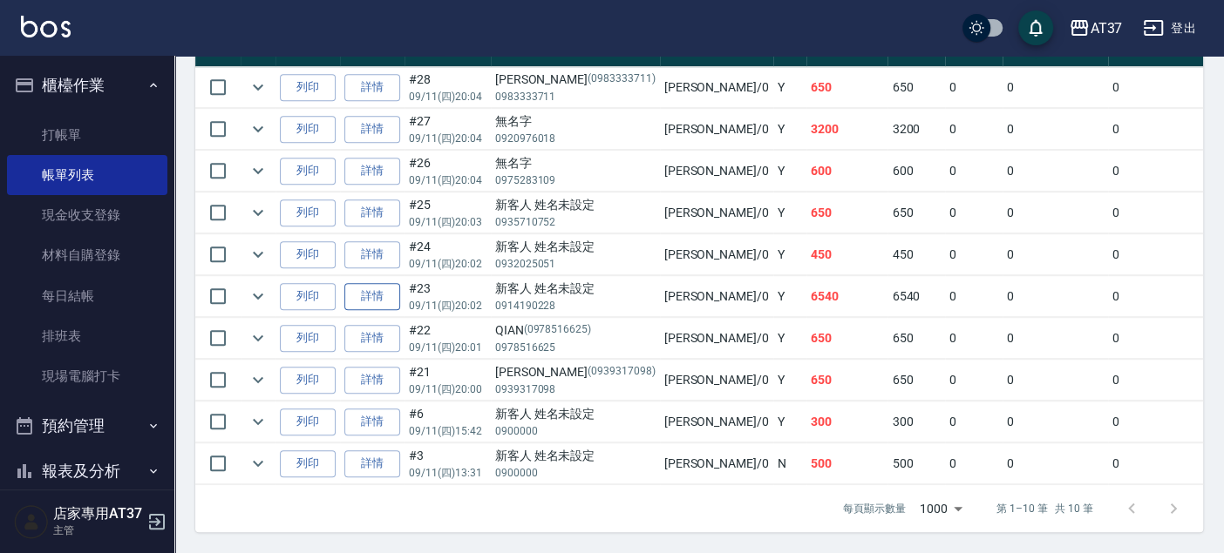
type input "[PERSON_NAME]-0"
click at [383, 283] on link "詳情" at bounding box center [372, 296] width 56 height 27
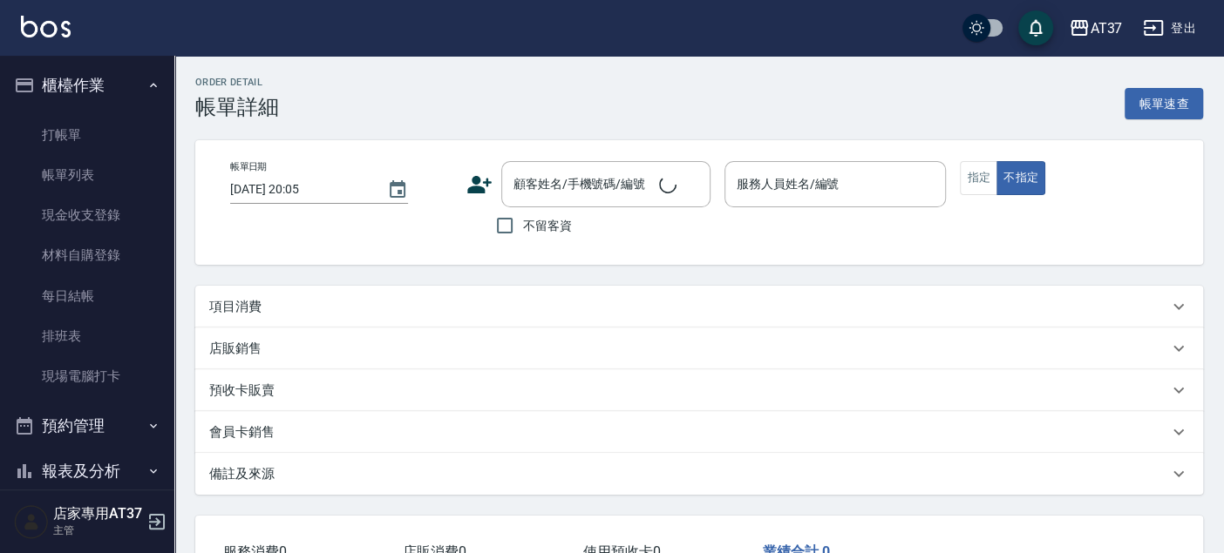
type input "[DATE] 20:02"
type input "[PERSON_NAME]-0"
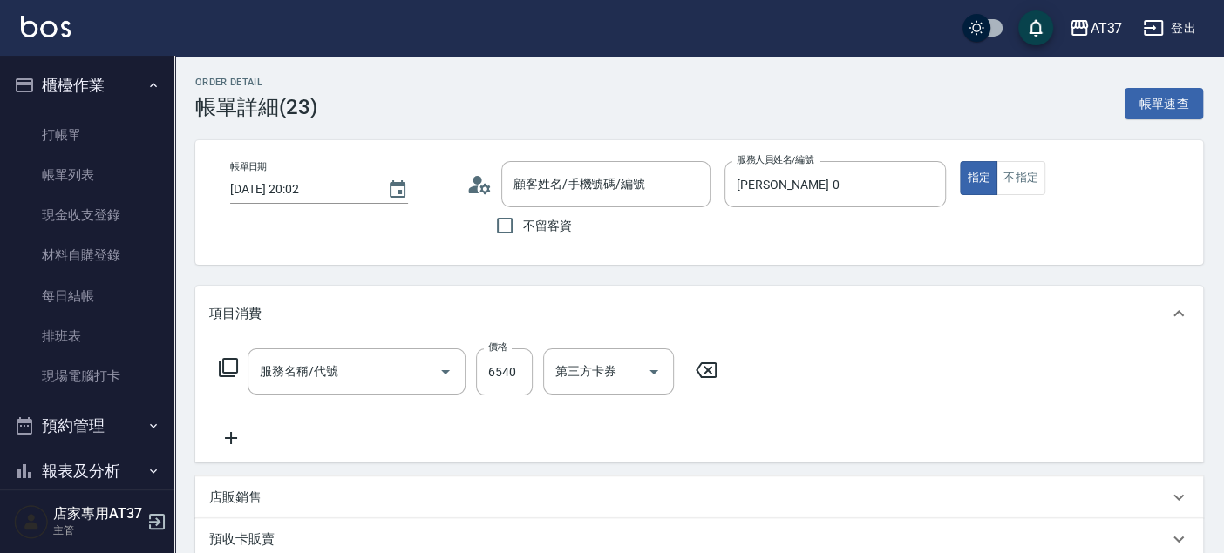
type input "新客人 姓名未設定/0914190228/null"
type input "A精油洗+剪(206)"
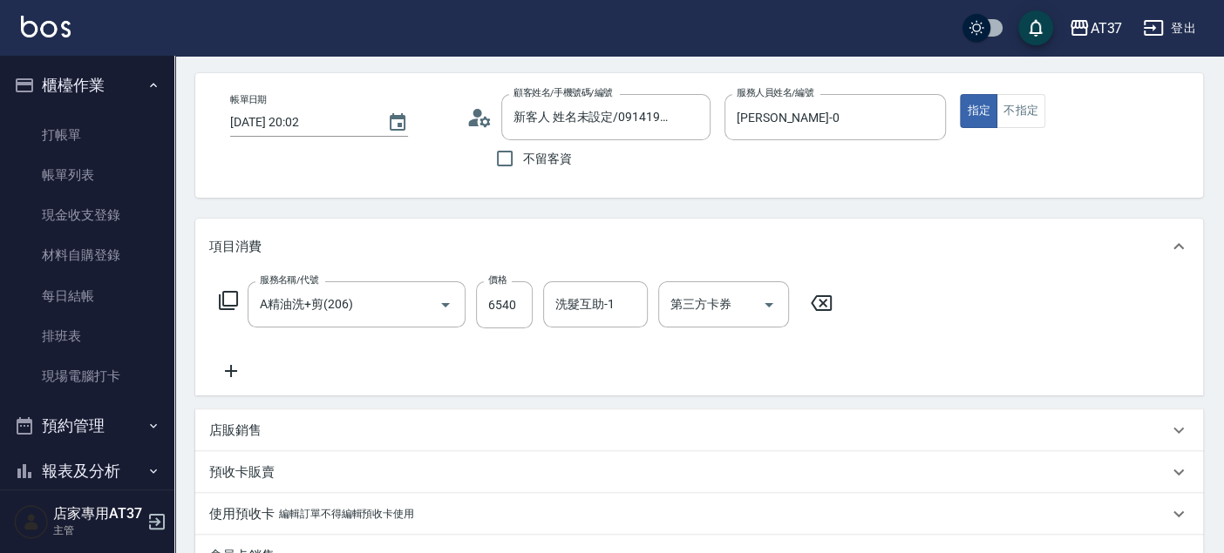
scroll to position [97, 0]
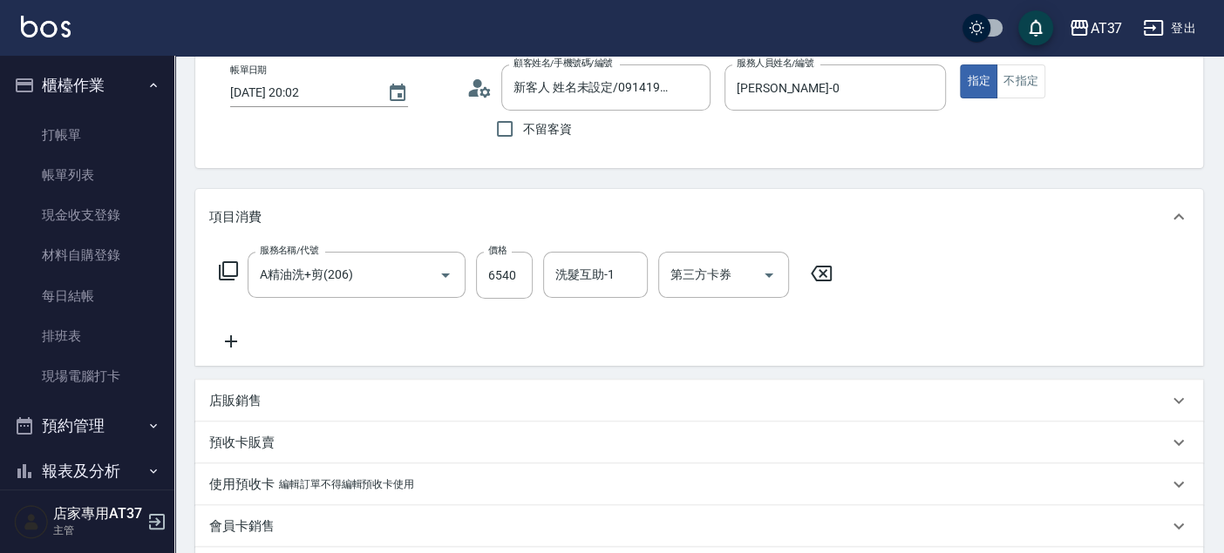
click at [515, 285] on input "6540" at bounding box center [504, 275] width 57 height 47
type input "650"
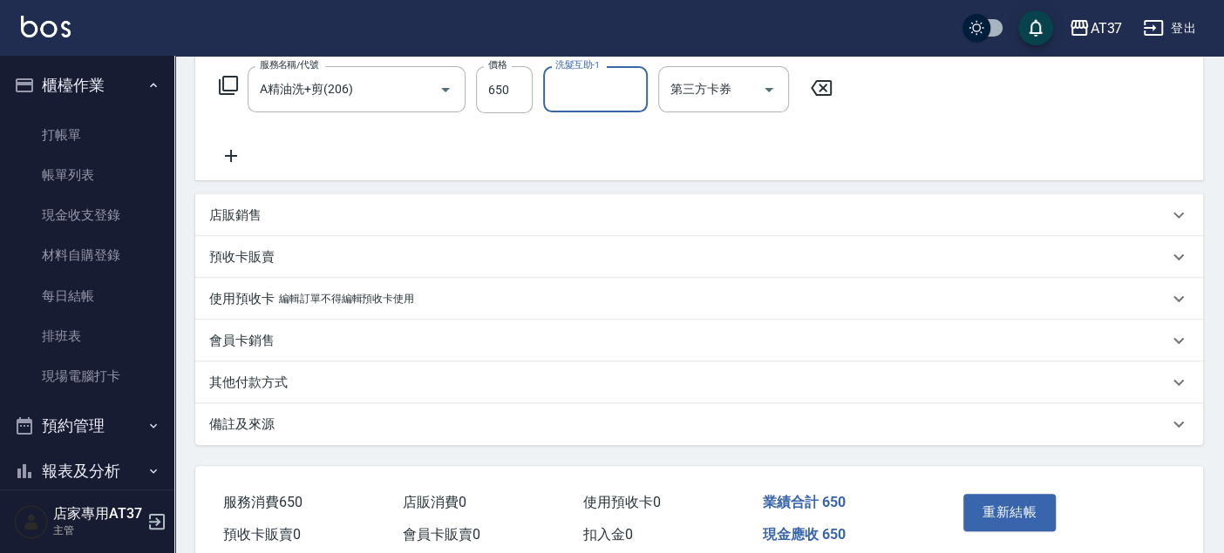
scroll to position [359, 0]
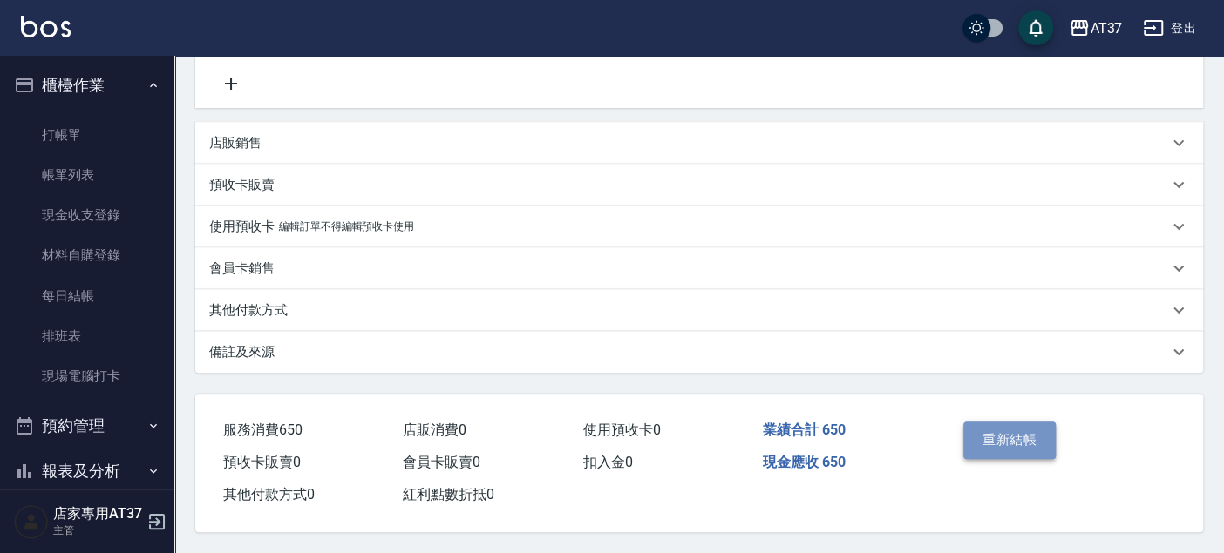
click at [1030, 440] on button "重新結帳" at bounding box center [1009, 440] width 92 height 37
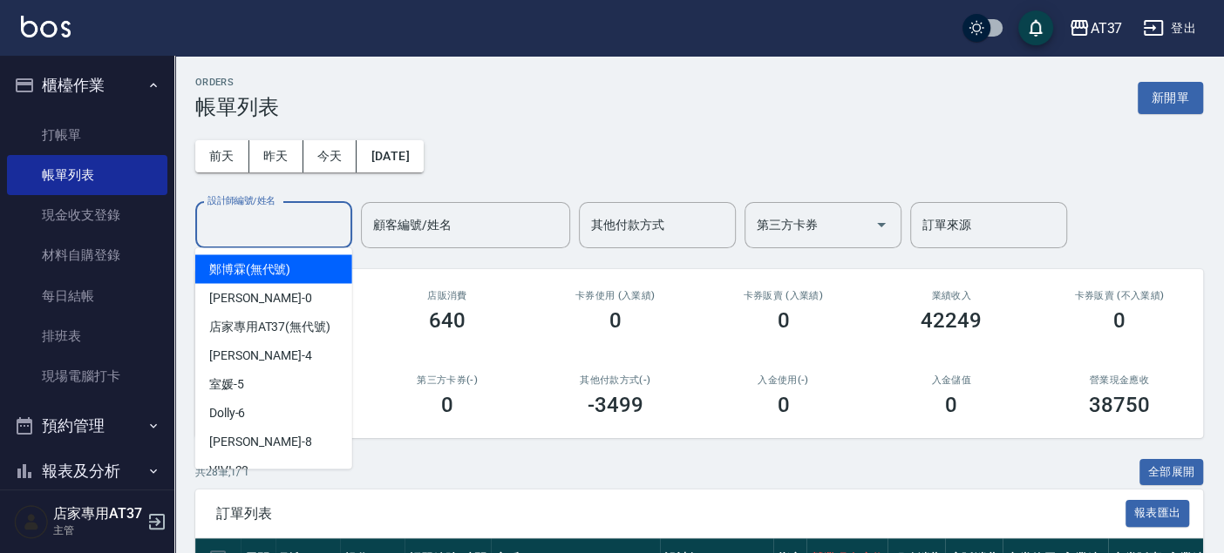
click at [276, 214] on input "設計師編號/姓名" at bounding box center [273, 225] width 141 height 31
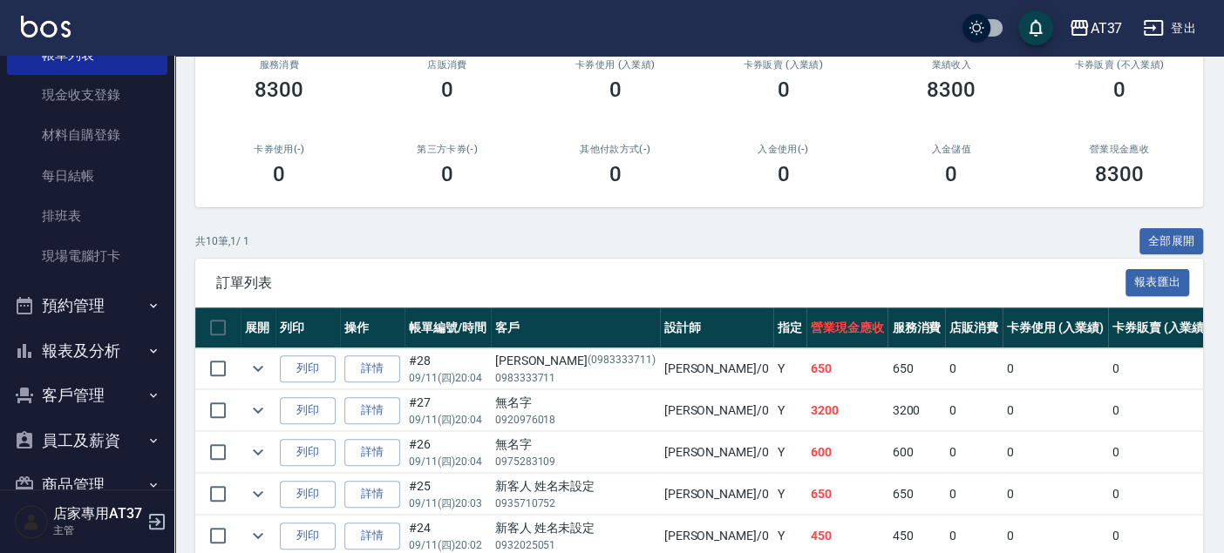
scroll to position [202, 0]
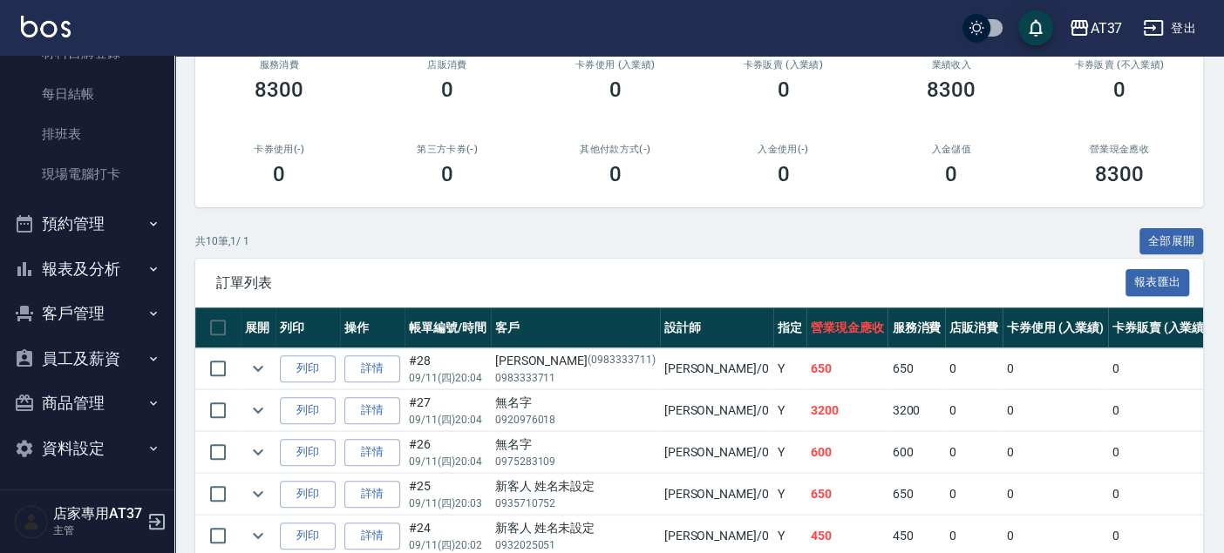
type input "[PERSON_NAME]-0"
click at [102, 282] on button "報表及分析" at bounding box center [87, 269] width 160 height 45
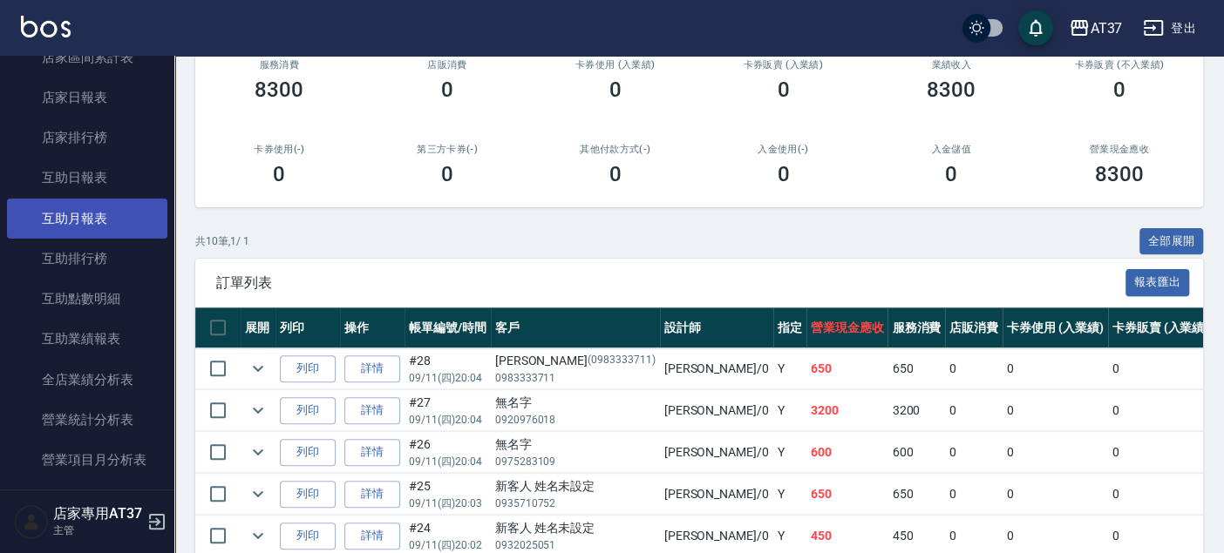
scroll to position [590, 0]
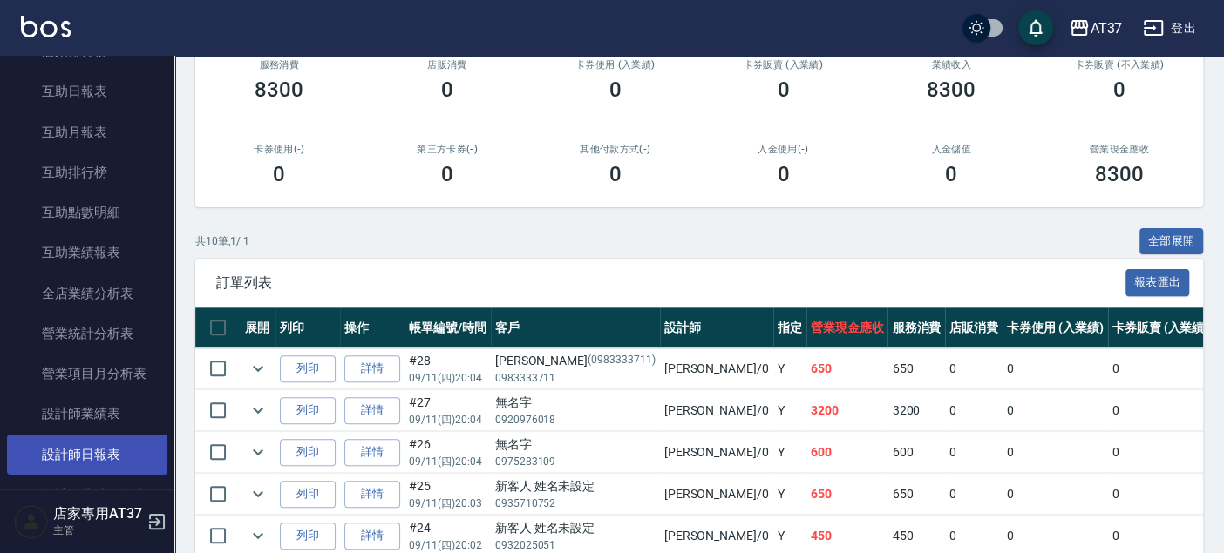
click at [113, 445] on link "設計師日報表" at bounding box center [87, 455] width 160 height 40
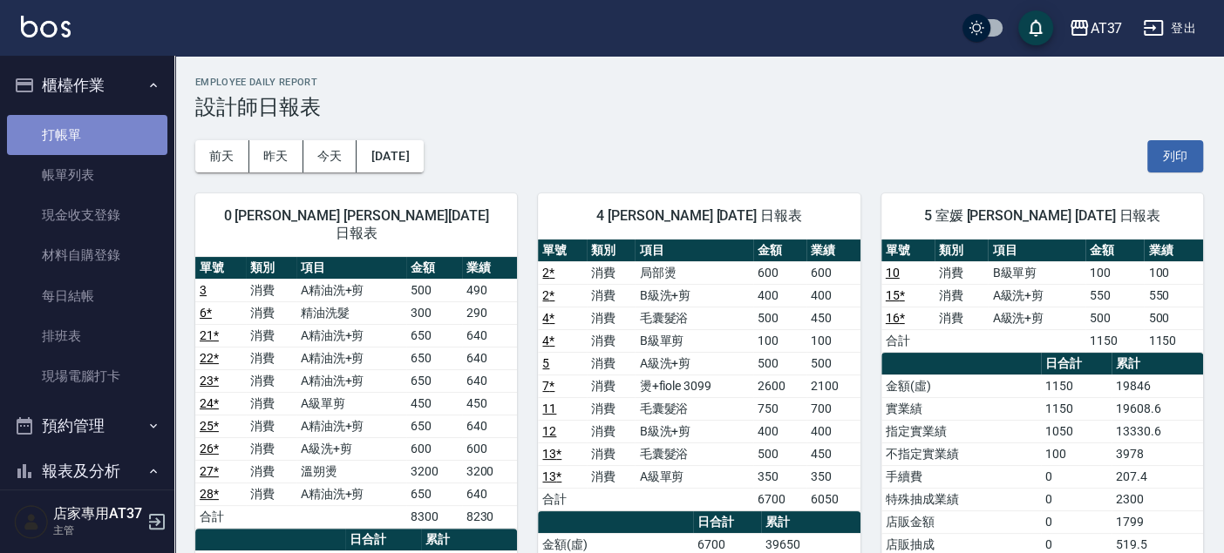
click at [117, 130] on link "打帳單" at bounding box center [87, 135] width 160 height 40
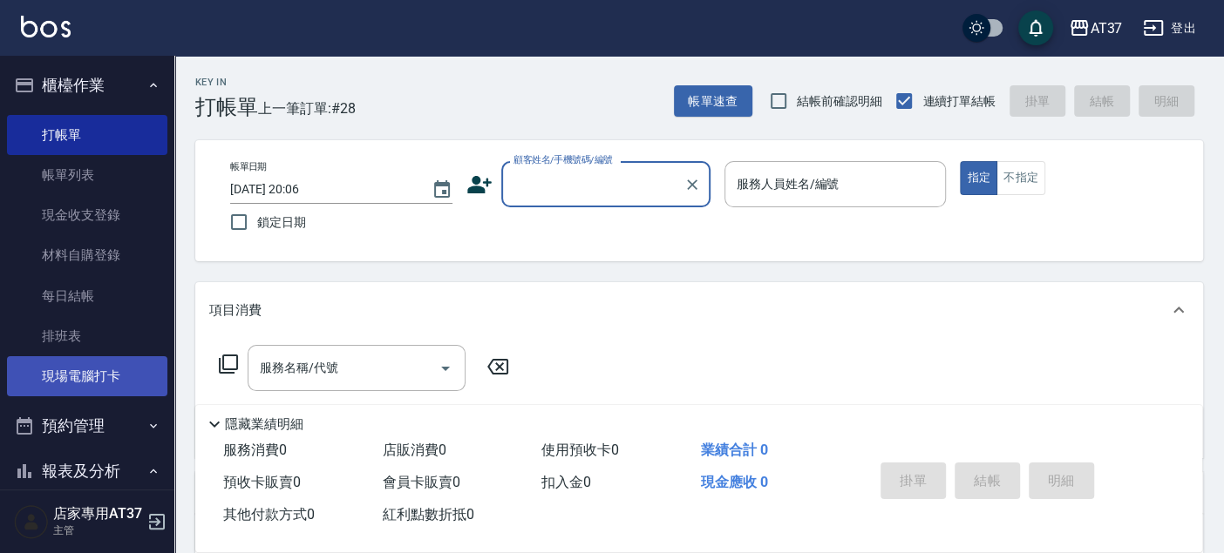
click at [96, 388] on link "現場電腦打卡" at bounding box center [87, 376] width 160 height 40
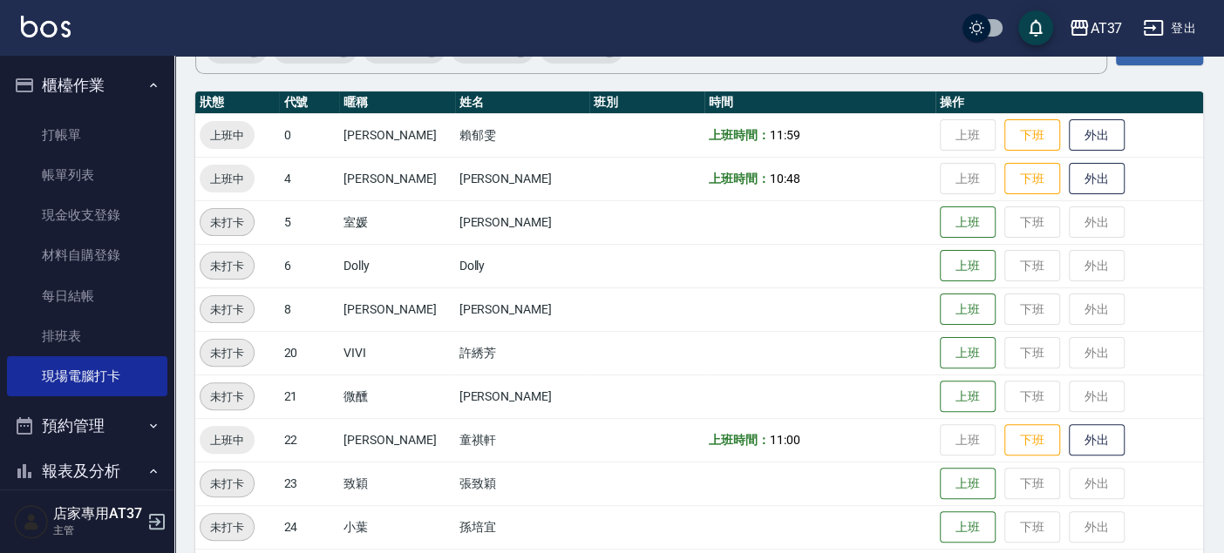
scroll to position [193, 0]
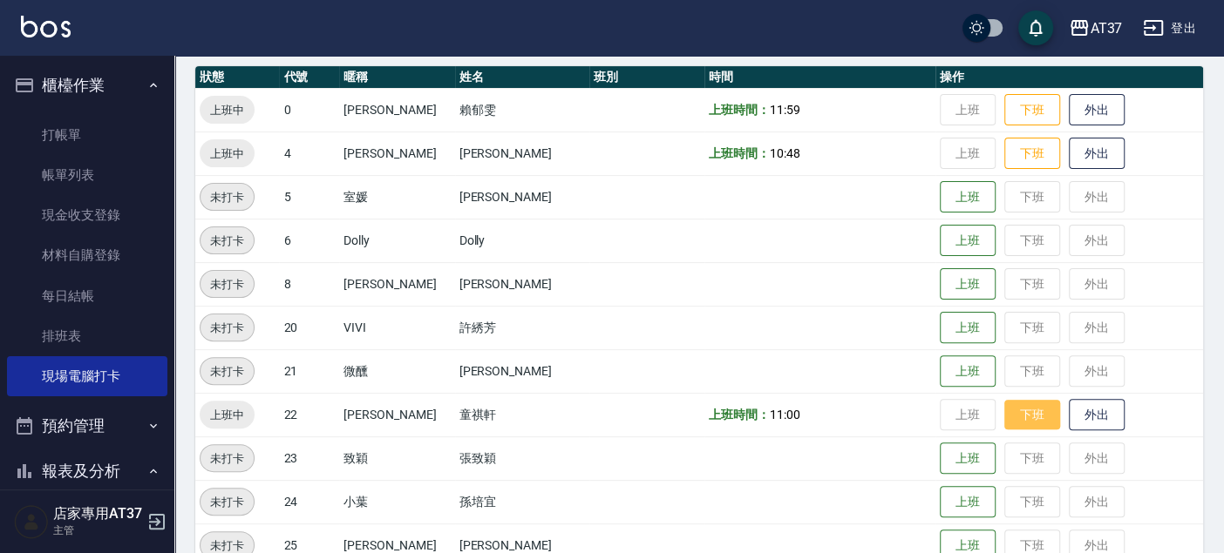
click at [1004, 411] on button "下班" at bounding box center [1032, 415] width 56 height 31
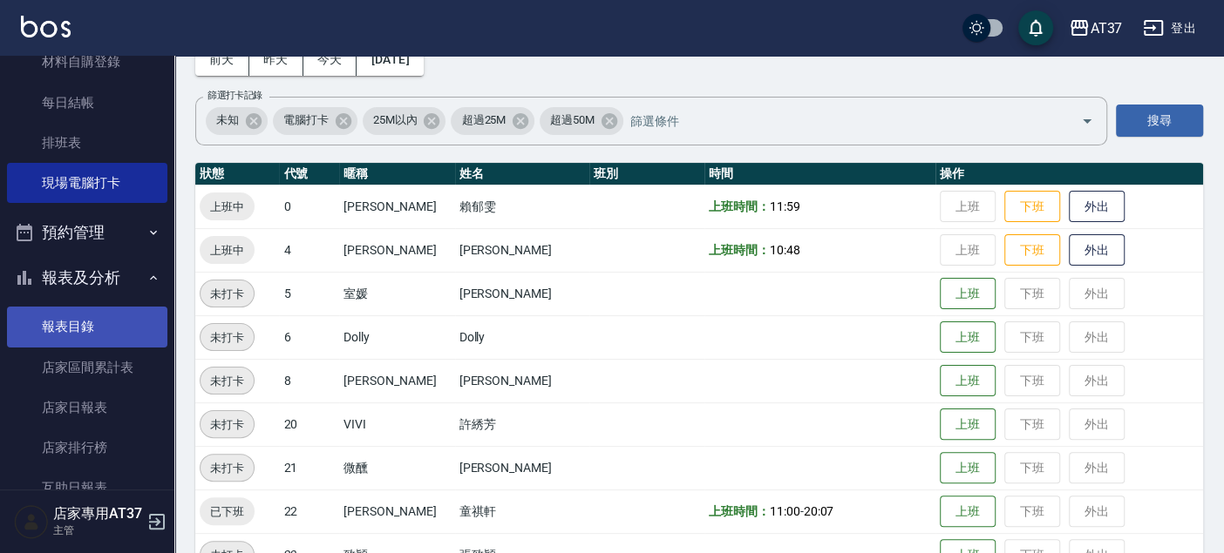
scroll to position [290, 0]
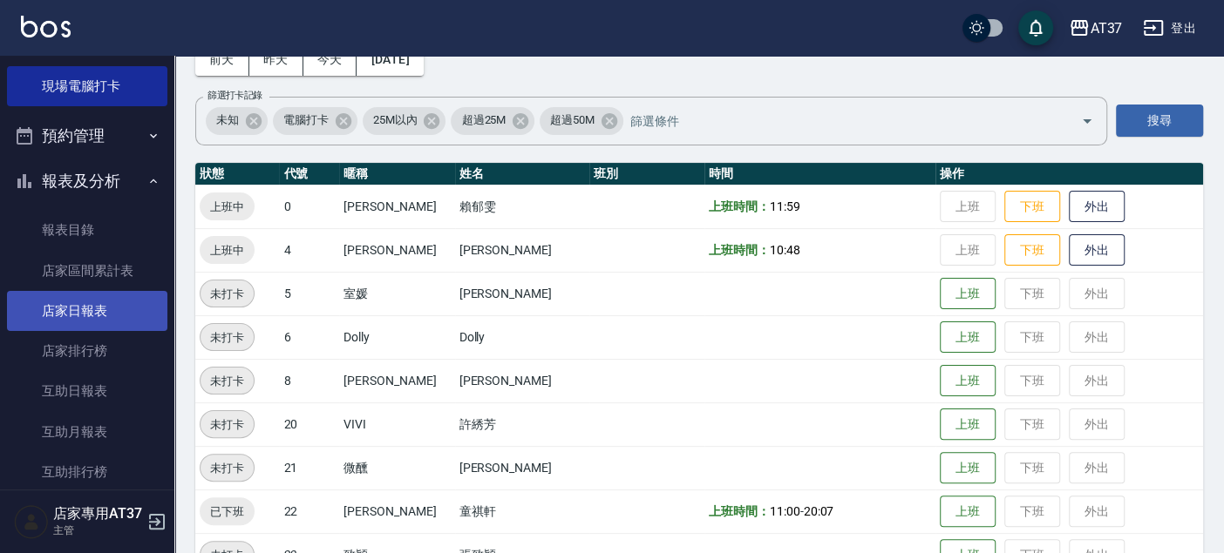
click at [123, 302] on link "店家日報表" at bounding box center [87, 311] width 160 height 40
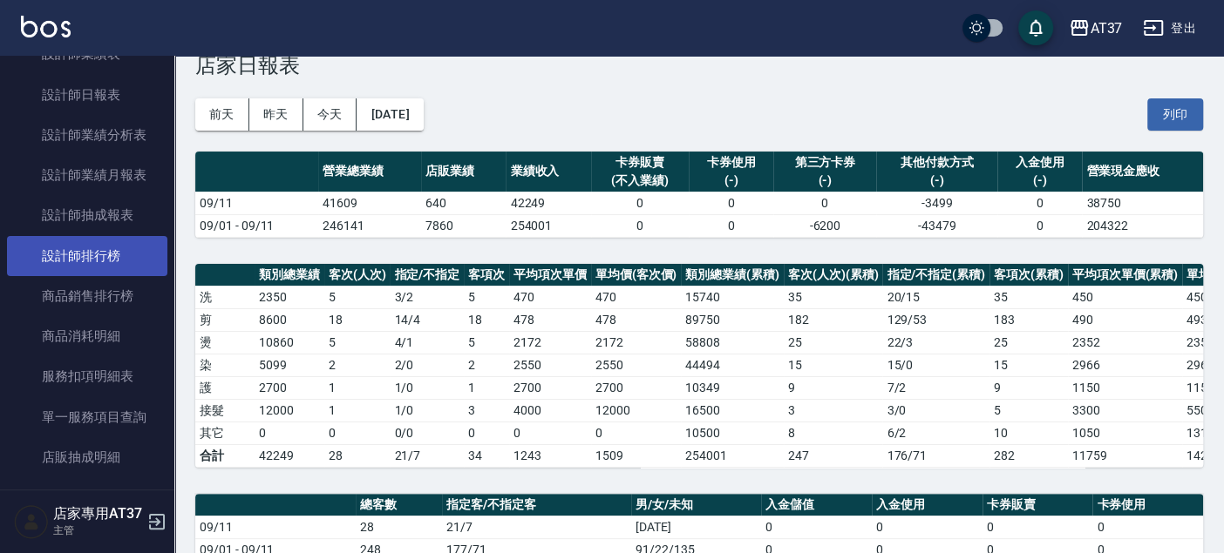
scroll to position [774, 0]
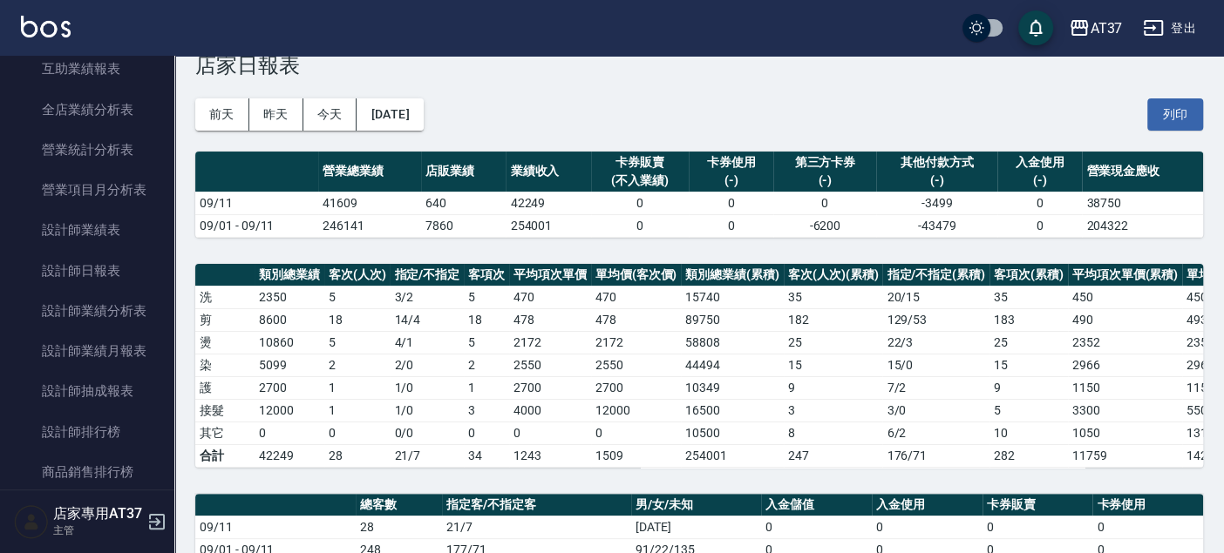
drag, startPoint x: 128, startPoint y: 274, endPoint x: 166, endPoint y: 266, distance: 39.1
click at [128, 274] on link "設計師日報表" at bounding box center [87, 271] width 160 height 40
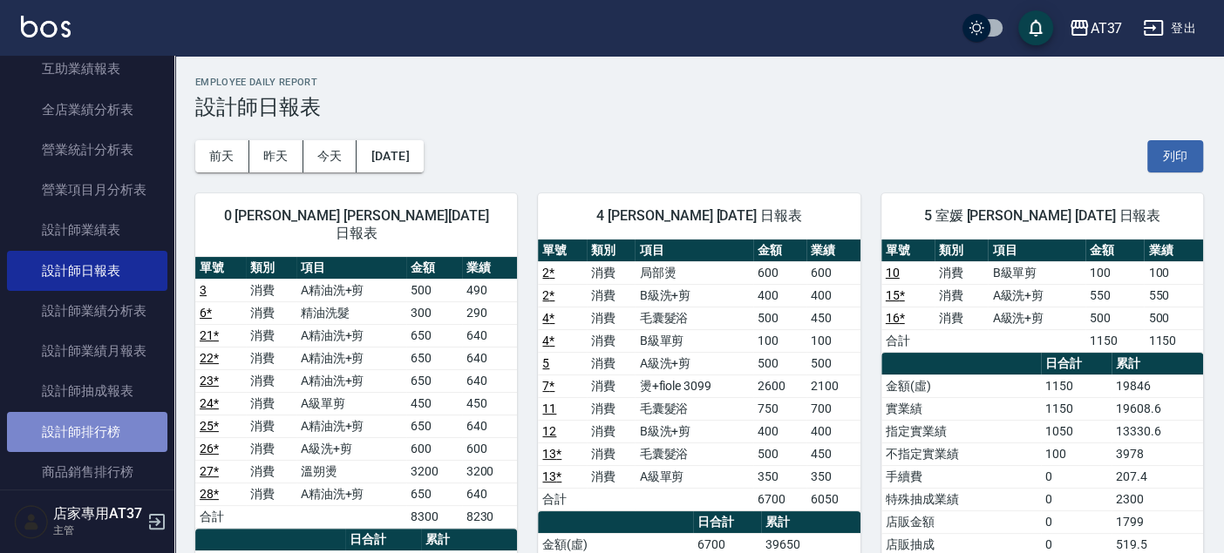
click at [113, 413] on link "設計師排行榜" at bounding box center [87, 432] width 160 height 40
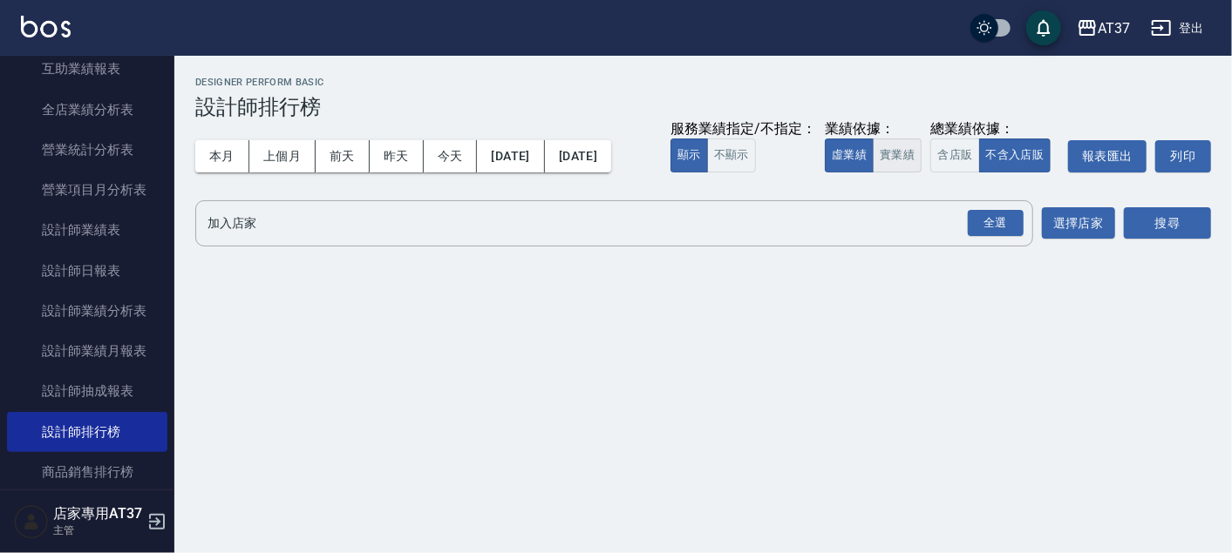
click at [899, 159] on button "實業績" at bounding box center [896, 156] width 49 height 34
click at [746, 244] on div "全選 加入店家" at bounding box center [614, 223] width 838 height 46
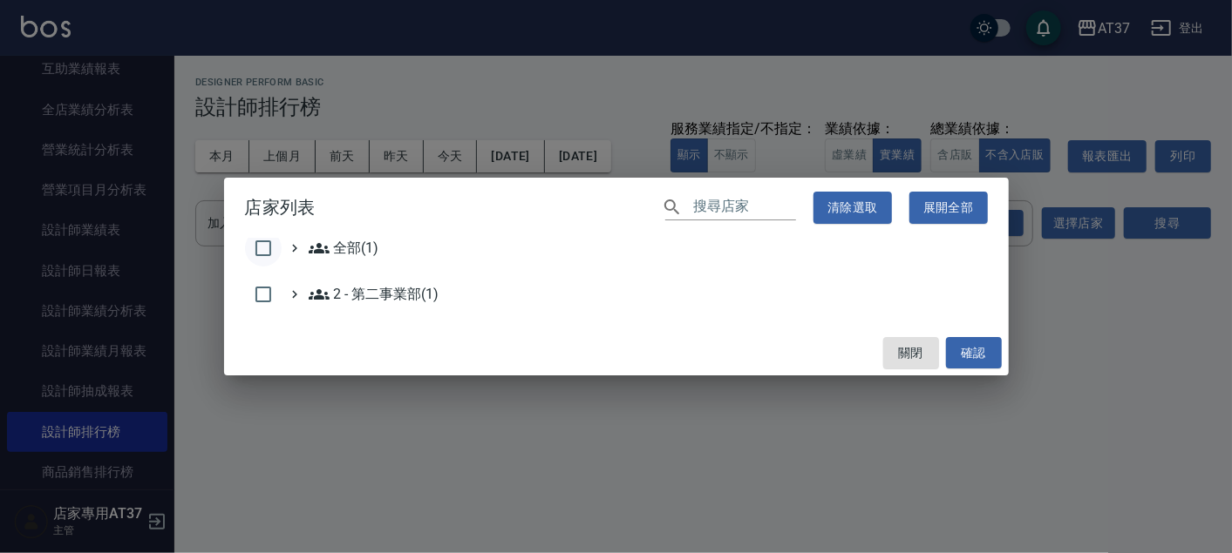
click at [262, 241] on input "checkbox" at bounding box center [263, 248] width 37 height 37
checkbox input "true"
click at [972, 362] on button "確認" at bounding box center [974, 353] width 56 height 32
checkbox input "false"
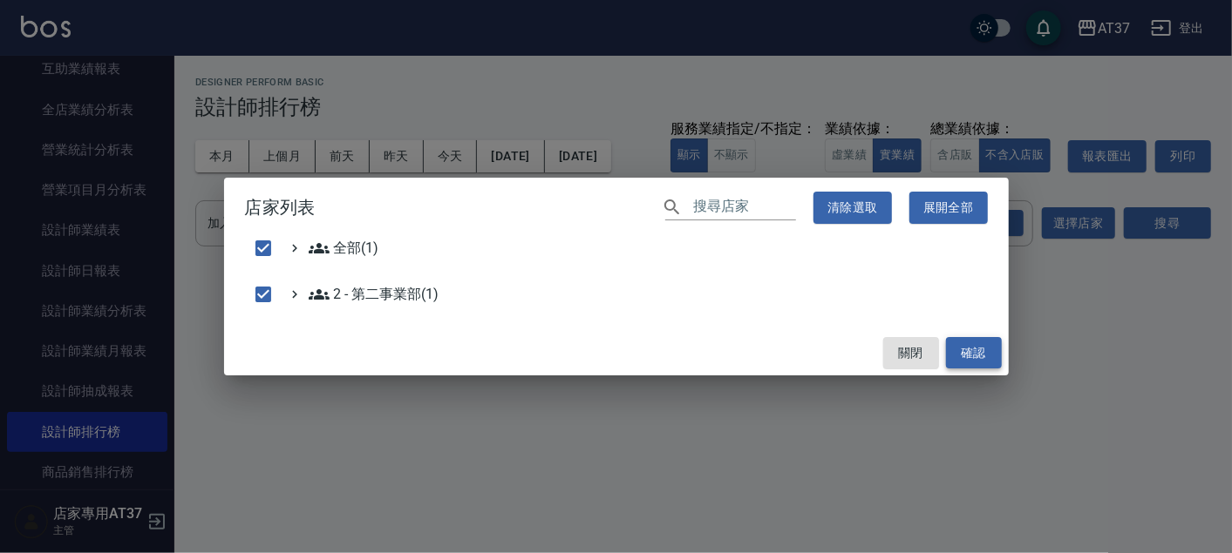
checkbox input "false"
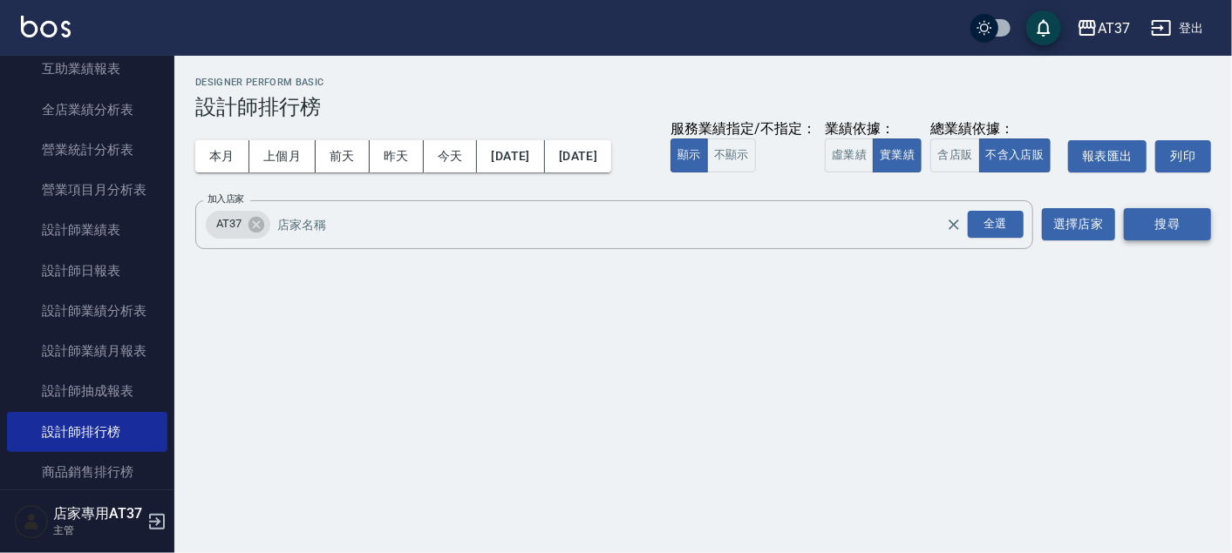
click at [1133, 224] on button "搜尋" at bounding box center [1166, 224] width 87 height 32
